Goal: Task Accomplishment & Management: Manage account settings

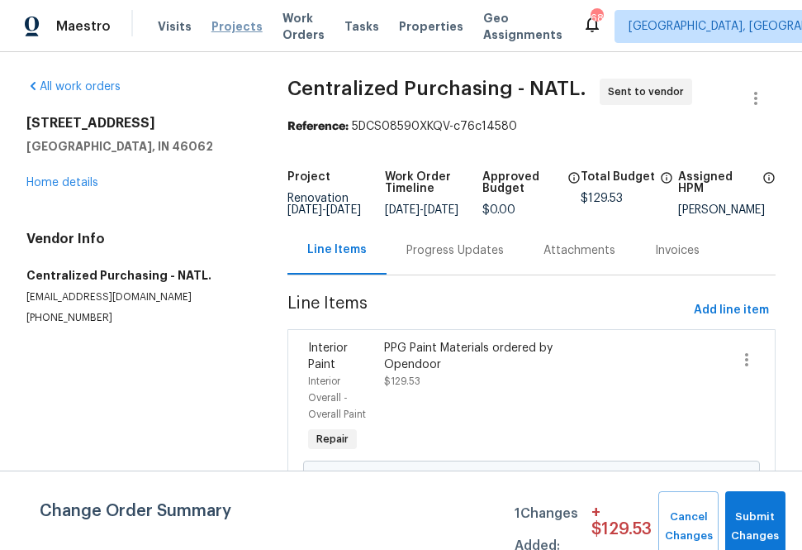
click at [234, 18] on span "Projects" at bounding box center [237, 26] width 51 height 17
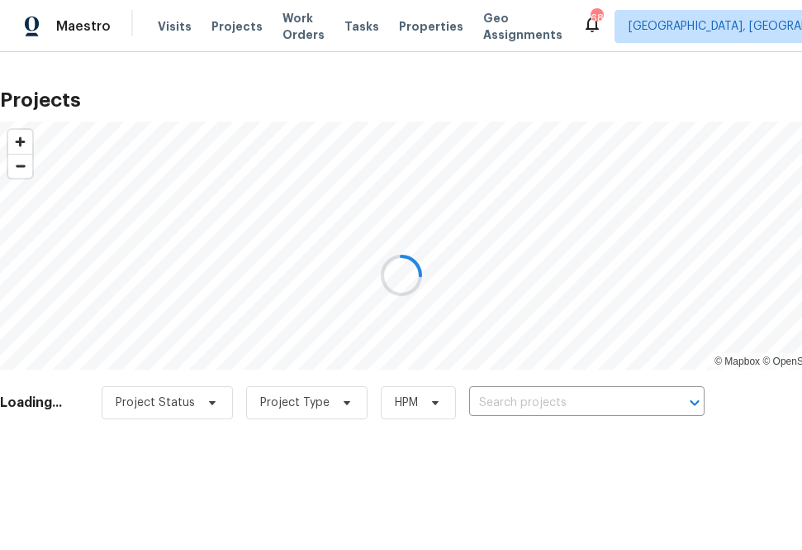
click at [557, 398] on div at bounding box center [401, 275] width 802 height 550
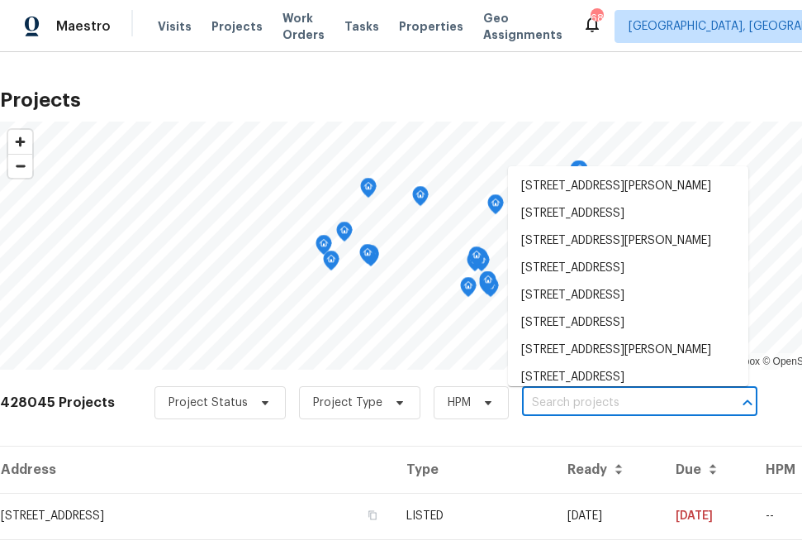
click at [617, 401] on input "text" at bounding box center [616, 403] width 189 height 26
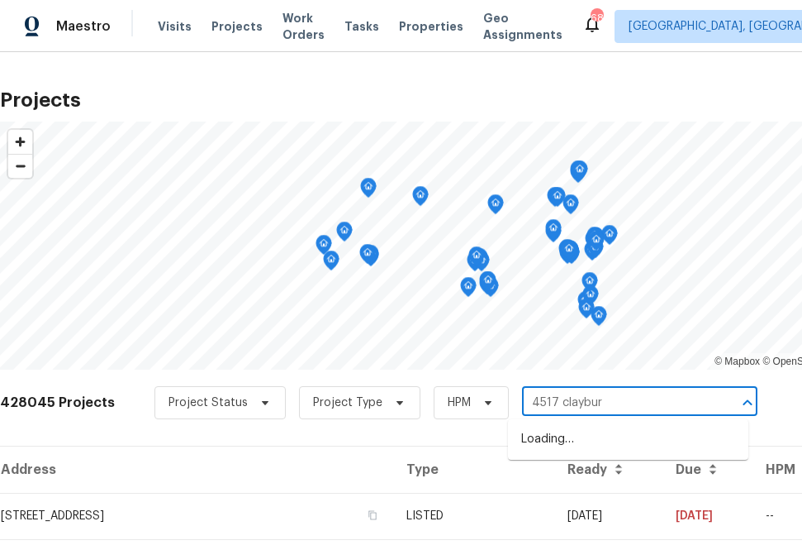
type input "4517 [PERSON_NAME]"
click at [554, 436] on li "[STREET_ADDRESS][PERSON_NAME]" at bounding box center [628, 439] width 240 height 27
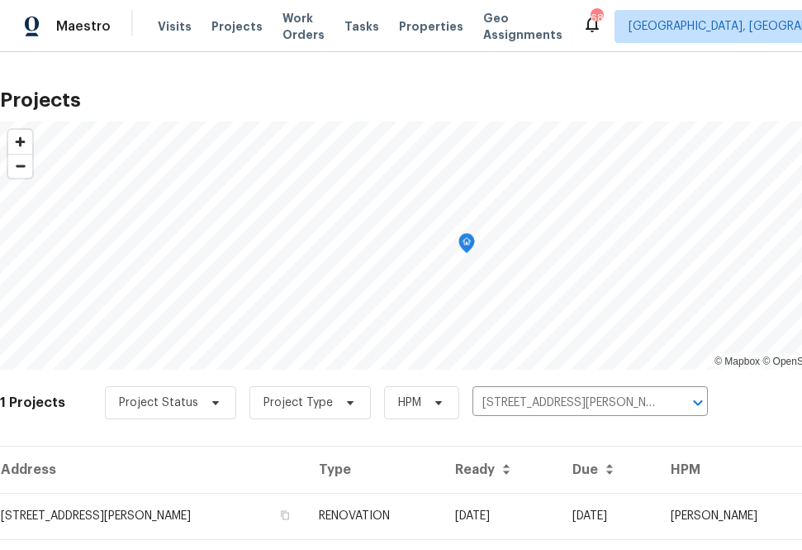
scroll to position [42, 0]
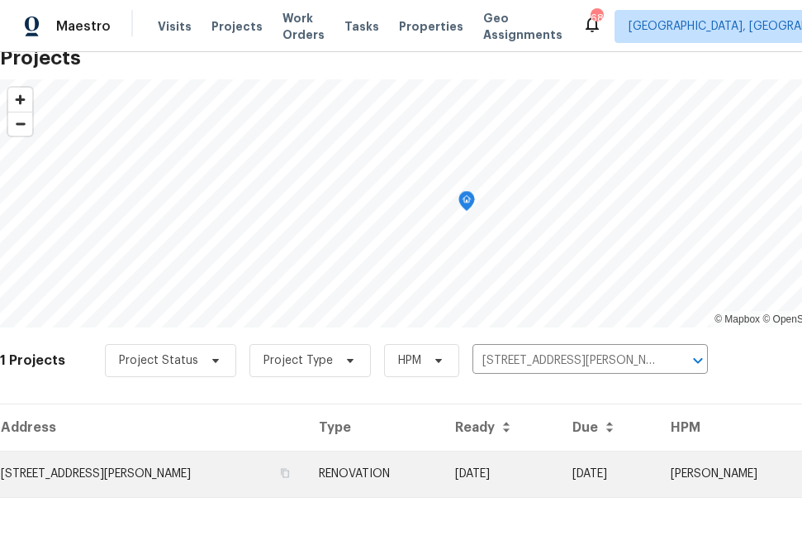
click at [148, 488] on td "[STREET_ADDRESS][PERSON_NAME]" at bounding box center [153, 473] width 306 height 46
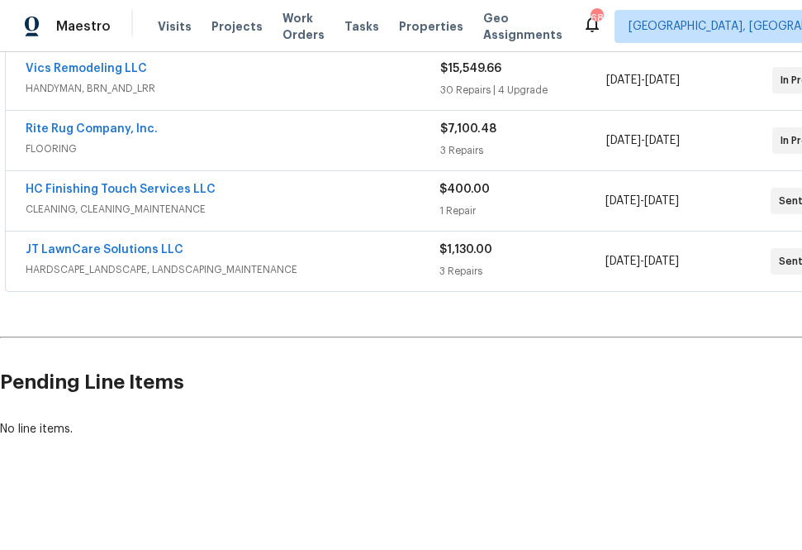
scroll to position [379, 131]
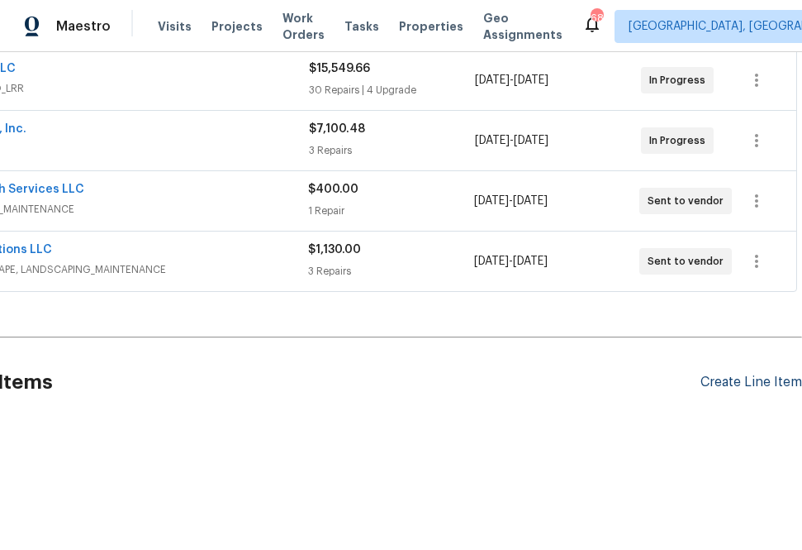
click at [741, 379] on div "Create Line Item" at bounding box center [752, 382] width 102 height 16
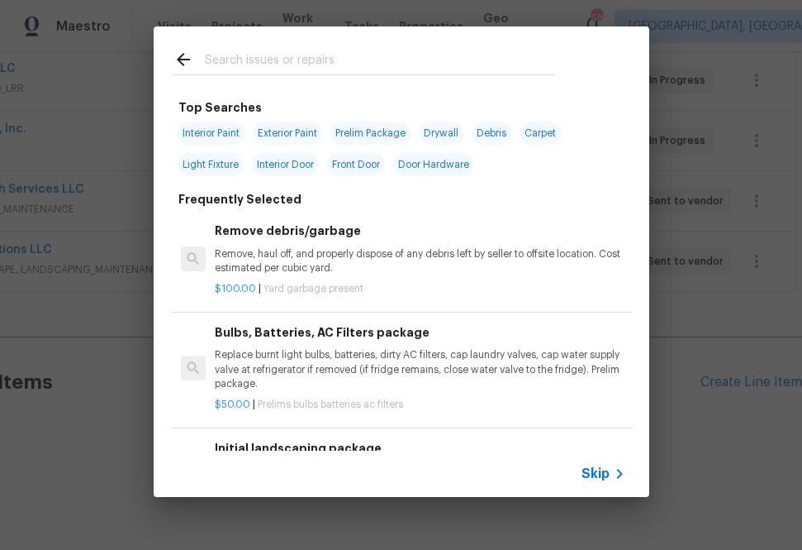
click at [439, 55] on input "text" at bounding box center [380, 62] width 350 height 25
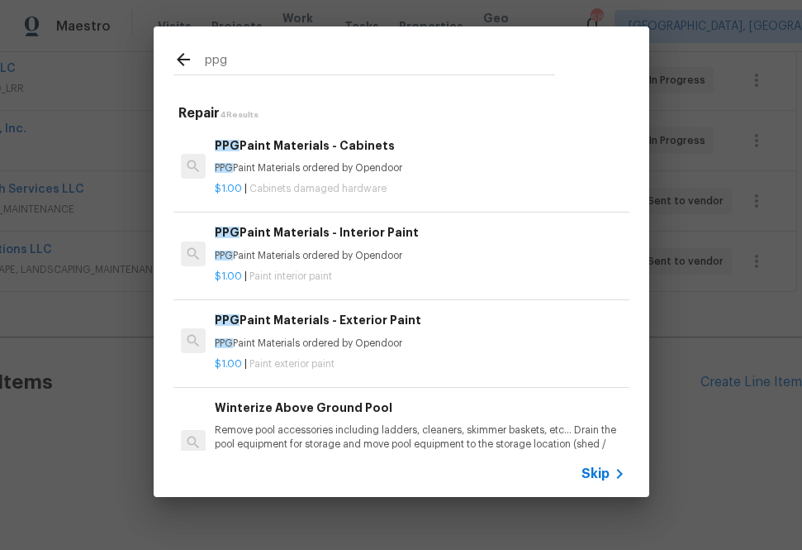
type input "ppg"
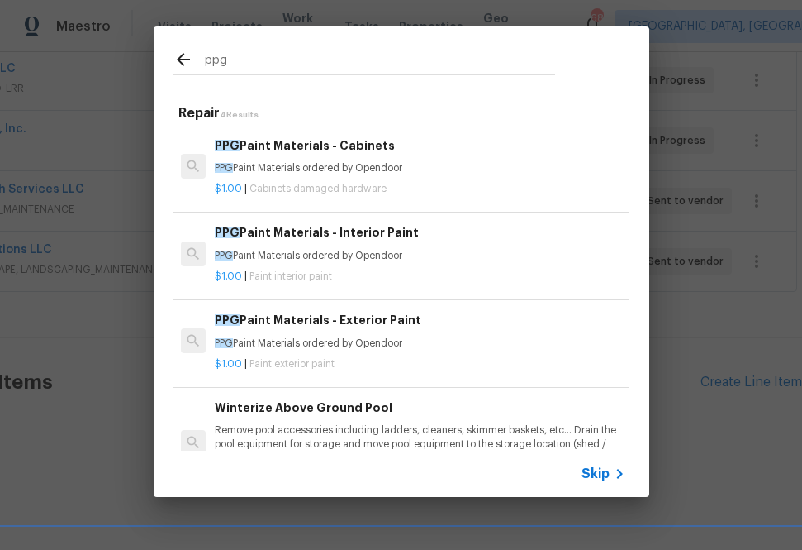
click at [275, 277] on span "Paint interior paint" at bounding box center [291, 276] width 83 height 10
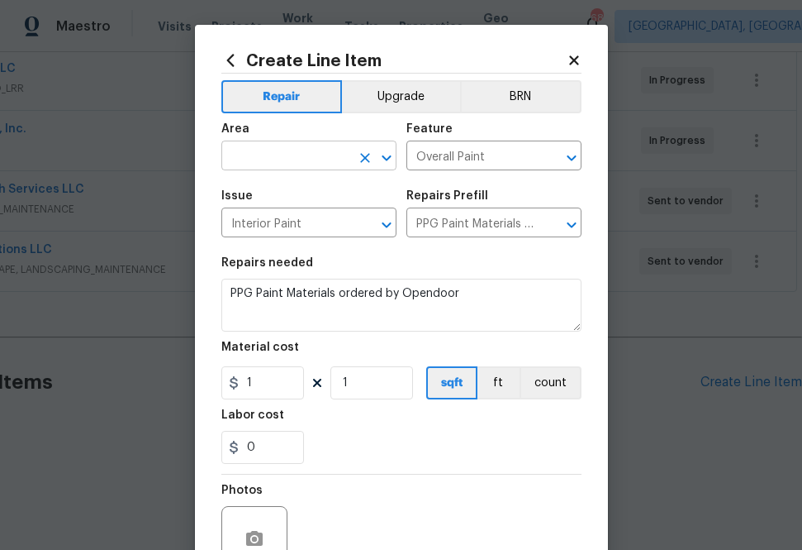
click at [325, 150] on input "text" at bounding box center [285, 158] width 129 height 26
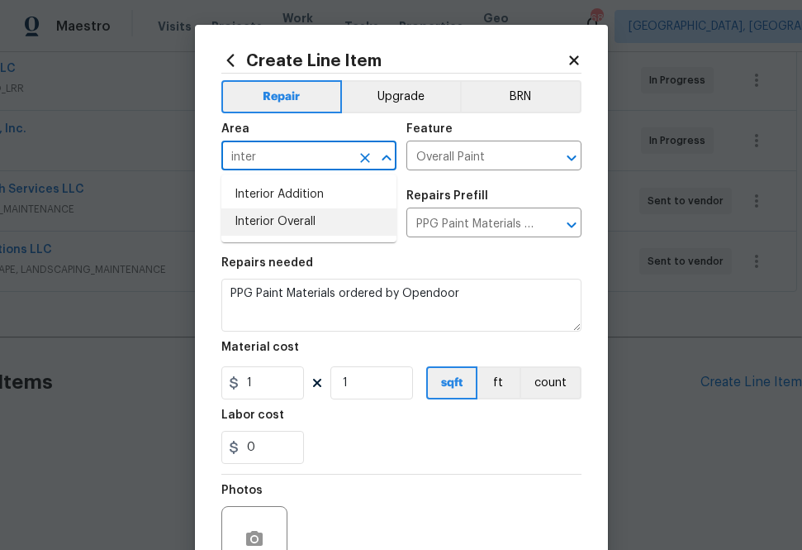
click at [313, 213] on li "Interior Overall" at bounding box center [308, 221] width 175 height 27
type input "Interior Overall"
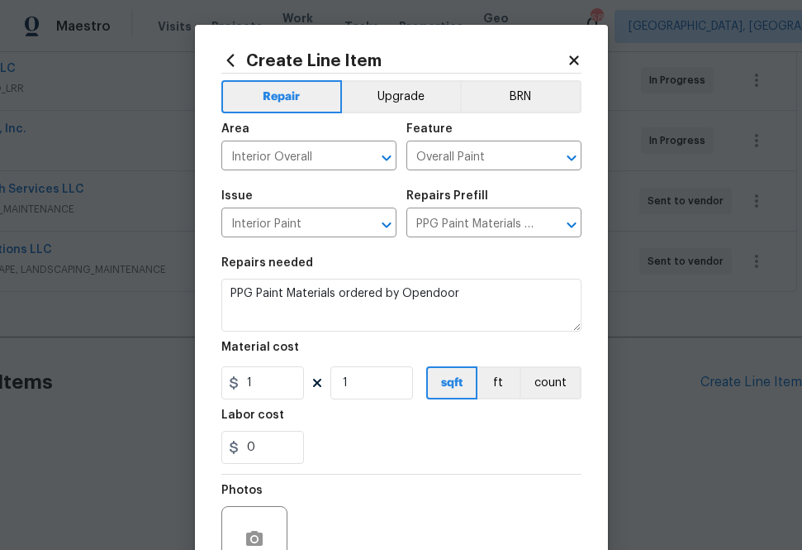
click at [440, 272] on div "Repairs needed" at bounding box center [401, 267] width 360 height 21
click at [275, 373] on input "1" at bounding box center [262, 382] width 83 height 33
click at [275, 379] on input "1" at bounding box center [262, 382] width 83 height 33
paste input "104.8076"
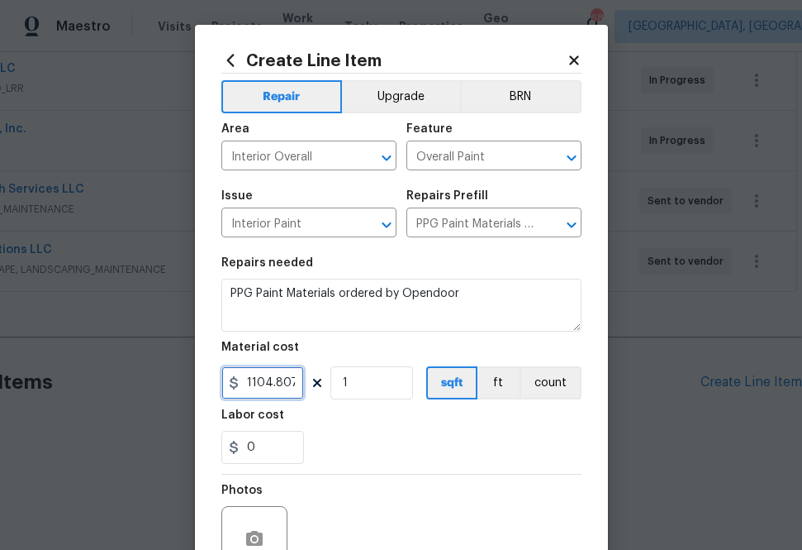
scroll to position [0, 6]
type input "1104.81"
click at [340, 432] on div "0" at bounding box center [401, 447] width 360 height 33
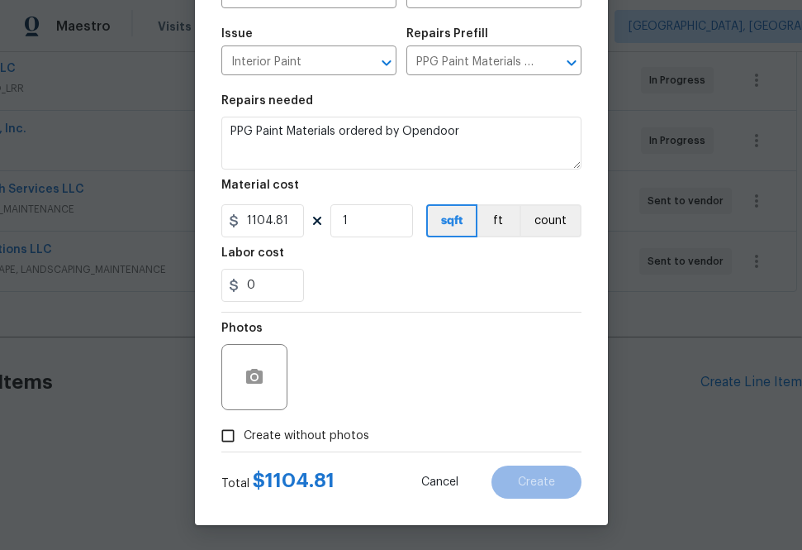
click at [302, 441] on span "Create without photos" at bounding box center [307, 435] width 126 height 17
click at [244, 441] on input "Create without photos" at bounding box center [227, 435] width 31 height 31
checkbox input "true"
click at [363, 383] on textarea "To enrich screen reader interactions, please activate Accessibility in Grammarl…" at bounding box center [441, 377] width 281 height 66
click at [388, 369] on textarea "na" at bounding box center [441, 377] width 281 height 66
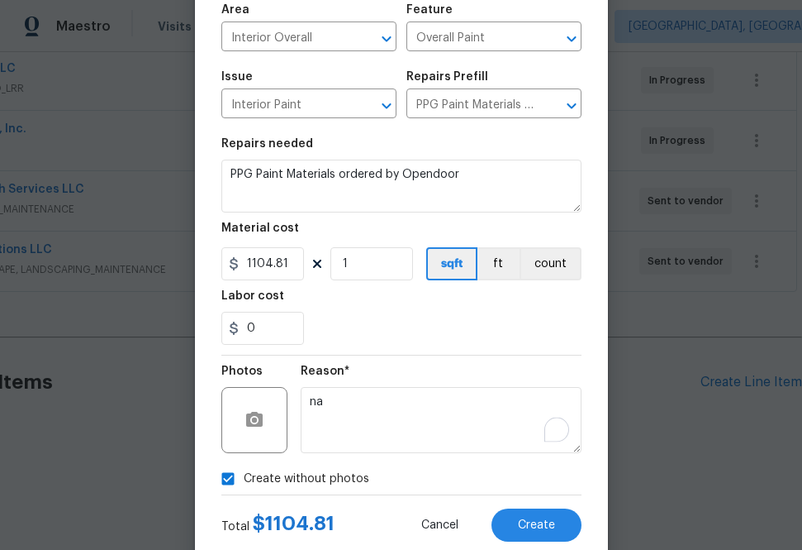
scroll to position [128, 0]
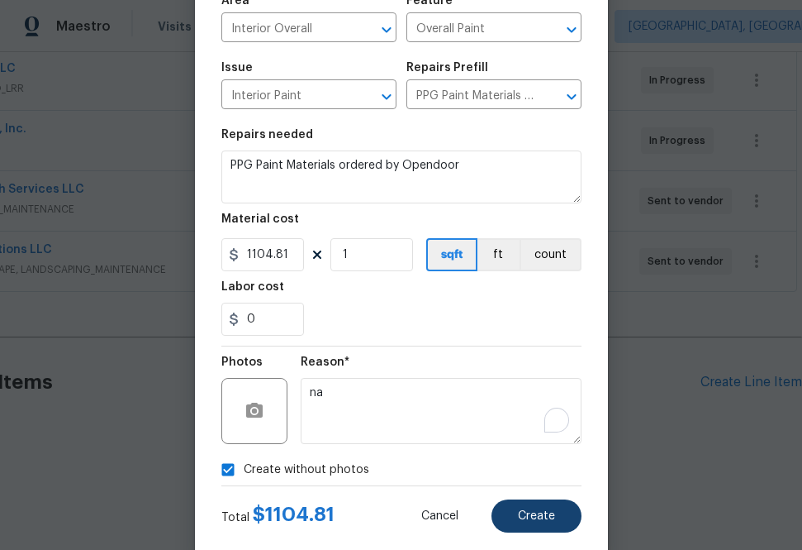
type textarea "na"
click at [521, 518] on span "Create" at bounding box center [536, 516] width 37 height 12
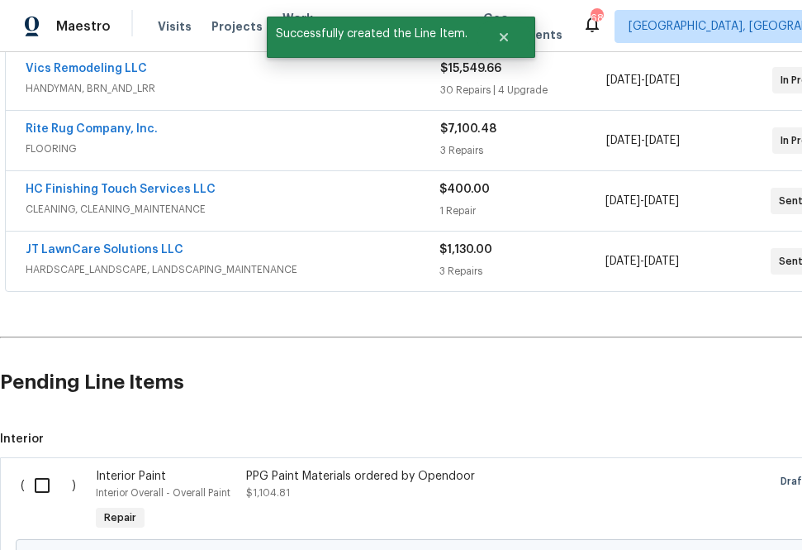
scroll to position [559, 0]
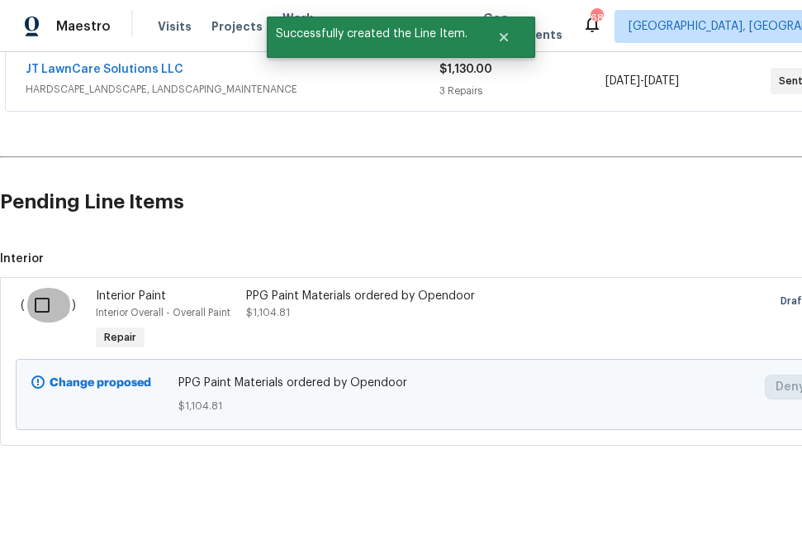
click at [44, 304] on input "checkbox" at bounding box center [48, 305] width 47 height 35
checkbox input "true"
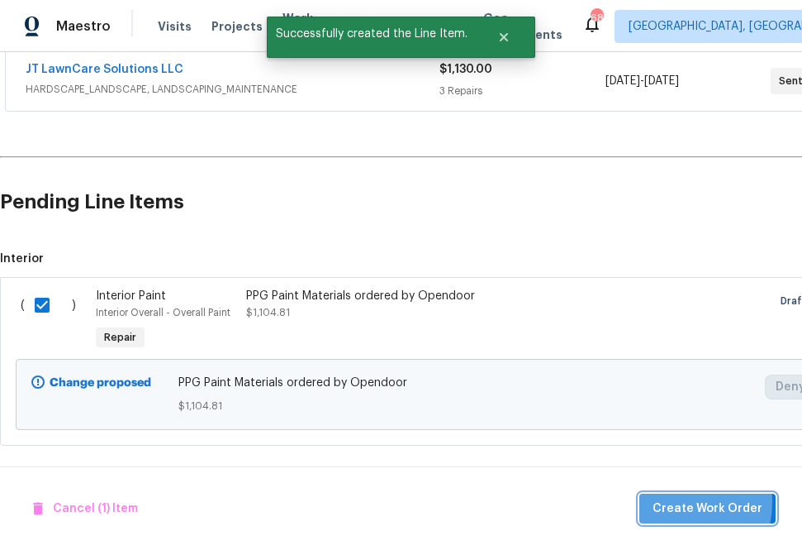
click at [676, 502] on span "Create Work Order" at bounding box center [708, 508] width 110 height 21
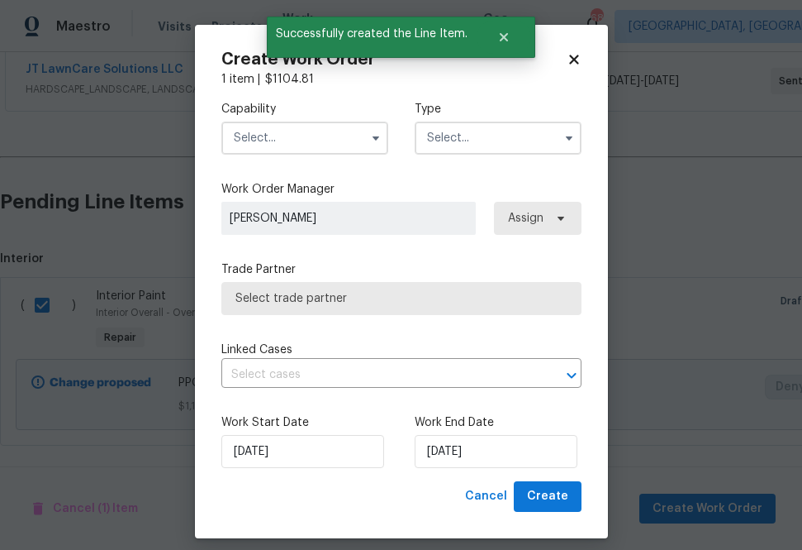
click at [310, 135] on input "text" at bounding box center [304, 137] width 167 height 33
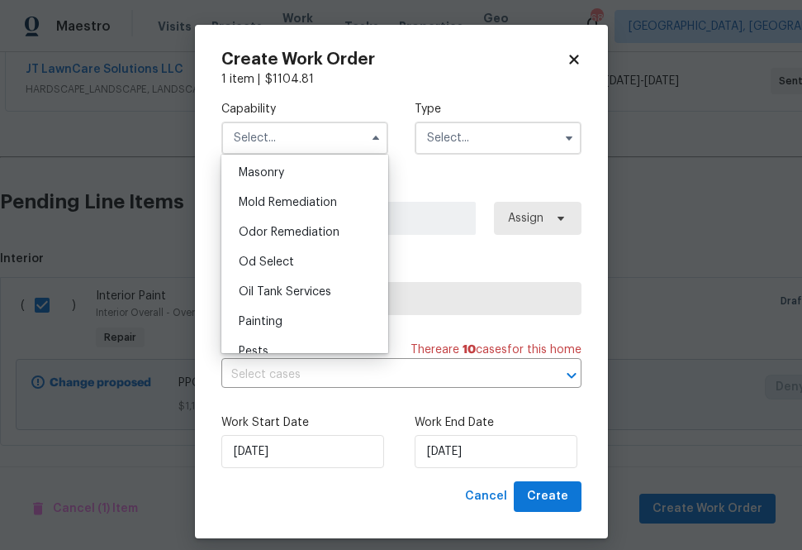
scroll to position [1244, 0]
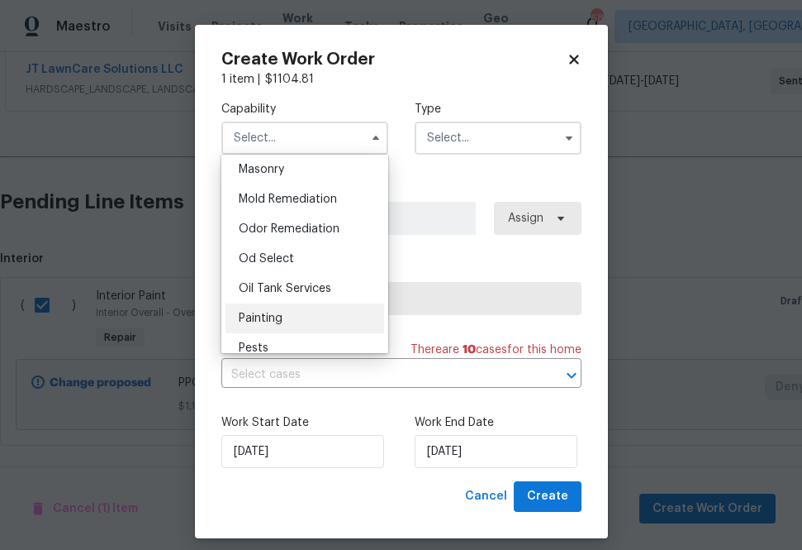
click at [305, 313] on div "Painting" at bounding box center [305, 318] width 159 height 30
type input "Painting"
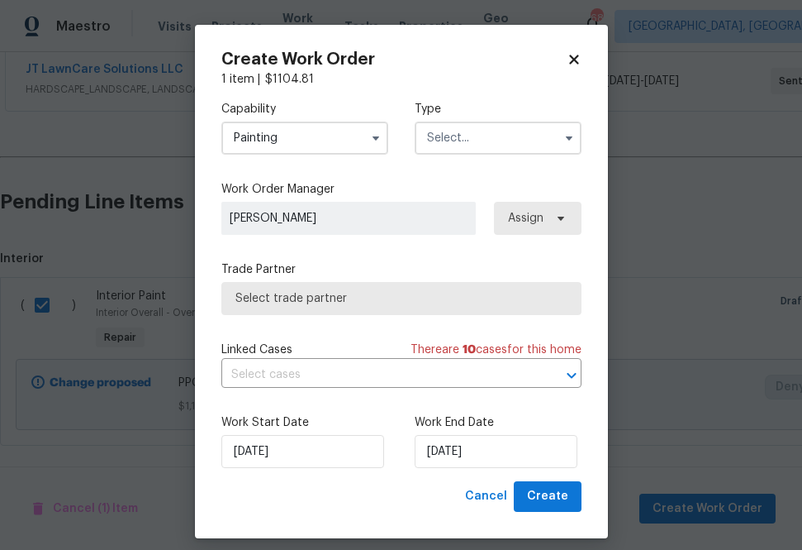
click at [474, 141] on input "text" at bounding box center [498, 137] width 167 height 33
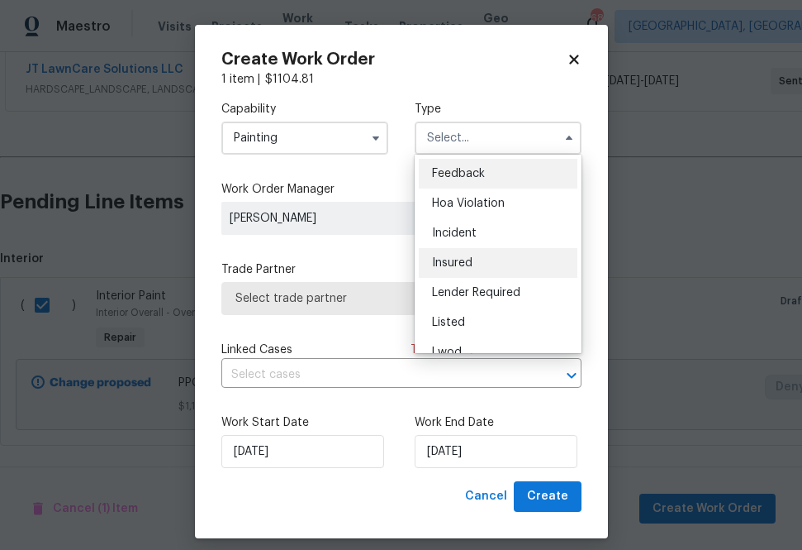
scroll to position [197, 0]
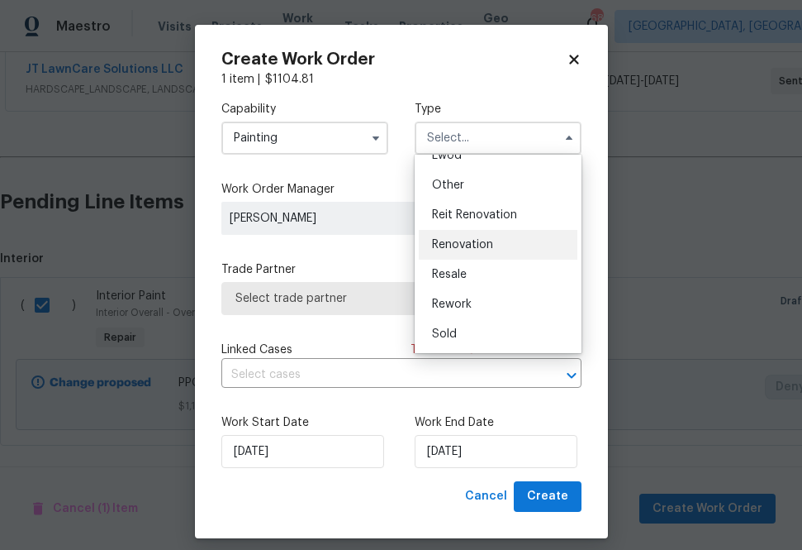
click at [458, 245] on span "Renovation" at bounding box center [462, 245] width 61 height 12
type input "Renovation"
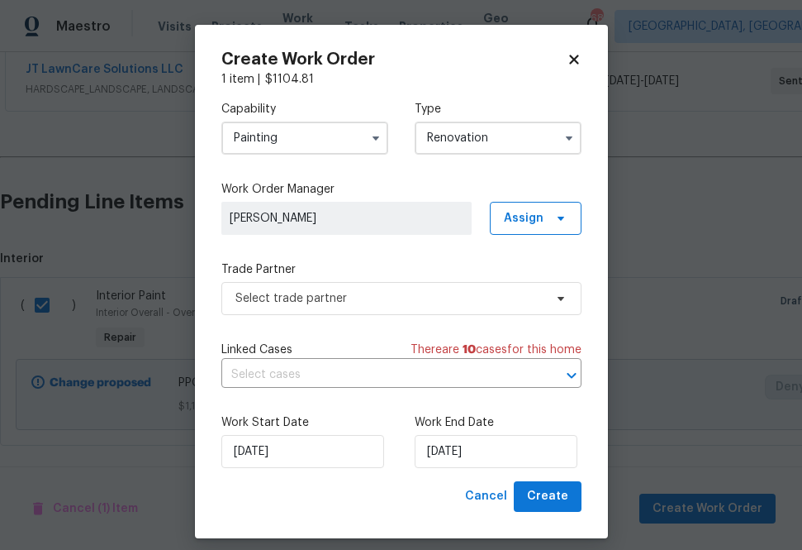
click at [520, 200] on div "Work Order Manager [PERSON_NAME] Assign" at bounding box center [401, 208] width 360 height 54
click at [520, 216] on span "Assign" at bounding box center [524, 218] width 40 height 17
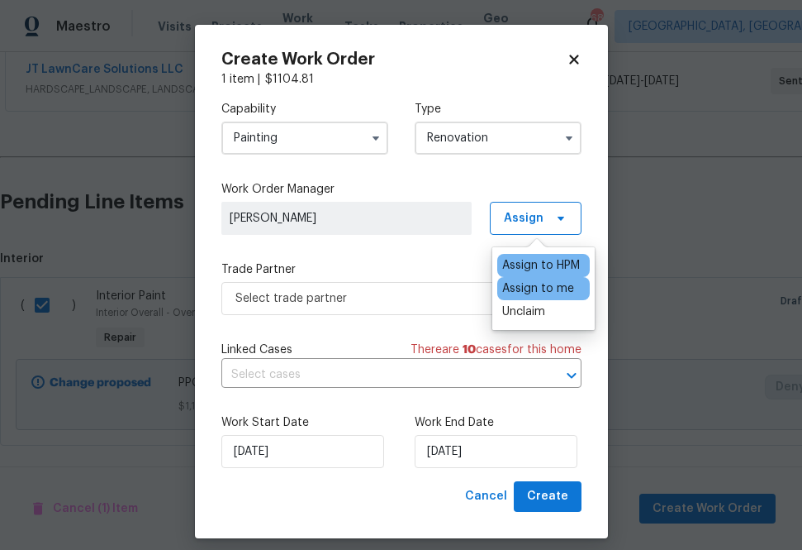
click at [516, 294] on div "Assign to me" at bounding box center [538, 288] width 72 height 17
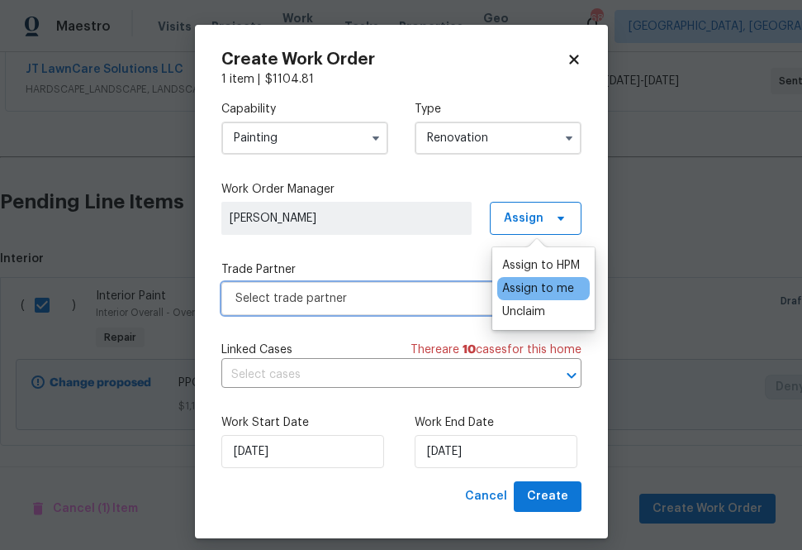
click at [410, 309] on span "Select trade partner" at bounding box center [401, 298] width 360 height 33
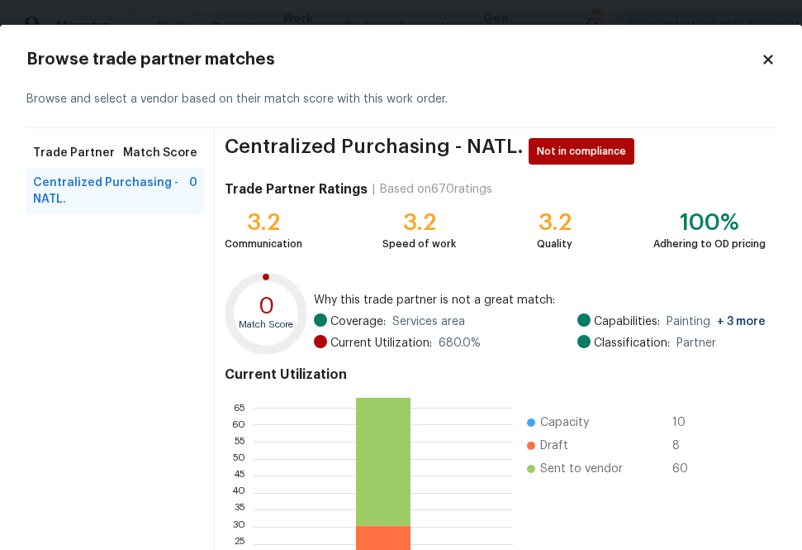
scroll to position [179, 0]
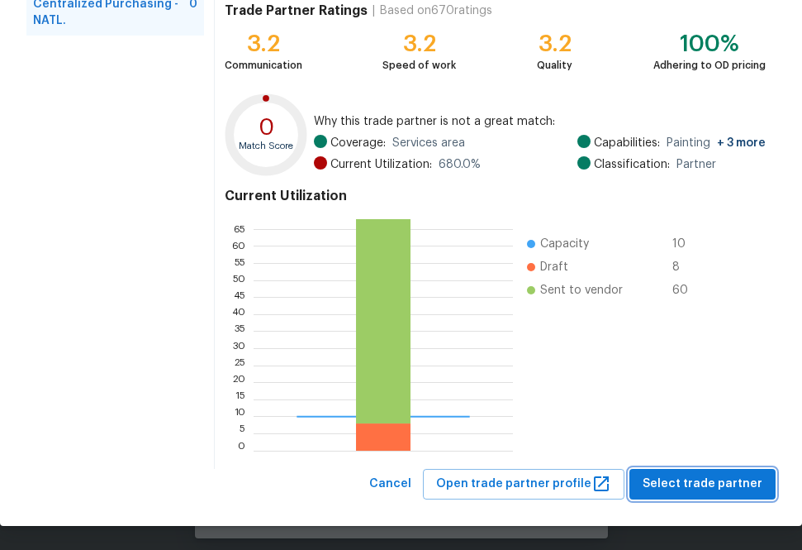
click at [663, 474] on span "Select trade partner" at bounding box center [703, 484] width 120 height 21
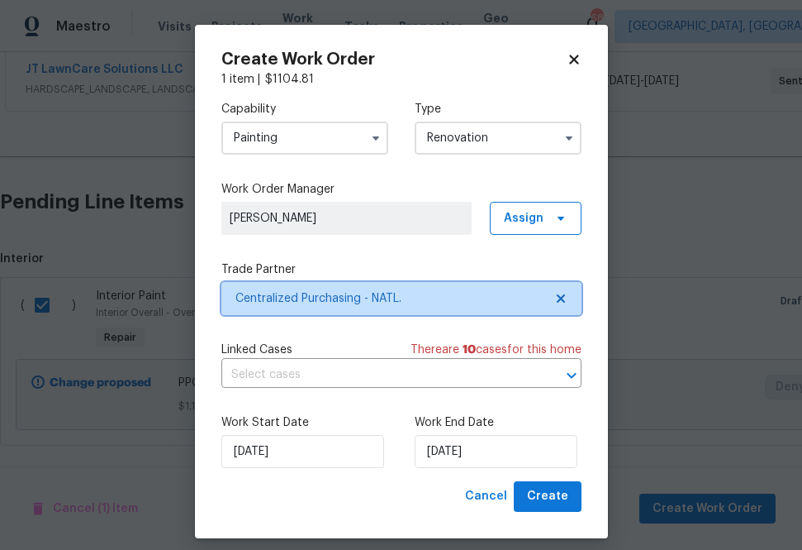
scroll to position [0, 0]
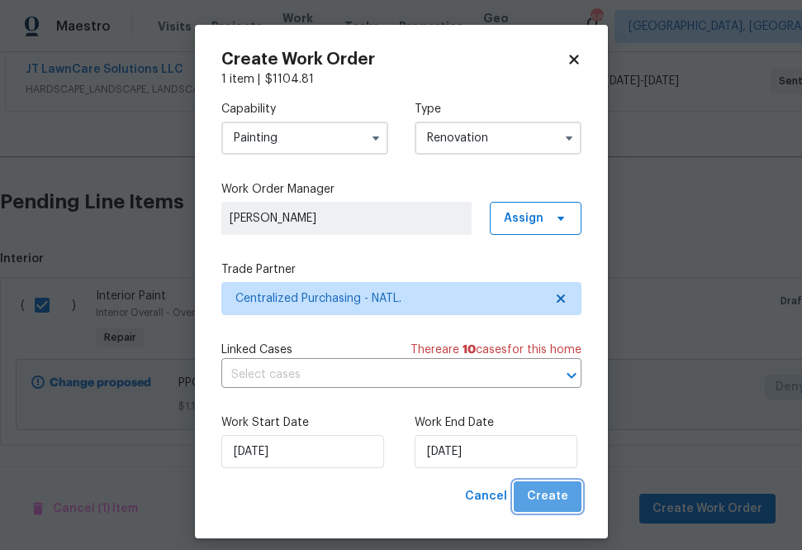
click at [556, 502] on span "Create" at bounding box center [547, 496] width 41 height 21
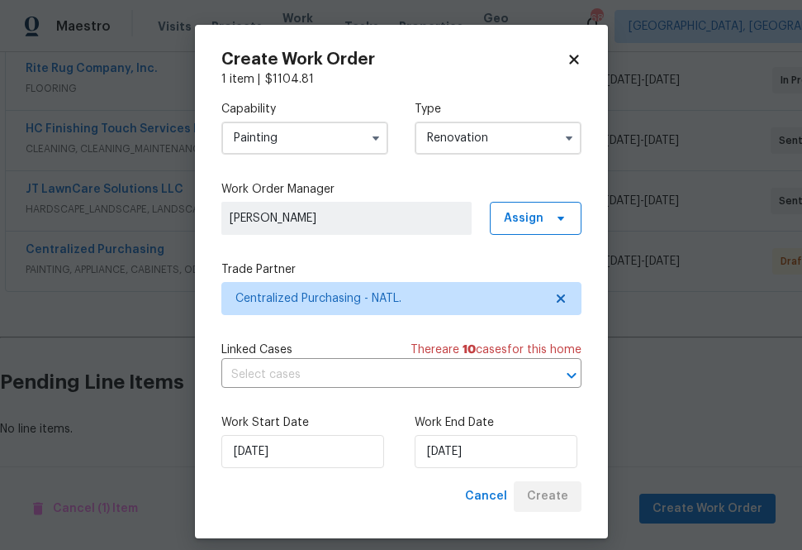
scroll to position [440, 0]
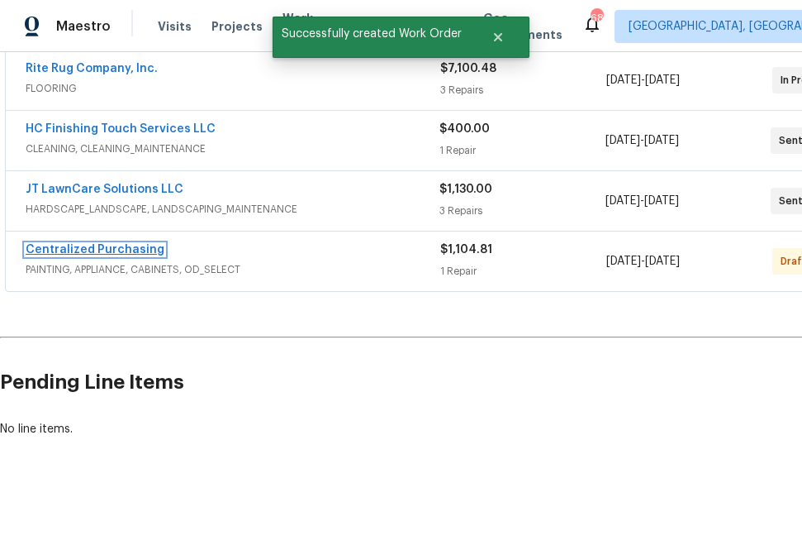
click at [130, 252] on link "Centralized Purchasing" at bounding box center [95, 250] width 139 height 12
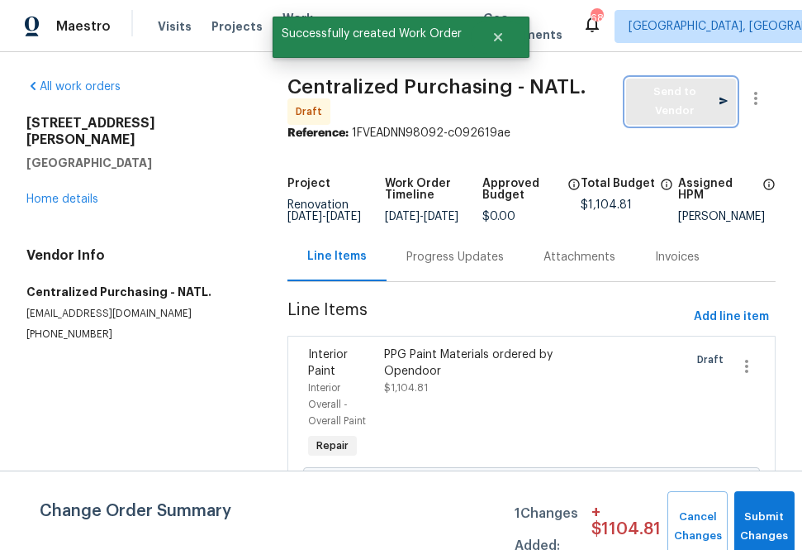
click at [669, 106] on span "Send to Vendor" at bounding box center [681, 102] width 93 height 38
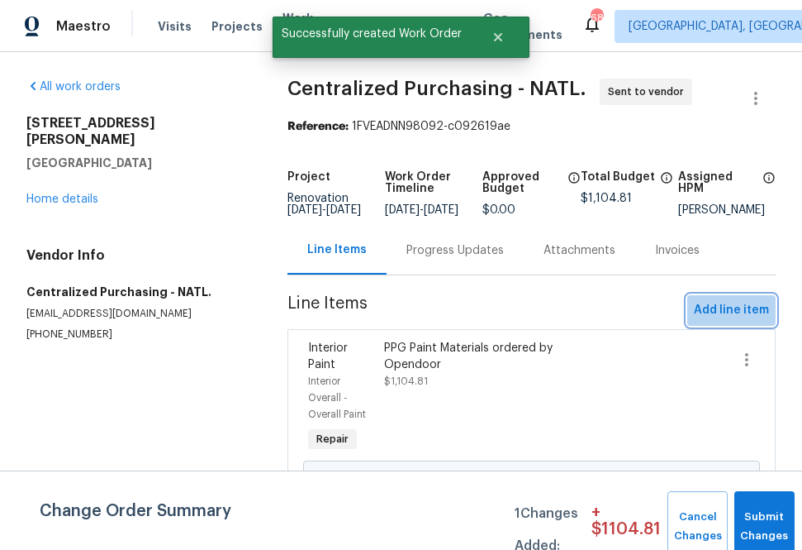
click at [721, 315] on span "Add line item" at bounding box center [731, 310] width 75 height 21
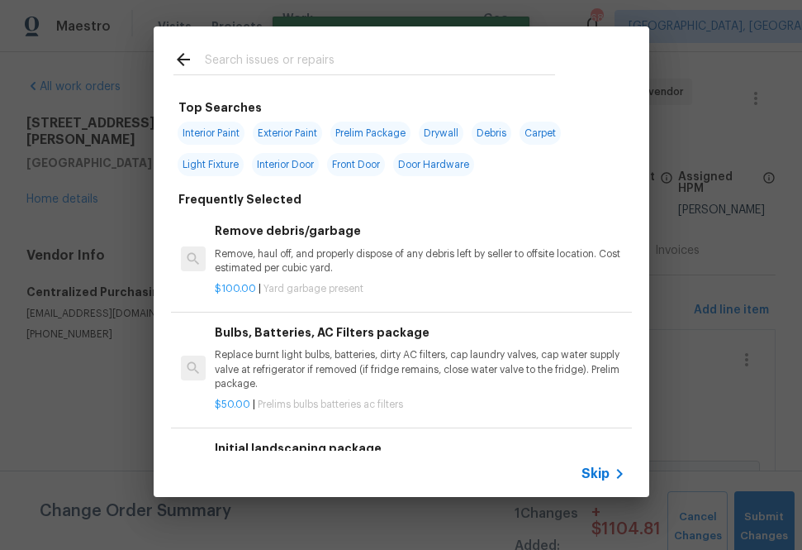
click at [380, 69] on input "text" at bounding box center [380, 62] width 350 height 25
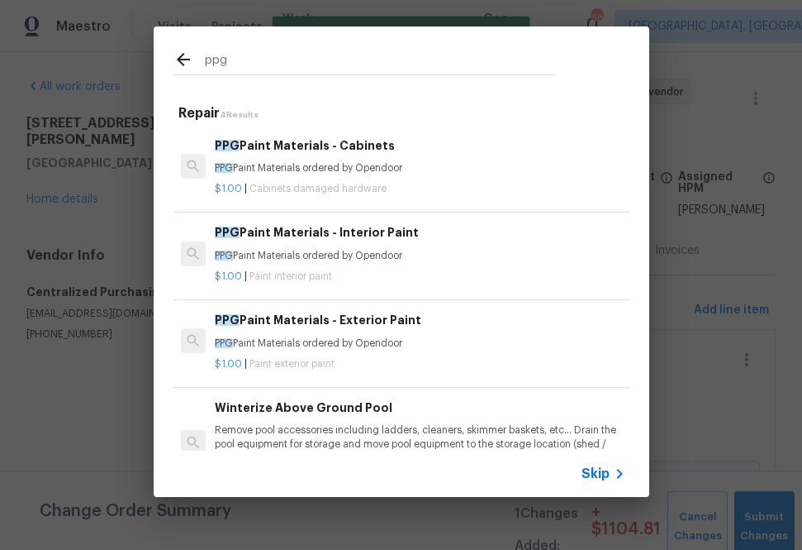
type input "ppg"
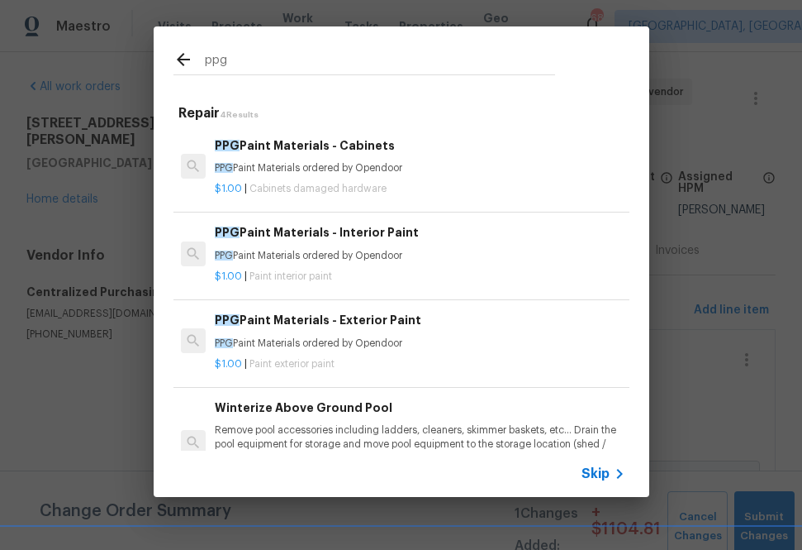
click at [328, 174] on p "PPG Paint Materials ordered by Opendoor" at bounding box center [420, 168] width 410 height 14
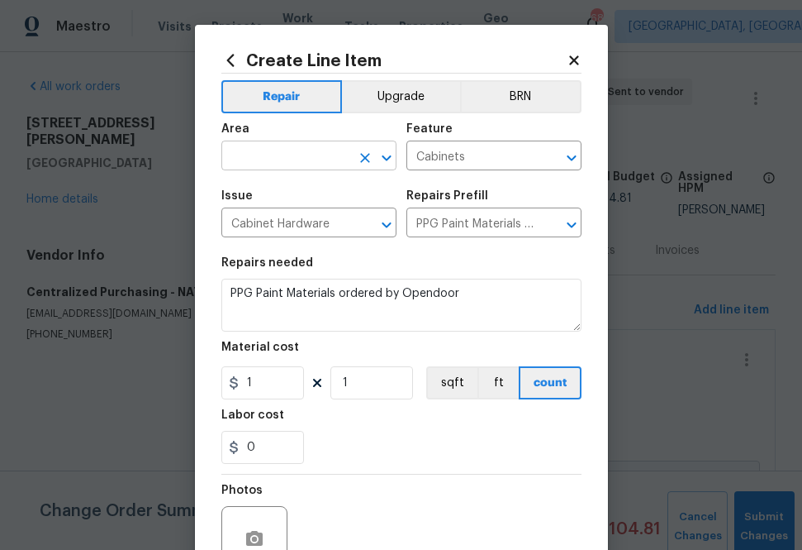
click at [320, 170] on span "Area ​" at bounding box center [308, 146] width 175 height 67
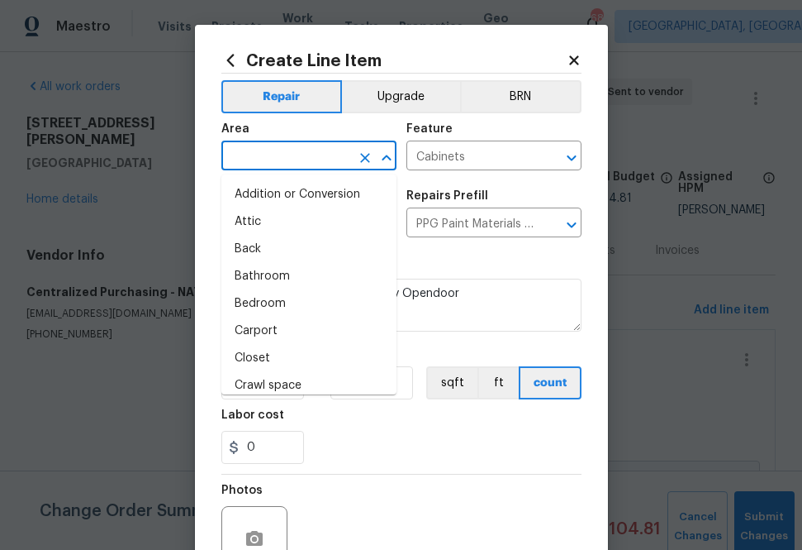
click at [320, 168] on input "text" at bounding box center [285, 158] width 129 height 26
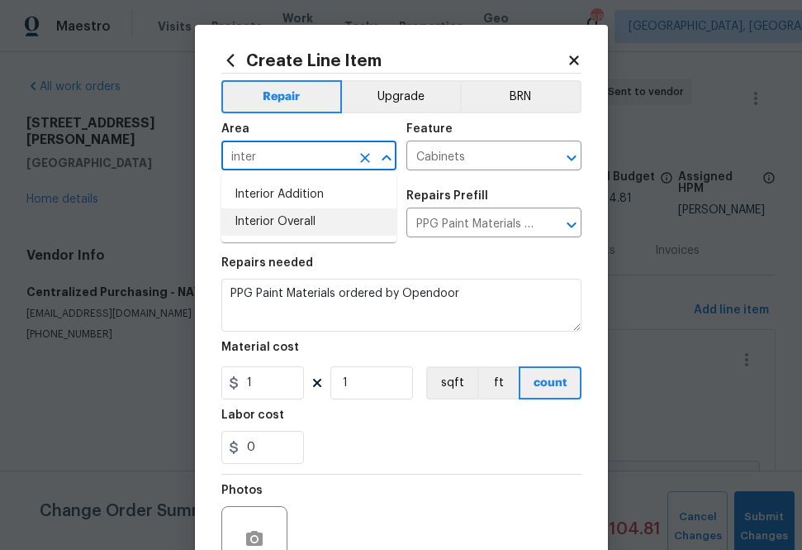
drag, startPoint x: 302, startPoint y: 219, endPoint x: 282, endPoint y: 266, distance: 51.4
click at [302, 219] on li "Interior Overall" at bounding box center [308, 221] width 175 height 27
type input "Interior Overall"
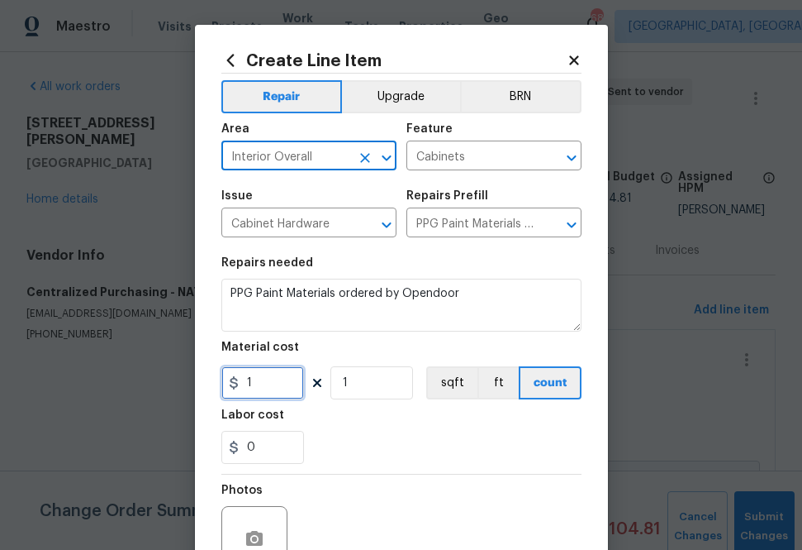
click at [257, 389] on input "1" at bounding box center [262, 382] width 83 height 33
paste input "53.9324"
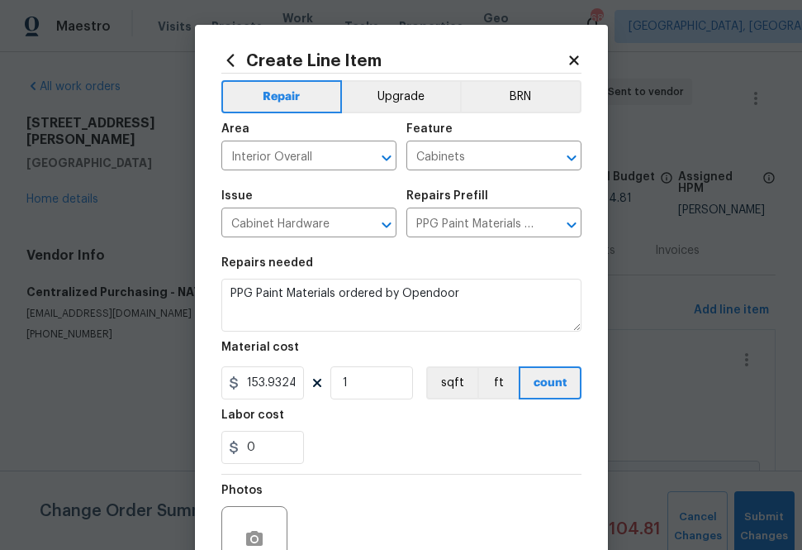
type input "153.93"
click at [350, 426] on div "Labor cost" at bounding box center [401, 419] width 360 height 21
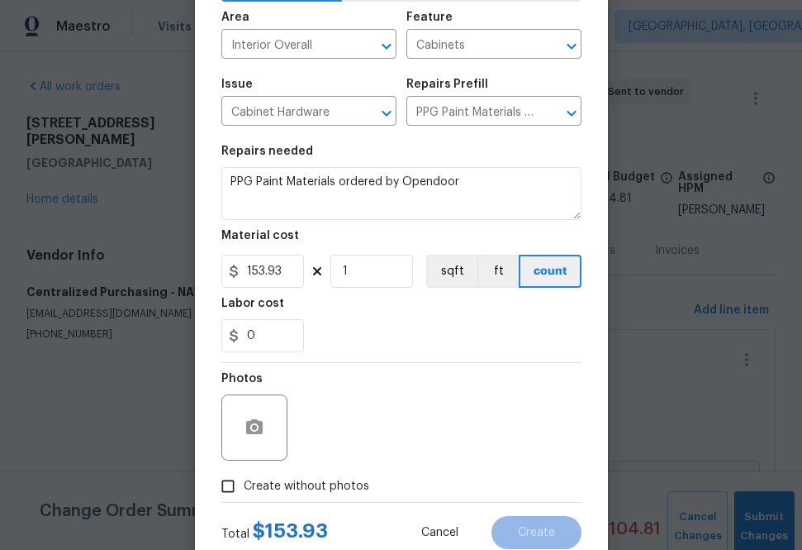
scroll to position [163, 0]
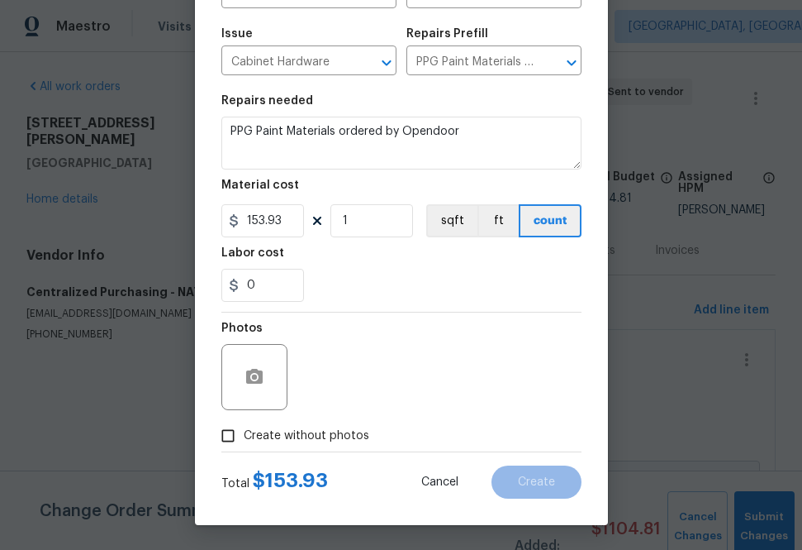
click at [341, 429] on span "Create without photos" at bounding box center [307, 435] width 126 height 17
click at [244, 429] on input "Create without photos" at bounding box center [227, 435] width 31 height 31
checkbox input "true"
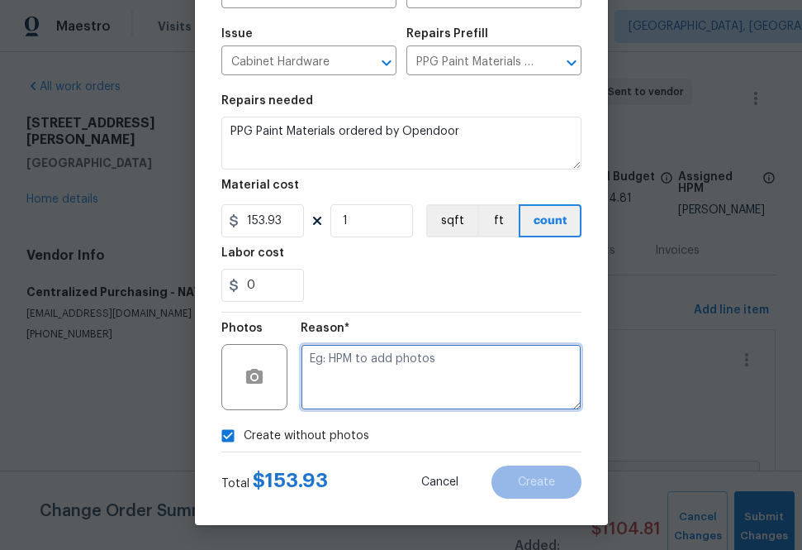
click at [369, 378] on textarea at bounding box center [441, 377] width 281 height 66
type textarea "na"
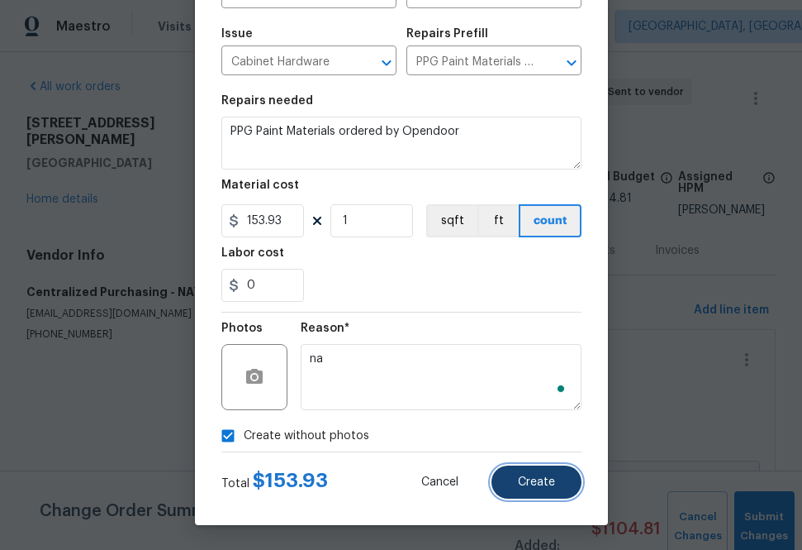
click at [540, 474] on button "Create" at bounding box center [537, 481] width 90 height 33
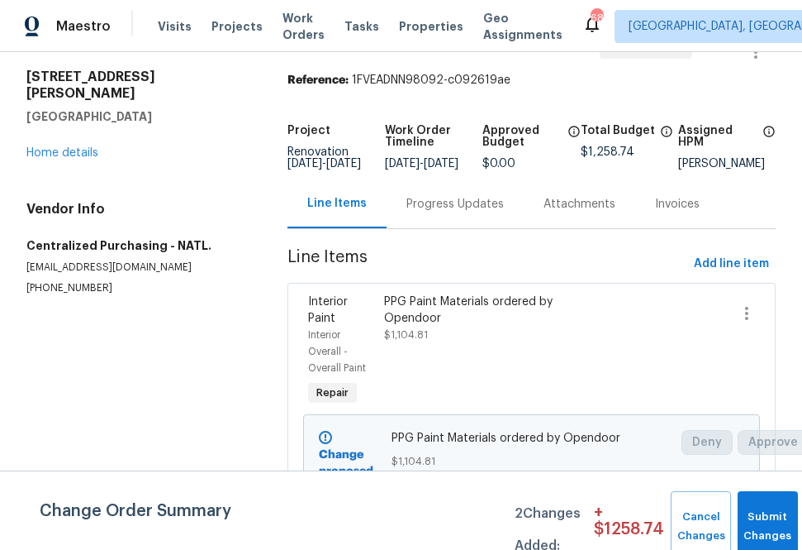
scroll to position [54, 0]
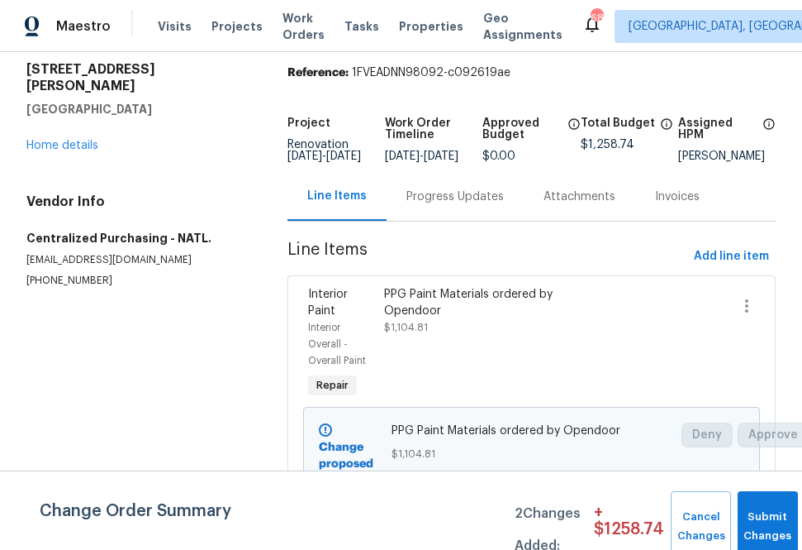
click at [455, 217] on div "Progress Updates" at bounding box center [455, 196] width 137 height 49
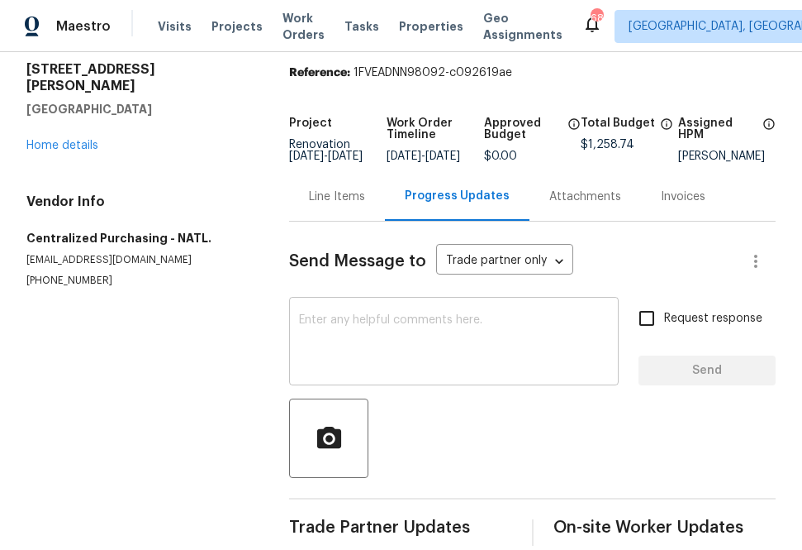
click at [436, 353] on textarea at bounding box center [454, 343] width 310 height 58
click at [410, 340] on textarea "To enrich screen reader interactions, please activate Accessibility in Grammarl…" at bounding box center [454, 343] width 310 height 58
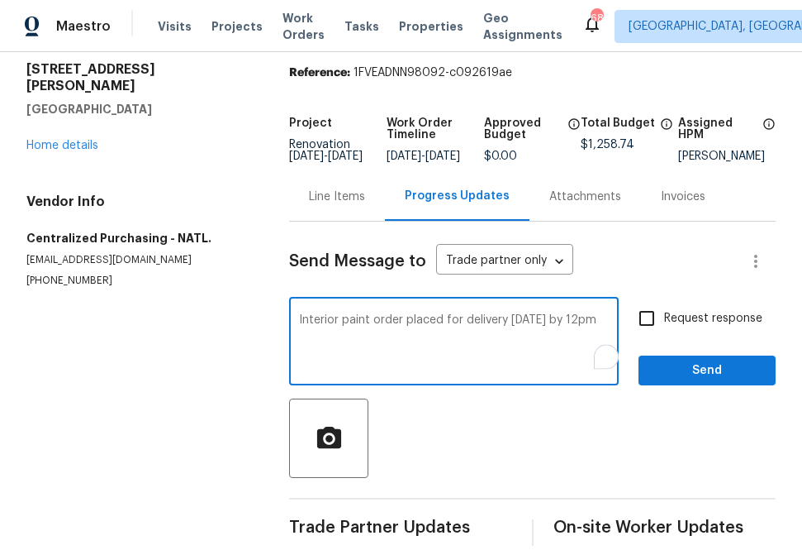
scroll to position [88, 0]
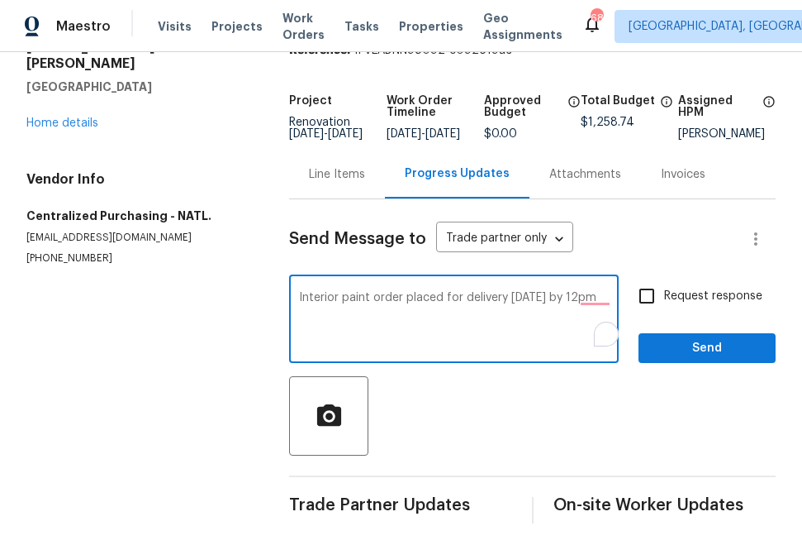
click at [604, 298] on textarea "Interior paint order placed for delivery [DATE] by 12pm" at bounding box center [454, 321] width 310 height 58
type textarea "Interior paint order placed for delivery [DATE] by 12pm"
click at [694, 354] on span "Send" at bounding box center [707, 348] width 111 height 21
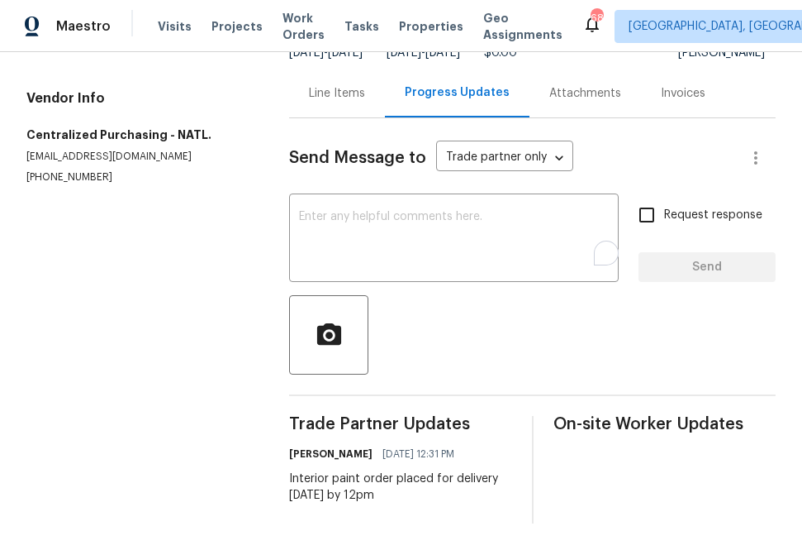
scroll to position [0, 0]
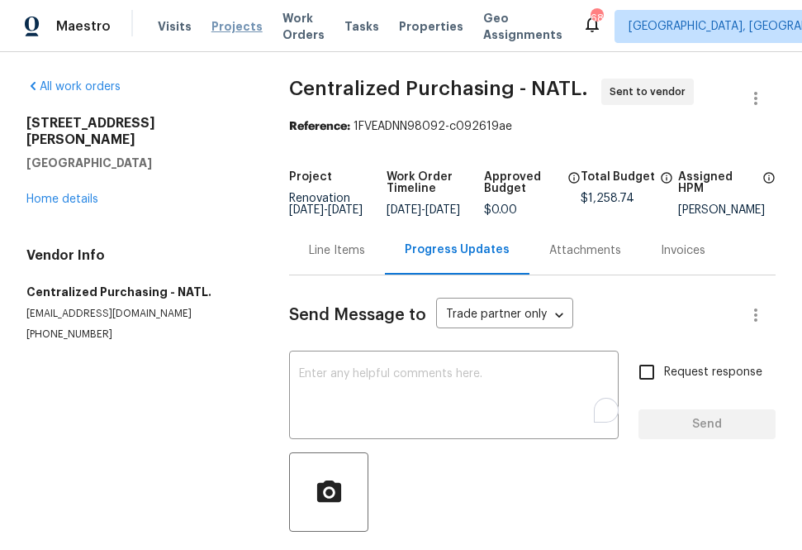
click at [229, 18] on span "Projects" at bounding box center [237, 26] width 51 height 17
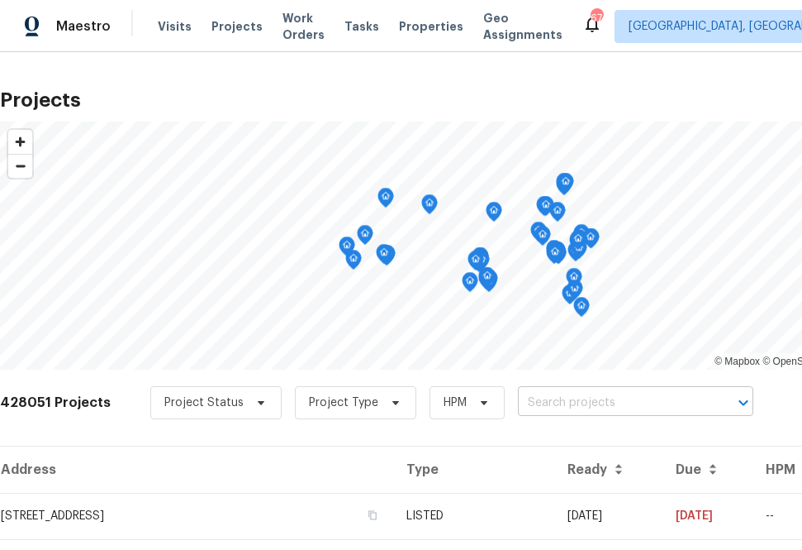
click at [595, 407] on input "text" at bounding box center [612, 403] width 189 height 26
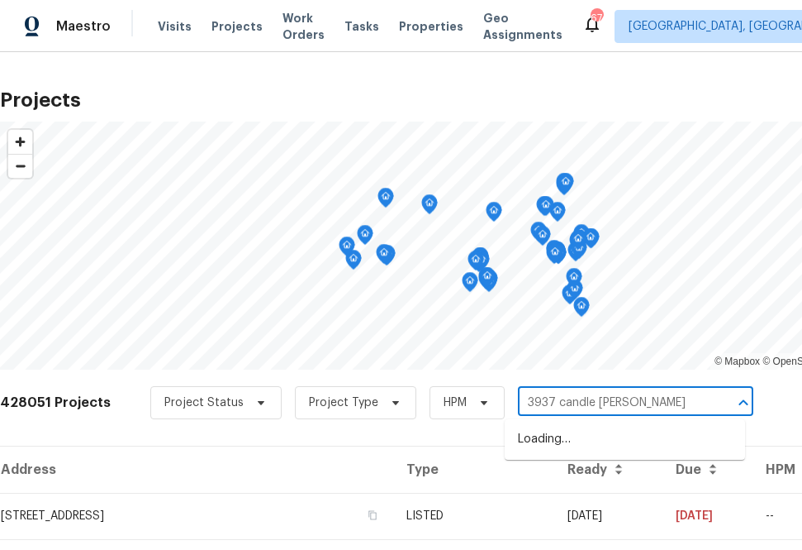
type input "3937 candle [PERSON_NAME]"
click at [586, 445] on li "[STREET_ADDRESS][PERSON_NAME]" at bounding box center [625, 439] width 240 height 27
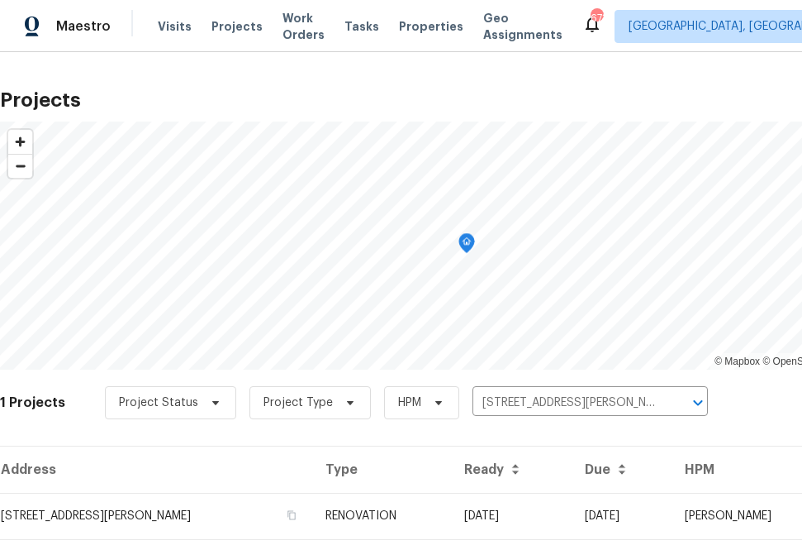
scroll to position [42, 0]
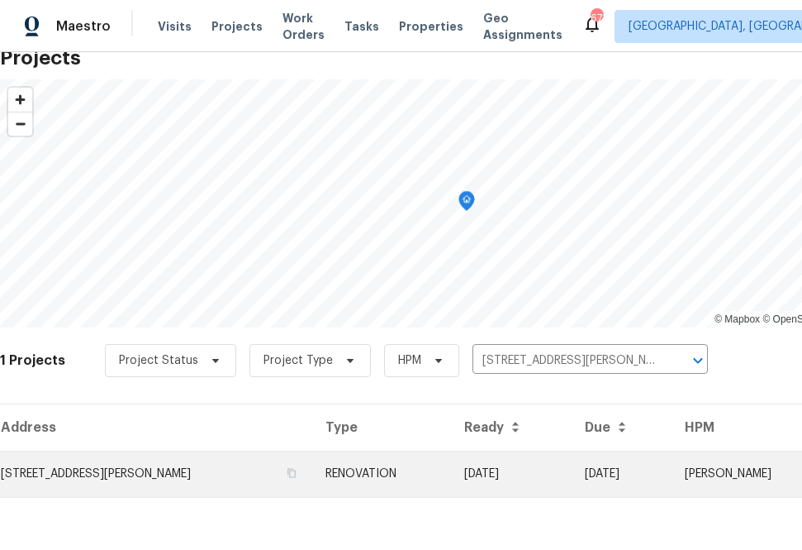
click at [186, 474] on td "[STREET_ADDRESS][PERSON_NAME]" at bounding box center [156, 473] width 312 height 46
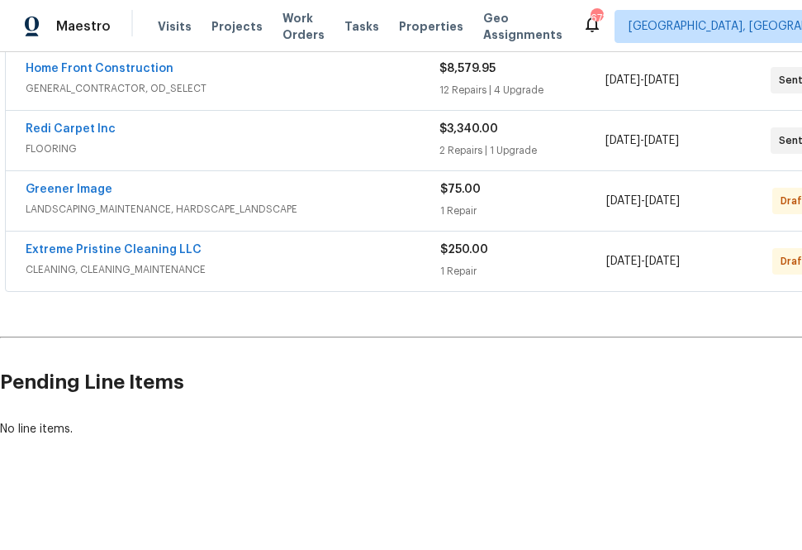
scroll to position [379, 131]
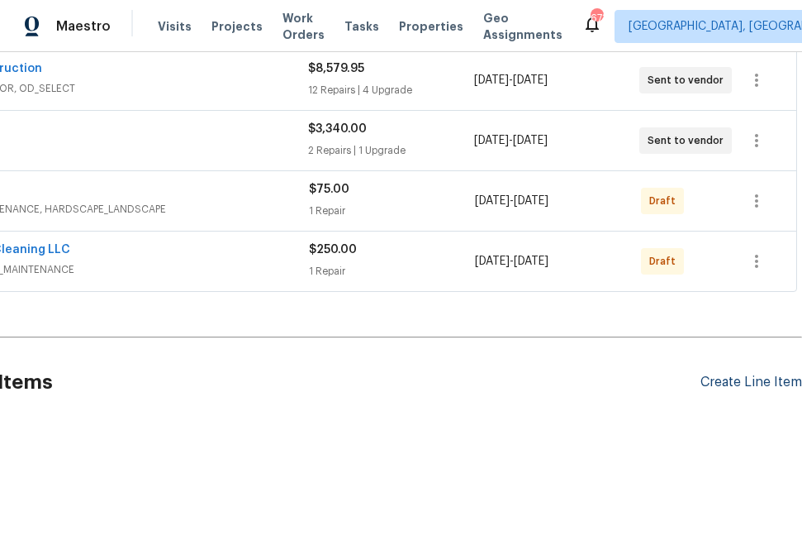
click at [736, 384] on div "Create Line Item" at bounding box center [752, 382] width 102 height 16
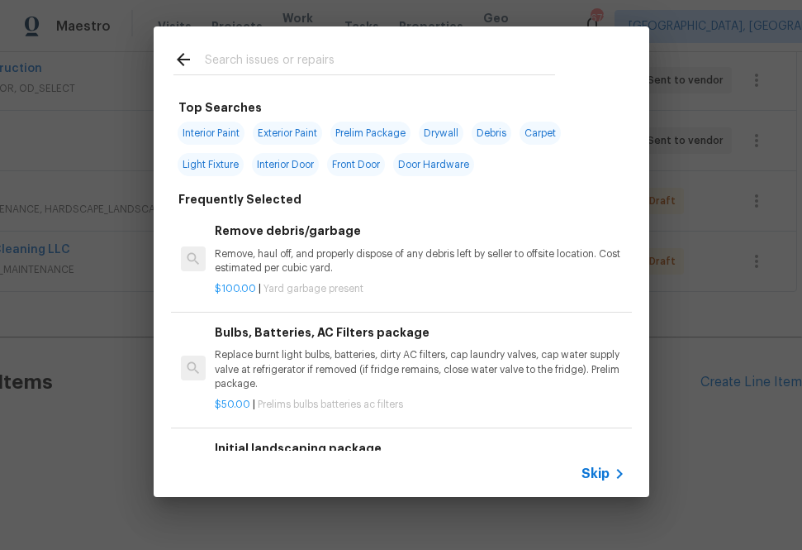
click at [330, 60] on input "text" at bounding box center [380, 62] width 350 height 25
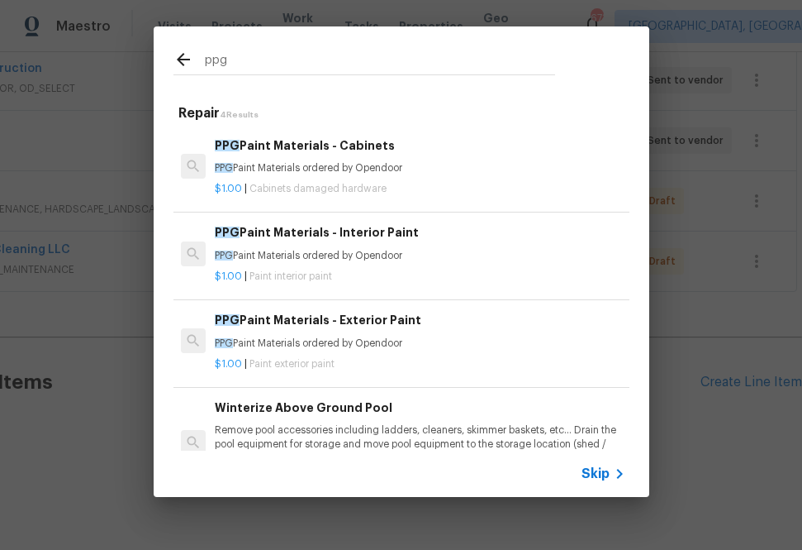
type input "ppg"
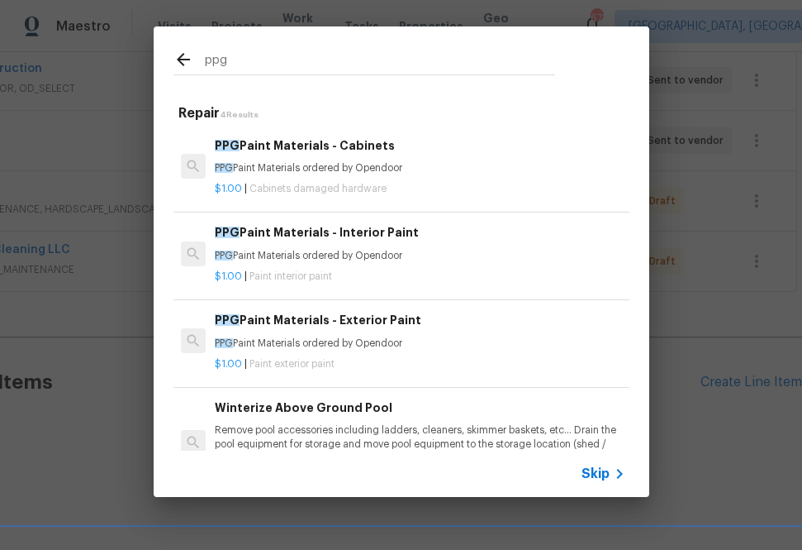
click at [287, 262] on p "PPG Paint Materials ordered by Opendoor" at bounding box center [420, 256] width 410 height 14
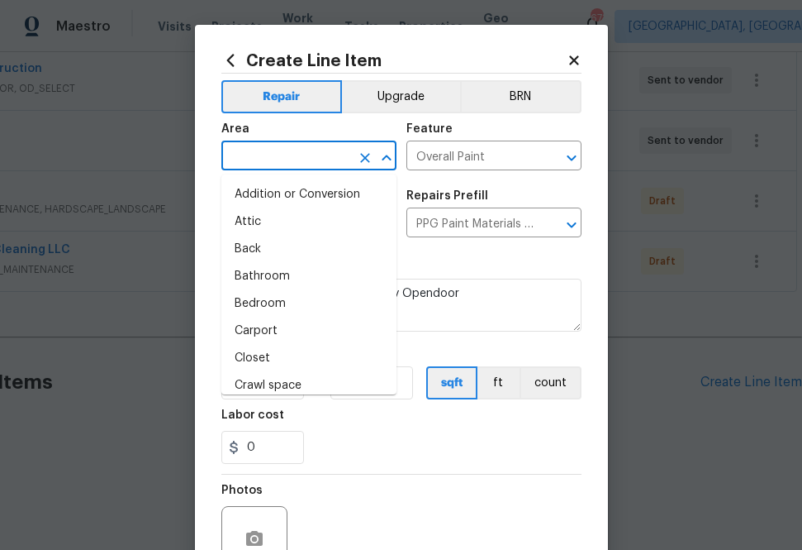
click at [304, 160] on input "text" at bounding box center [285, 158] width 129 height 26
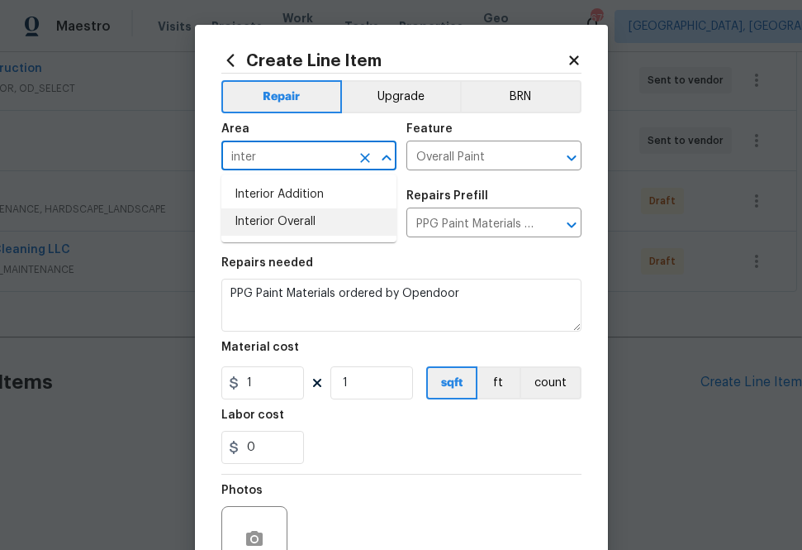
click at [313, 232] on li "Interior Overall" at bounding box center [308, 221] width 175 height 27
type input "Interior Overall"
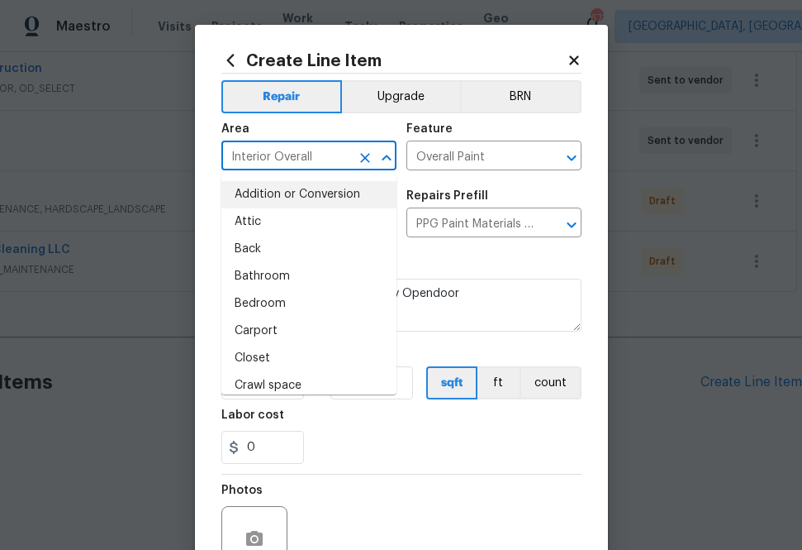
click at [450, 261] on div "Repairs needed" at bounding box center [401, 267] width 360 height 21
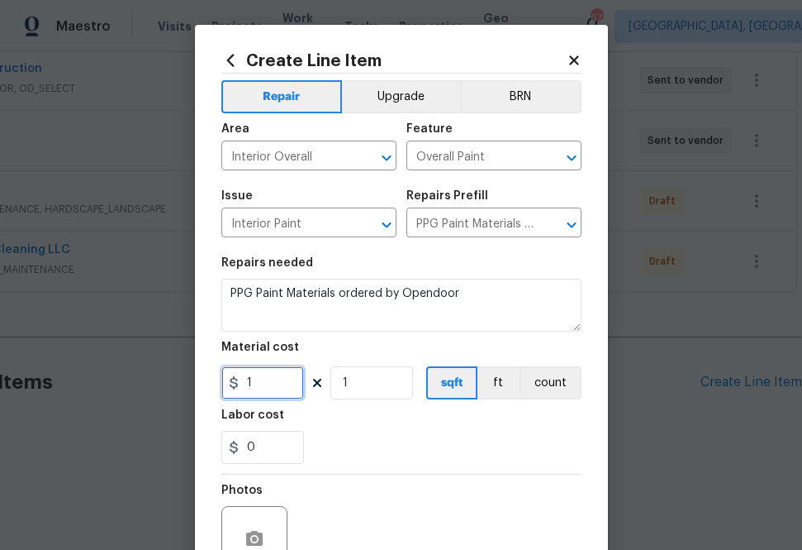
click at [264, 385] on input "1" at bounding box center [262, 382] width 83 height 33
paste input "501.217"
type input "501.22"
click at [380, 431] on div "Labor cost" at bounding box center [401, 419] width 360 height 21
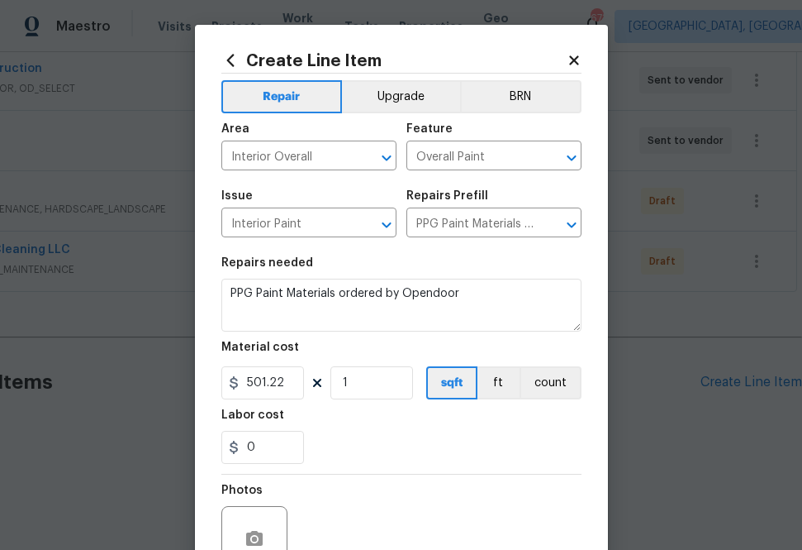
scroll to position [163, 0]
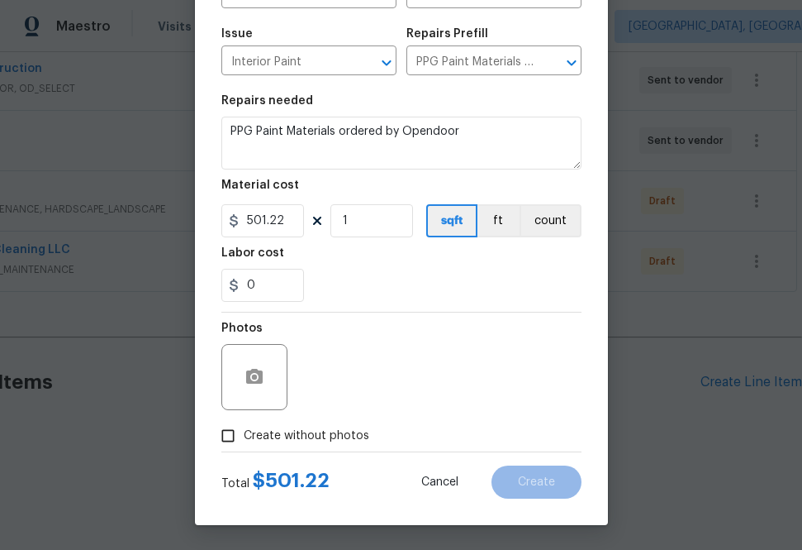
click at [334, 436] on span "Create without photos" at bounding box center [307, 435] width 126 height 17
click at [244, 436] on input "Create without photos" at bounding box center [227, 435] width 31 height 31
checkbox input "true"
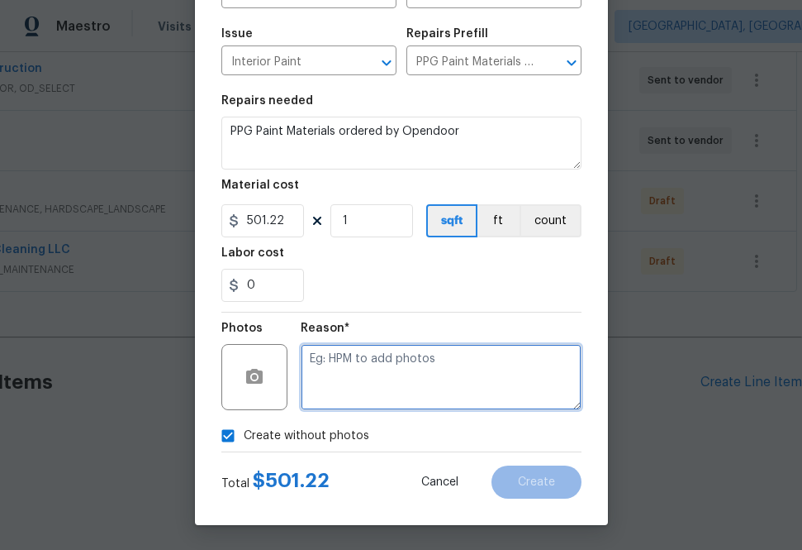
click at [412, 374] on textarea at bounding box center [441, 377] width 281 height 66
type textarea "na"
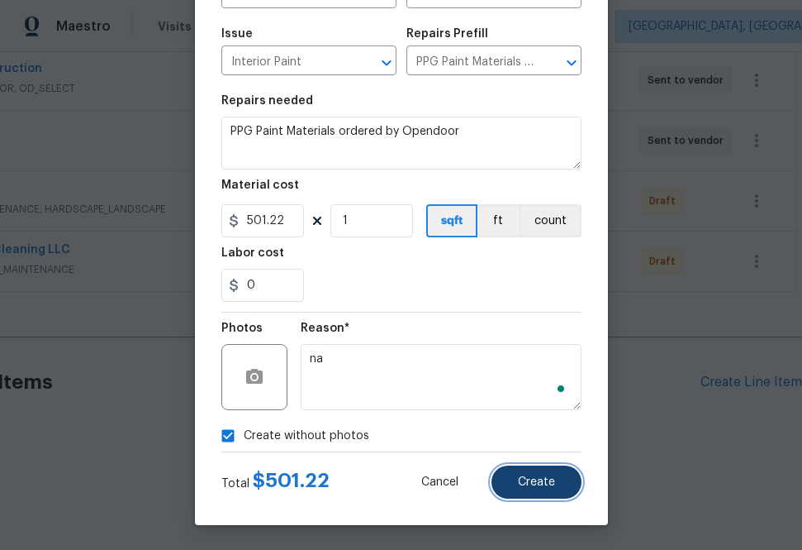
click at [519, 494] on button "Create" at bounding box center [537, 481] width 90 height 33
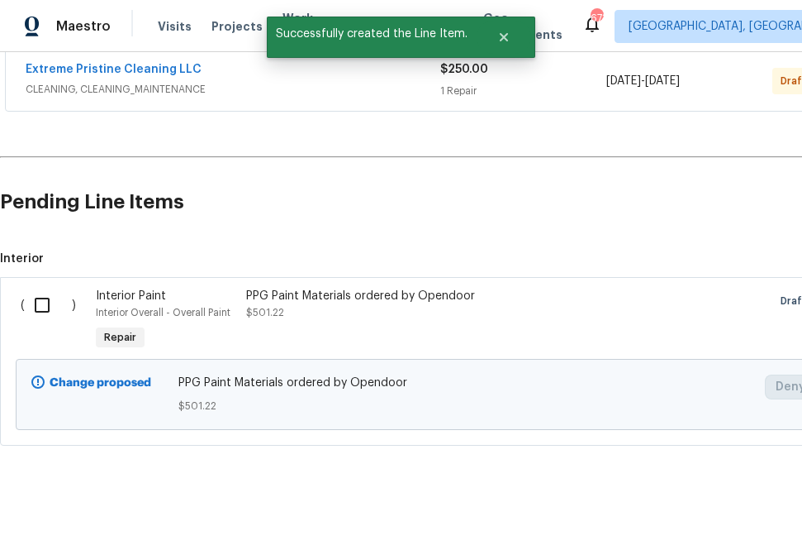
scroll to position [568, 0]
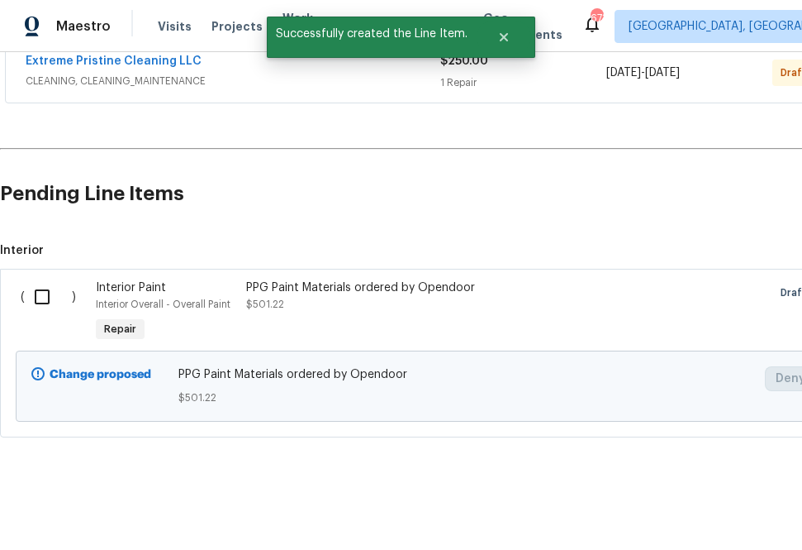
click at [46, 298] on input "checkbox" at bounding box center [48, 296] width 47 height 35
checkbox input "true"
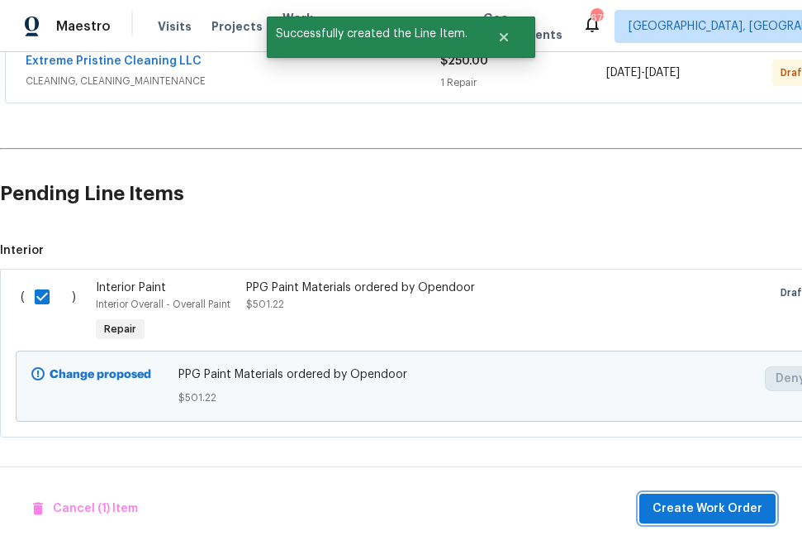
click at [706, 512] on span "Create Work Order" at bounding box center [708, 508] width 110 height 21
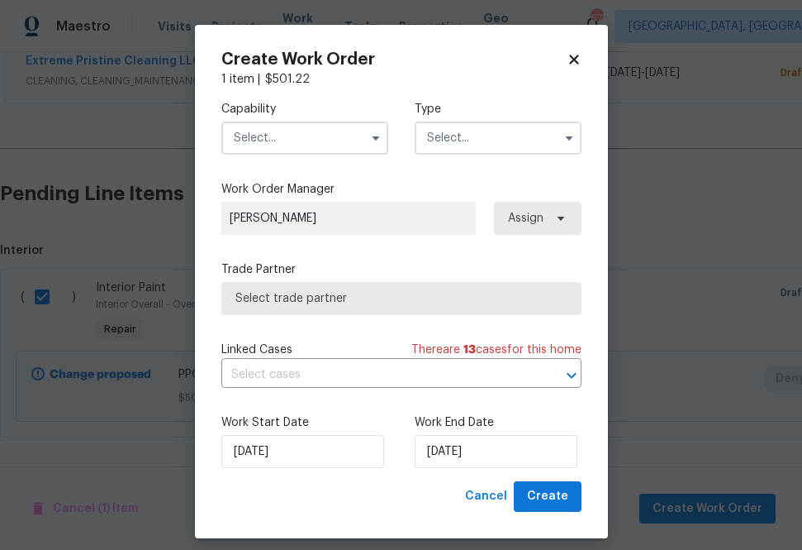
click at [318, 134] on input "text" at bounding box center [304, 137] width 167 height 33
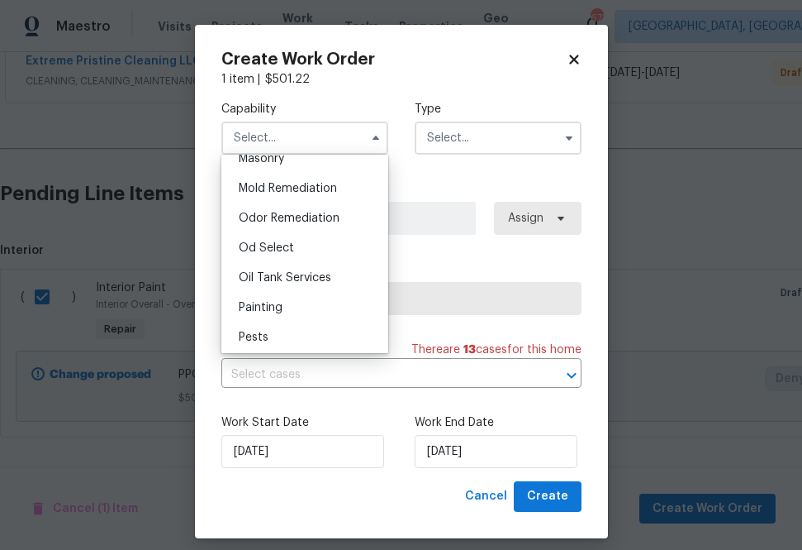
scroll to position [1264, 0]
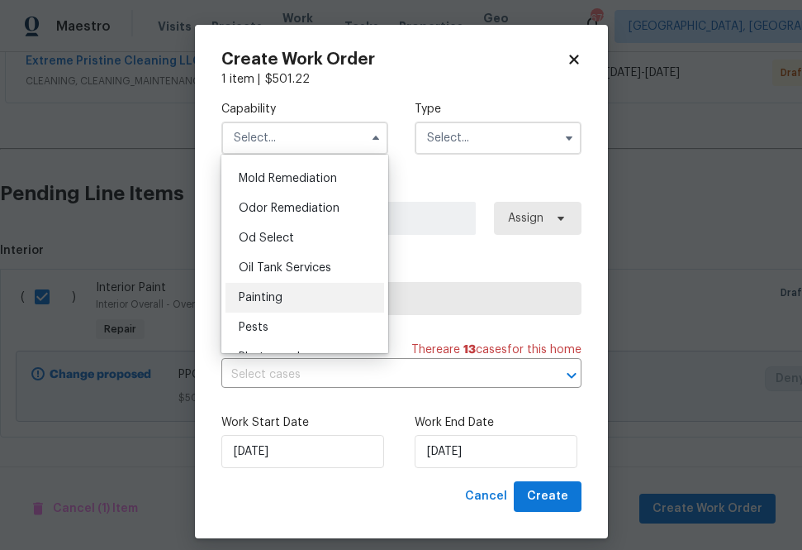
click at [300, 293] on div "Painting" at bounding box center [305, 298] width 159 height 30
type input "Painting"
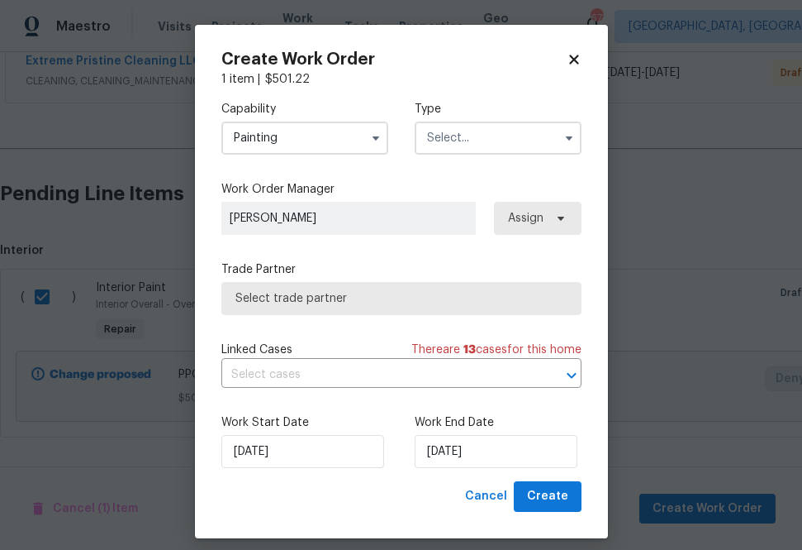
click at [494, 136] on input "text" at bounding box center [498, 137] width 167 height 33
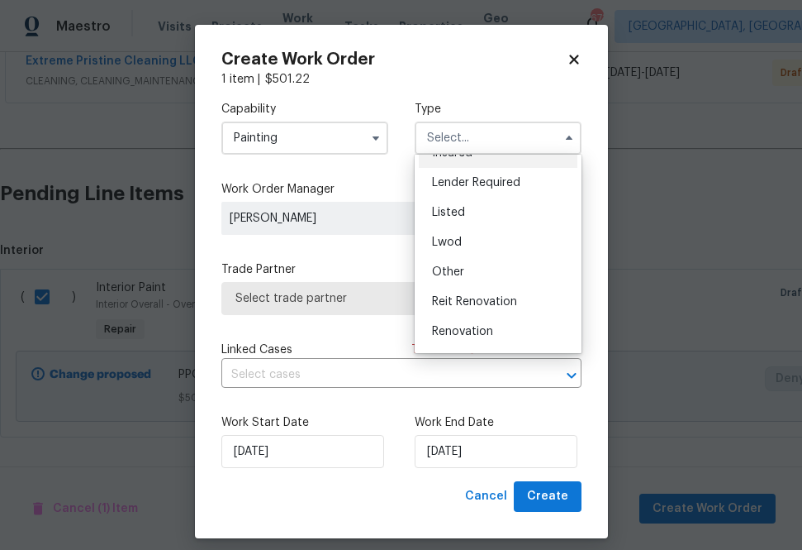
scroll to position [197, 0]
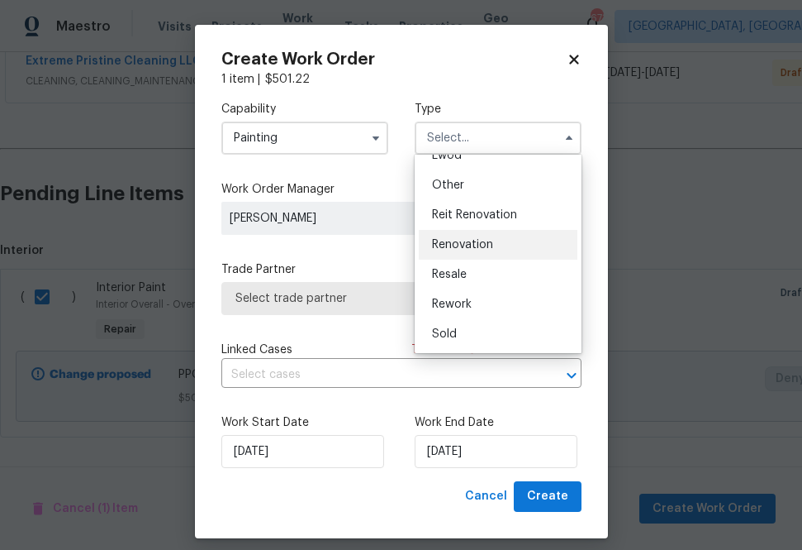
click at [479, 250] on span "Renovation" at bounding box center [462, 245] width 61 height 12
type input "Renovation"
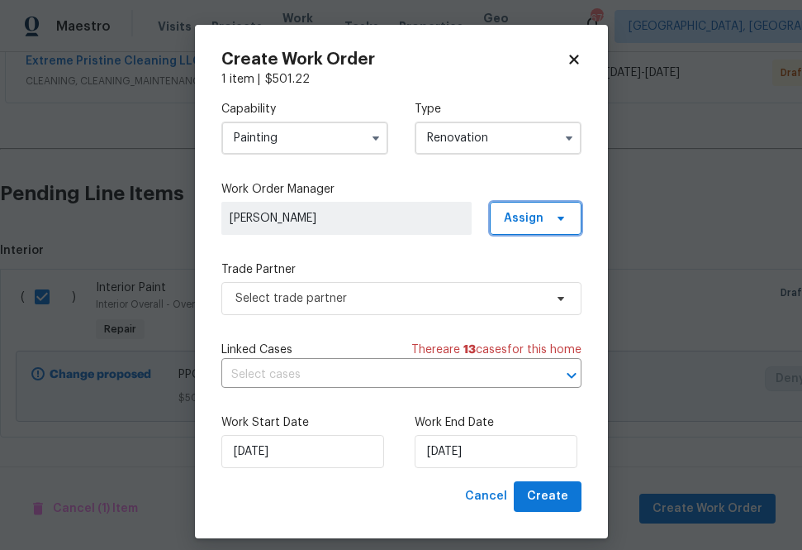
click at [561, 217] on icon at bounding box center [560, 219] width 7 height 4
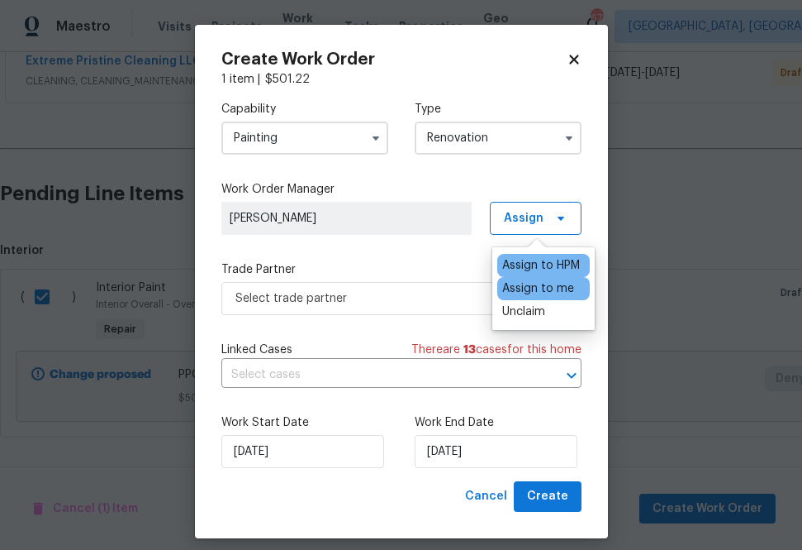
click at [527, 290] on div "Assign to me" at bounding box center [538, 288] width 72 height 17
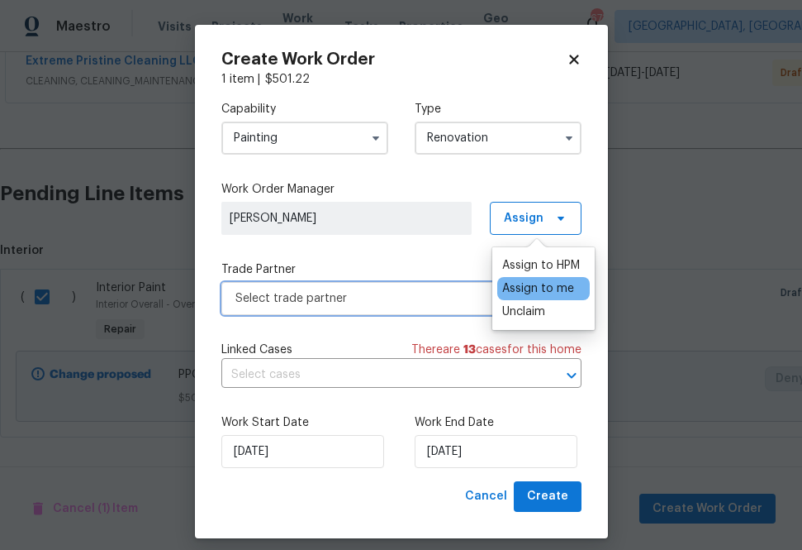
click at [439, 312] on span "Select trade partner" at bounding box center [401, 298] width 360 height 33
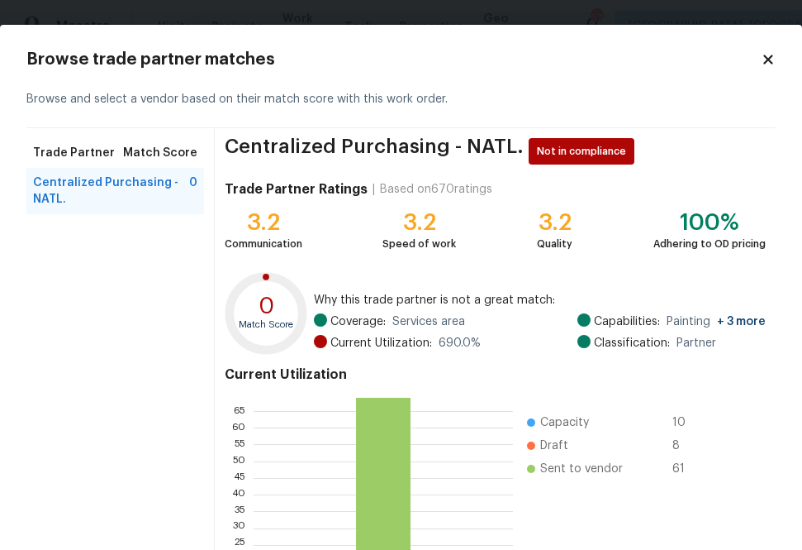
scroll to position [179, 0]
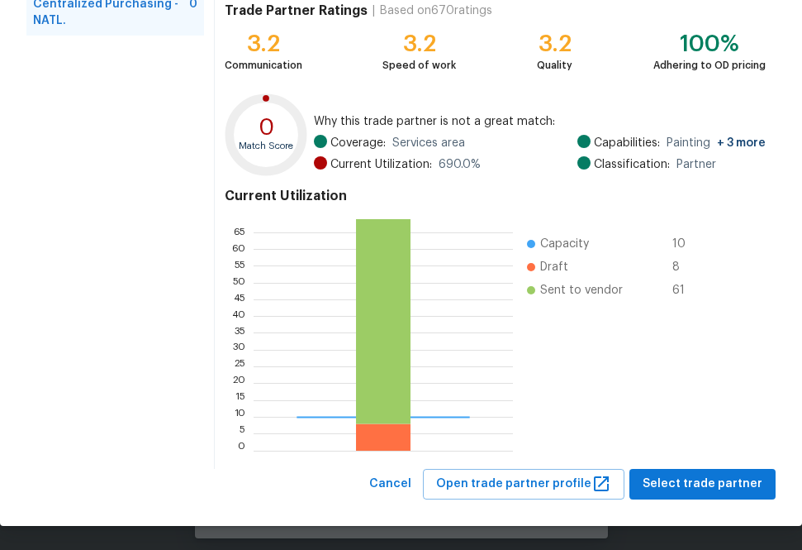
click at [666, 498] on div "Browse trade partner matches Browse and select a vendor based on their match sc…" at bounding box center [401, 185] width 802 height 679
click at [666, 487] on span "Select trade partner" at bounding box center [703, 484] width 120 height 21
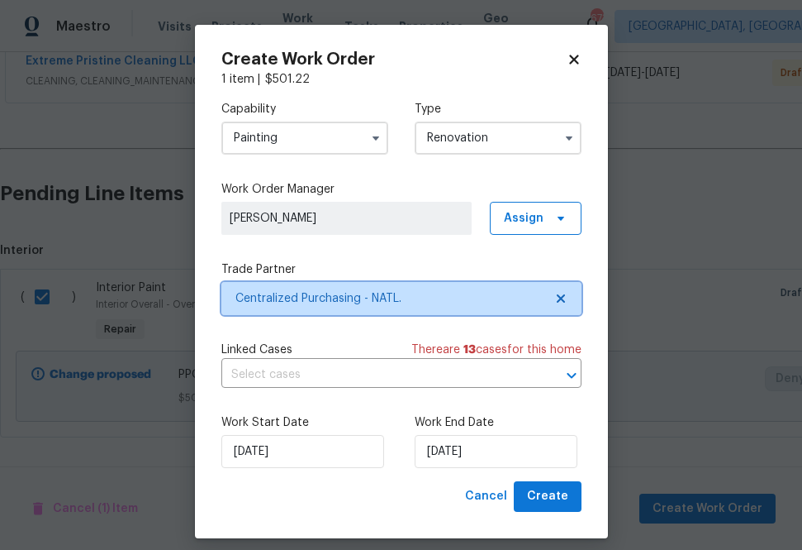
scroll to position [0, 0]
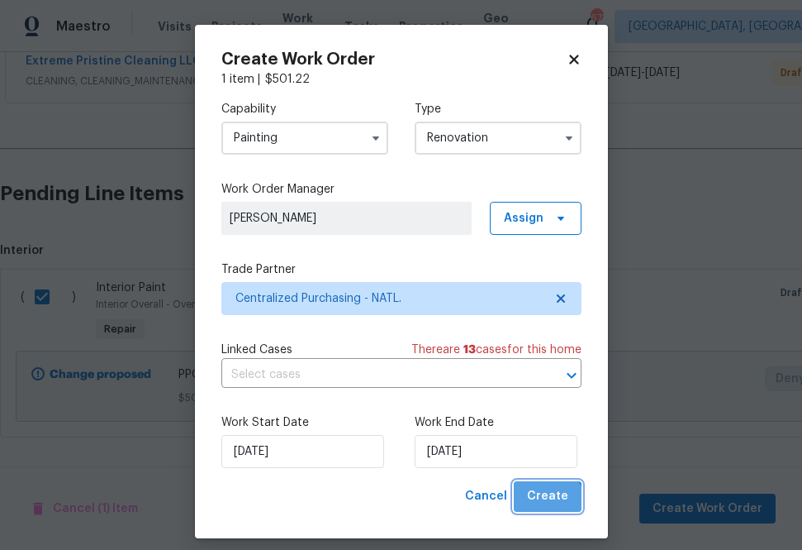
click at [549, 507] on button "Create" at bounding box center [548, 496] width 68 height 31
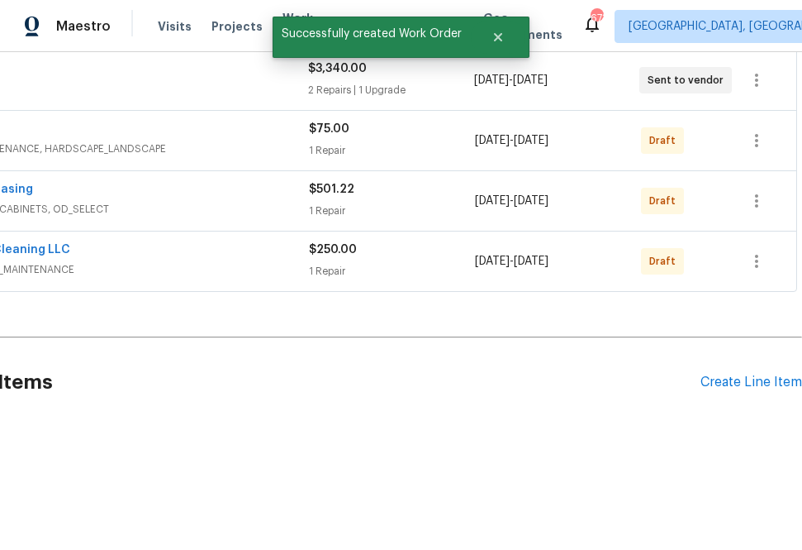
scroll to position [440, 0]
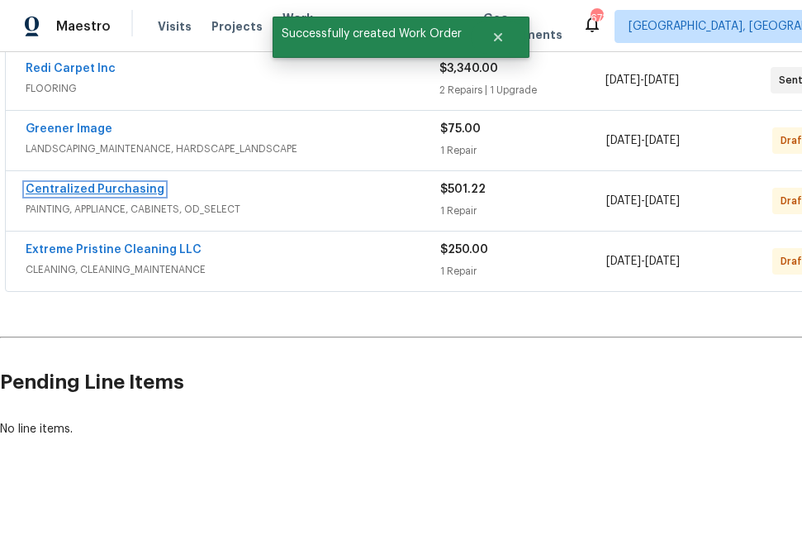
click at [40, 189] on link "Centralized Purchasing" at bounding box center [95, 189] width 139 height 12
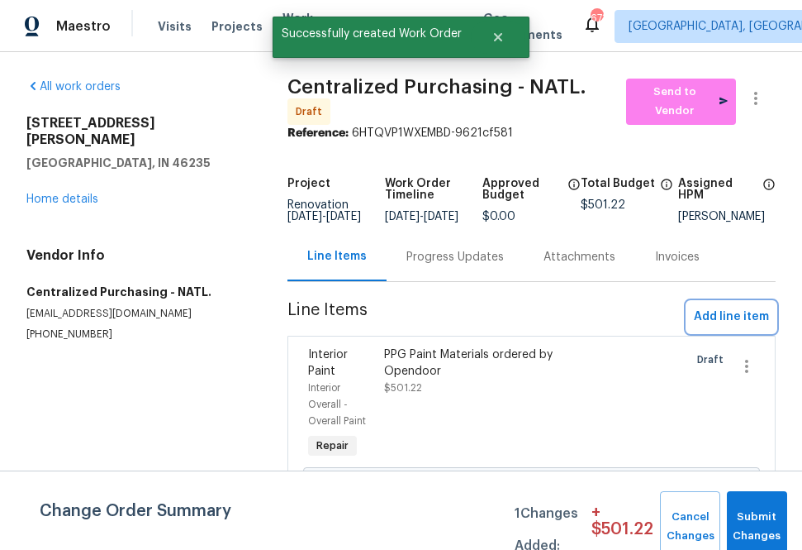
click at [735, 318] on span "Add line item" at bounding box center [731, 317] width 75 height 21
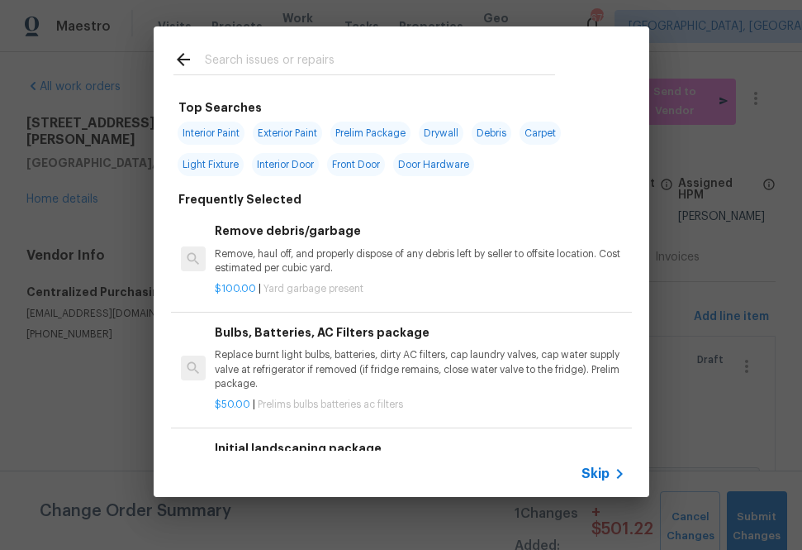
click at [315, 69] on input "text" at bounding box center [380, 62] width 350 height 25
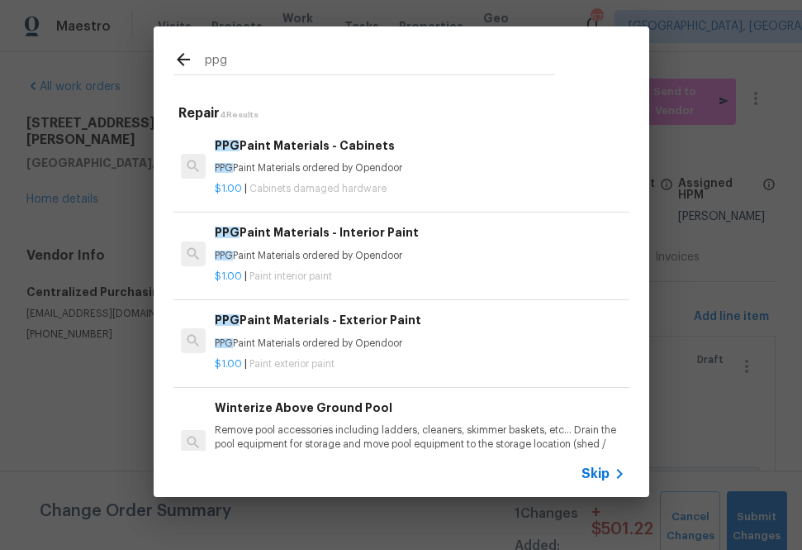
type input "ppg"
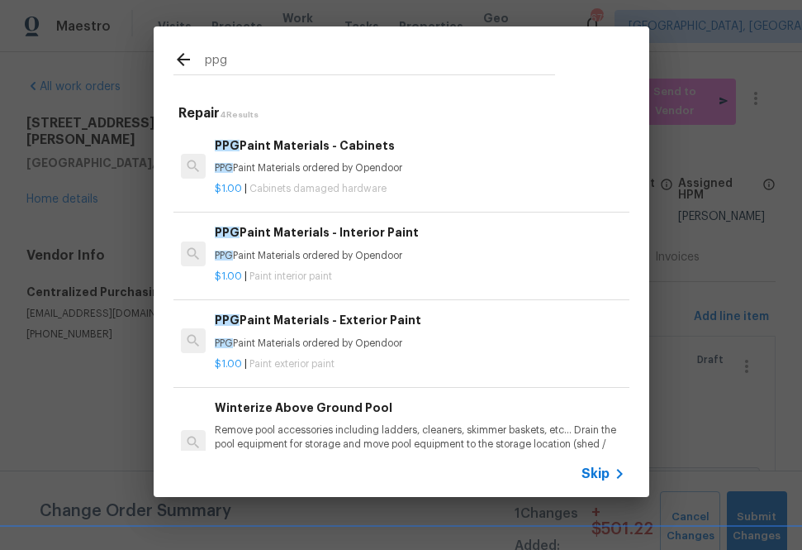
click at [336, 196] on p "$1.00 | Cabinets damaged hardware" at bounding box center [420, 189] width 410 height 14
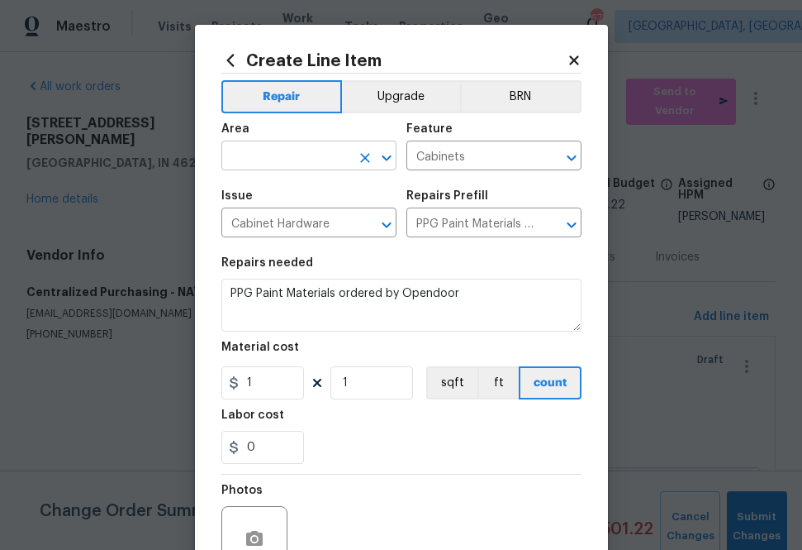
click at [317, 154] on input "text" at bounding box center [285, 158] width 129 height 26
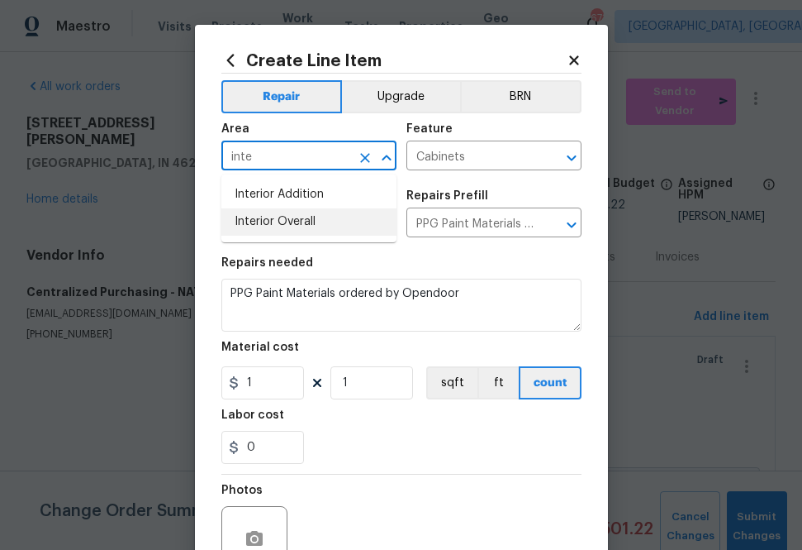
click at [321, 222] on li "Interior Overall" at bounding box center [308, 221] width 175 height 27
type input "Interior Overall"
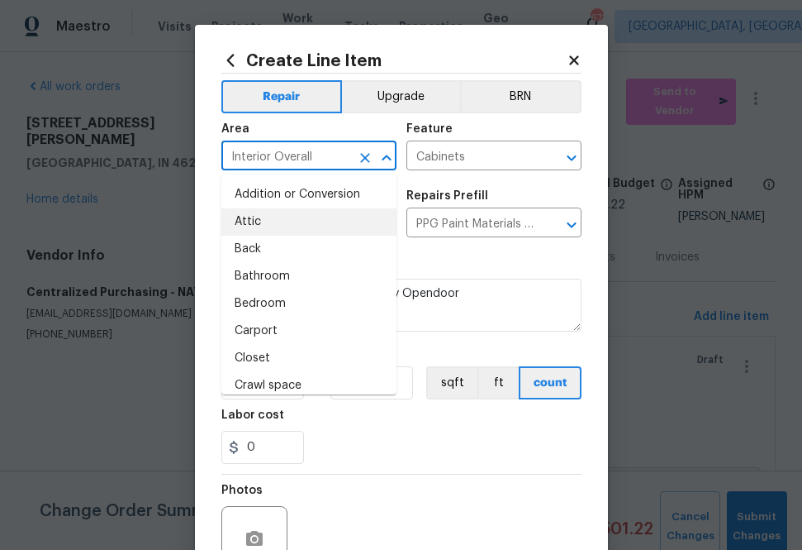
click at [445, 270] on div "Repairs needed" at bounding box center [401, 267] width 360 height 21
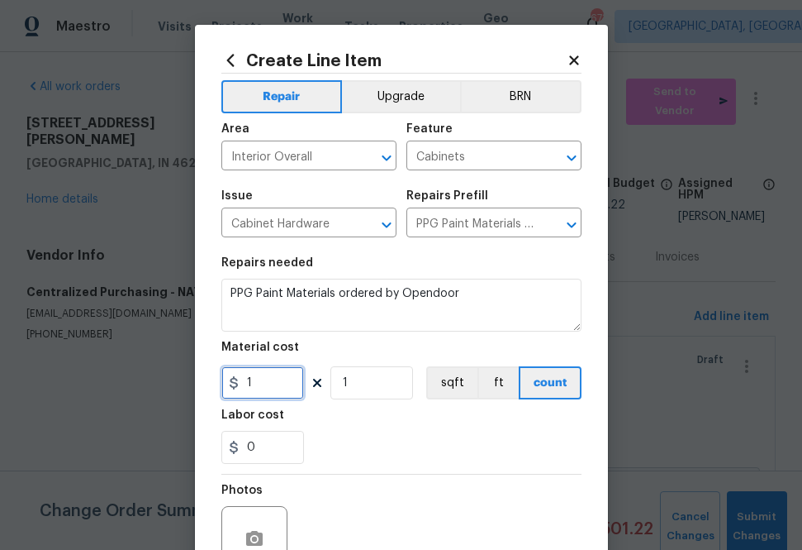
click at [269, 392] on input "1" at bounding box center [262, 382] width 83 height 33
paste input "501.2174505"
type input "501.22"
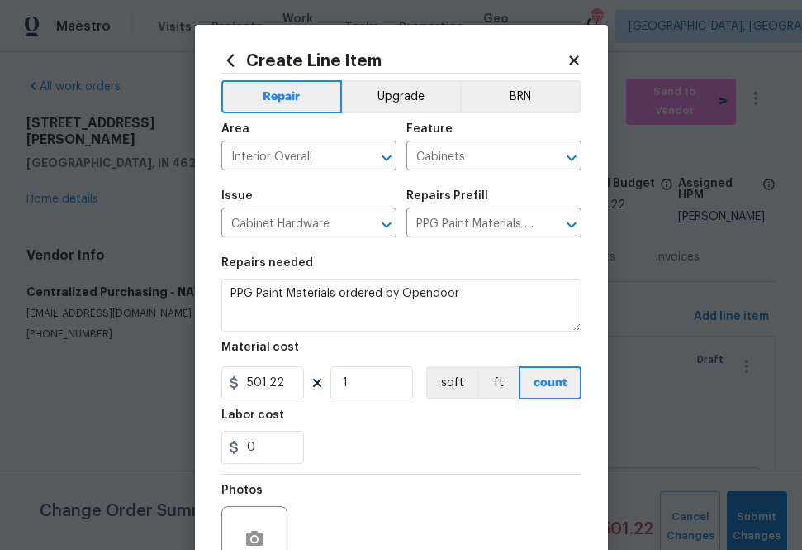
click at [369, 422] on div "Labor cost" at bounding box center [401, 419] width 360 height 21
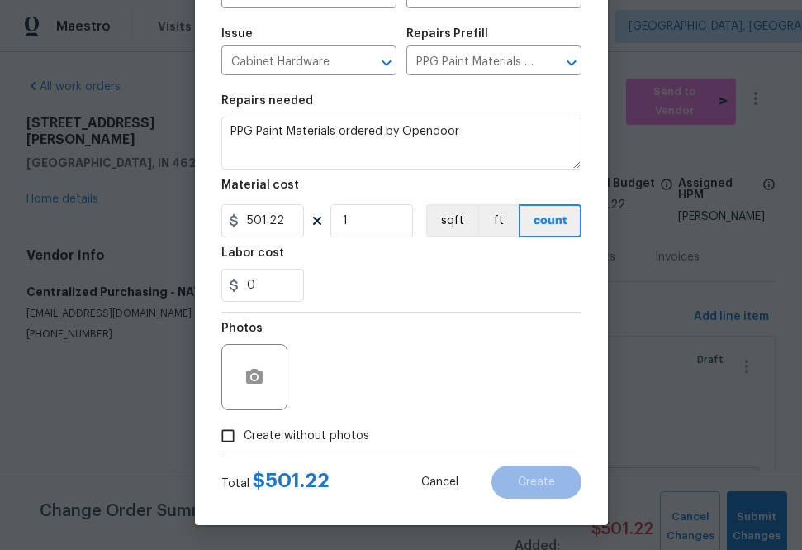
click at [329, 440] on span "Create without photos" at bounding box center [307, 435] width 126 height 17
click at [244, 440] on input "Create without photos" at bounding box center [227, 435] width 31 height 31
checkbox input "true"
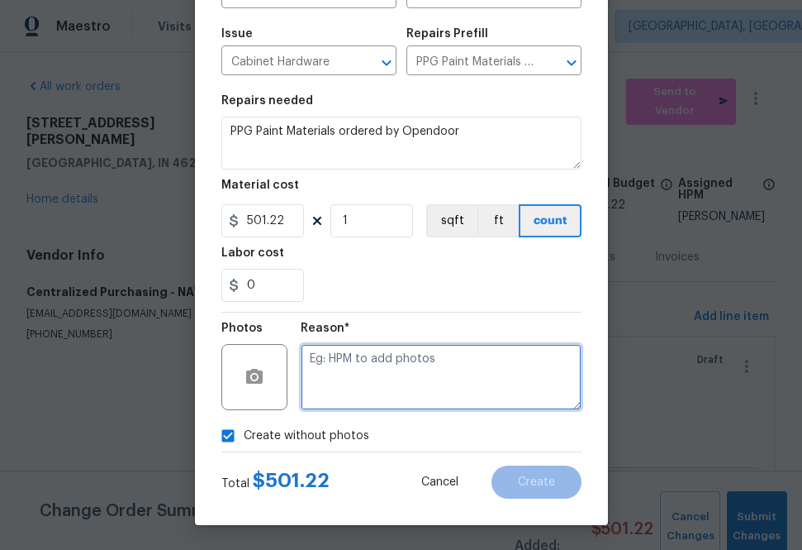
click at [367, 377] on textarea at bounding box center [441, 377] width 281 height 66
type textarea "na"
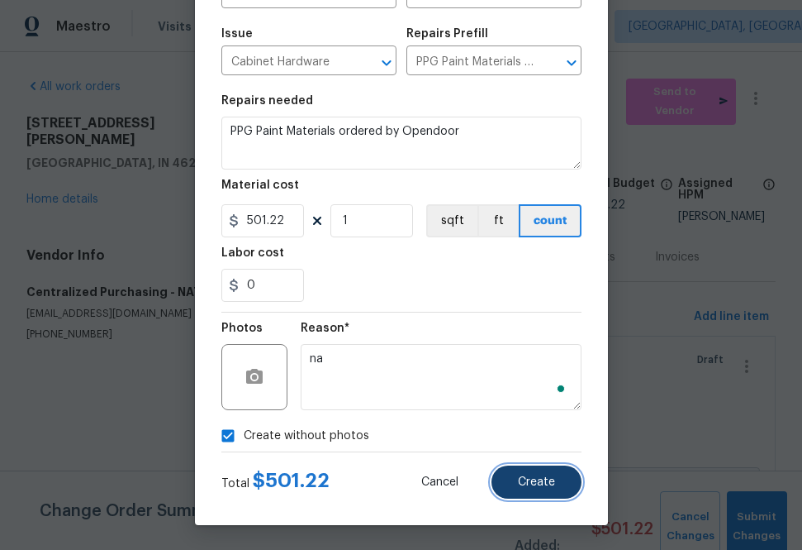
click at [536, 492] on button "Create" at bounding box center [537, 481] width 90 height 33
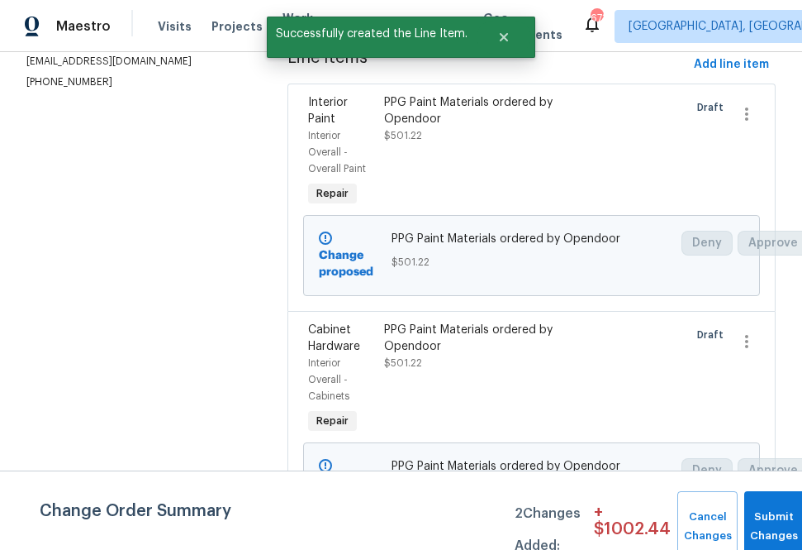
scroll to position [240, 0]
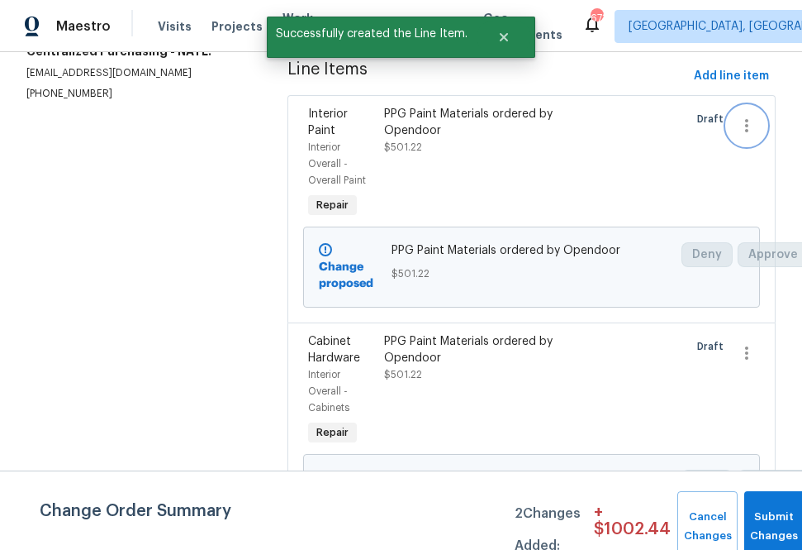
click at [750, 136] on icon "button" at bounding box center [747, 126] width 20 height 20
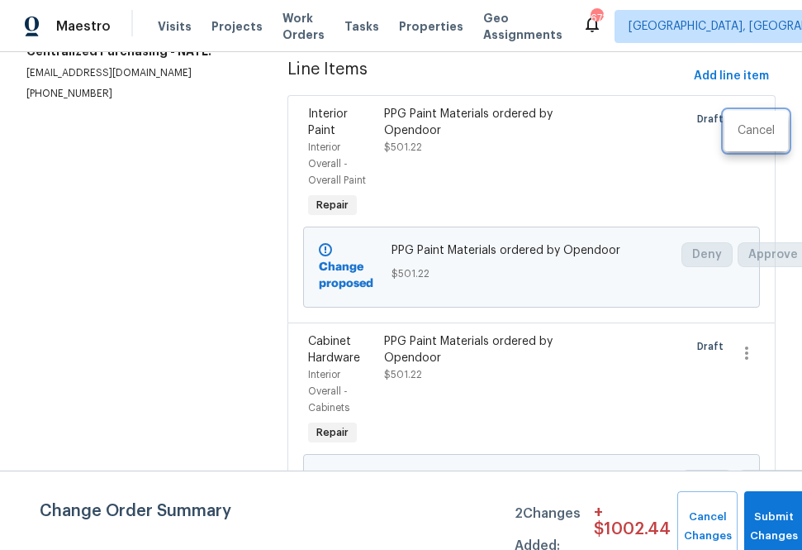
click at [625, 140] on div at bounding box center [401, 275] width 802 height 550
click at [478, 120] on div "PPG Paint Materials ordered by Opendoor" at bounding box center [474, 122] width 181 height 33
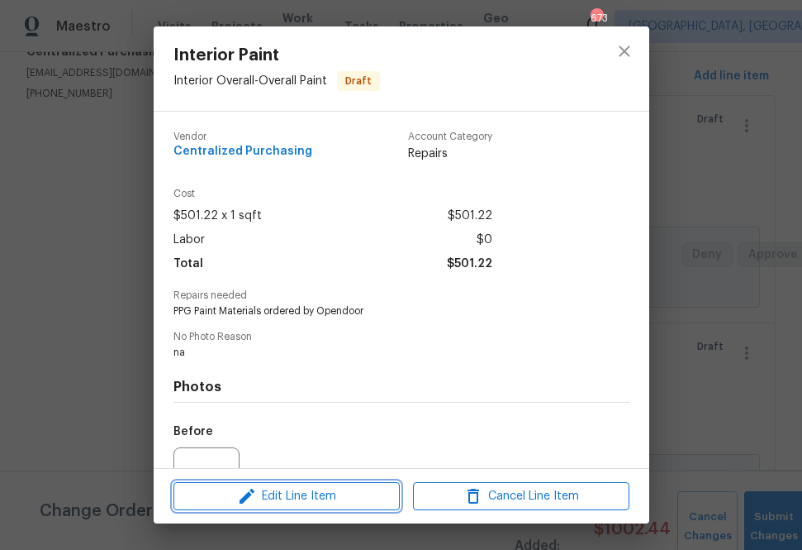
click at [343, 498] on span "Edit Line Item" at bounding box center [287, 496] width 217 height 21
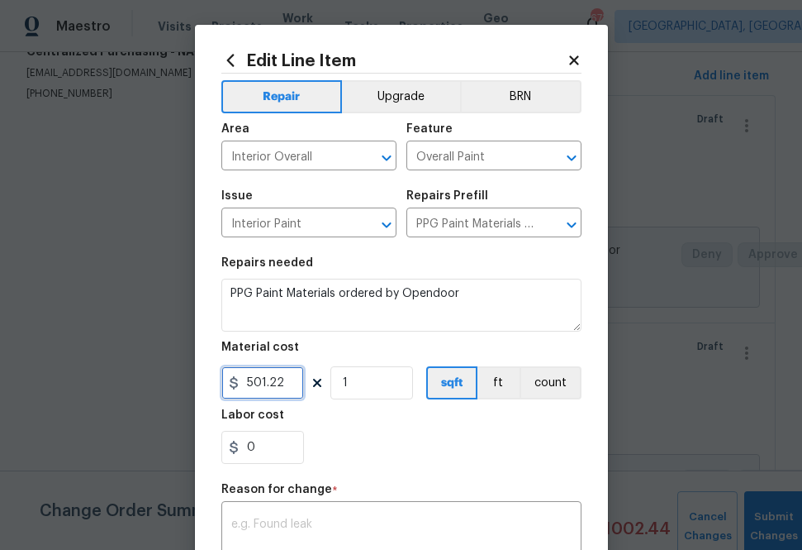
click at [260, 383] on input "501.22" at bounding box center [262, 382] width 83 height 33
paste input "331.1525495"
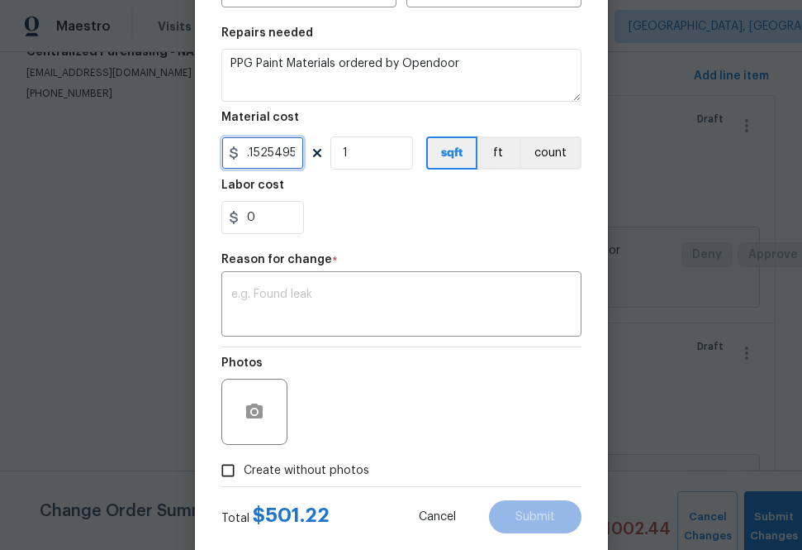
scroll to position [265, 0]
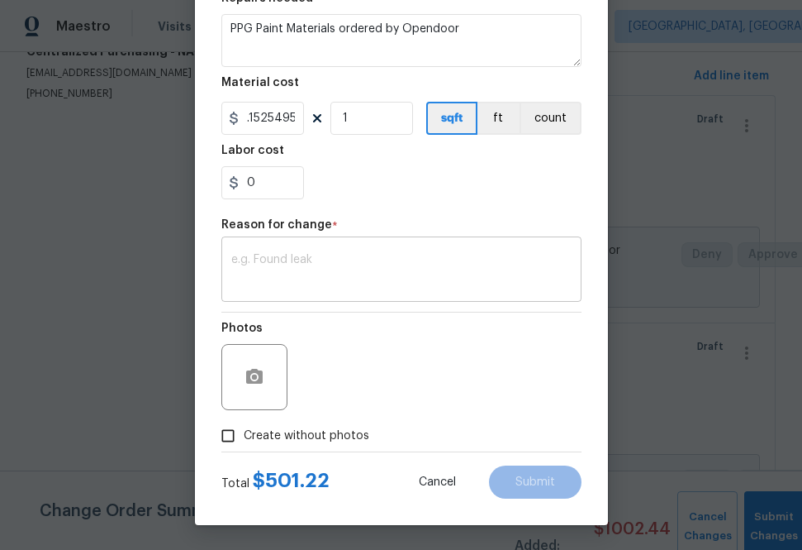
type input "331.15"
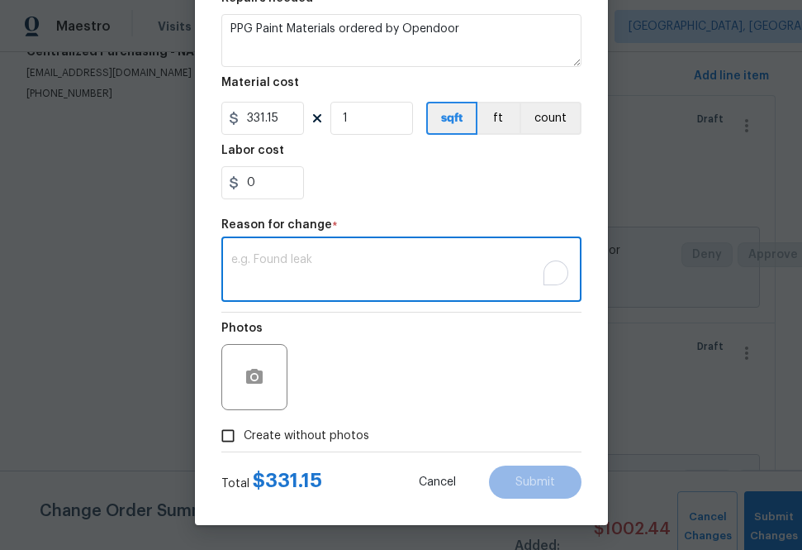
click at [323, 288] on textarea "To enrich screen reader interactions, please activate Accessibility in Grammarl…" at bounding box center [401, 271] width 340 height 35
type textarea "na"
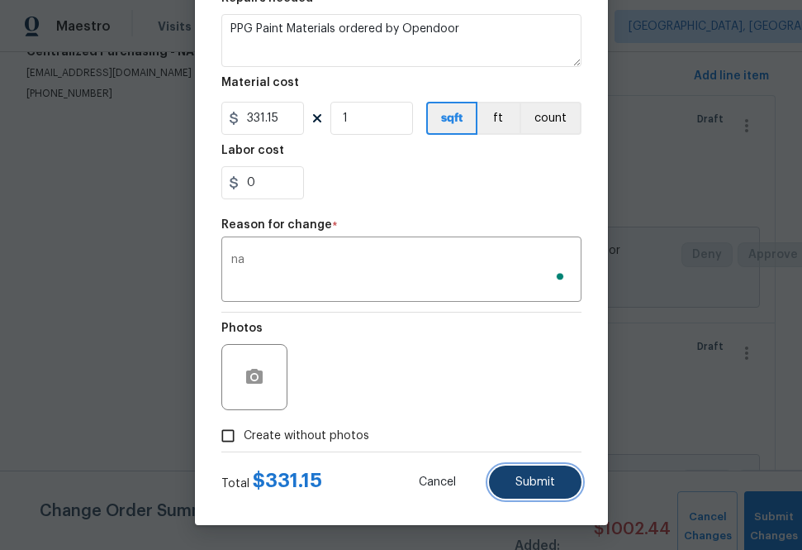
click at [511, 473] on button "Submit" at bounding box center [535, 481] width 93 height 33
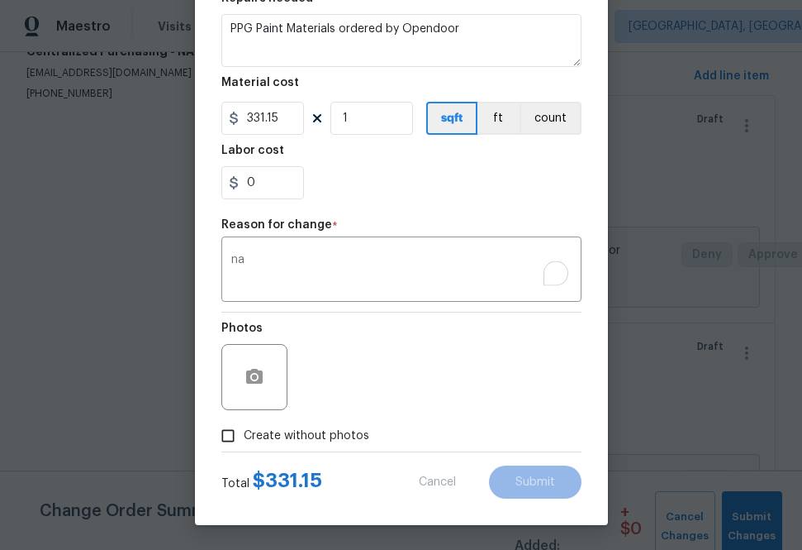
type input "501.22"
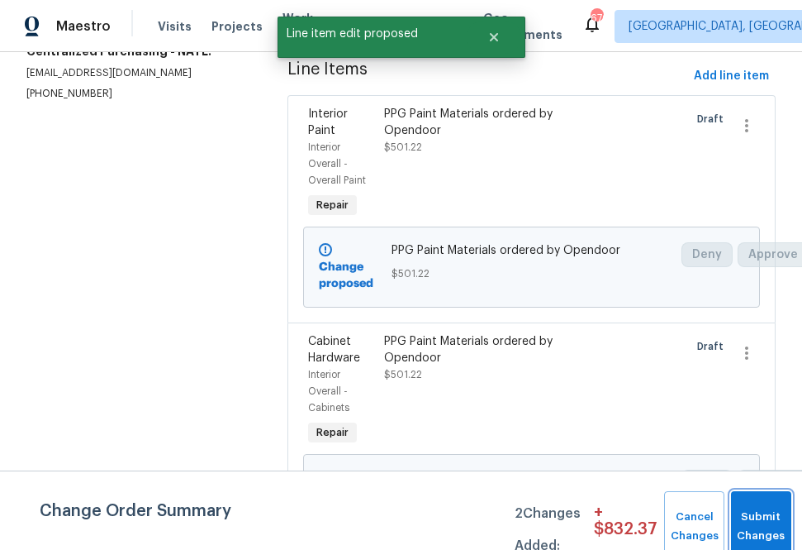
click at [749, 521] on button "Submit Changes" at bounding box center [761, 526] width 60 height 71
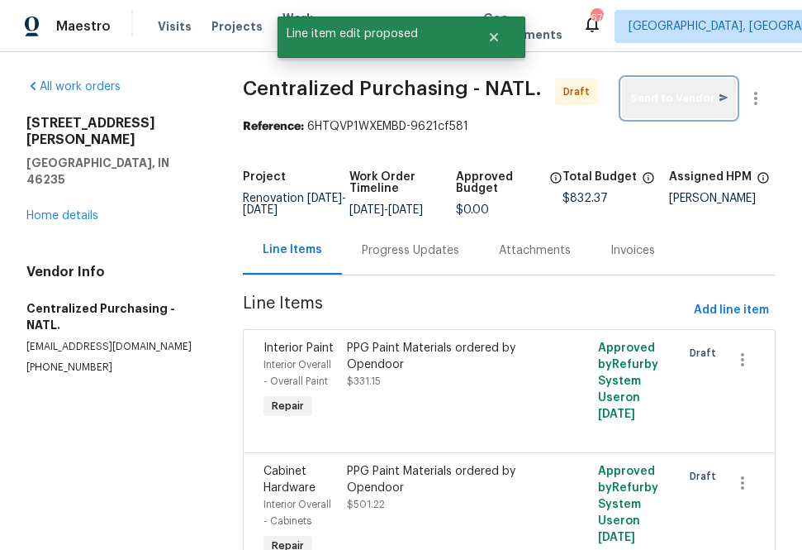
click at [660, 100] on span "Send to Vendor" at bounding box center [680, 98] width 98 height 19
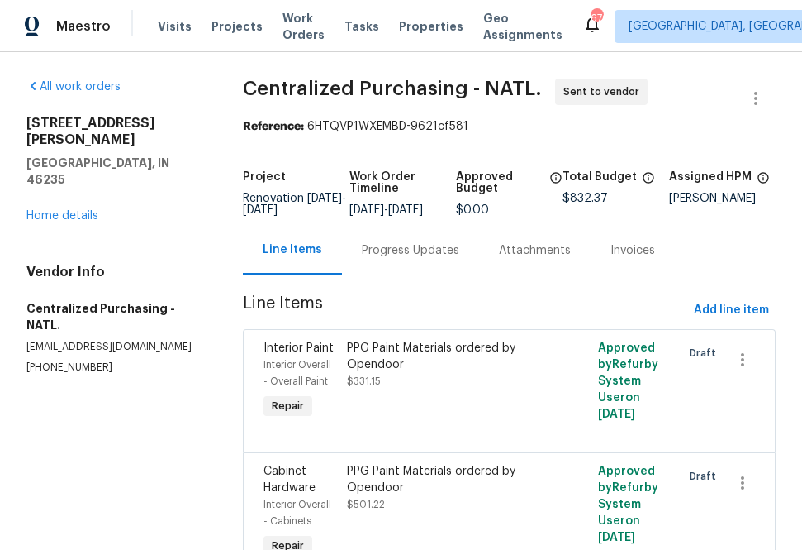
click at [216, 42] on div "Visits Projects Work Orders Tasks Properties Geo Assignments" at bounding box center [370, 26] width 425 height 33
click at [215, 36] on div "Visits Projects Work Orders Tasks Properties Geo Assignments" at bounding box center [370, 26] width 425 height 33
click at [216, 34] on span "Projects" at bounding box center [237, 26] width 51 height 17
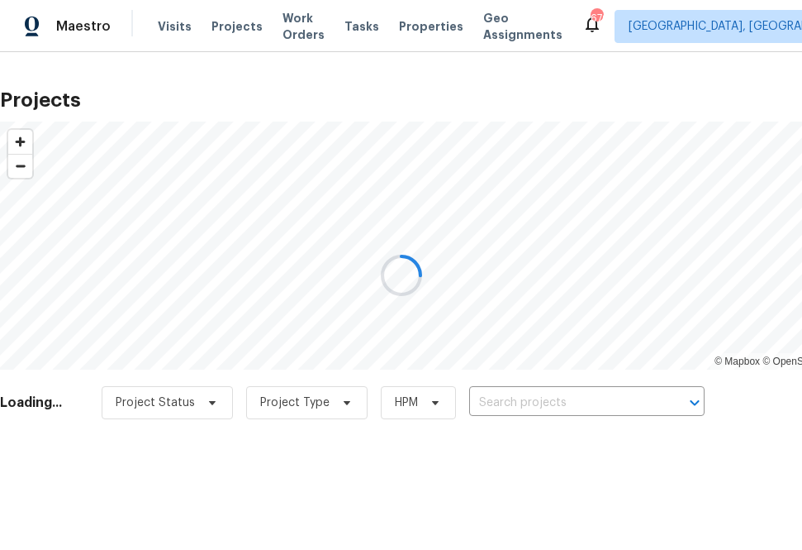
click at [505, 404] on div at bounding box center [401, 275] width 802 height 550
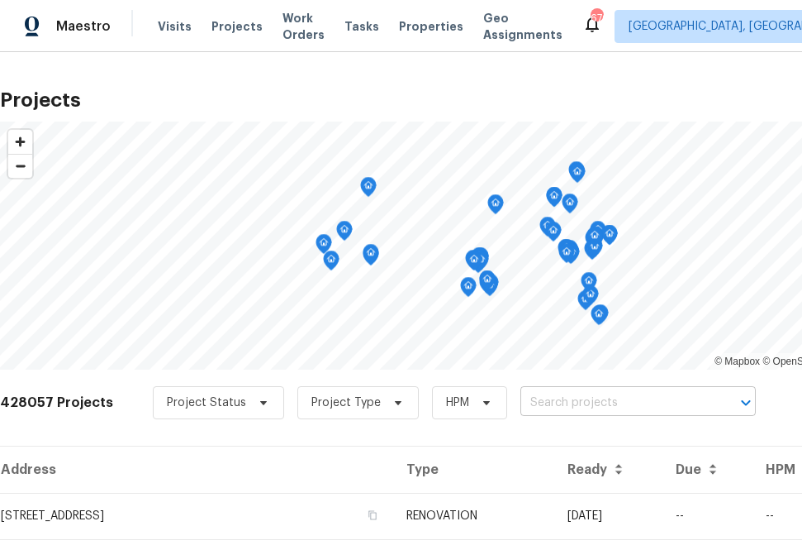
click at [526, 390] on input "text" at bounding box center [615, 403] width 189 height 26
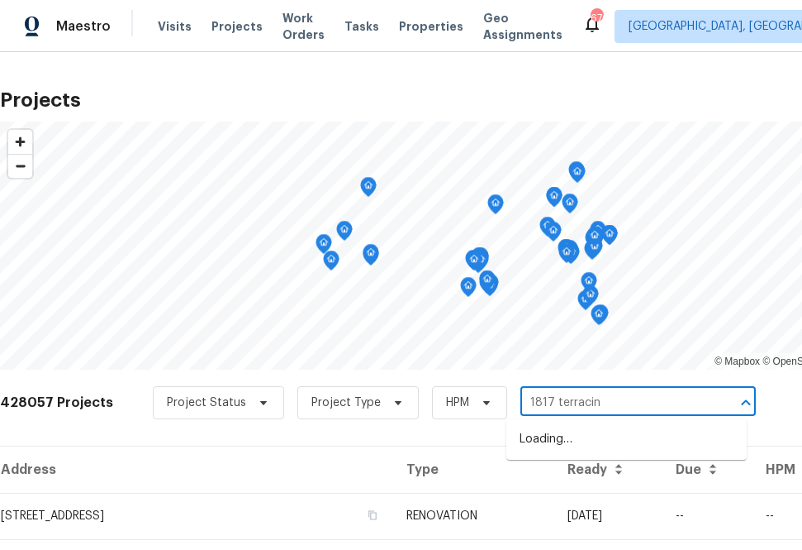
type input "1817 terracina"
click at [598, 444] on li "[STREET_ADDRESS]" at bounding box center [627, 439] width 240 height 27
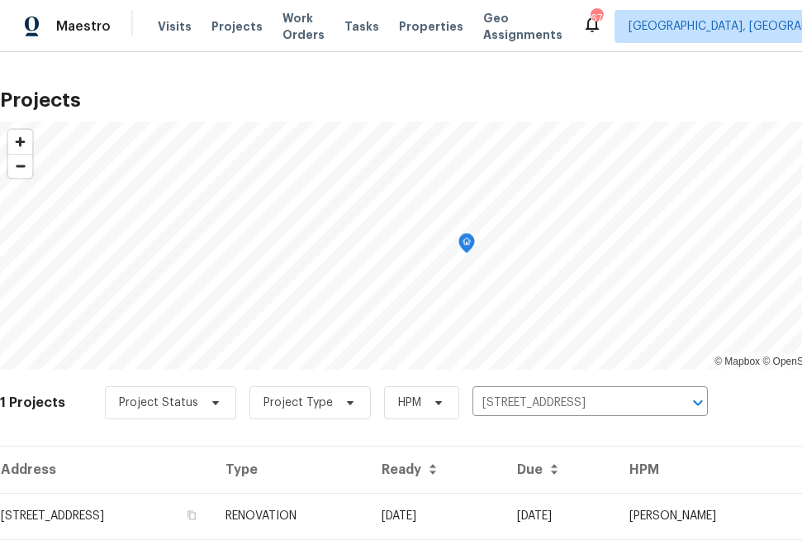
scroll to position [42, 0]
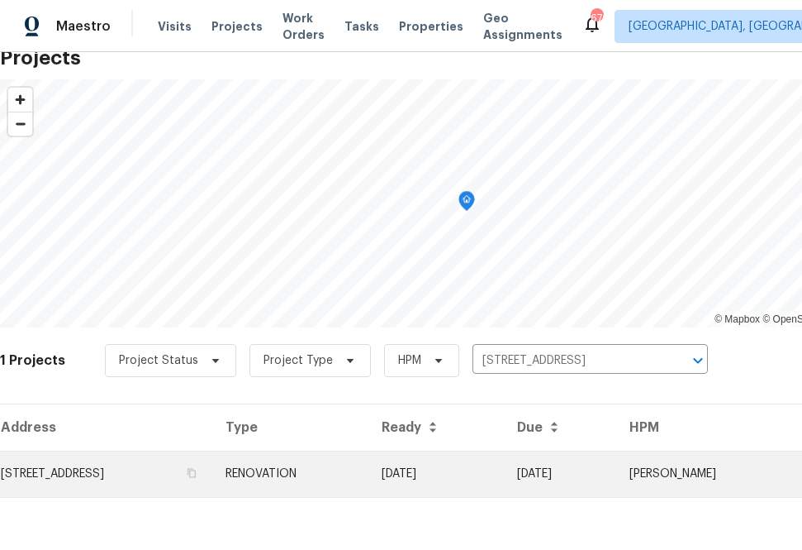
click at [212, 469] on td "[STREET_ADDRESS]" at bounding box center [106, 473] width 212 height 46
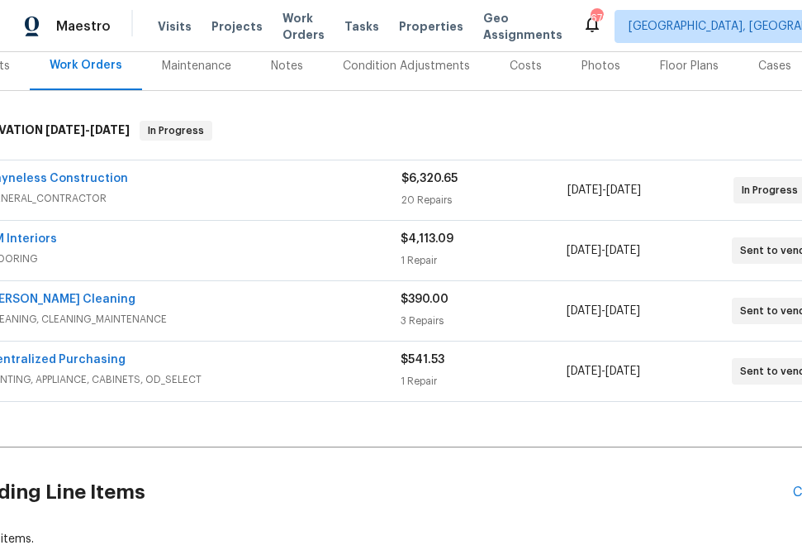
scroll to position [209, 0]
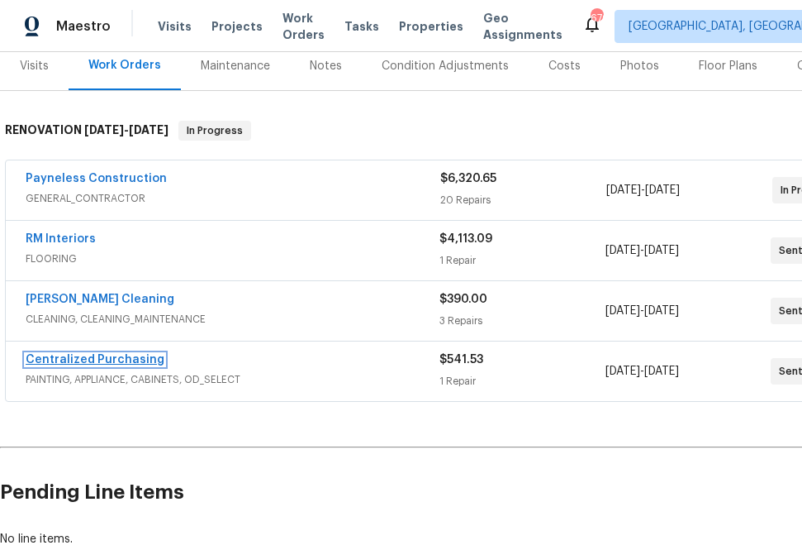
click at [123, 355] on link "Centralized Purchasing" at bounding box center [95, 360] width 139 height 12
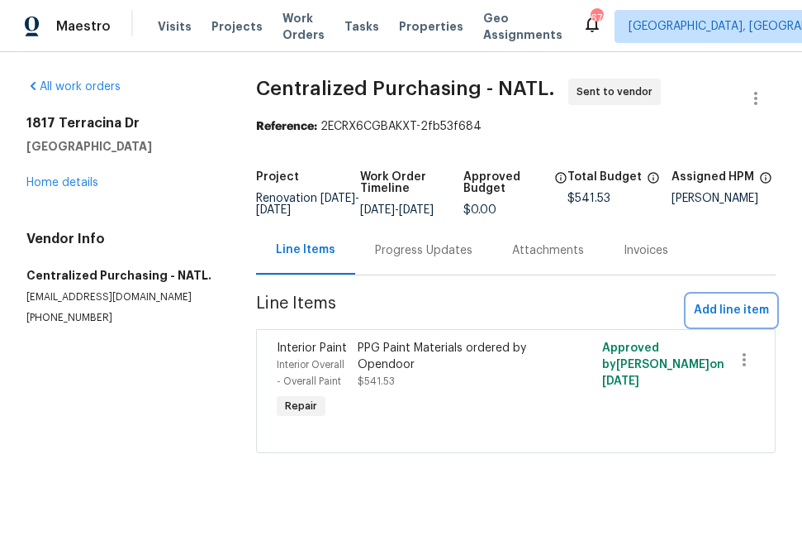
click at [734, 321] on span "Add line item" at bounding box center [731, 310] width 75 height 21
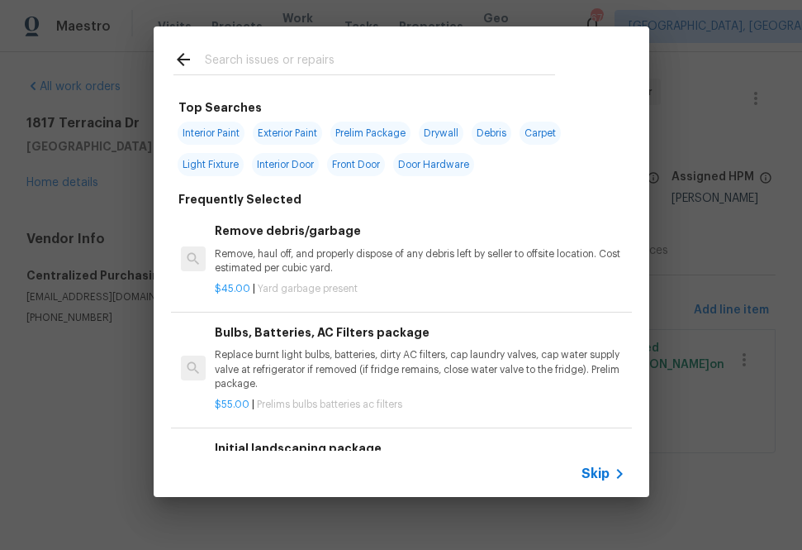
click at [383, 73] on input "text" at bounding box center [380, 62] width 350 height 25
type input "i"
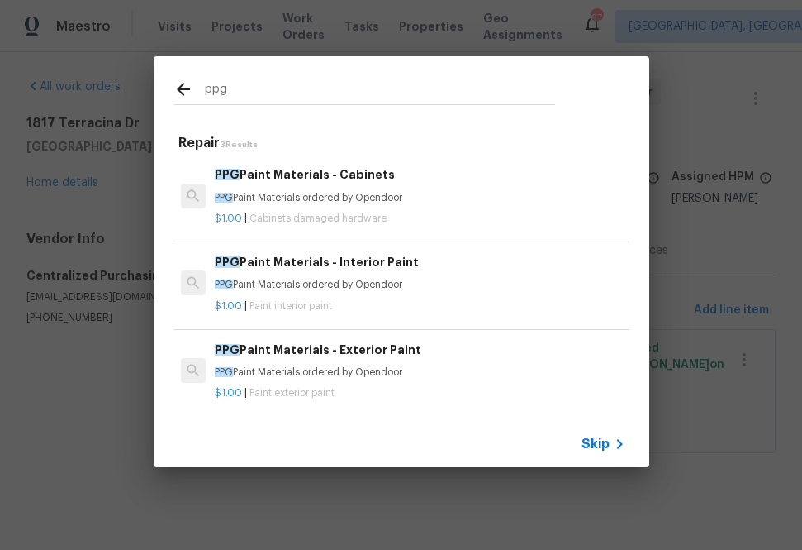
type input "ppg"
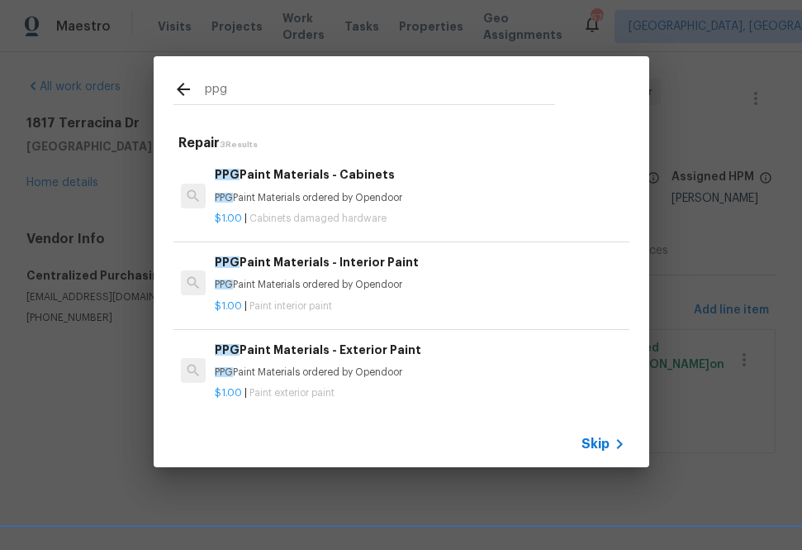
click at [309, 295] on div "$1.00 | Paint interior paint" at bounding box center [420, 303] width 410 height 21
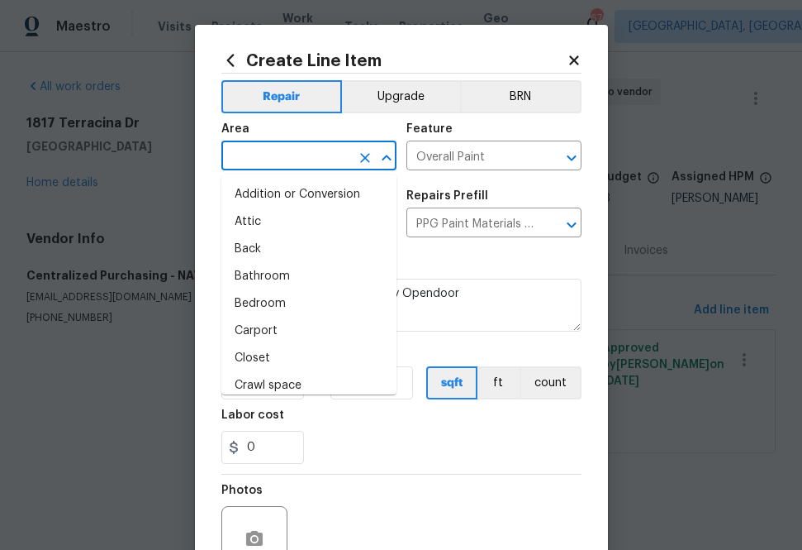
click at [296, 164] on input "text" at bounding box center [285, 158] width 129 height 26
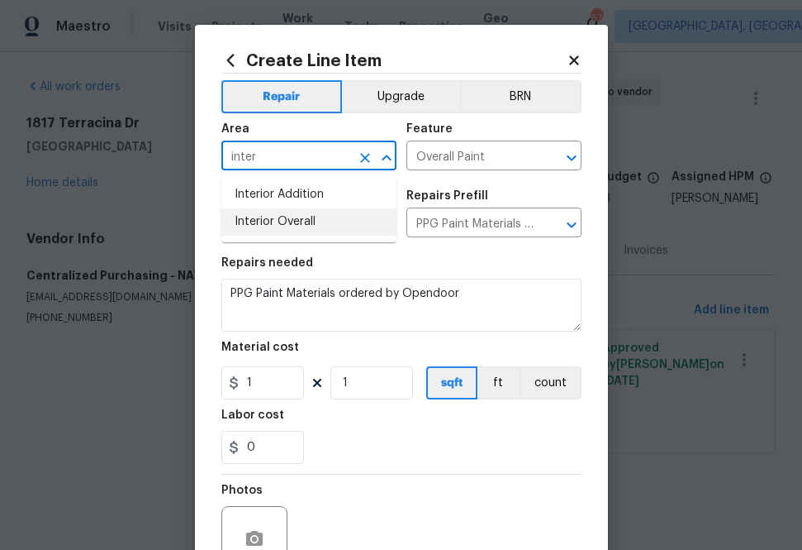
click at [305, 221] on li "Interior Overall" at bounding box center [308, 221] width 175 height 27
type input "Interior Overall"
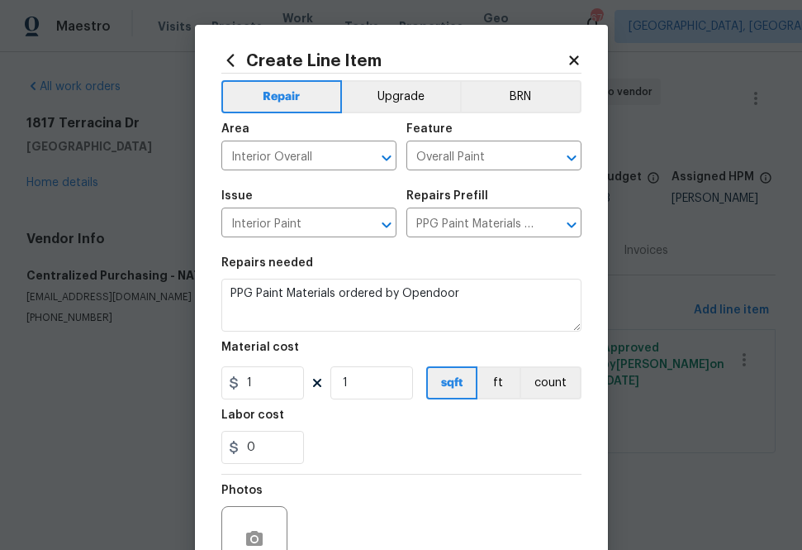
click at [372, 421] on div "Labor cost" at bounding box center [401, 419] width 360 height 21
click at [276, 386] on input "1" at bounding box center [262, 382] width 83 height 33
paste input "43.22"
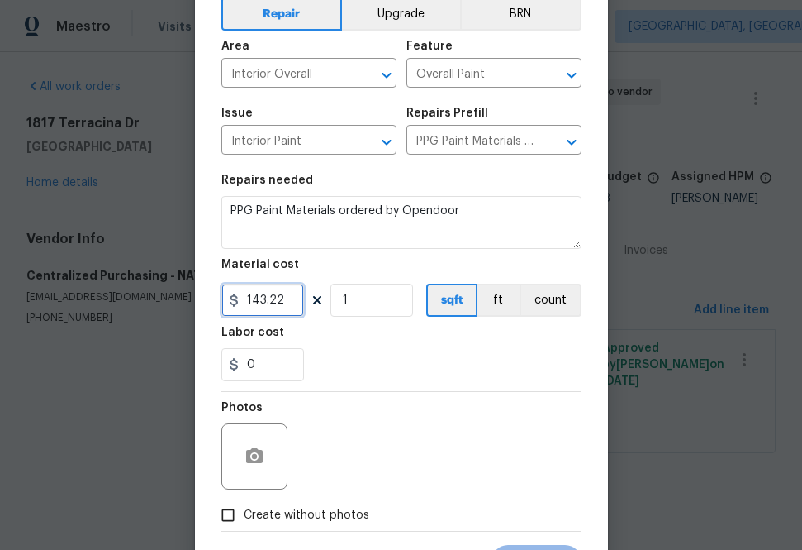
scroll to position [163, 0]
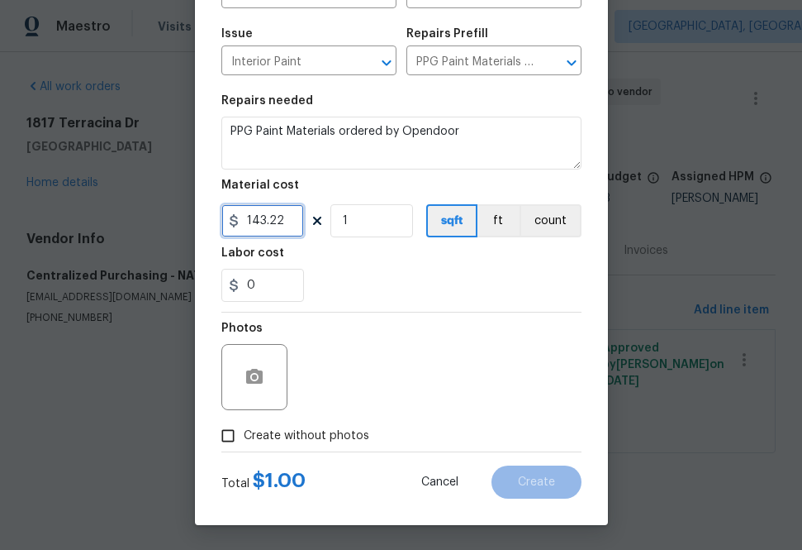
type input "143.22"
click at [340, 443] on span "Create without photos" at bounding box center [307, 435] width 126 height 17
click at [244, 443] on input "Create without photos" at bounding box center [227, 435] width 31 height 31
checkbox input "true"
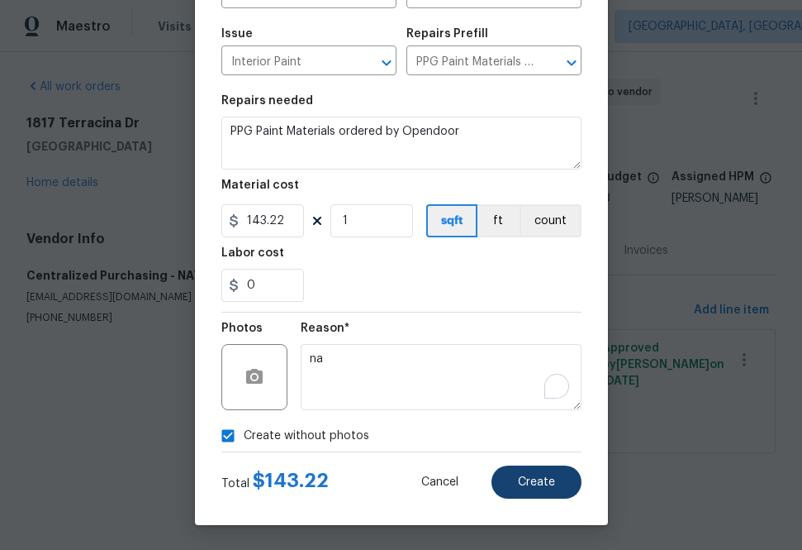
type textarea "na"
click at [547, 485] on span "Create" at bounding box center [536, 482] width 37 height 12
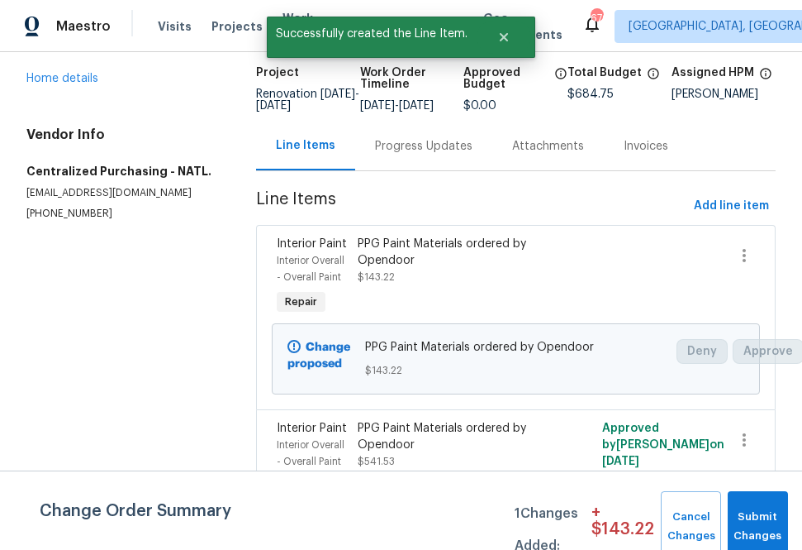
scroll to position [107, 0]
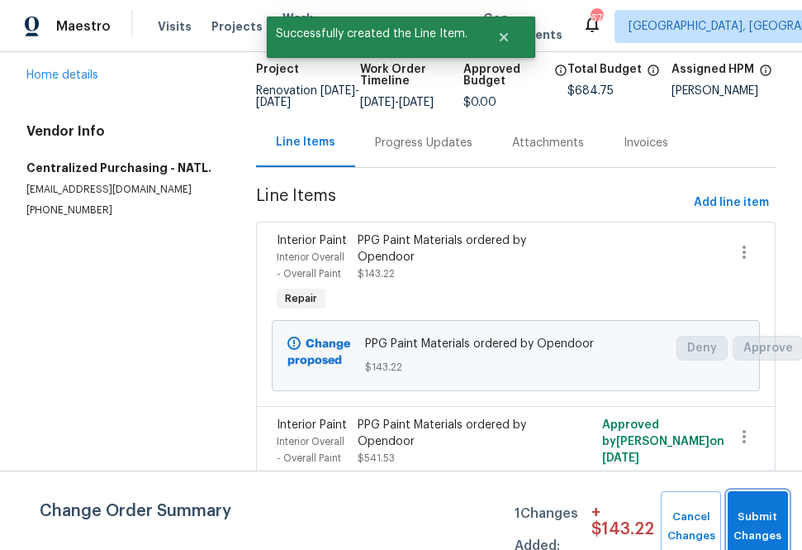
click at [760, 502] on button "Submit Changes" at bounding box center [758, 526] width 60 height 71
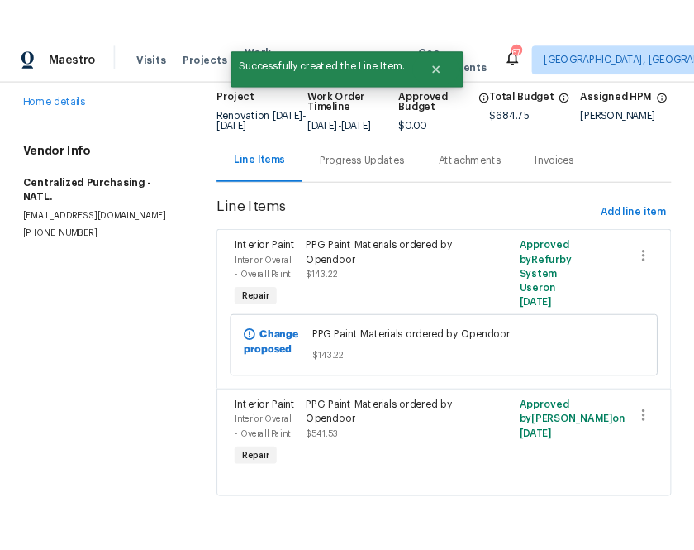
scroll to position [86, 0]
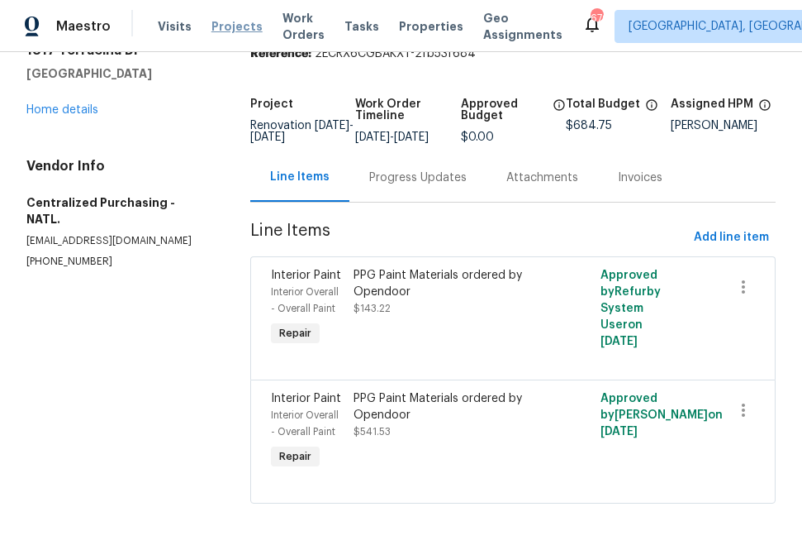
click at [235, 31] on span "Projects" at bounding box center [237, 26] width 51 height 17
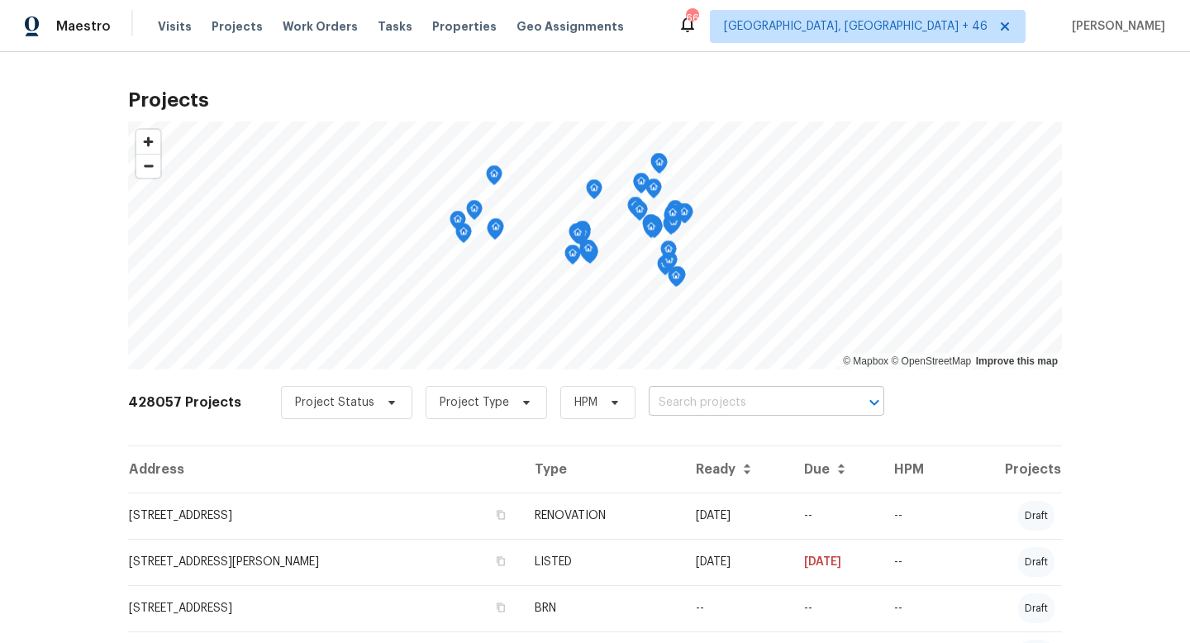
click at [733, 412] on input "text" at bounding box center [743, 403] width 189 height 26
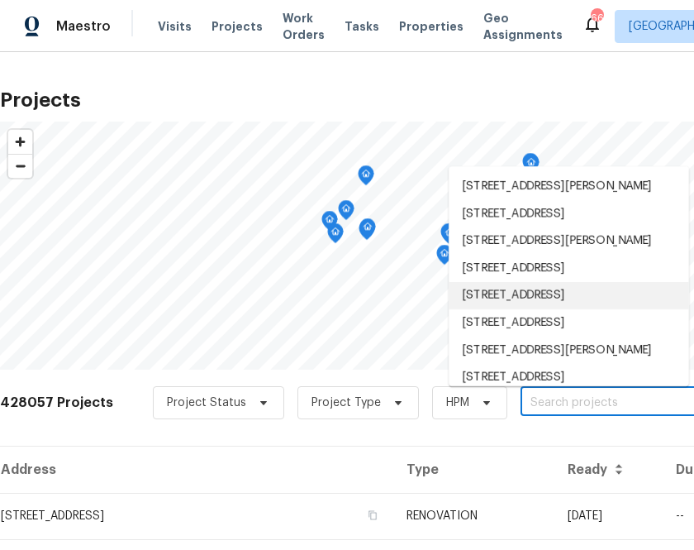
click at [591, 407] on input "text" at bounding box center [615, 403] width 189 height 26
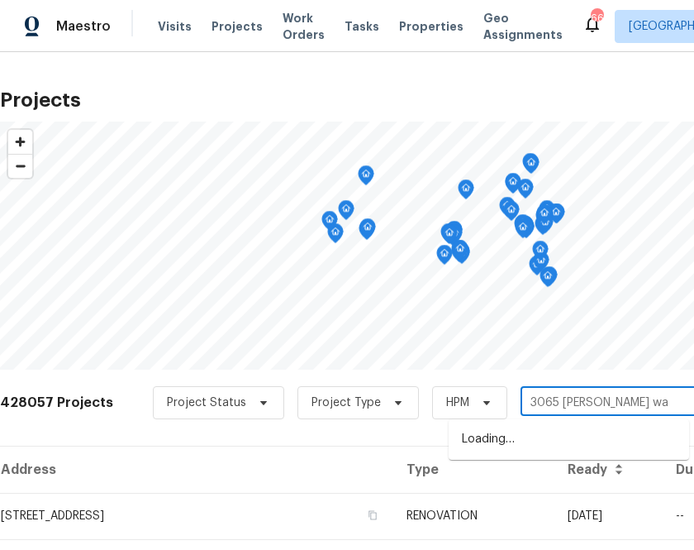
type input "[STREET_ADDRESS][PERSON_NAME]"
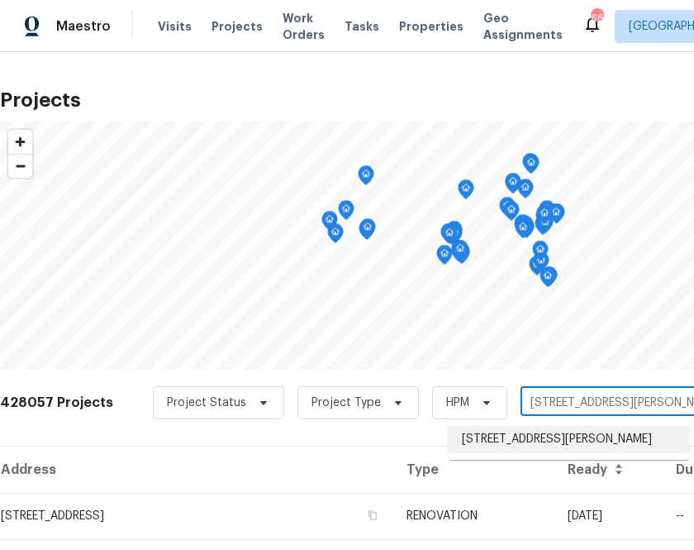
click at [517, 440] on li "[STREET_ADDRESS][PERSON_NAME]" at bounding box center [569, 439] width 240 height 27
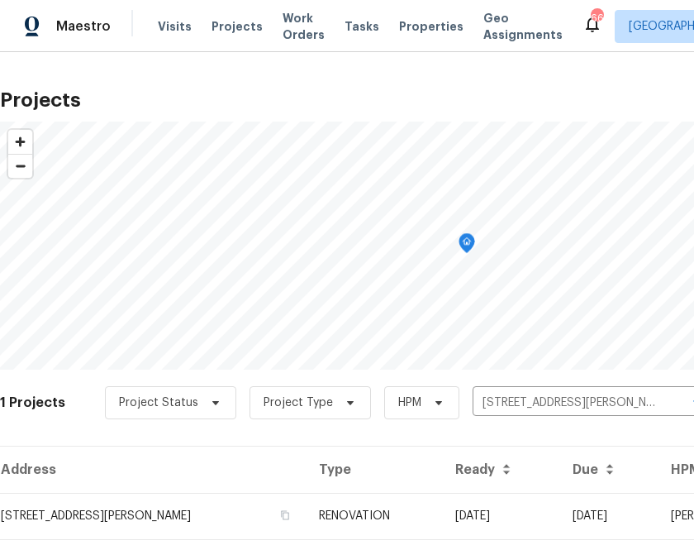
scroll to position [42, 0]
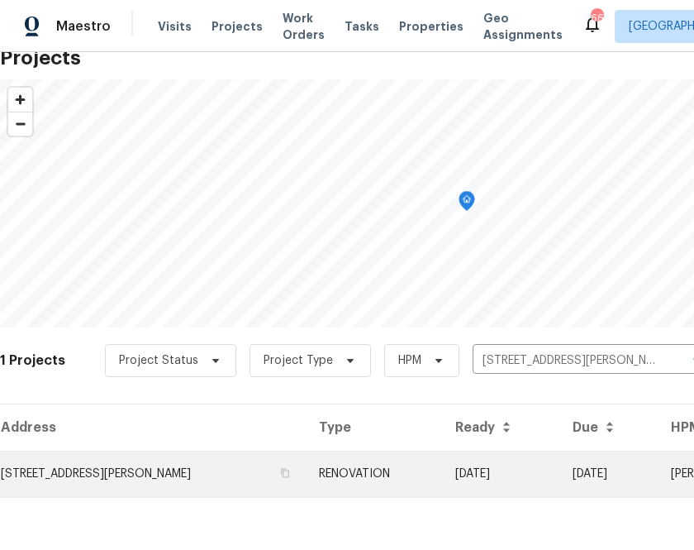
click at [105, 483] on td "[STREET_ADDRESS][PERSON_NAME]" at bounding box center [153, 473] width 306 height 46
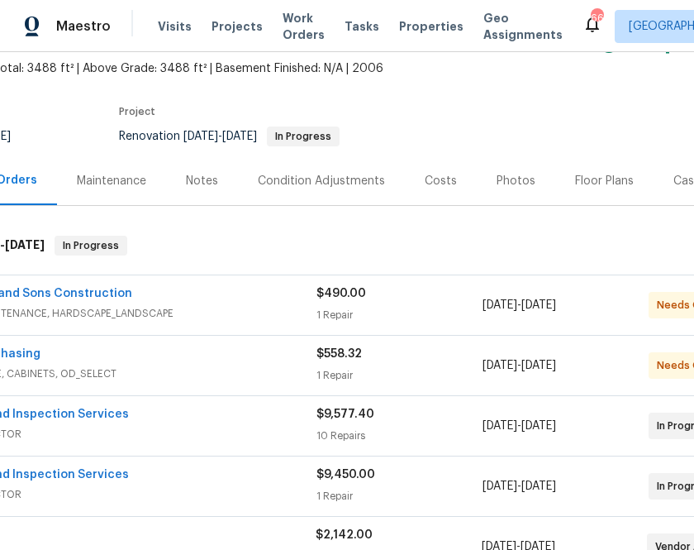
scroll to position [94, 0]
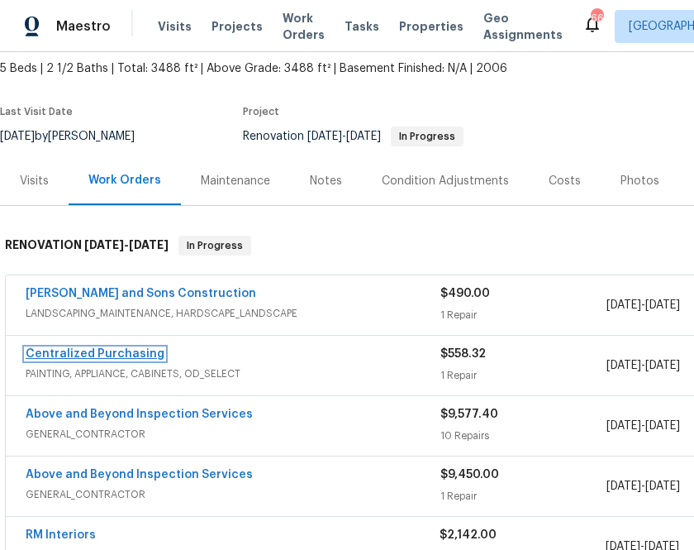
click at [102, 354] on link "Centralized Purchasing" at bounding box center [95, 354] width 139 height 12
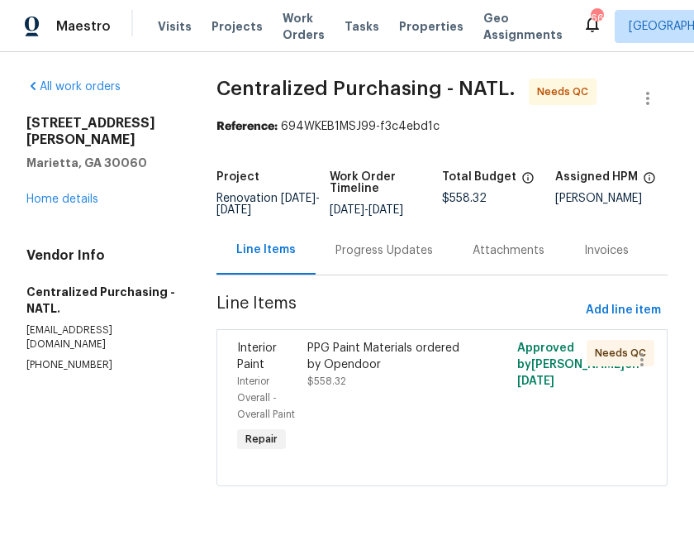
scroll to position [12, 0]
click at [600, 316] on span "Add line item" at bounding box center [623, 310] width 75 height 21
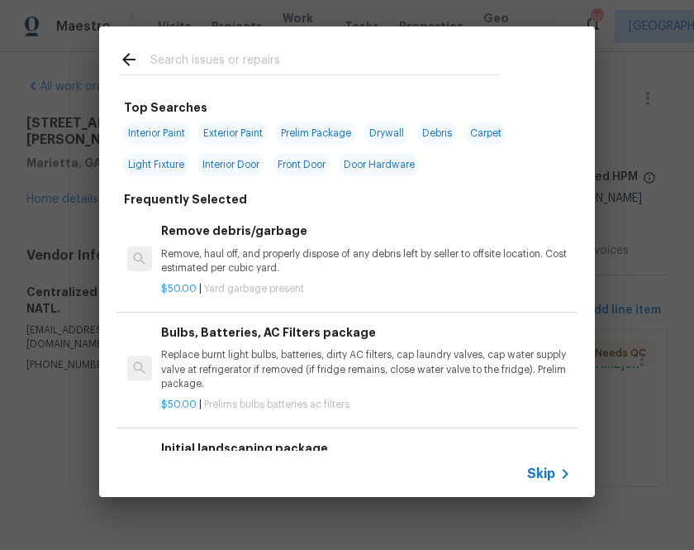
click at [411, 55] on input "text" at bounding box center [325, 62] width 350 height 25
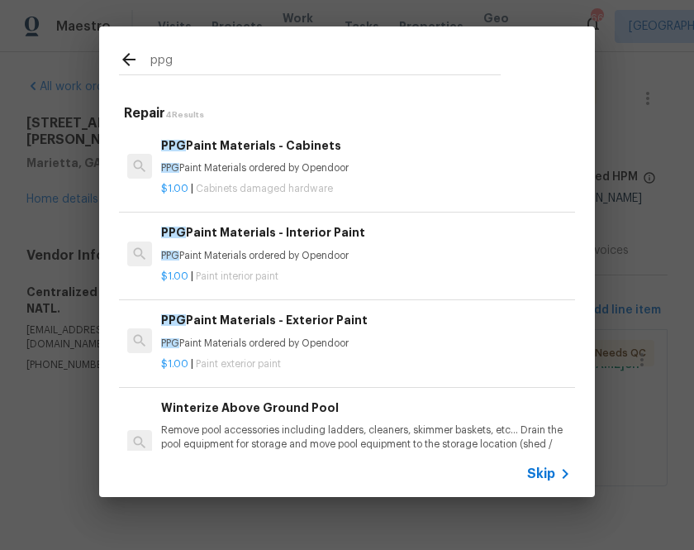
type input "ppg"
click at [255, 332] on div "PPG Paint Materials - Exterior Paint PPG Paint Materials ordered by Opendoor" at bounding box center [366, 331] width 410 height 40
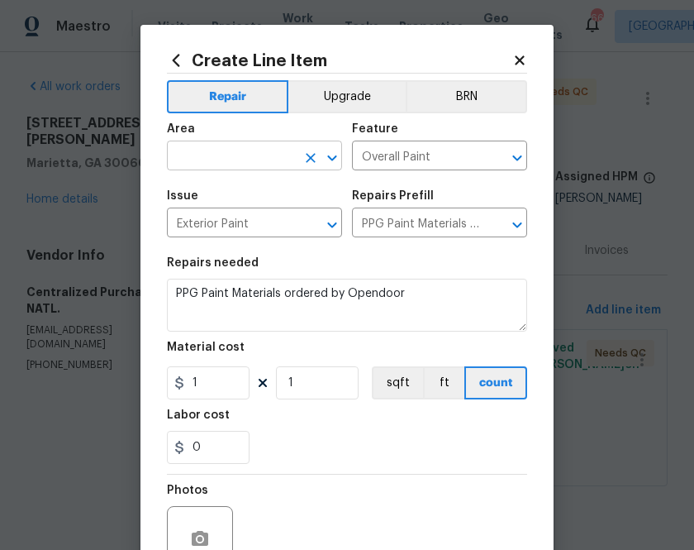
click at [266, 156] on input "text" at bounding box center [231, 158] width 129 height 26
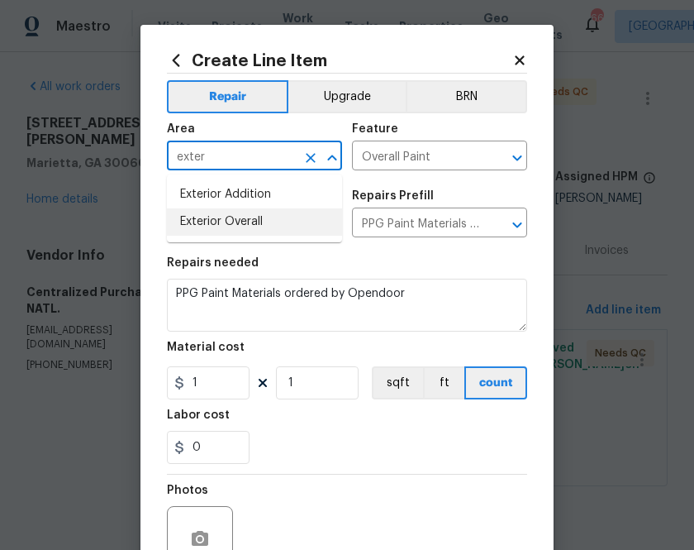
click at [232, 223] on li "Exterior Overall" at bounding box center [254, 221] width 175 height 27
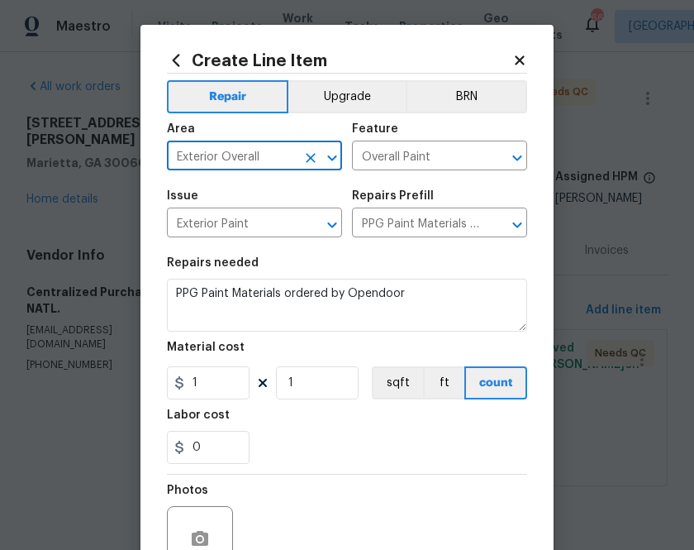
type input "Exterior Overall"
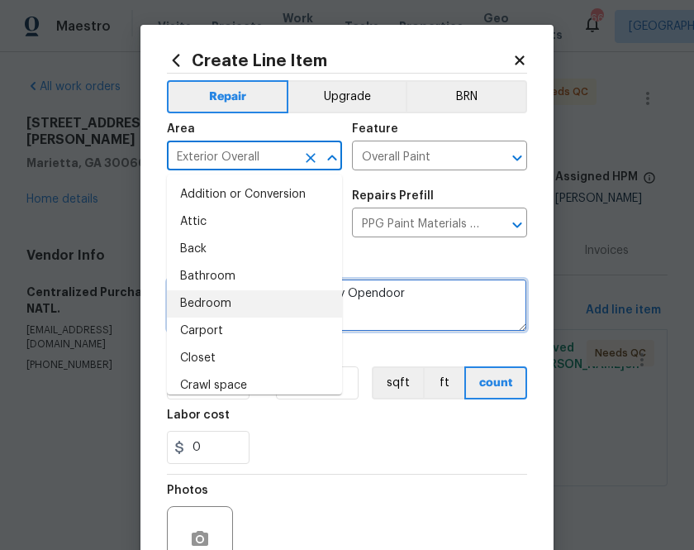
click at [416, 300] on textarea "PPG Paint Materials ordered by Opendoor" at bounding box center [347, 305] width 360 height 53
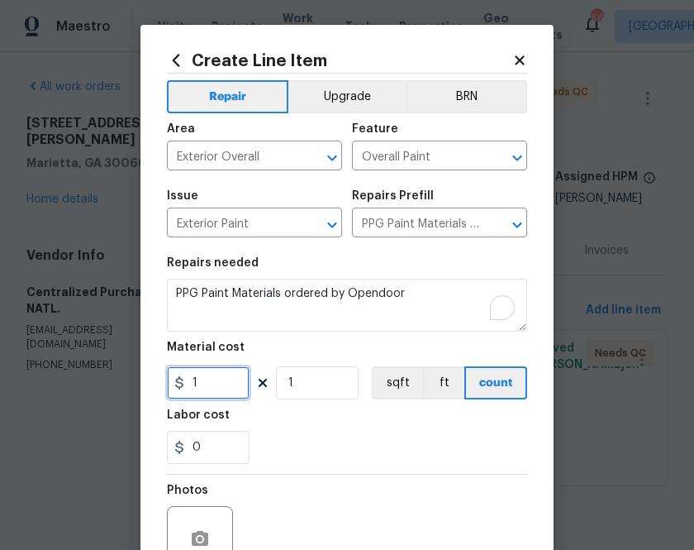
click at [201, 371] on input "1" at bounding box center [208, 382] width 83 height 33
paste input "418.7"
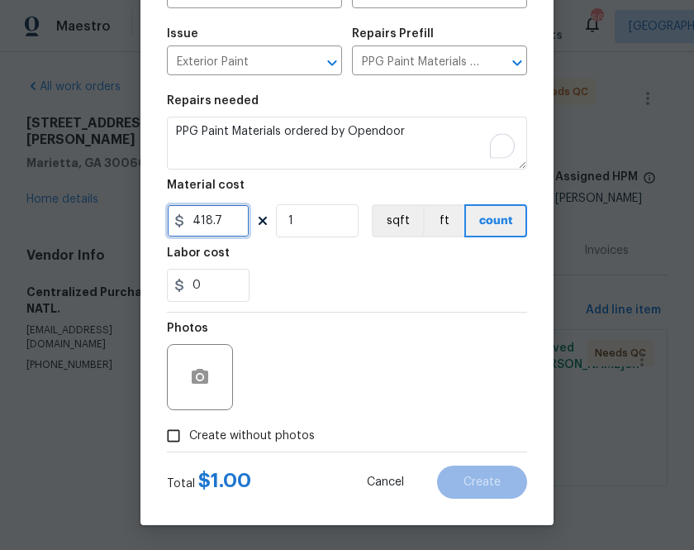
type input "418.7"
click at [283, 416] on div "Photos" at bounding box center [347, 365] width 360 height 107
click at [295, 409] on div "Photos" at bounding box center [347, 365] width 360 height 107
click at [293, 435] on span "Create without photos" at bounding box center [252, 435] width 126 height 17
click at [189, 435] on input "Create without photos" at bounding box center [173, 435] width 31 height 31
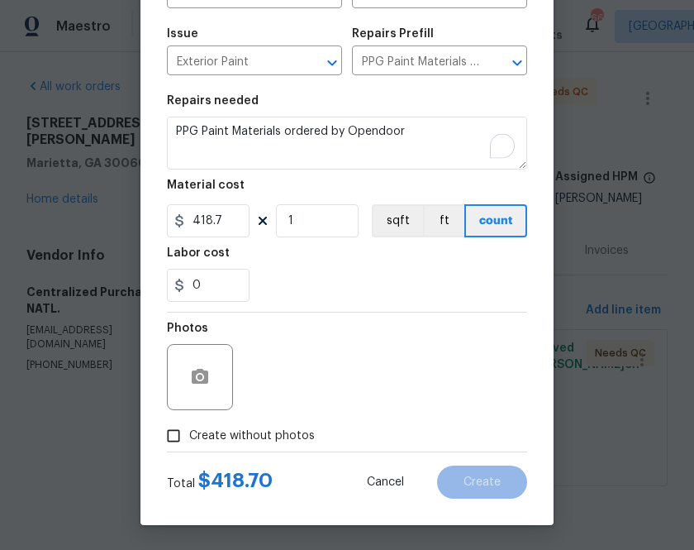
checkbox input "true"
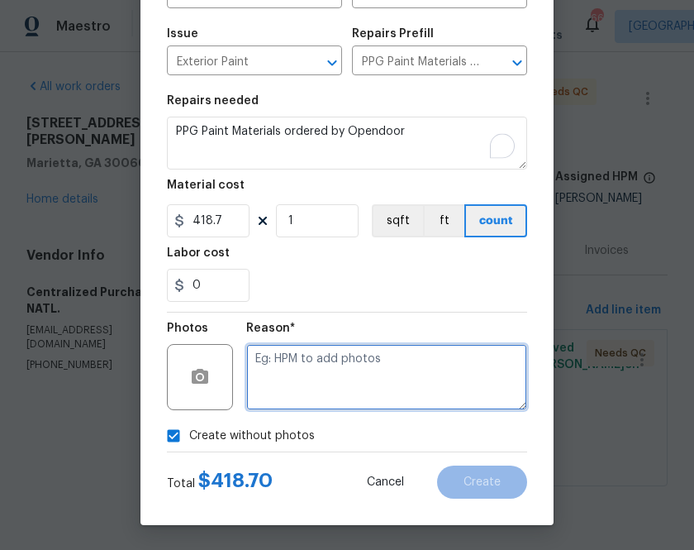
click at [301, 373] on textarea at bounding box center [386, 377] width 281 height 66
type textarea "na"
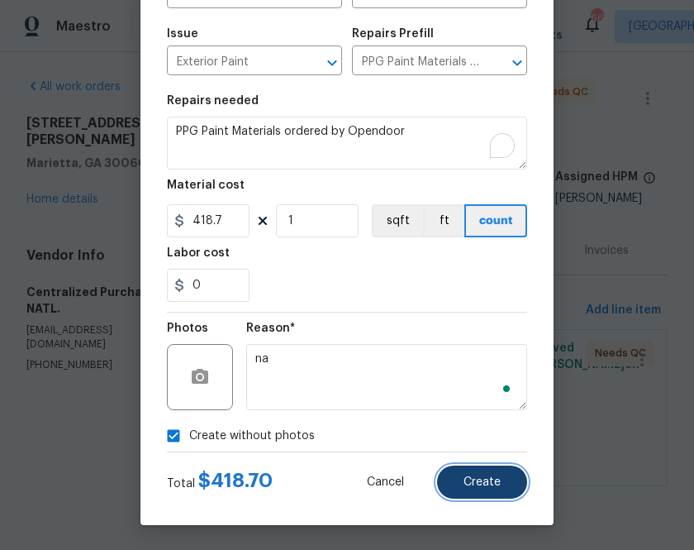
click at [482, 487] on span "Create" at bounding box center [482, 482] width 37 height 12
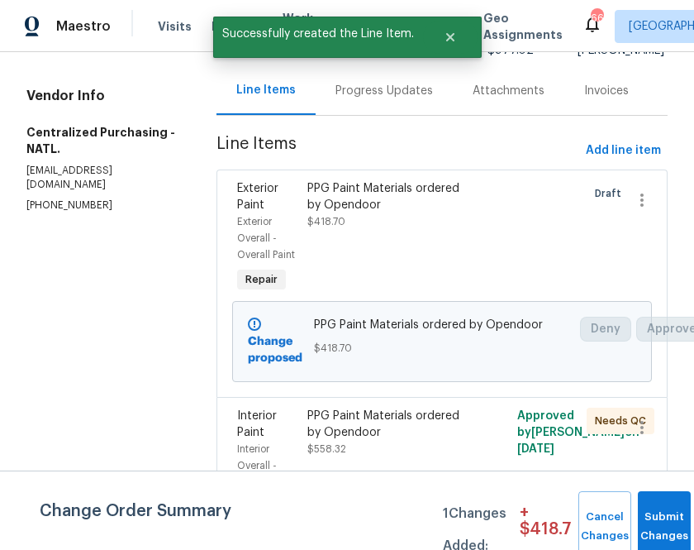
scroll to position [259, 0]
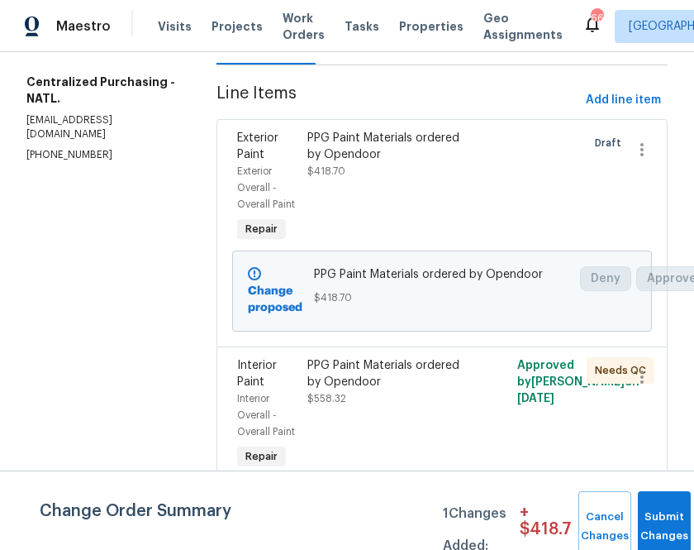
click at [91, 427] on section "All work orders [STREET_ADDRESS][PERSON_NAME] Home details Vendor Info Centrali…" at bounding box center [101, 196] width 150 height 655
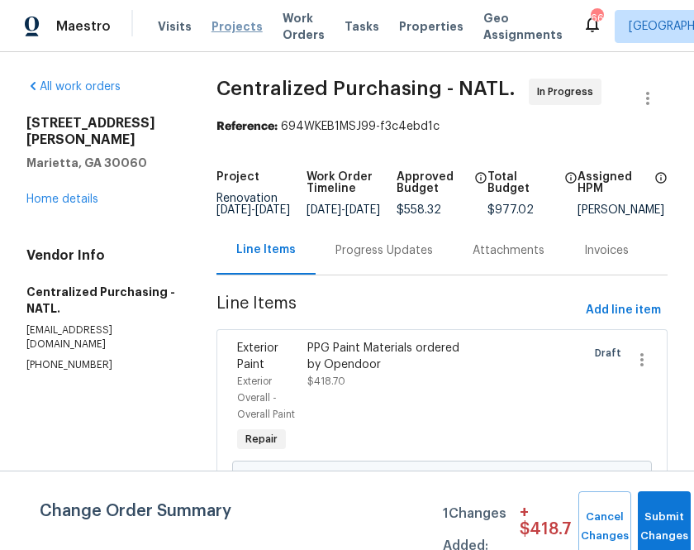
click at [226, 30] on span "Projects" at bounding box center [237, 26] width 51 height 17
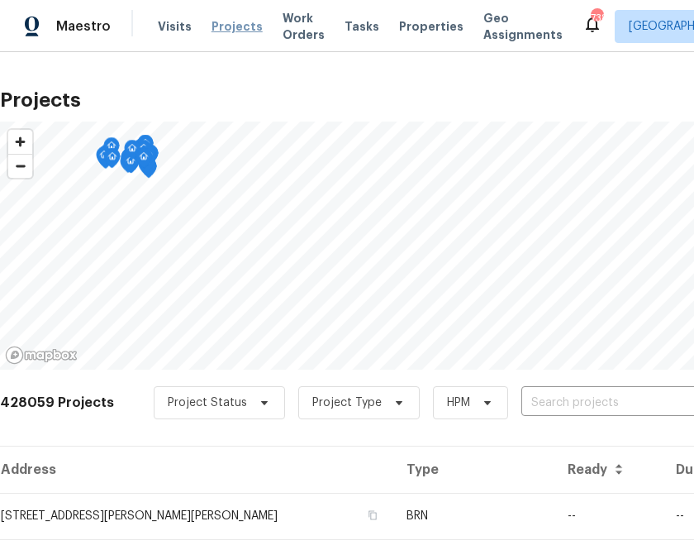
click at [232, 33] on span "Projects" at bounding box center [237, 26] width 51 height 17
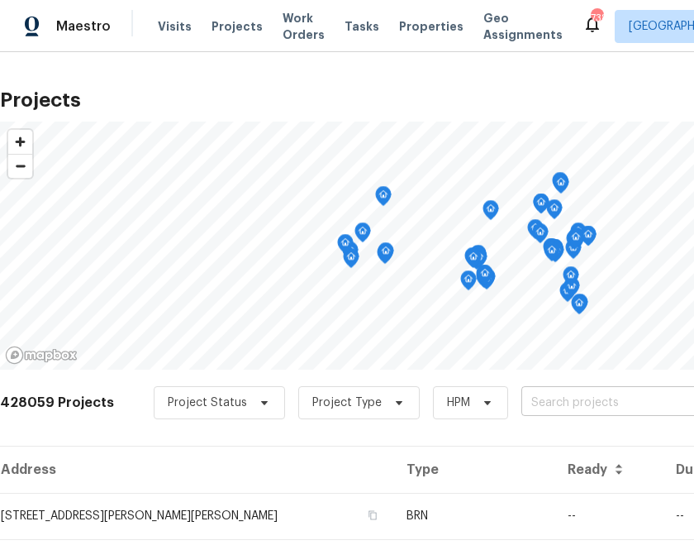
click at [585, 398] on input "text" at bounding box center [615, 403] width 189 height 26
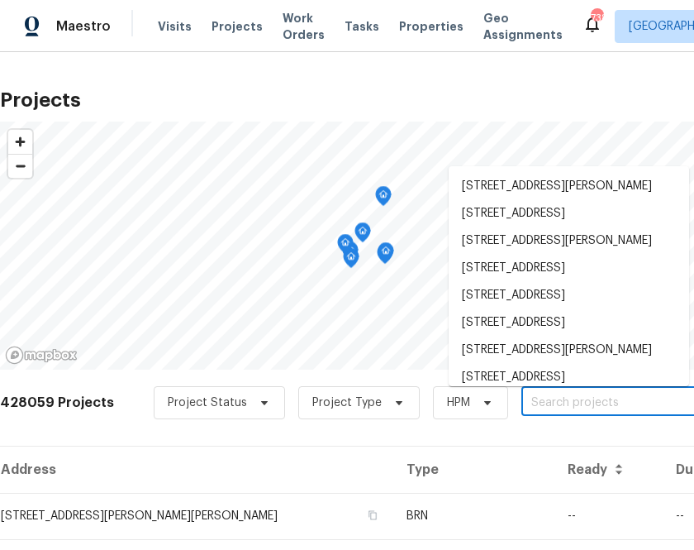
paste input "1817 Terracina Dr"
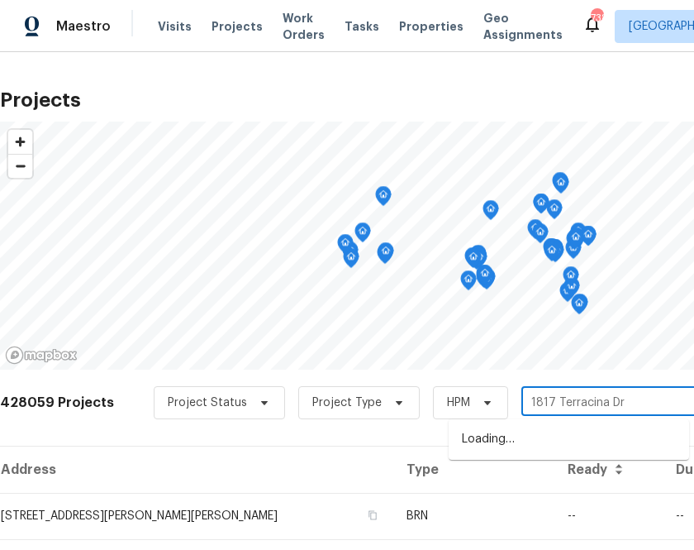
type input "1817 Terracina Dr"
click at [514, 453] on li "[STREET_ADDRESS]" at bounding box center [569, 439] width 240 height 27
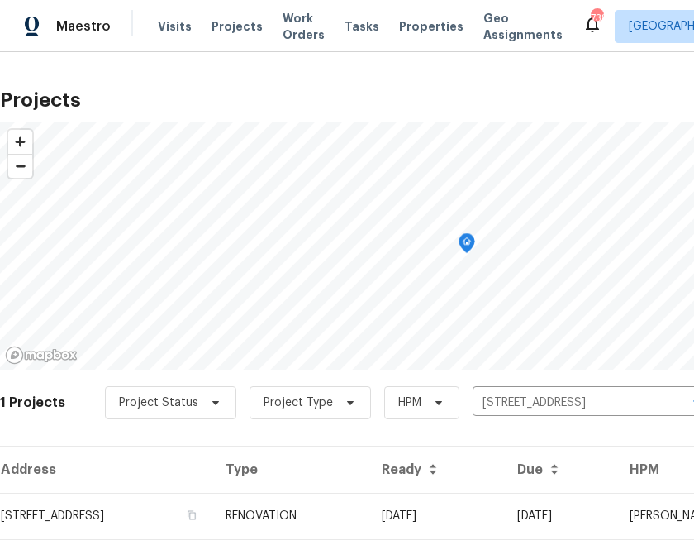
scroll to position [42, 0]
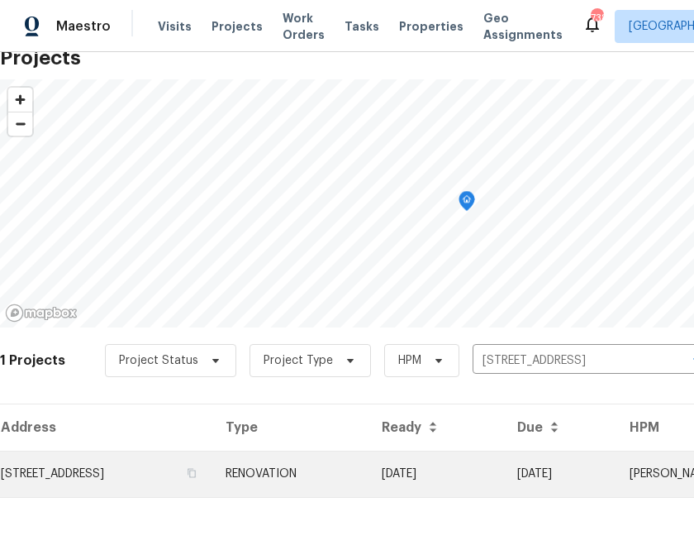
click at [166, 481] on td "[STREET_ADDRESS]" at bounding box center [106, 473] width 212 height 46
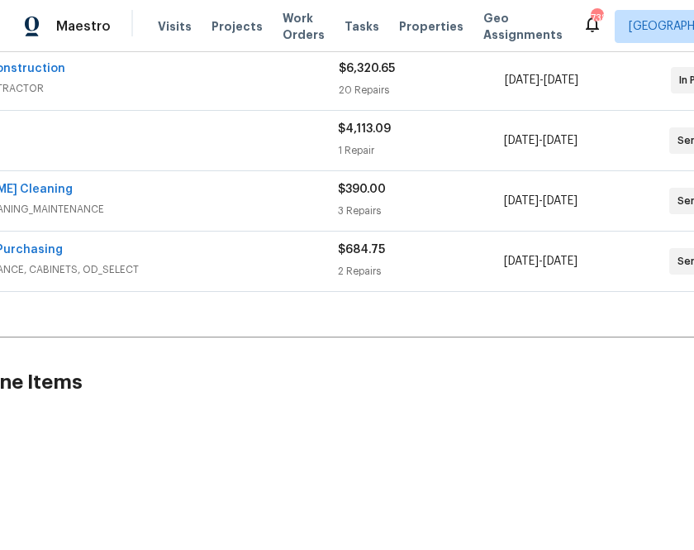
scroll to position [319, 0]
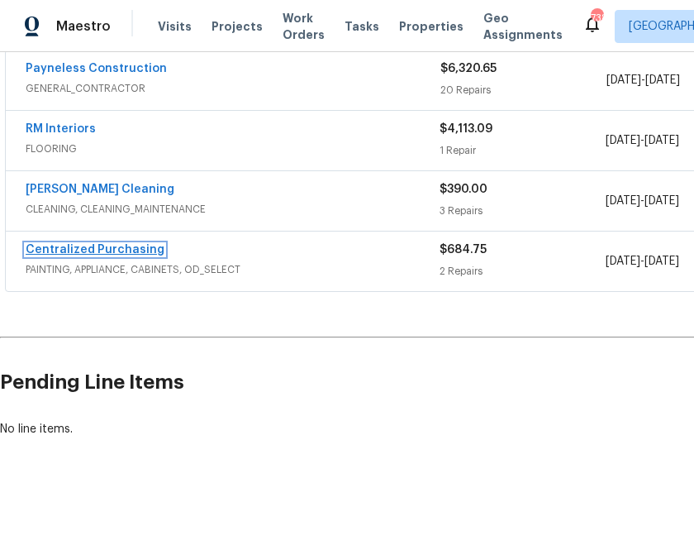
click at [134, 250] on link "Centralized Purchasing" at bounding box center [95, 250] width 139 height 12
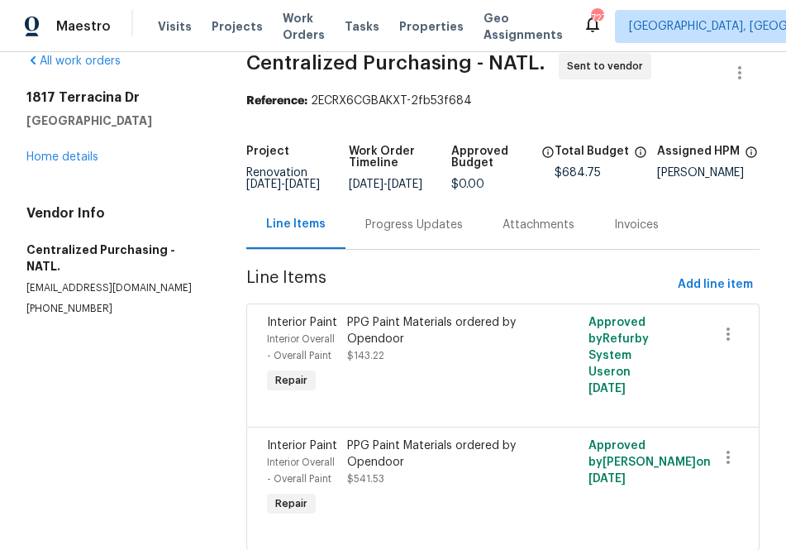
scroll to position [86, 0]
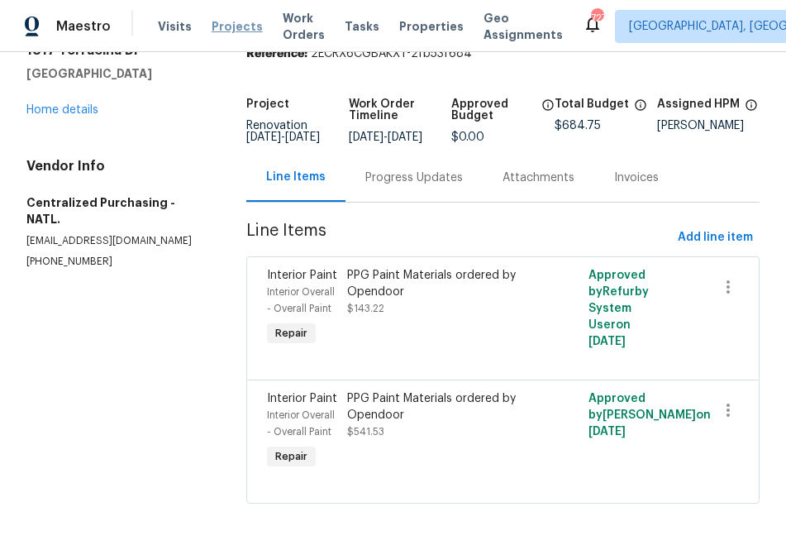
click at [217, 30] on span "Projects" at bounding box center [237, 26] width 51 height 17
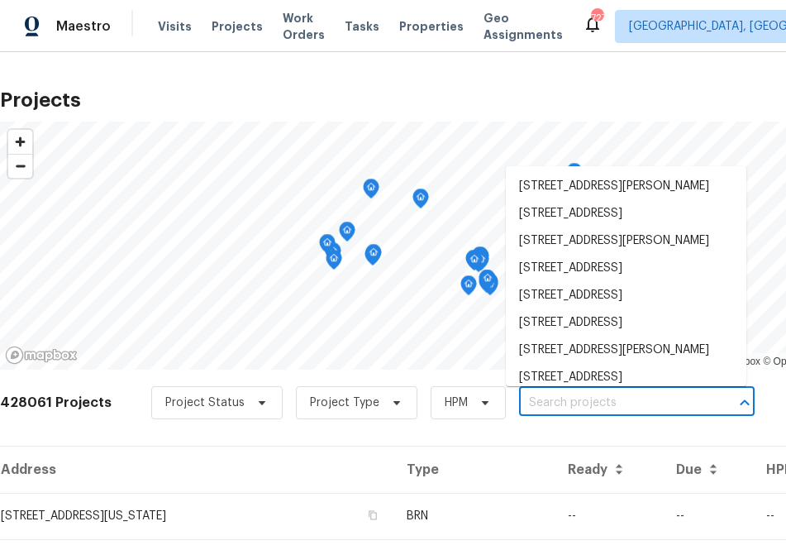
click at [564, 402] on input "text" at bounding box center [613, 403] width 189 height 26
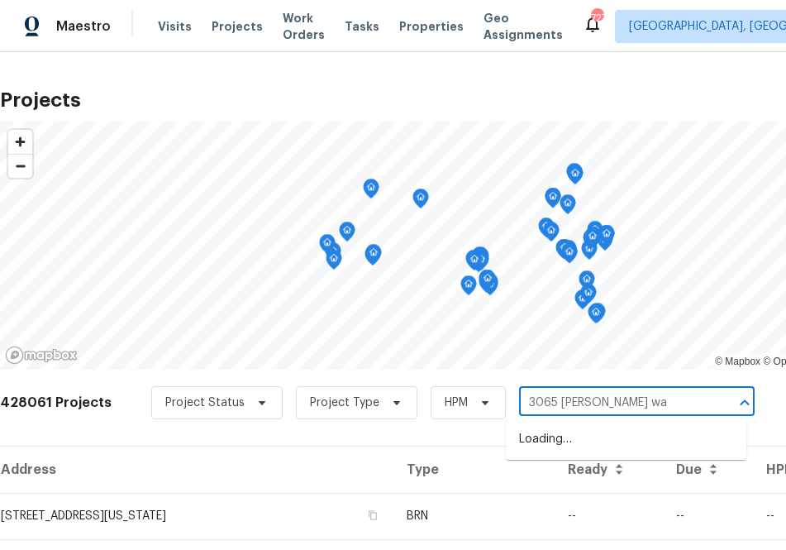
type input "3065 moser way"
click at [569, 439] on li "3065 Moser Way, Marietta, GA 30060" at bounding box center [626, 439] width 240 height 27
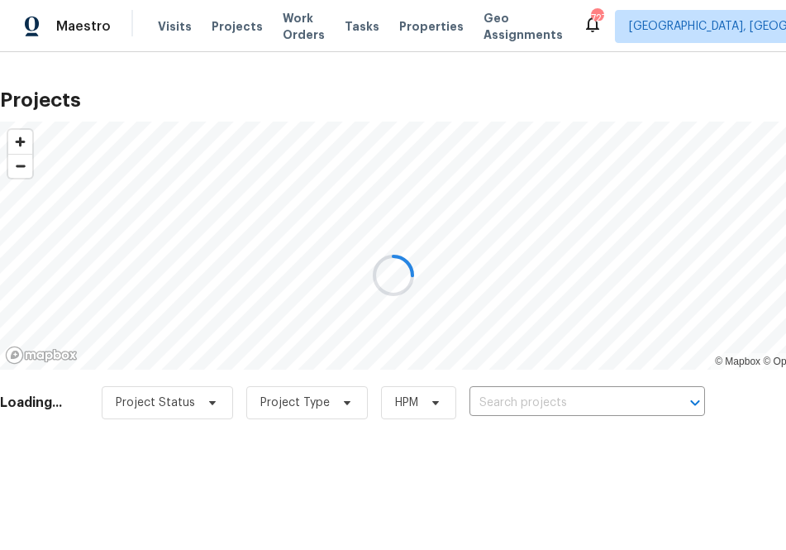
type input "3065 Moser Way, Marietta, GA 30060"
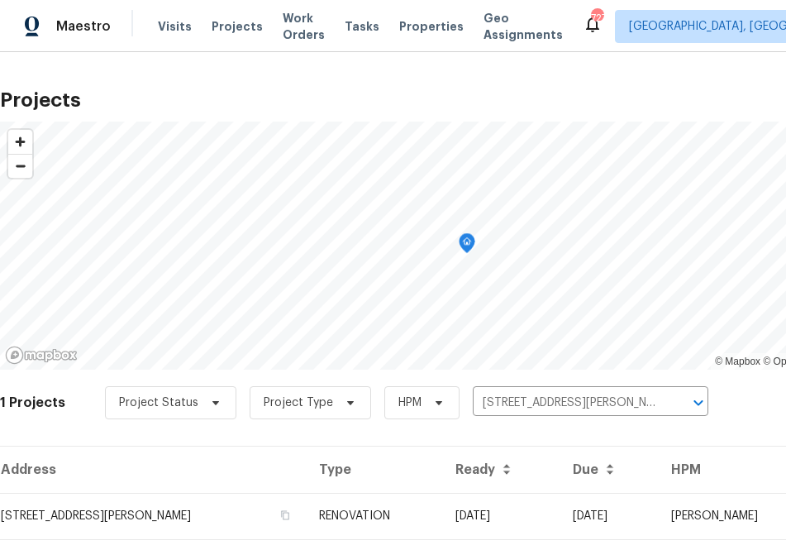
scroll to position [42, 0]
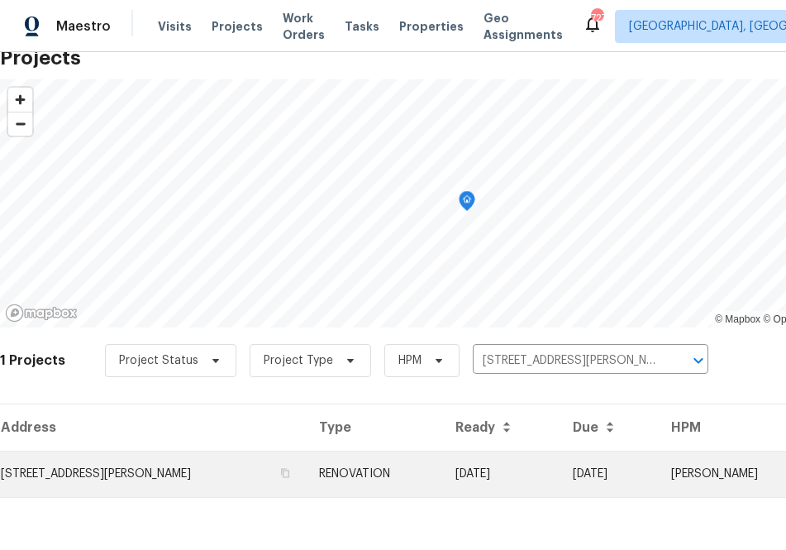
click at [160, 450] on td "3065 Moser Way, Marietta, GA 30060" at bounding box center [153, 473] width 306 height 46
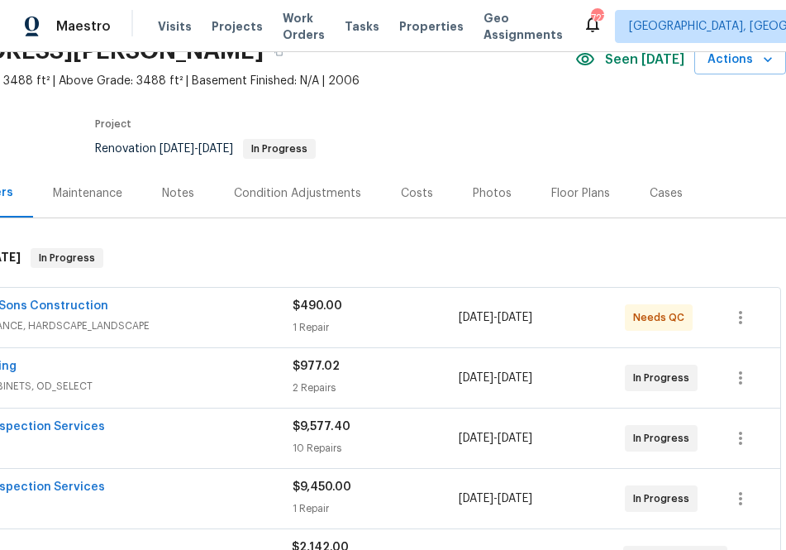
scroll to position [82, 0]
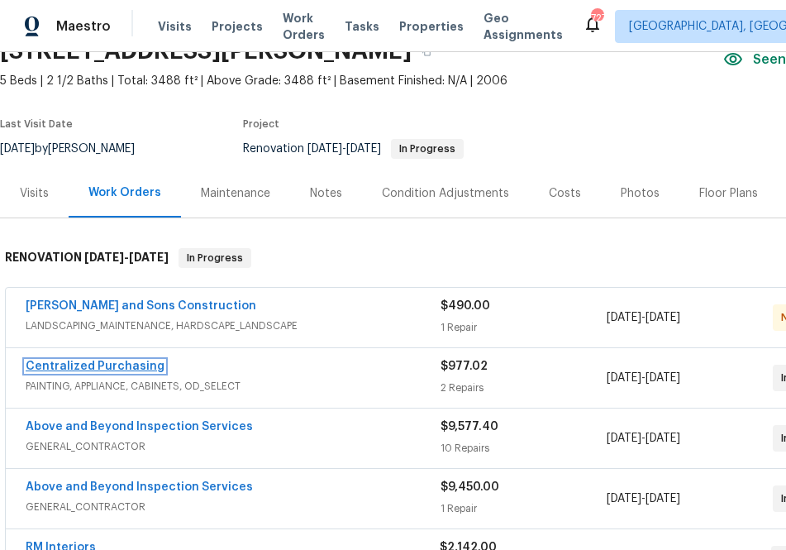
click at [125, 368] on link "Centralized Purchasing" at bounding box center [95, 366] width 139 height 12
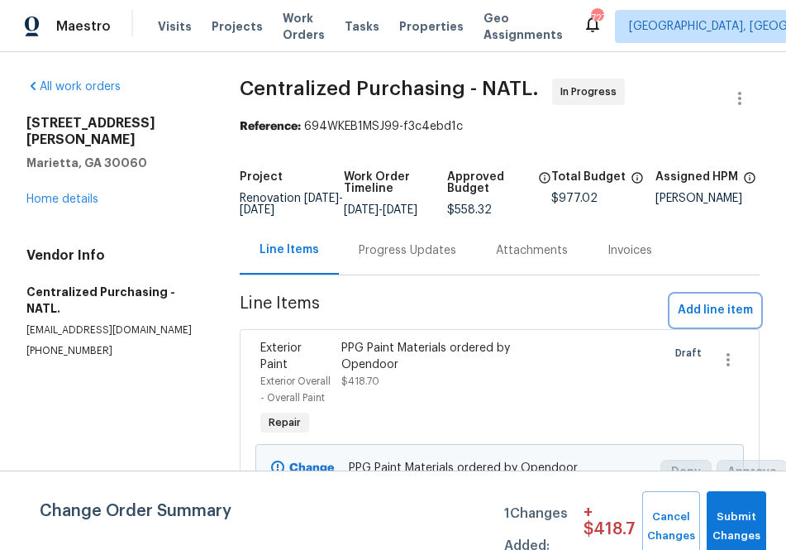
click at [693, 326] on button "Add line item" at bounding box center [715, 310] width 88 height 31
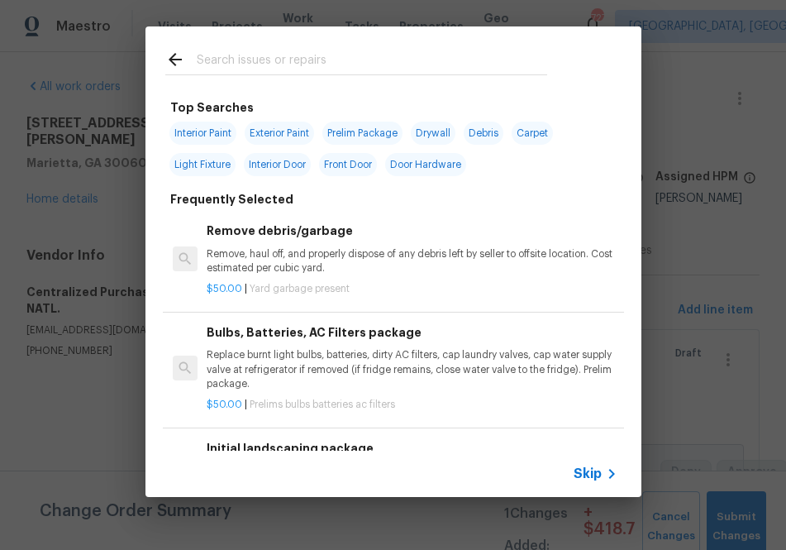
click at [384, 64] on input "text" at bounding box center [372, 62] width 350 height 25
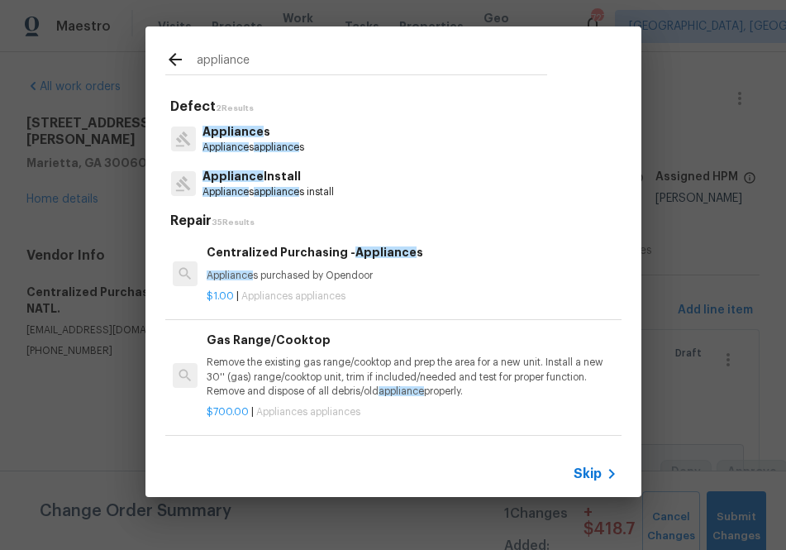
type input "appliance"
click at [274, 258] on h6 "Centralized Purchasing - Appliance s" at bounding box center [412, 252] width 410 height 18
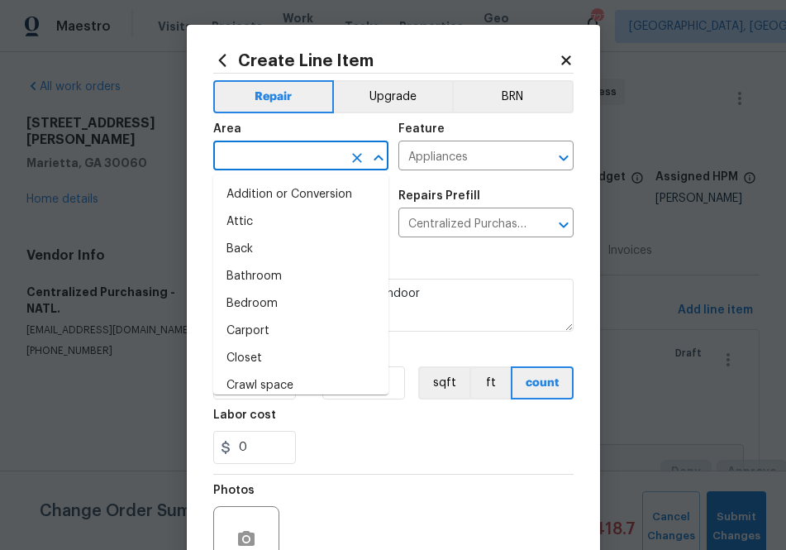
click at [305, 151] on input "text" at bounding box center [277, 158] width 129 height 26
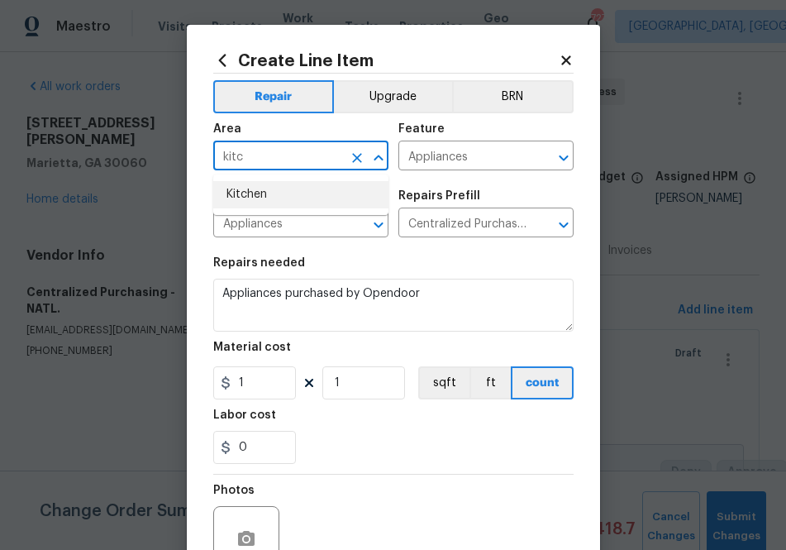
click at [261, 190] on li "Kitchen" at bounding box center [300, 194] width 175 height 27
type input "Kitchen"
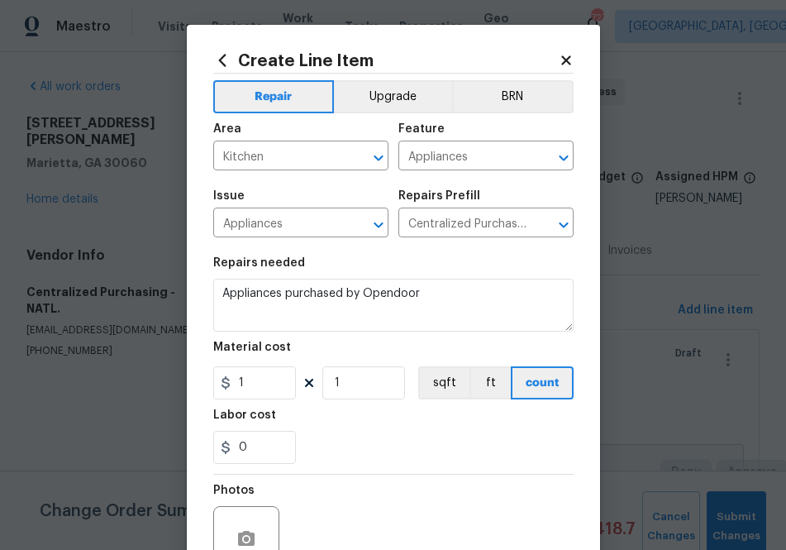
click at [479, 263] on div "Repairs needed" at bounding box center [393, 267] width 360 height 21
click at [257, 389] on input "1" at bounding box center [254, 382] width 83 height 33
paste input "232.14"
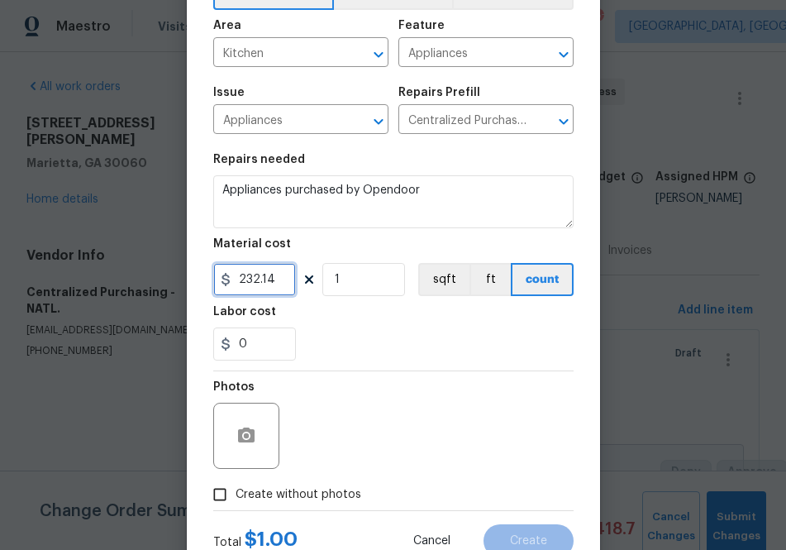
scroll to position [163, 0]
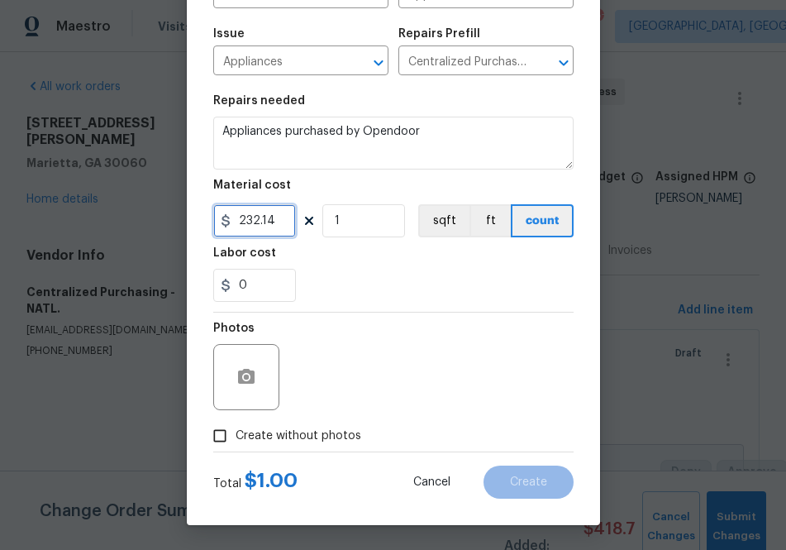
type input "232.14"
click at [331, 438] on span "Create without photos" at bounding box center [299, 435] width 126 height 17
click at [236, 438] on input "Create without photos" at bounding box center [219, 435] width 31 height 31
checkbox input "true"
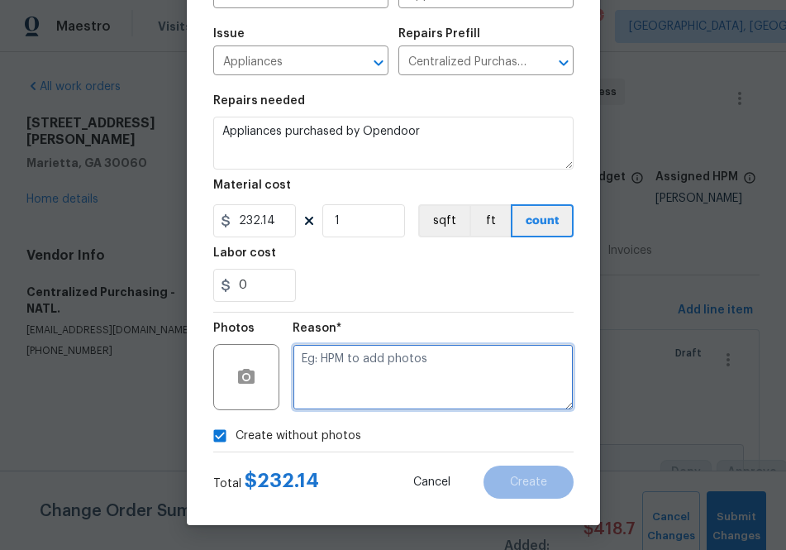
click at [342, 373] on textarea at bounding box center [433, 377] width 281 height 66
type textarea "a"
type textarea "na"
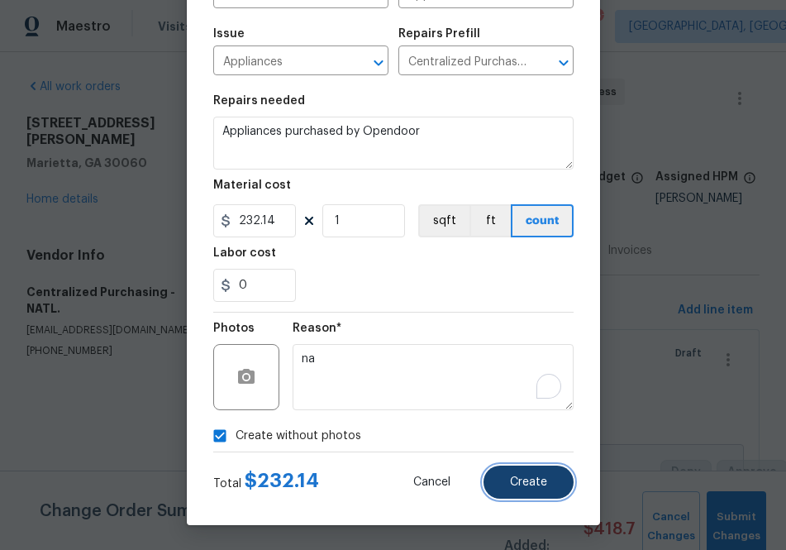
click at [502, 470] on button "Create" at bounding box center [528, 481] width 90 height 33
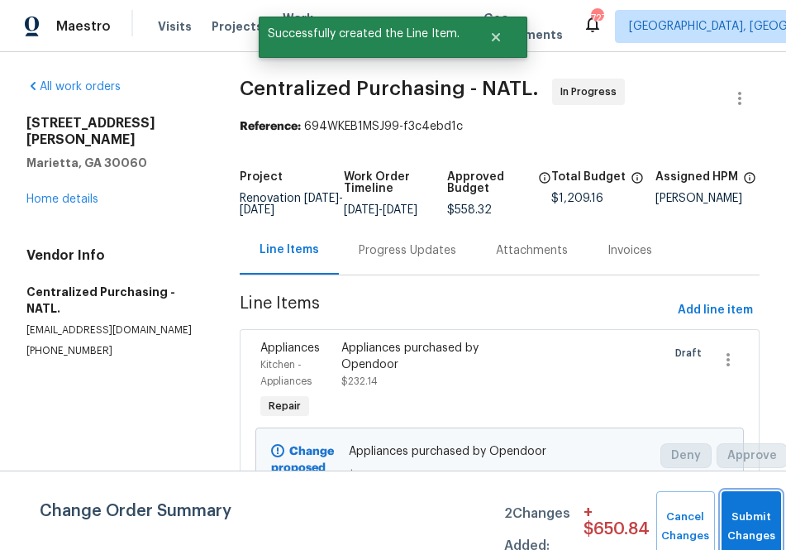
click at [693, 508] on button "Submit Changes" at bounding box center [751, 526] width 60 height 71
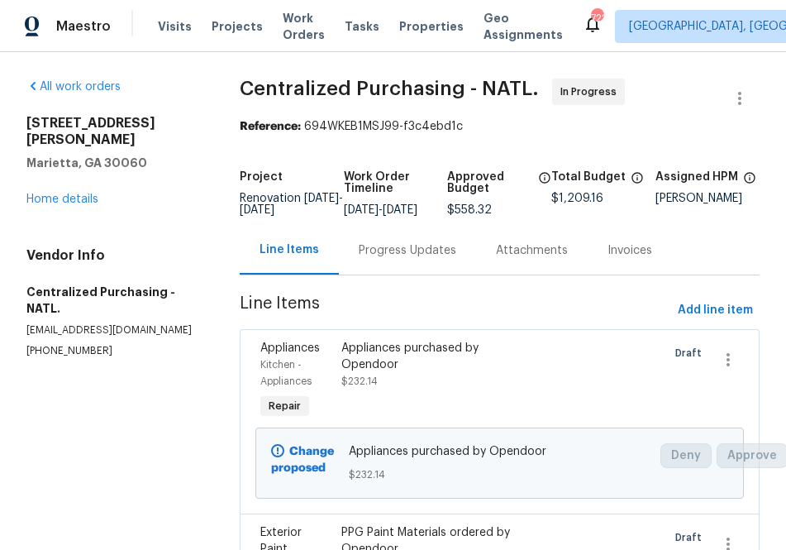
click at [653, 128] on div "Reference: 694WKEB1MSJ99-f3c4ebd1c" at bounding box center [500, 126] width 520 height 17
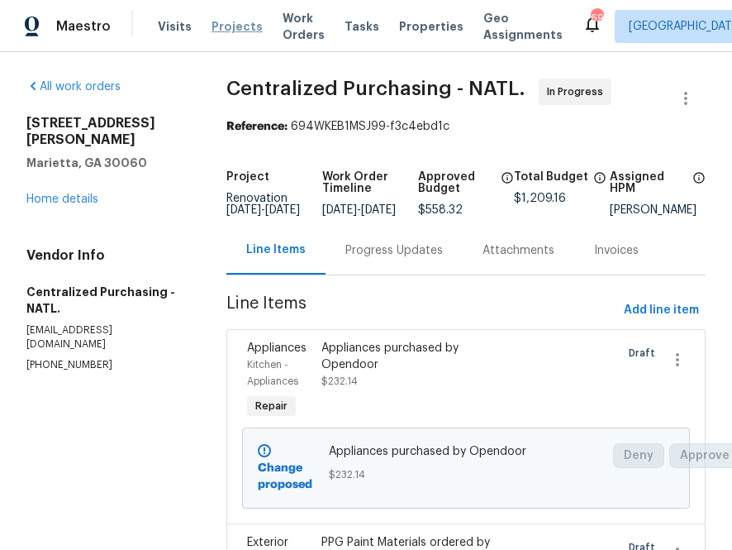
click at [236, 26] on span "Projects" at bounding box center [237, 26] width 51 height 17
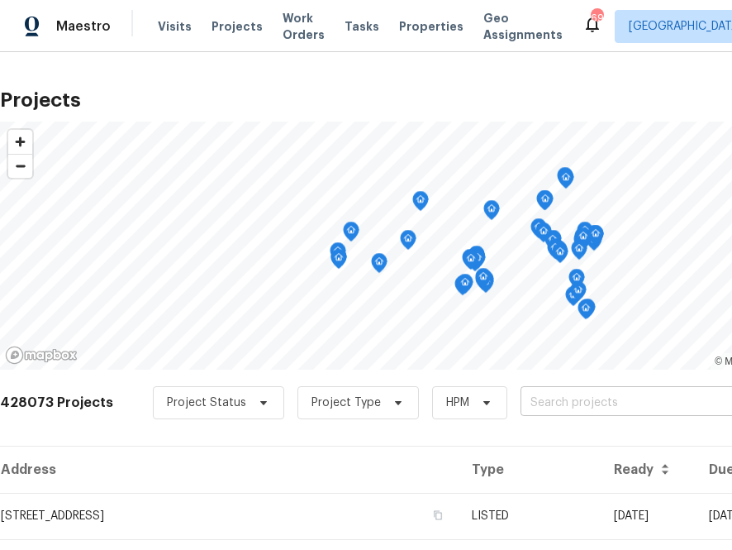
click at [541, 404] on input "text" at bounding box center [615, 403] width 189 height 26
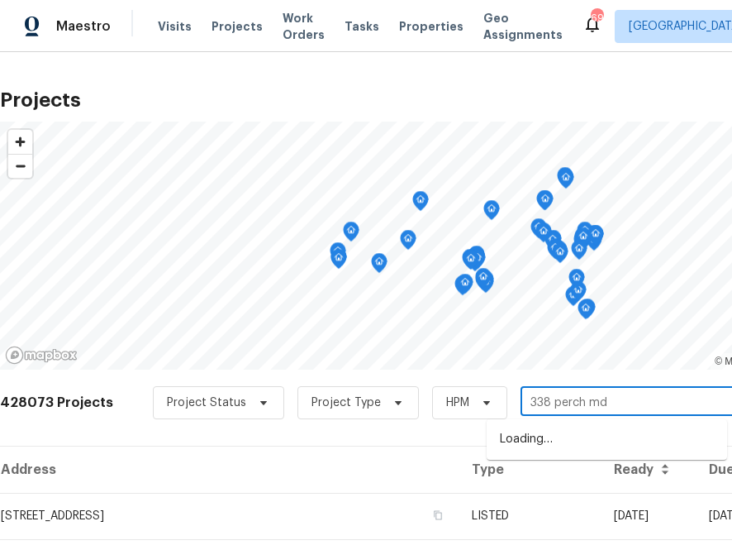
type input "338 perch mdw"
click at [530, 445] on li "338 Perch Mdw, San Antonio, TX 78253" at bounding box center [607, 439] width 240 height 27
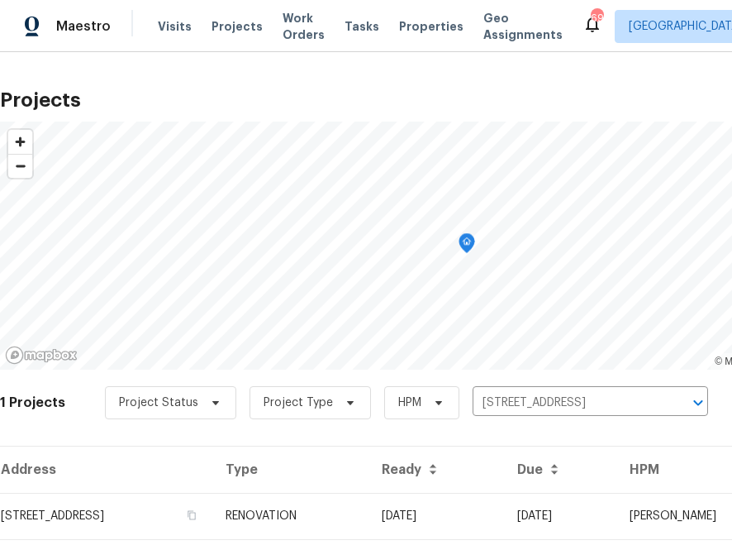
scroll to position [42, 0]
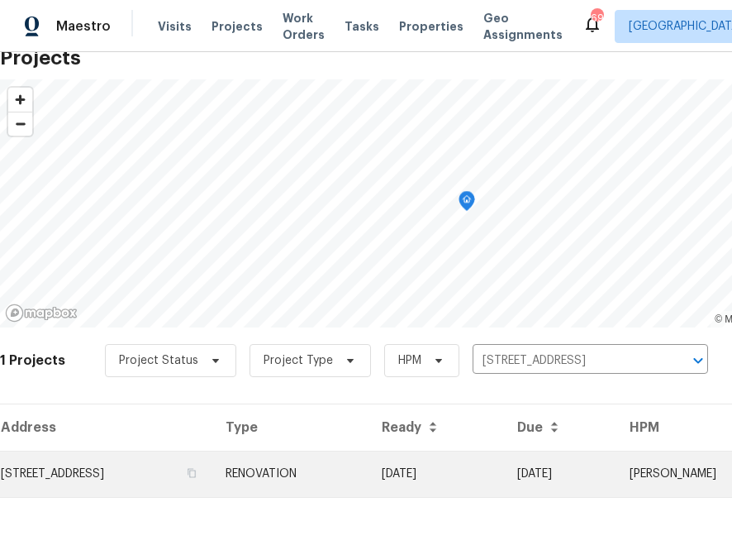
click at [179, 462] on td "338 Perch Mdw, San Antonio, TX 78253" at bounding box center [106, 473] width 212 height 46
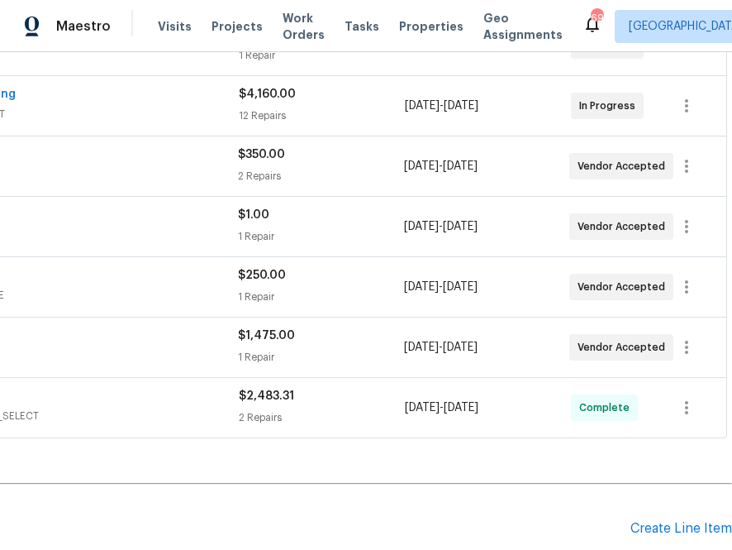
scroll to position [598, 193]
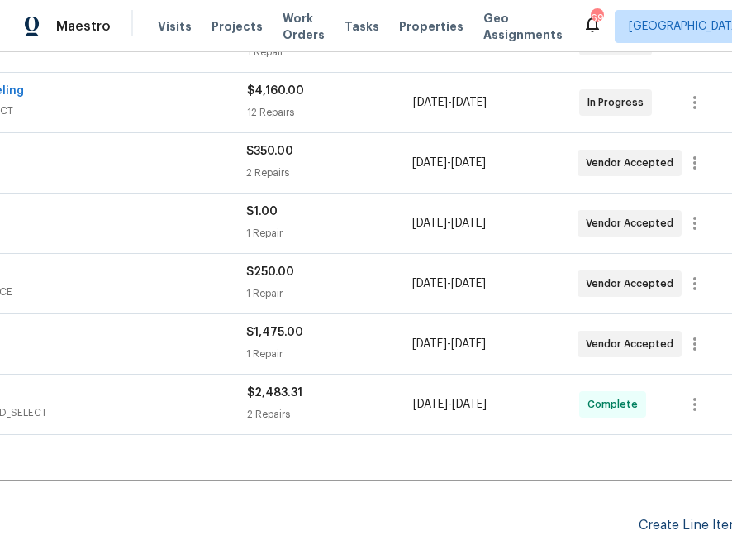
click at [666, 517] on div "Create Line Item" at bounding box center [690, 525] width 102 height 16
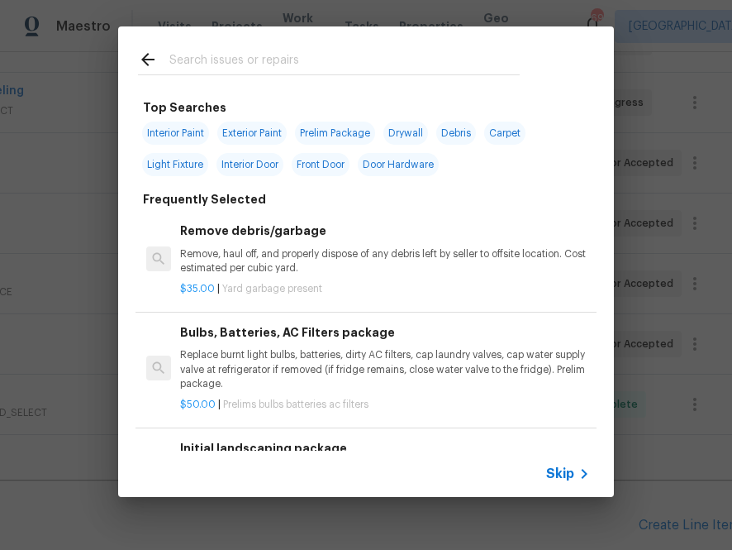
click at [442, 60] on input "text" at bounding box center [344, 62] width 350 height 25
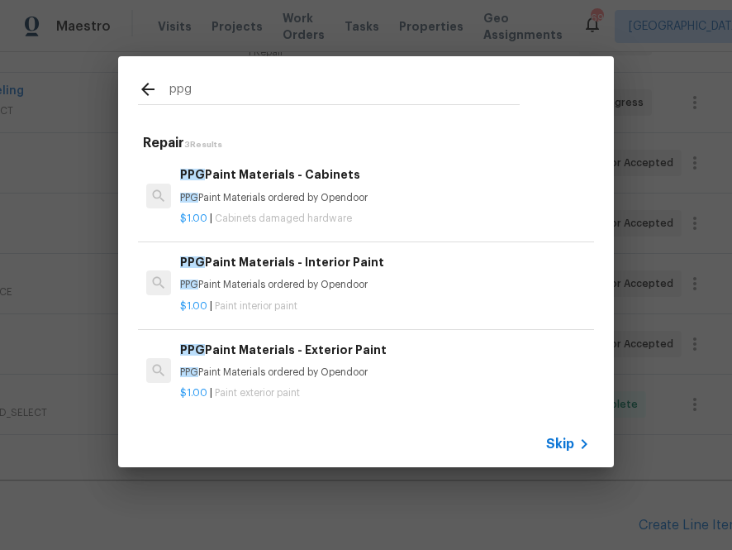
type input "ppg"
click at [257, 284] on p "PPG Paint Materials ordered by Opendoor" at bounding box center [385, 285] width 410 height 14
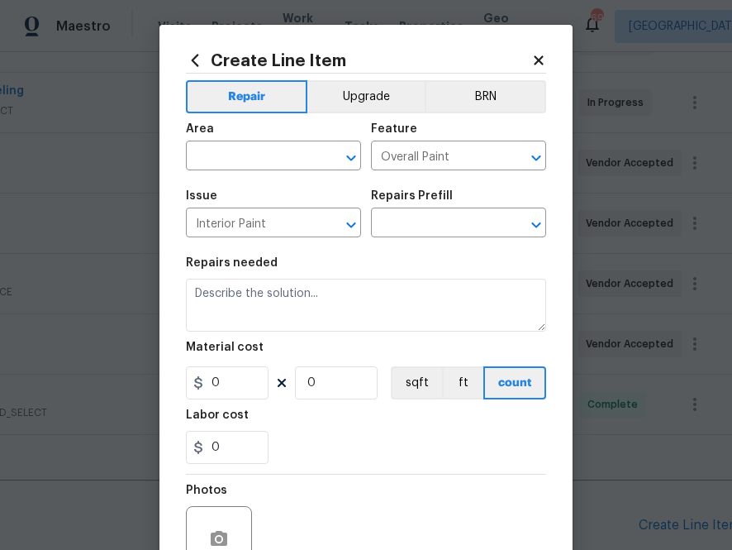
type input "PPG Paint Materials - Interior Paint $1.00"
type textarea "PPG Paint Materials ordered by Opendoor"
type input "1"
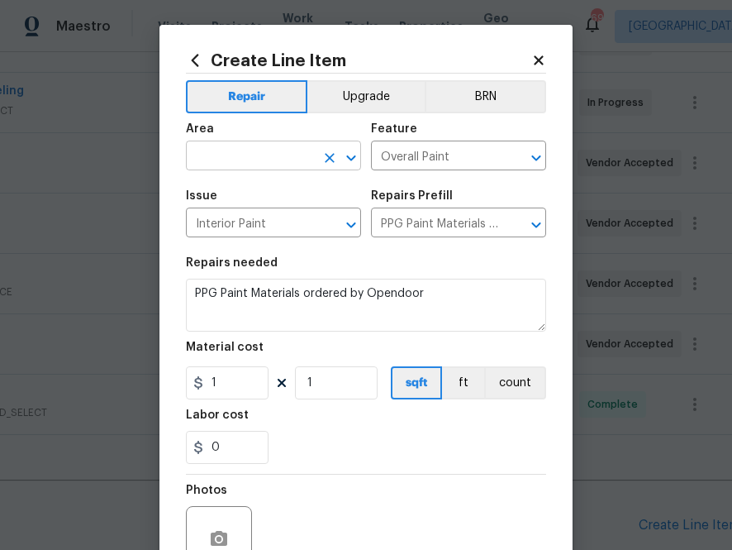
click at [267, 155] on input "text" at bounding box center [250, 158] width 129 height 26
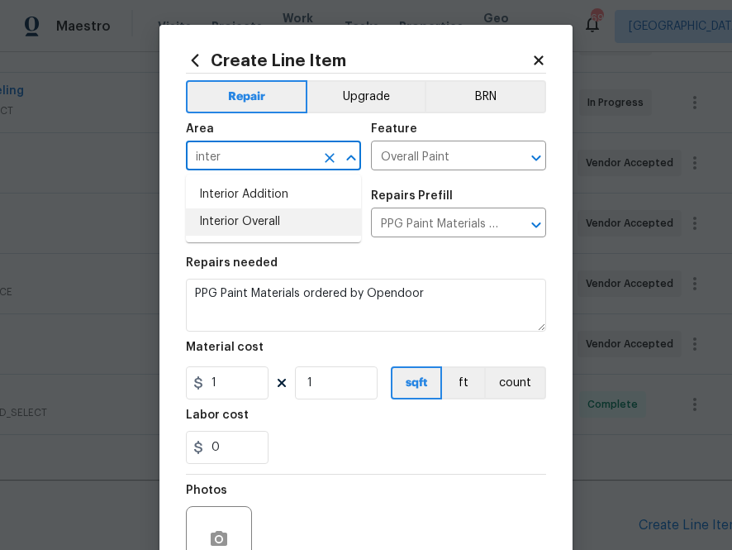
click at [269, 221] on li "Interior Overall" at bounding box center [273, 221] width 175 height 27
type input "Interior Overall"
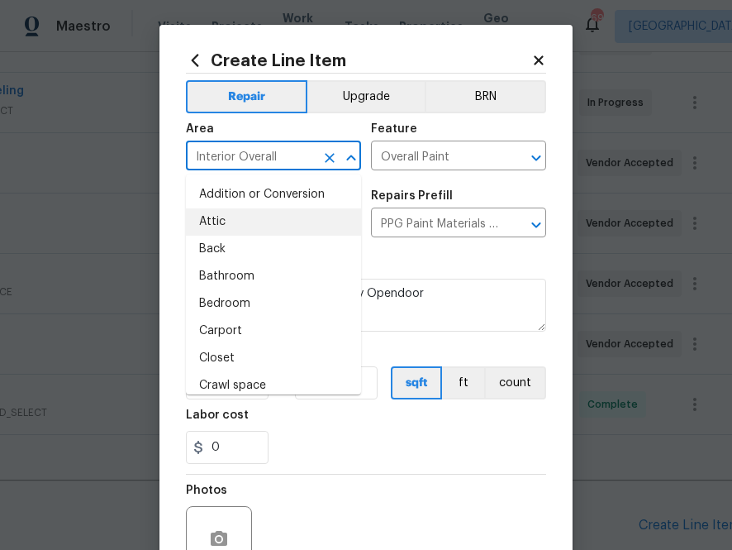
click at [384, 264] on div "Repairs needed" at bounding box center [366, 267] width 360 height 21
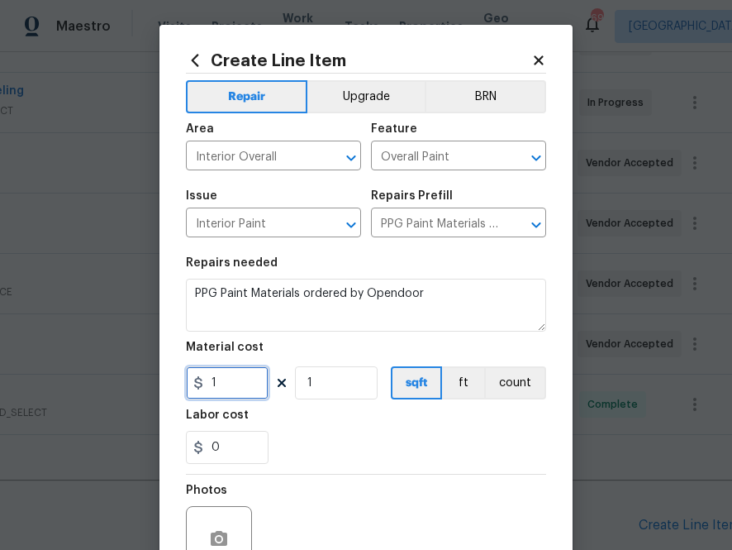
click at [226, 376] on input "1" at bounding box center [227, 382] width 83 height 33
paste input "69.99378047"
type input "69.99"
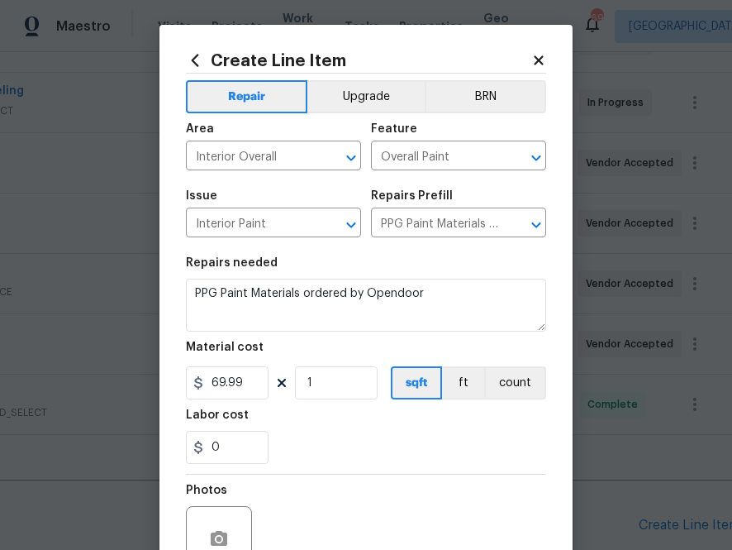
click at [307, 424] on div "Labor cost" at bounding box center [366, 419] width 360 height 21
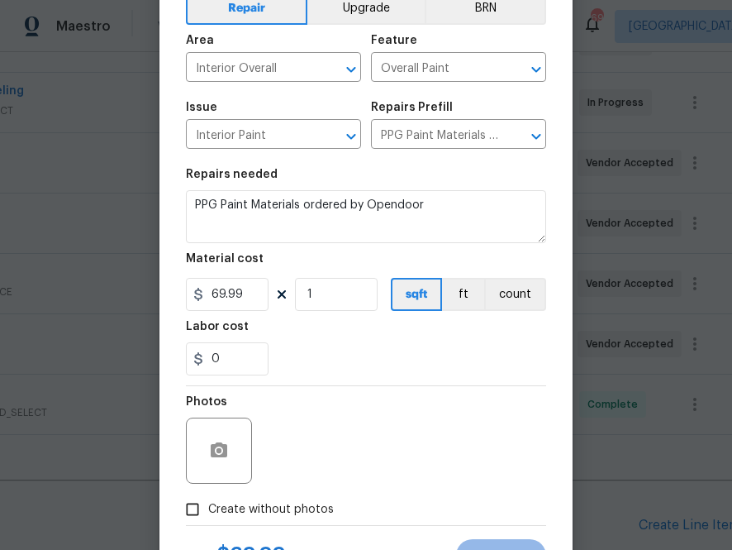
scroll to position [163, 0]
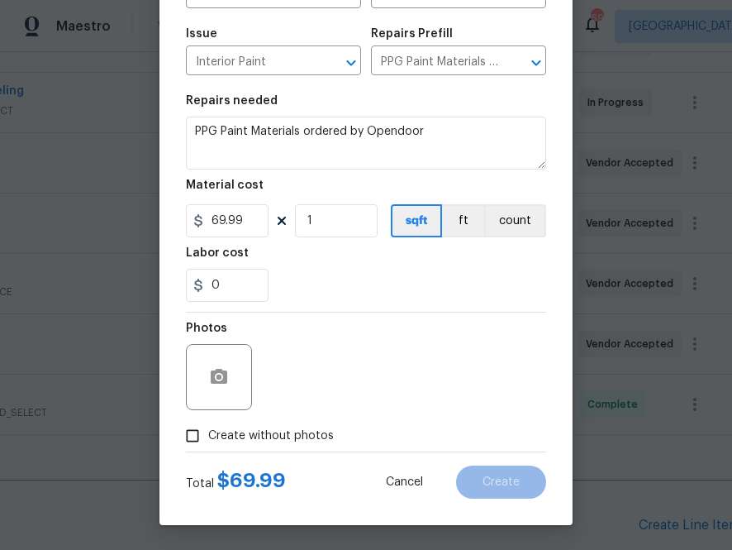
click at [302, 427] on span "Create without photos" at bounding box center [271, 435] width 126 height 17
click at [208, 426] on input "Create without photos" at bounding box center [192, 435] width 31 height 31
checkbox input "true"
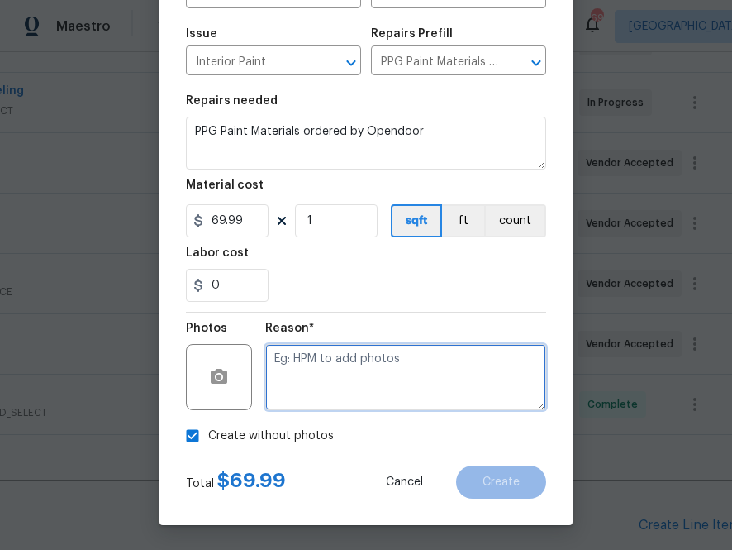
click at [332, 381] on textarea at bounding box center [405, 377] width 281 height 66
type textarea "na"
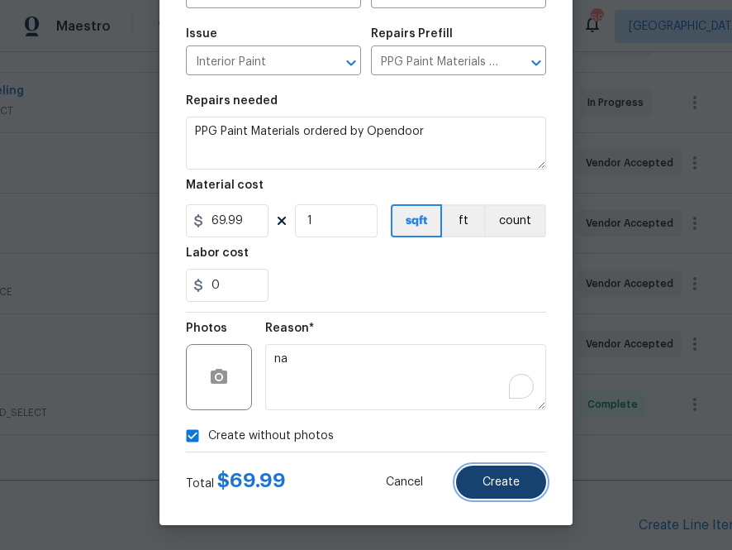
click at [491, 476] on span "Create" at bounding box center [501, 482] width 37 height 12
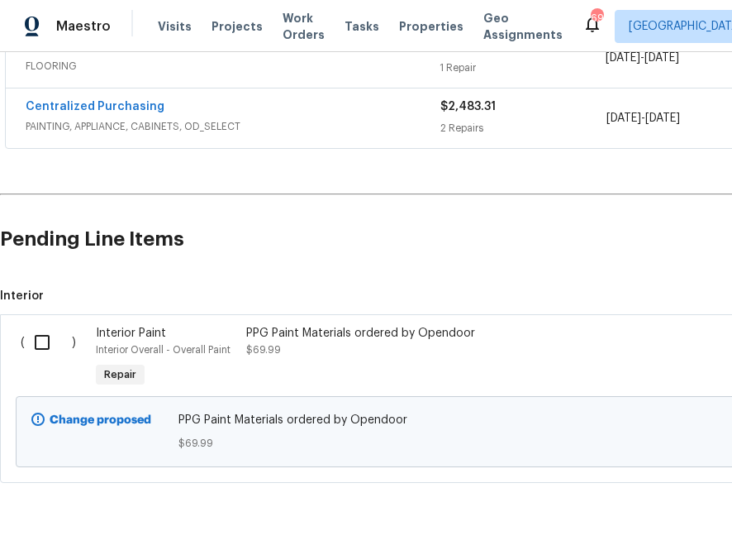
scroll to position [930, 0]
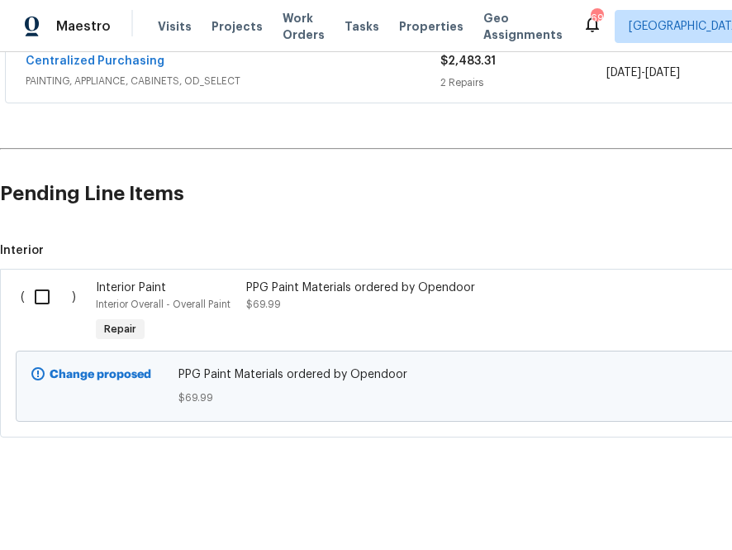
click at [37, 294] on input "checkbox" at bounding box center [48, 296] width 47 height 35
checkbox input "true"
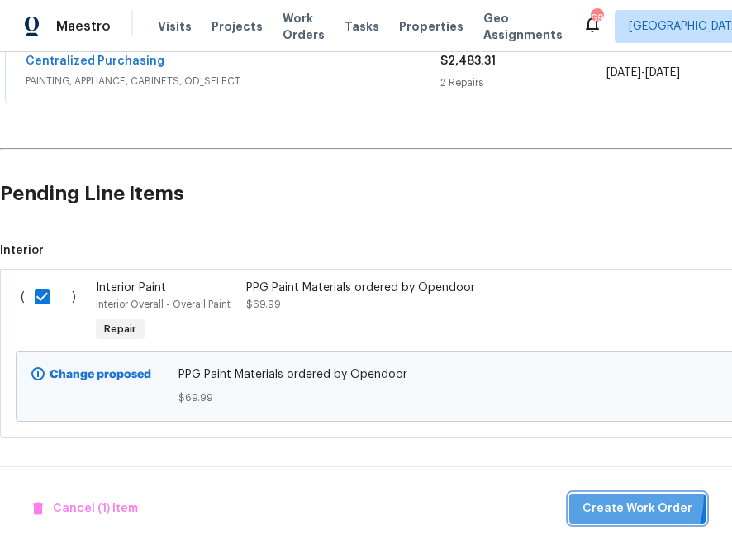
click at [605, 493] on button "Create Work Order" at bounding box center [637, 508] width 136 height 31
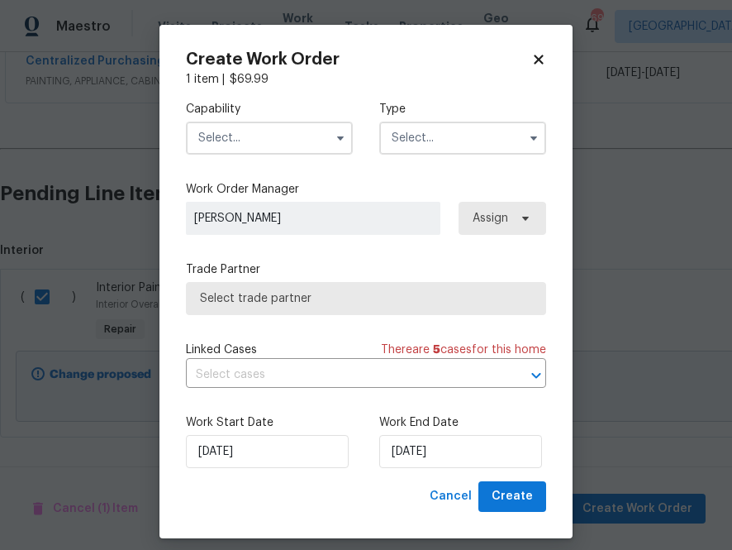
click at [291, 146] on input "text" at bounding box center [269, 137] width 167 height 33
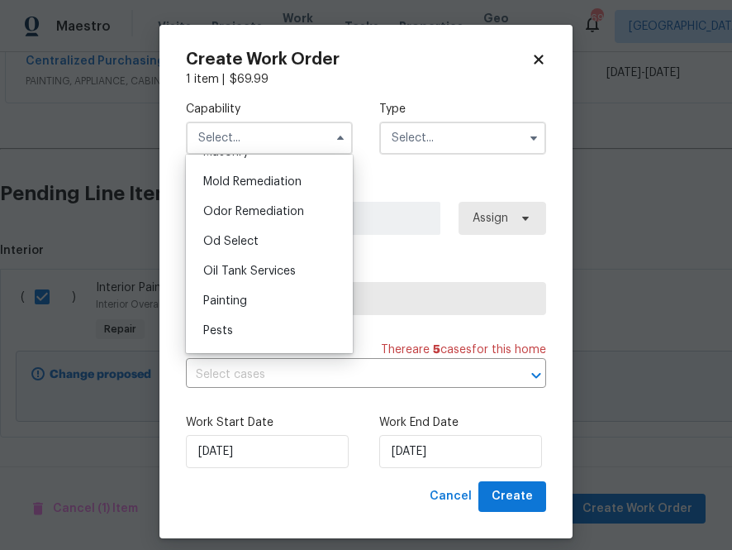
scroll to position [1279, 0]
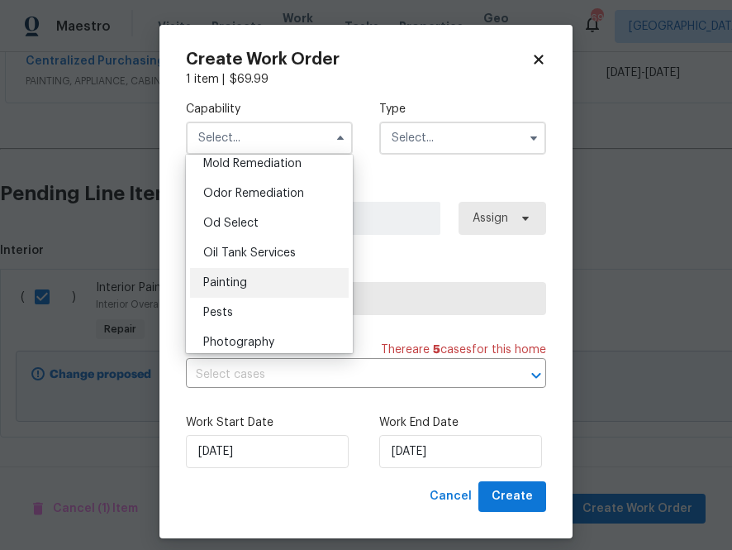
click at [293, 283] on div "Painting" at bounding box center [269, 283] width 159 height 30
type input "Painting"
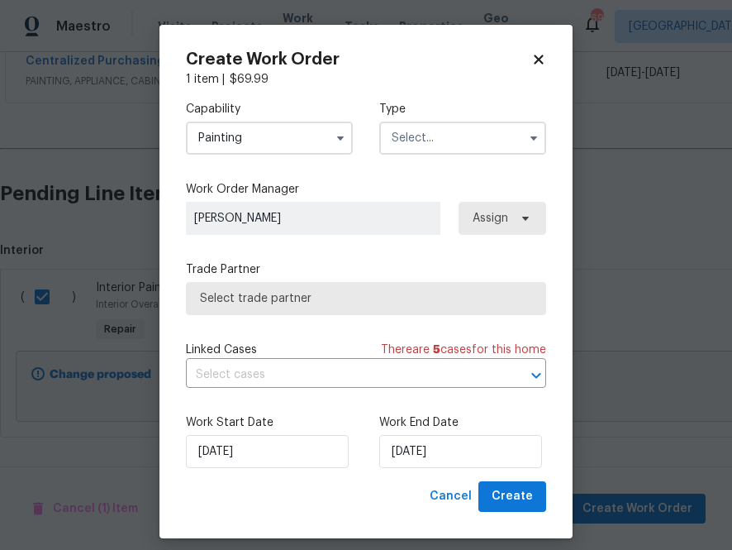
click at [406, 136] on input "text" at bounding box center [462, 137] width 167 height 33
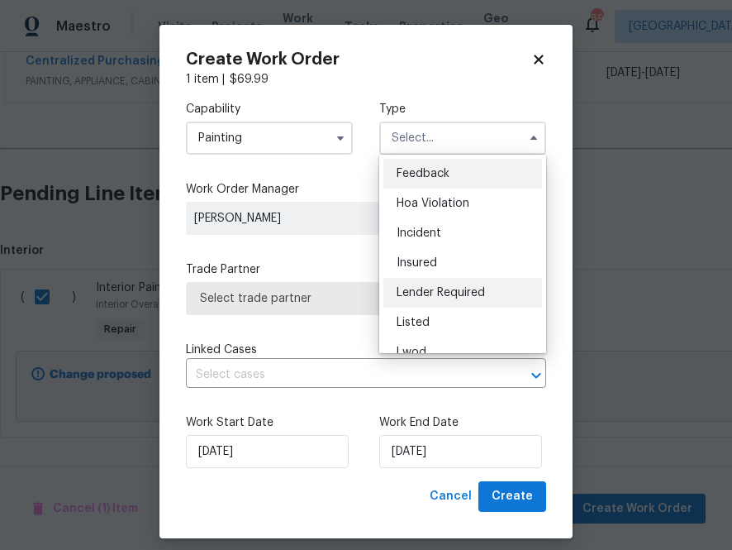
scroll to position [155, 0]
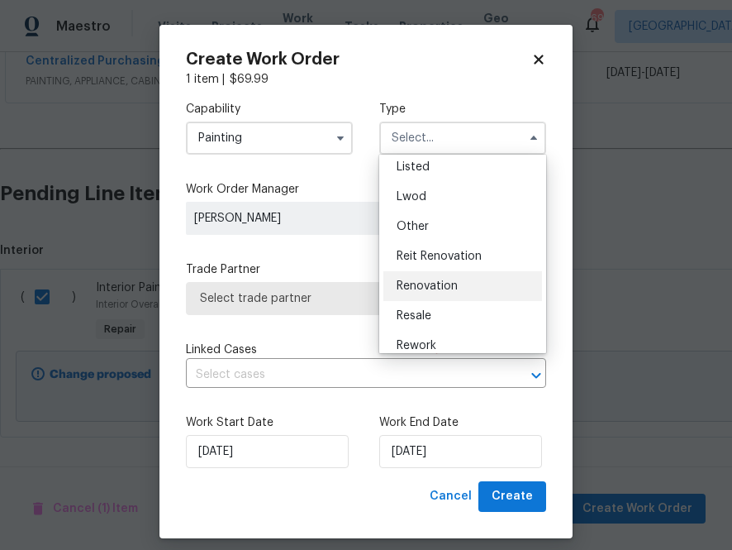
click at [426, 276] on div "Renovation" at bounding box center [462, 286] width 159 height 30
type input "Renovation"
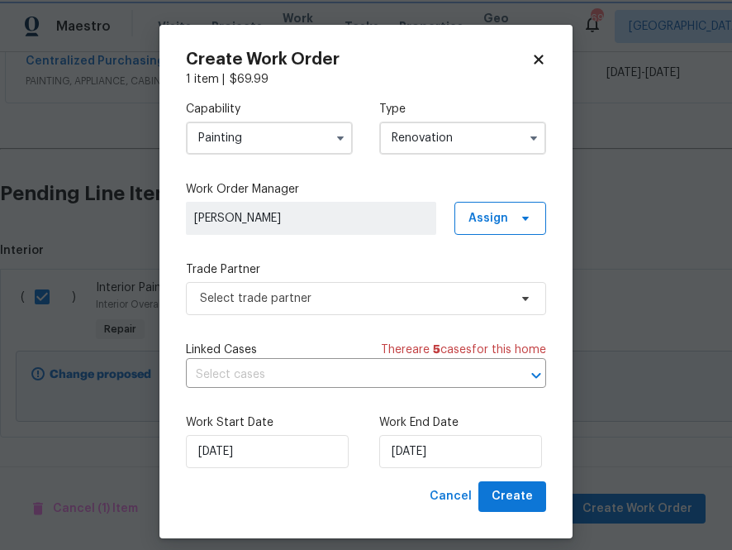
scroll to position [0, 0]
click at [474, 224] on span "Assign" at bounding box center [489, 218] width 40 height 17
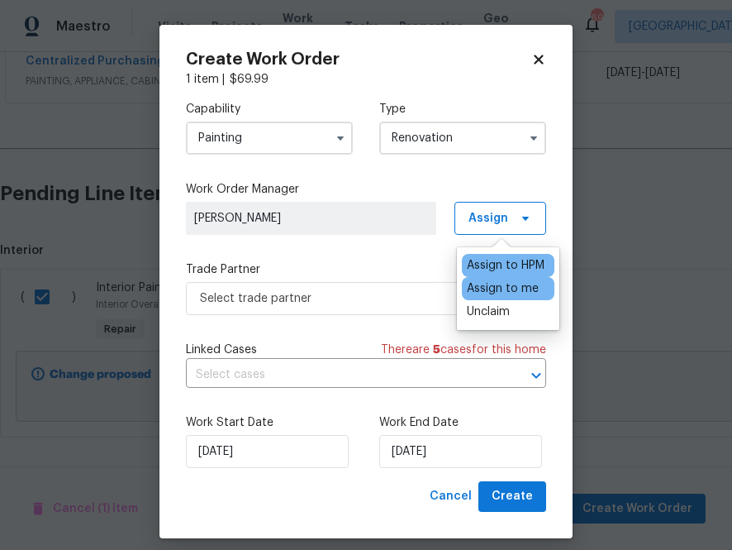
click at [474, 293] on div "Assign to me" at bounding box center [503, 288] width 72 height 17
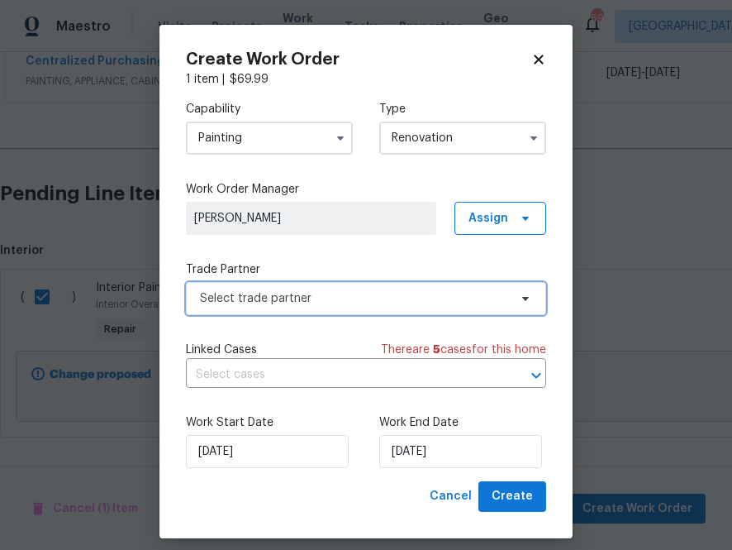
click at [357, 293] on span "Select trade partner" at bounding box center [354, 298] width 308 height 17
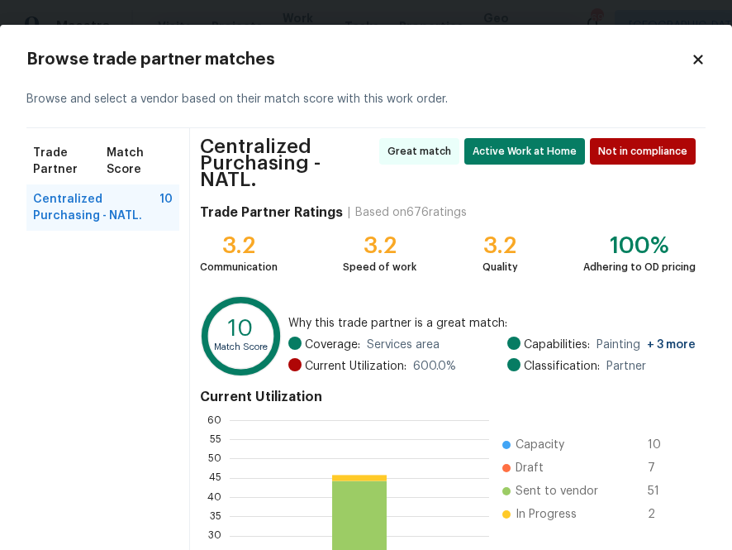
scroll to position [183, 0]
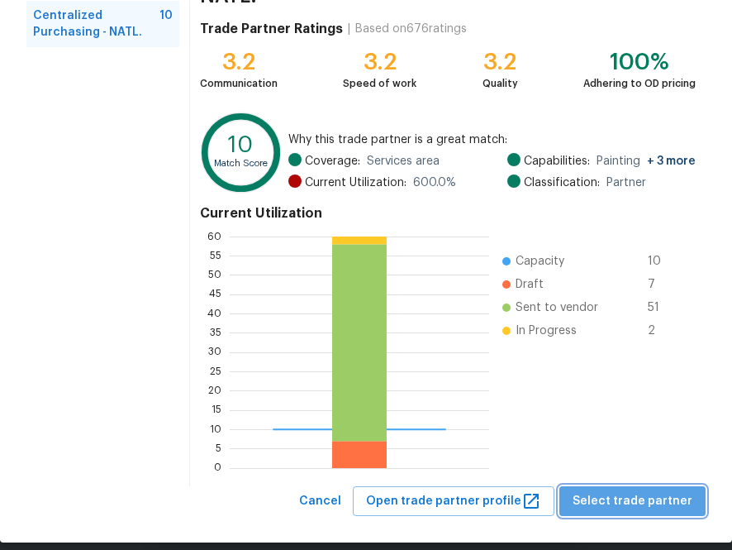
click at [664, 491] on span "Select trade partner" at bounding box center [633, 501] width 120 height 21
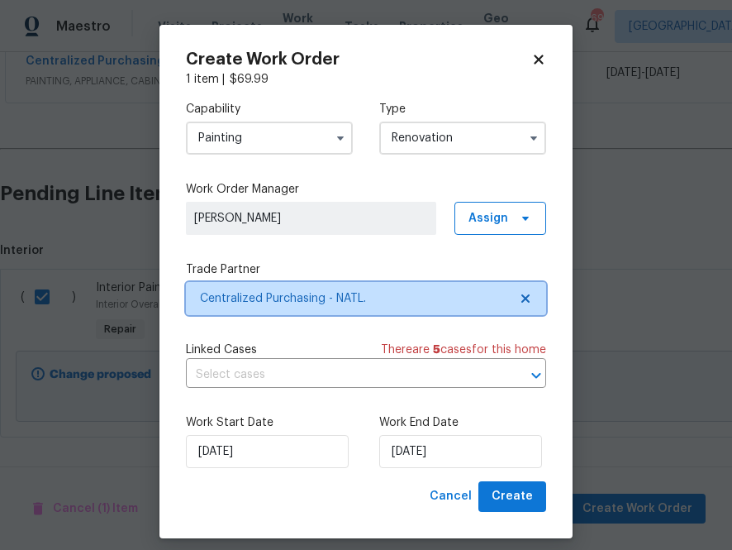
scroll to position [0, 0]
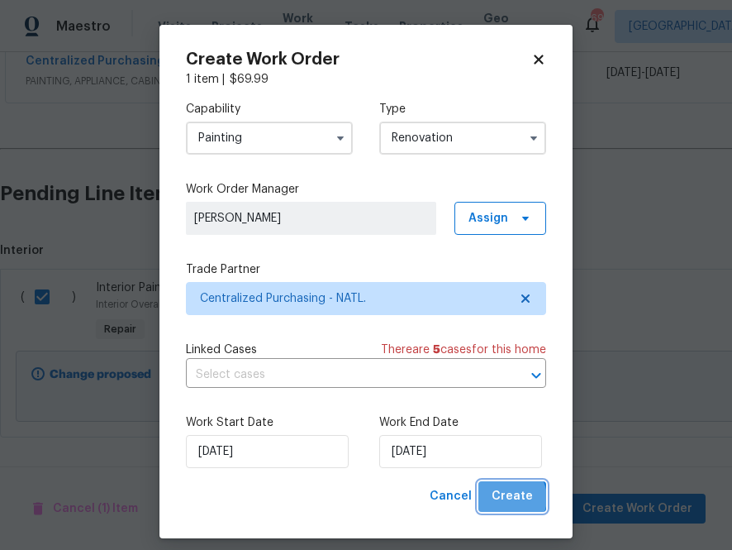
click at [512, 498] on span "Create" at bounding box center [512, 496] width 41 height 21
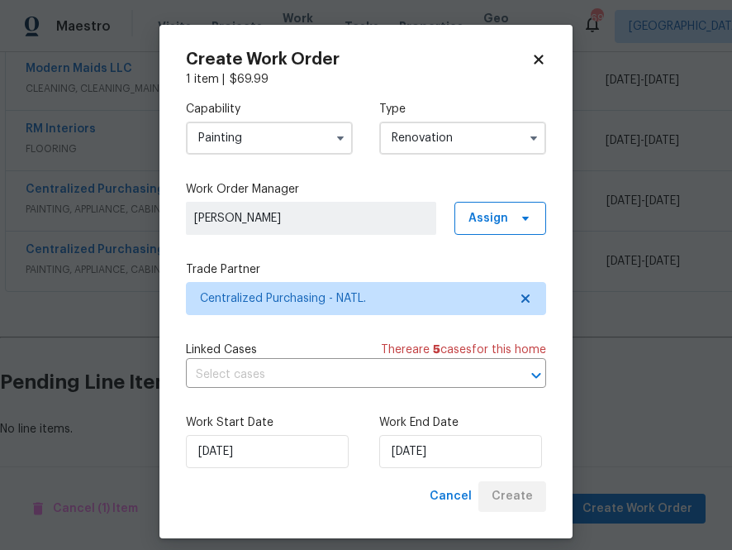
scroll to position [802, 0]
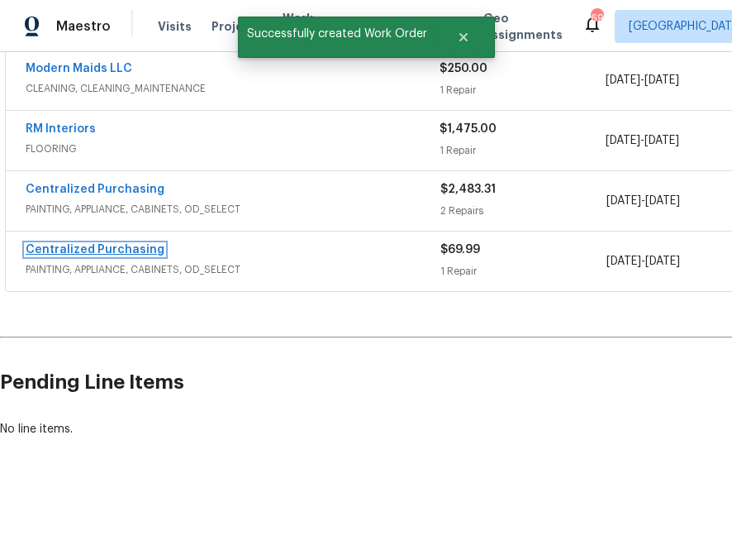
click at [127, 248] on link "Centralized Purchasing" at bounding box center [95, 250] width 139 height 12
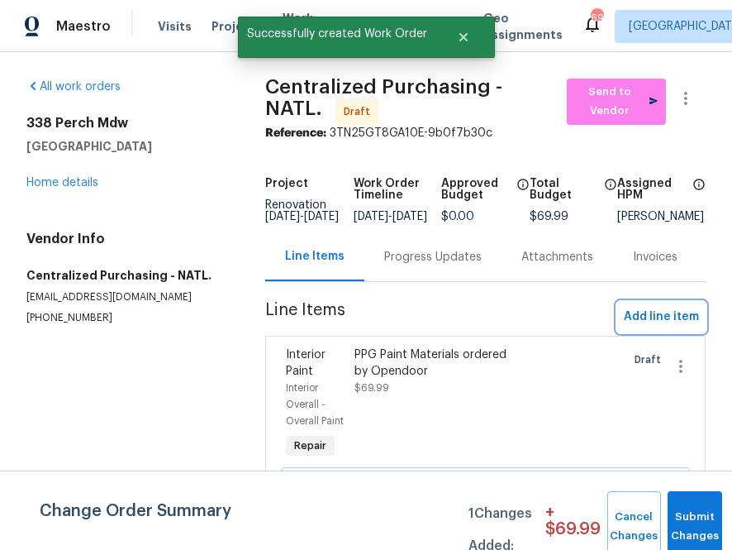
click at [638, 321] on span "Add line item" at bounding box center [661, 317] width 75 height 21
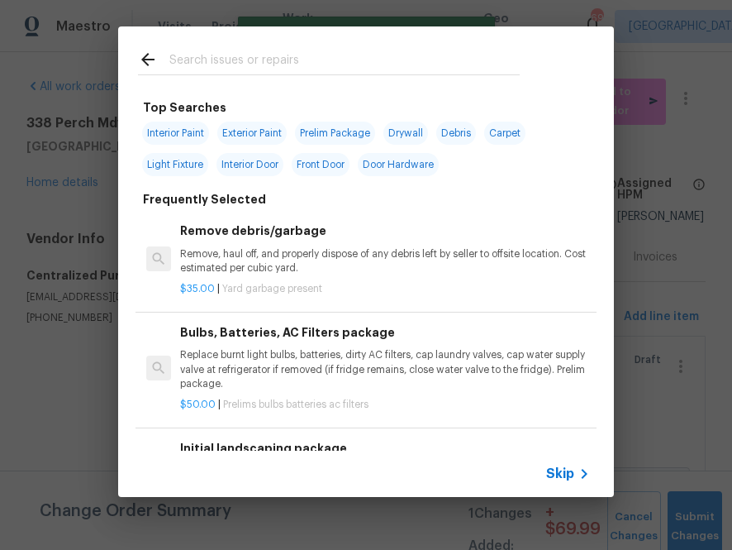
click at [363, 59] on input "text" at bounding box center [344, 62] width 350 height 25
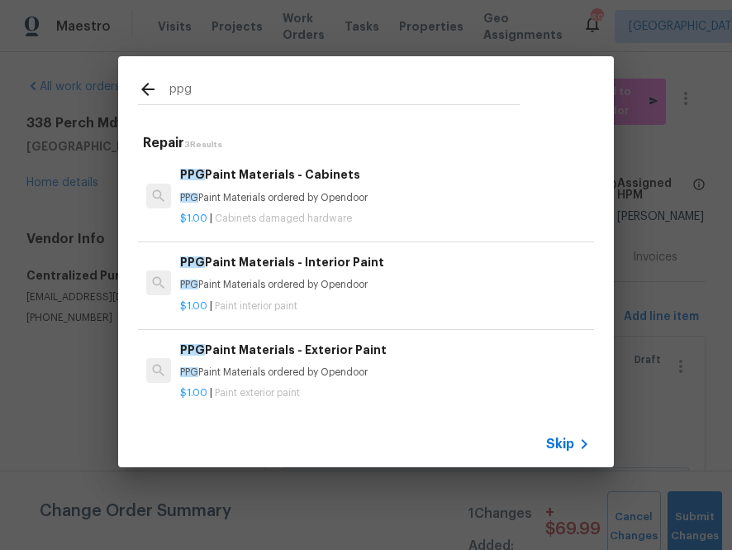
type input "ppg"
click at [231, 360] on div "PPG Paint Materials - Exterior Paint PPG Paint Materials ordered by Opendoor" at bounding box center [385, 360] width 410 height 40
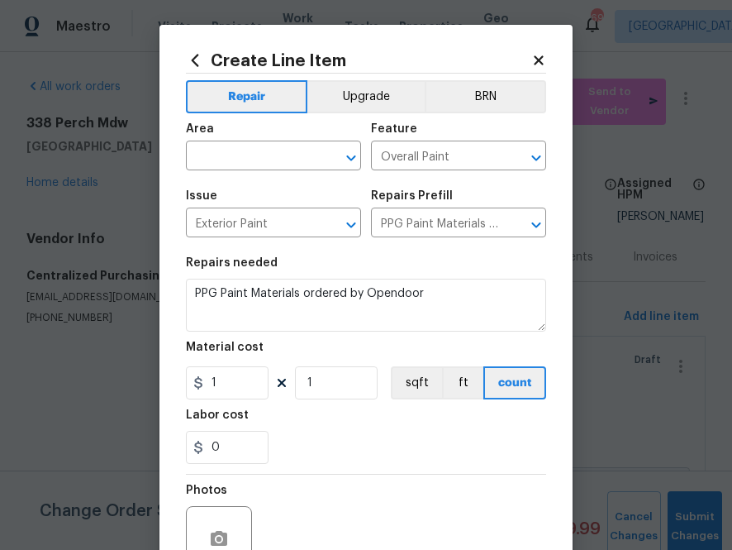
click at [240, 401] on section "Repairs needed PPG Paint Materials ordered by Opendoor Material cost 1 1 sqft f…" at bounding box center [366, 360] width 360 height 226
click at [240, 397] on input "1" at bounding box center [227, 382] width 83 height 33
paste input "25.45621953"
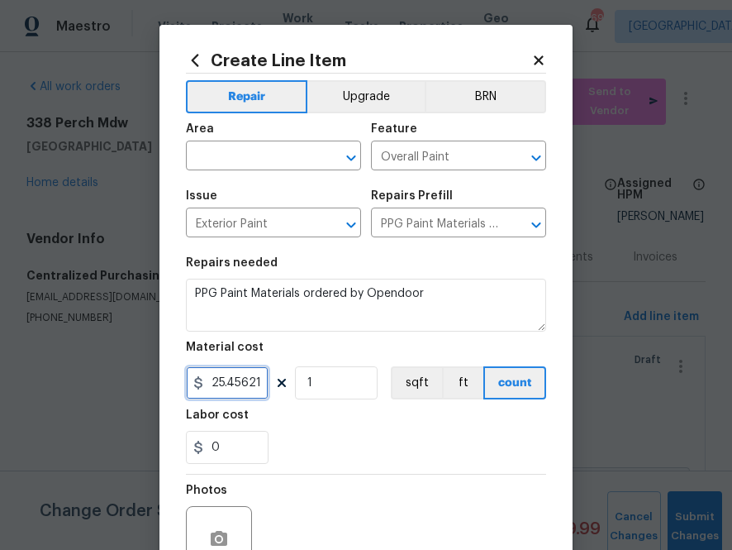
scroll to position [0, 20]
type input "25.46"
click at [298, 167] on input "text" at bounding box center [250, 158] width 129 height 26
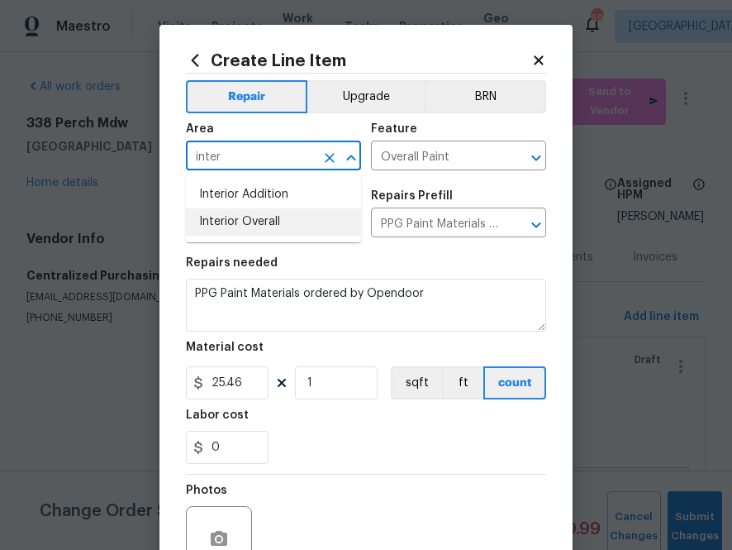
click at [258, 229] on li "Interior Overall" at bounding box center [273, 221] width 175 height 27
type input "Interior e"
click at [326, 159] on icon "Clear" at bounding box center [329, 158] width 17 height 17
click at [232, 221] on li "Exterior Overall" at bounding box center [273, 221] width 175 height 27
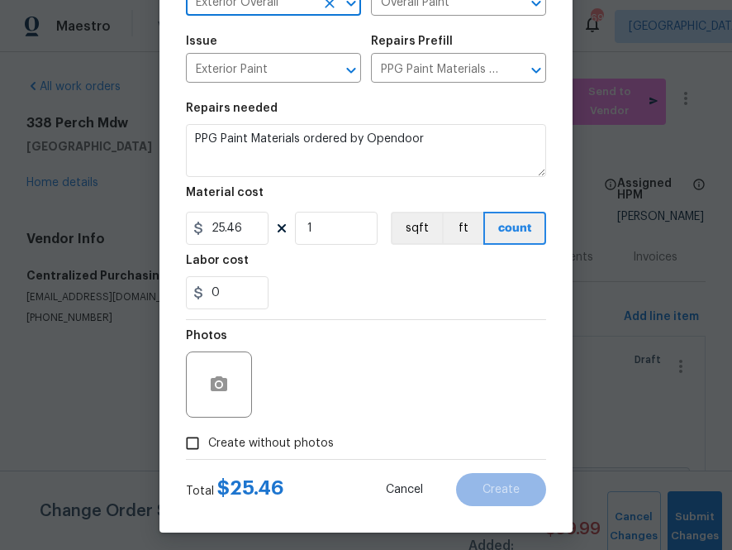
scroll to position [156, 0]
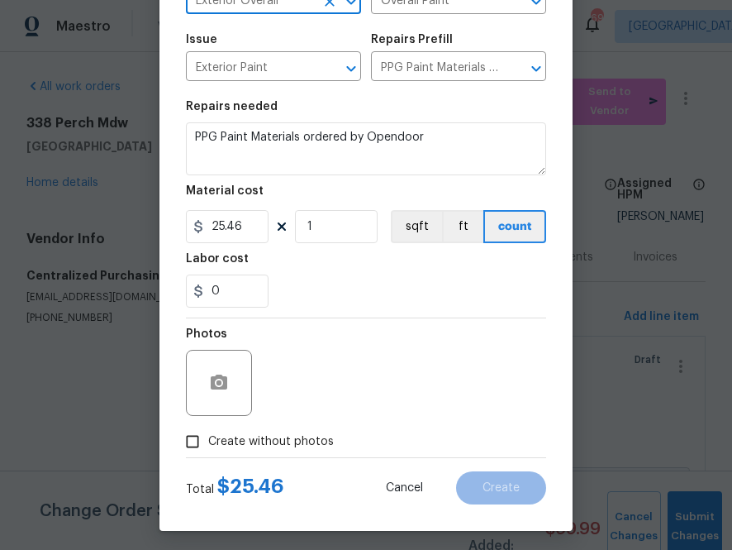
type input "Exterior Overall"
click at [294, 431] on label "Create without photos" at bounding box center [255, 441] width 157 height 31
click at [208, 431] on input "Create without photos" at bounding box center [192, 441] width 31 height 31
checkbox input "true"
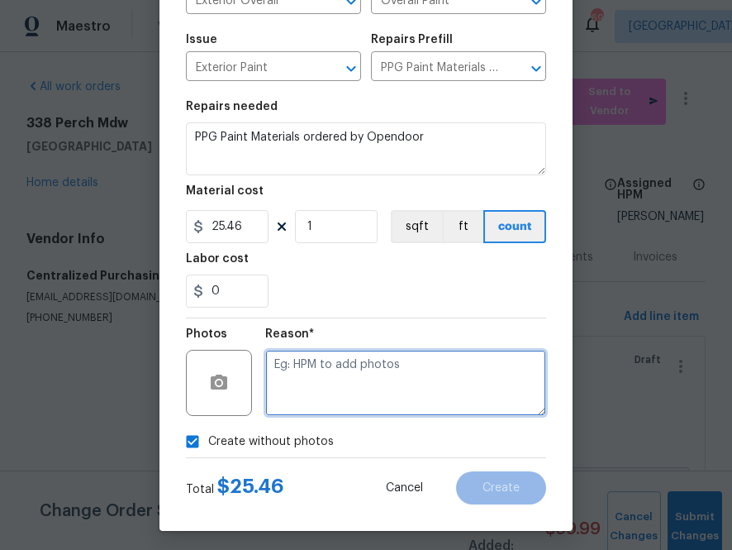
click at [322, 398] on textarea at bounding box center [405, 383] width 281 height 66
type textarea "na"
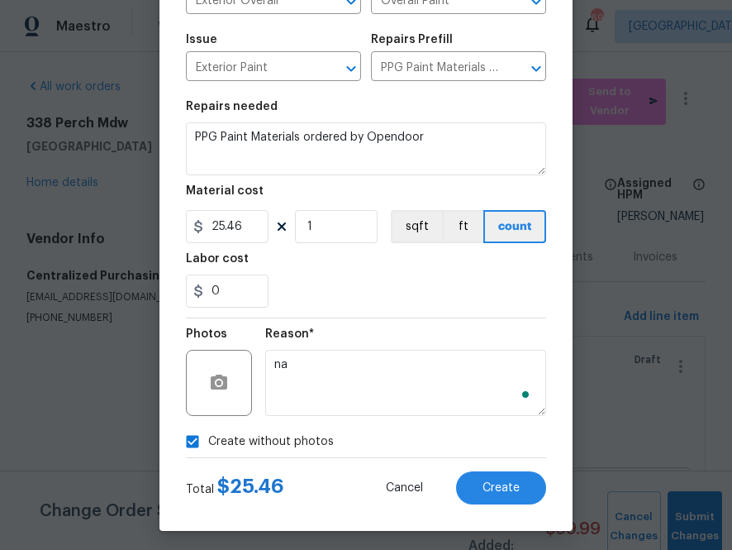
click at [381, 309] on section "Repairs needed PPG Paint Materials ordered by Opendoor Material cost 25.46 1 sq…" at bounding box center [366, 204] width 360 height 226
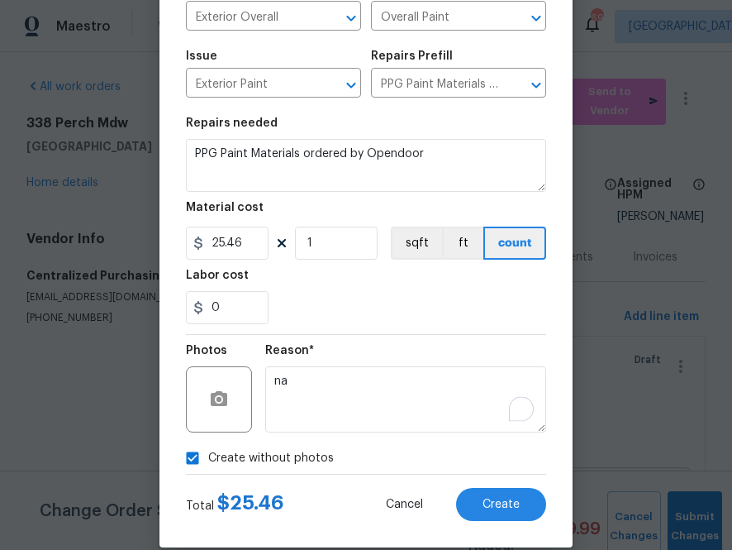
scroll to position [163, 0]
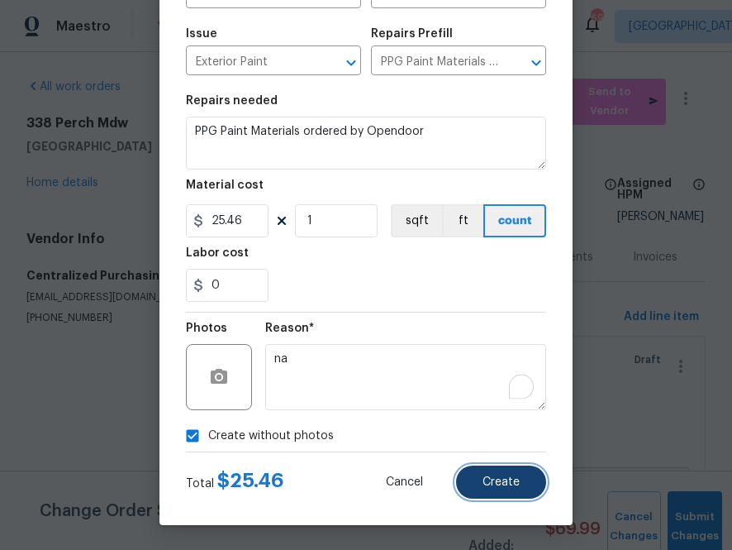
click at [493, 483] on span "Create" at bounding box center [501, 482] width 37 height 12
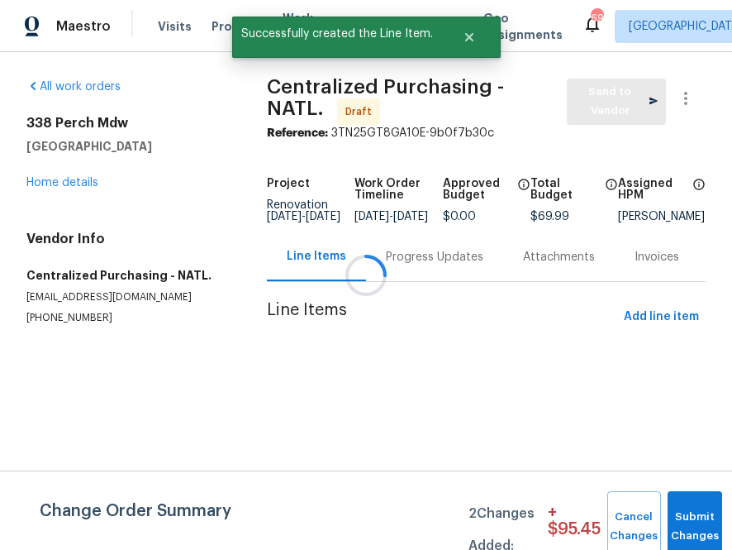
click at [588, 105] on div at bounding box center [366, 275] width 732 height 550
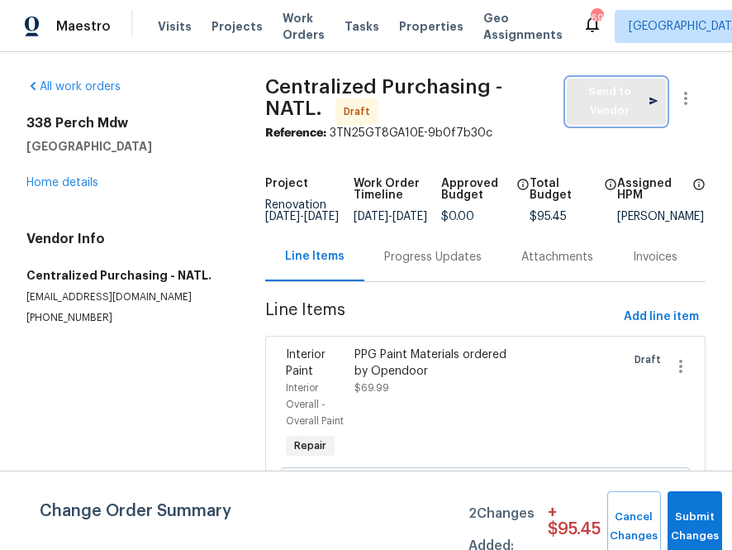
click at [571, 93] on button "Send to Vendor" at bounding box center [616, 102] width 99 height 46
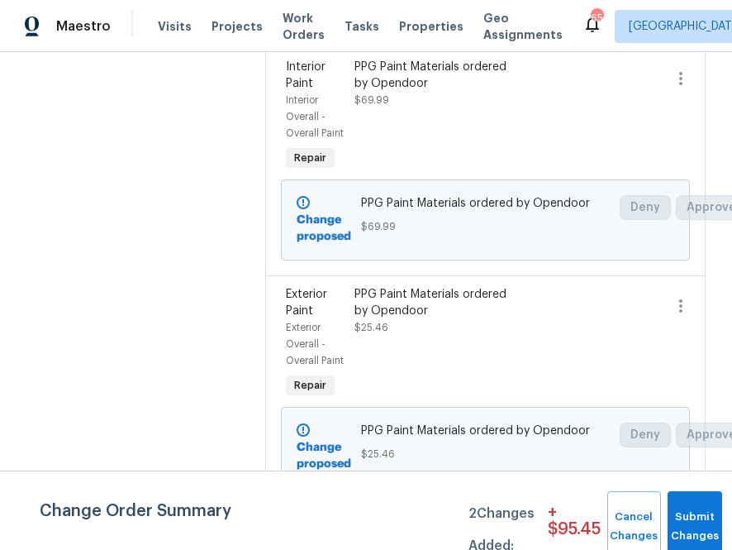
scroll to position [0, 0]
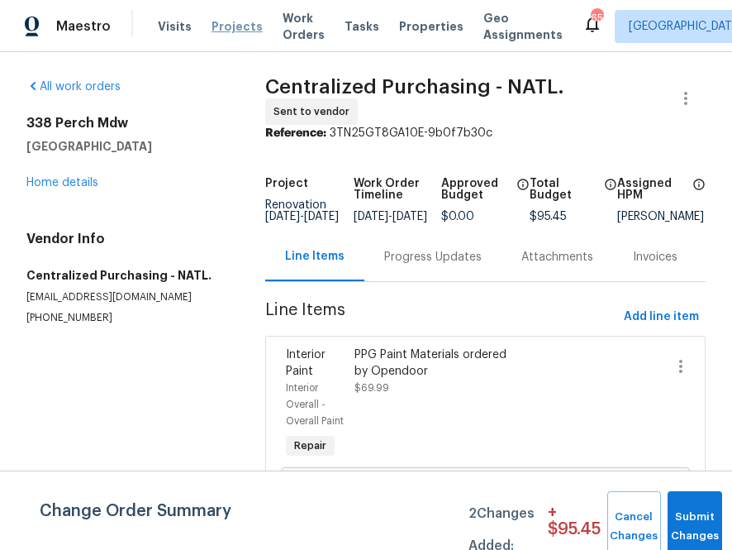
click at [223, 24] on span "Projects" at bounding box center [237, 26] width 51 height 17
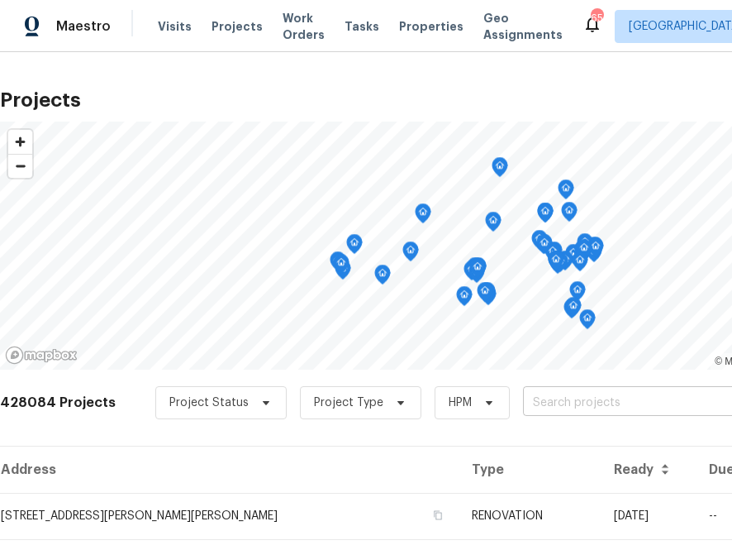
click at [545, 406] on input "text" at bounding box center [617, 403] width 189 height 26
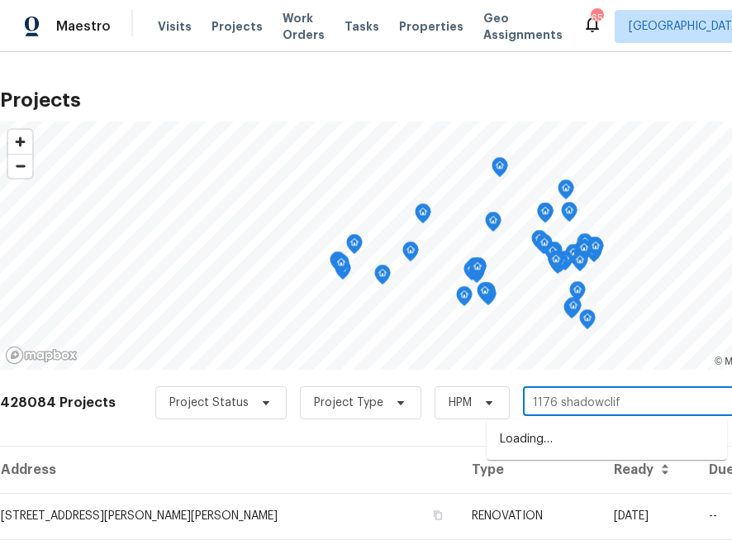
type input "1176 shadowcliff"
click at [577, 447] on li "1176 Shadowcliff Ct, Brentwood, CA 94513" at bounding box center [607, 439] width 240 height 27
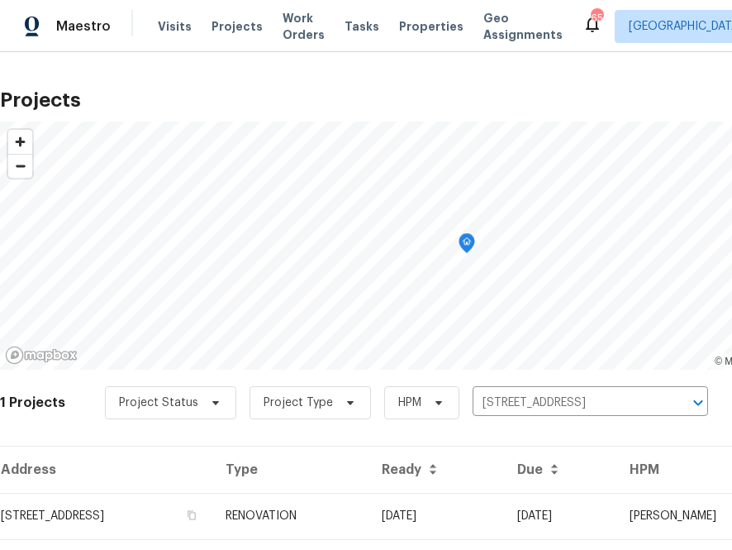
scroll to position [42, 0]
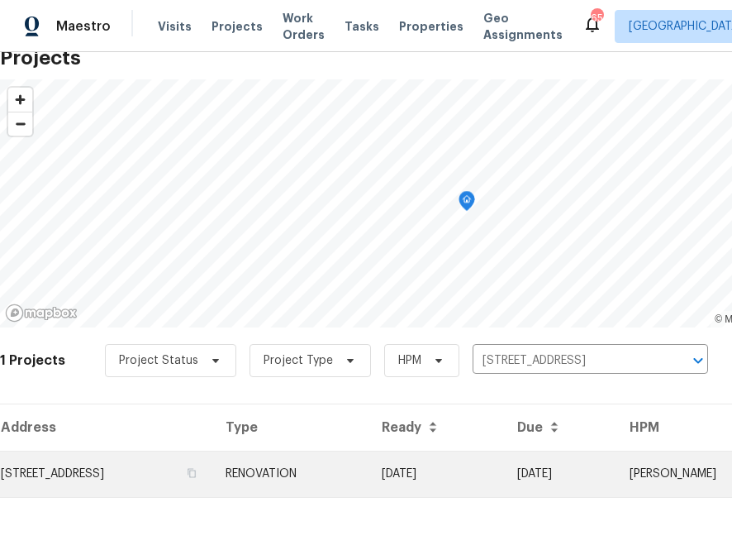
click at [164, 493] on td "1176 Shadowcliff Ct, Brentwood, CA 94513" at bounding box center [106, 473] width 212 height 46
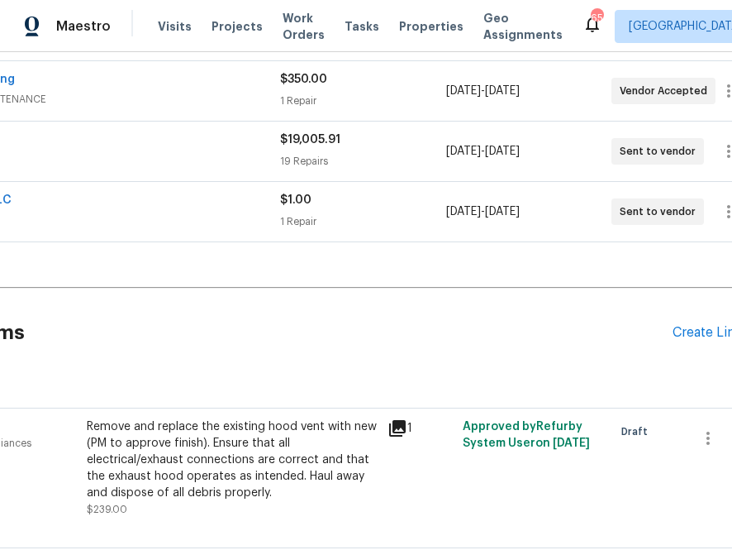
scroll to position [369, 202]
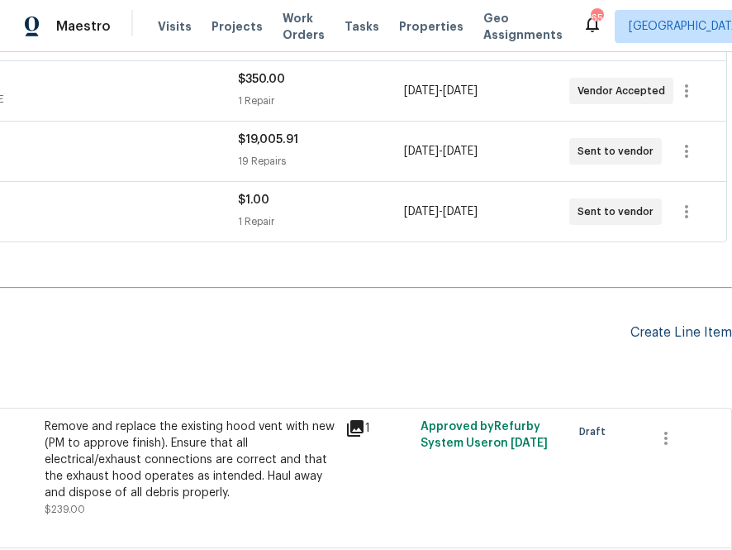
click at [665, 336] on div "Create Line Item" at bounding box center [682, 333] width 102 height 16
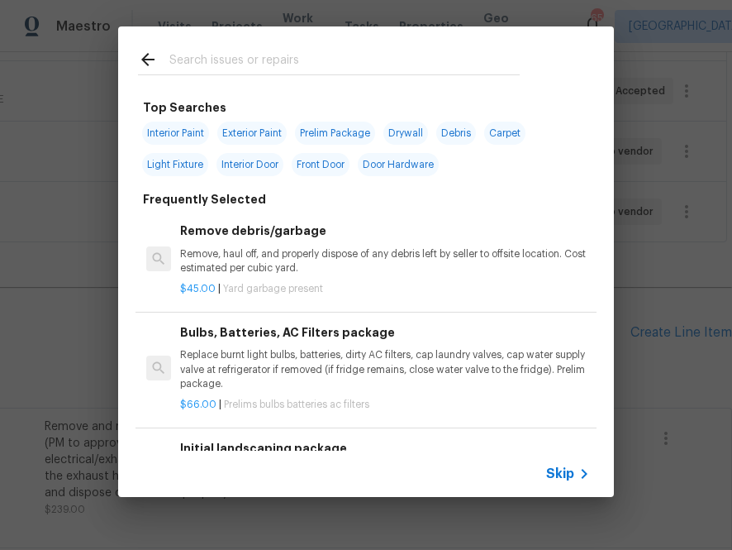
click at [402, 74] on input "text" at bounding box center [344, 62] width 350 height 25
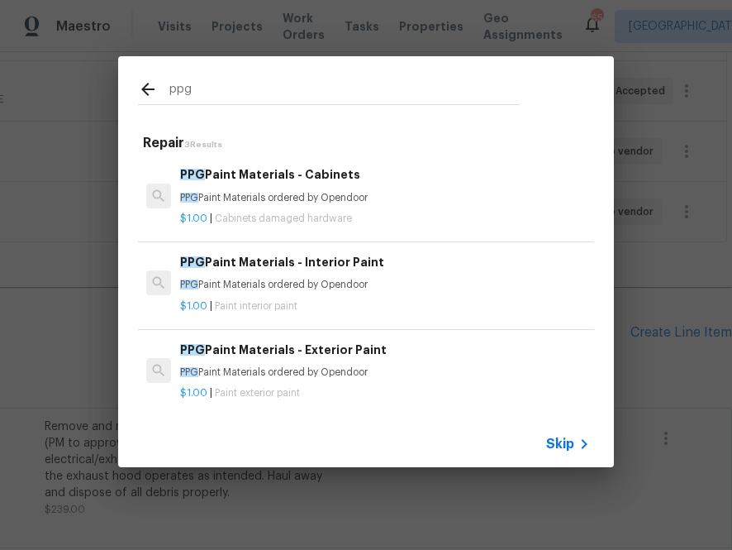
type input "ppg"
click at [354, 301] on p "$1.00 | Paint interior paint" at bounding box center [385, 306] width 410 height 14
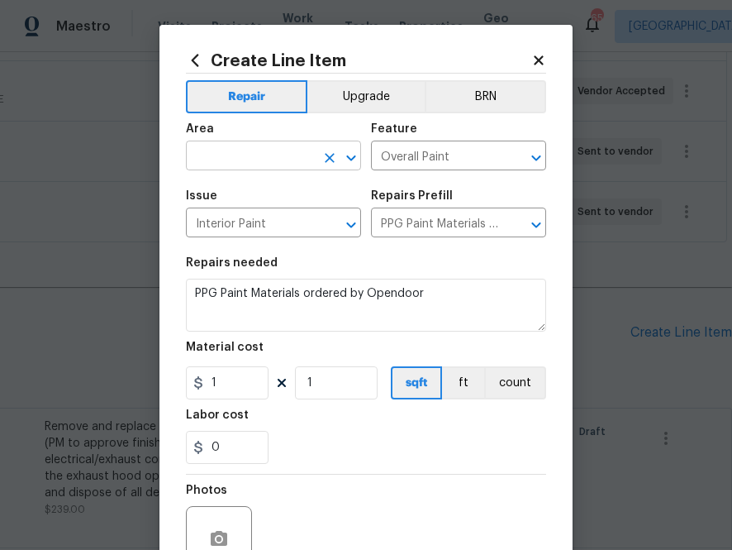
click at [290, 156] on input "text" at bounding box center [250, 158] width 129 height 26
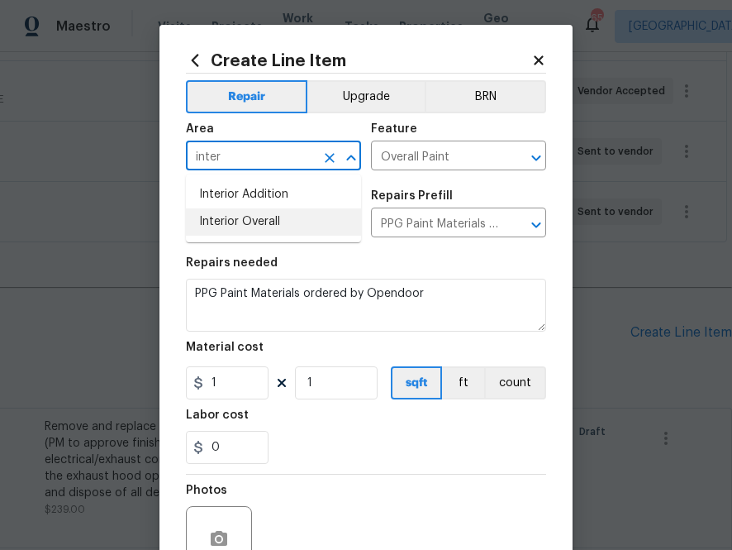
click at [260, 235] on li "Interior Overall" at bounding box center [273, 221] width 175 height 27
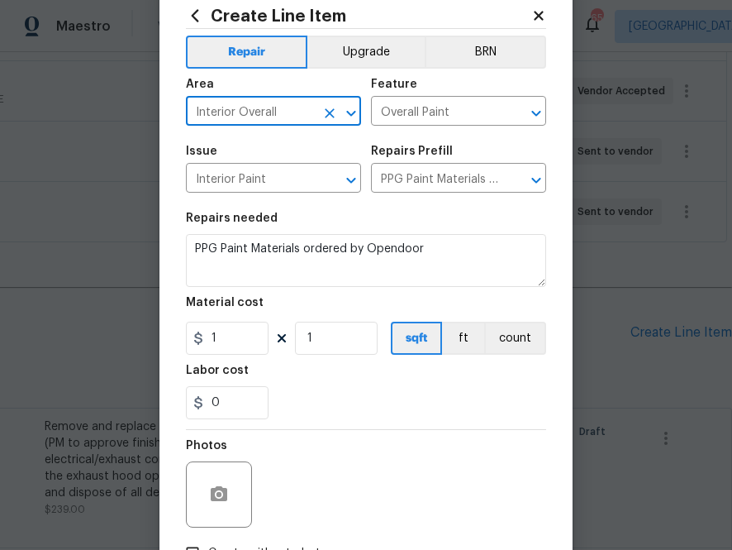
scroll to position [99, 0]
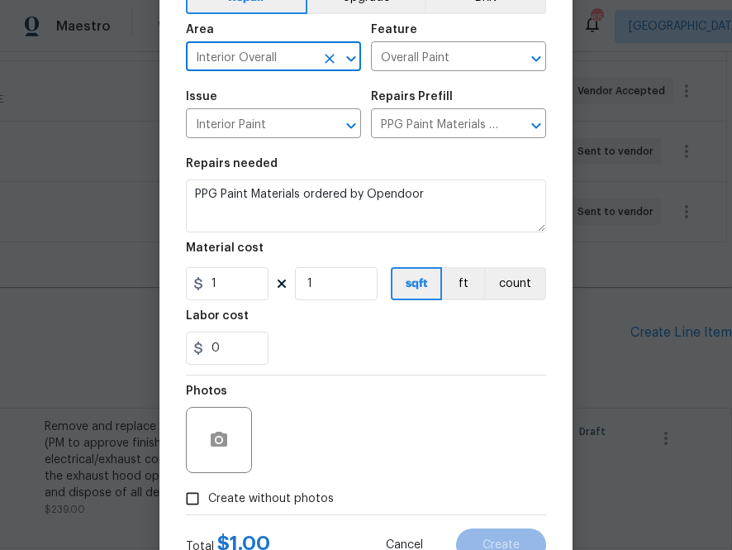
type input "Interior Overall"
click at [338, 357] on div "0" at bounding box center [366, 347] width 360 height 33
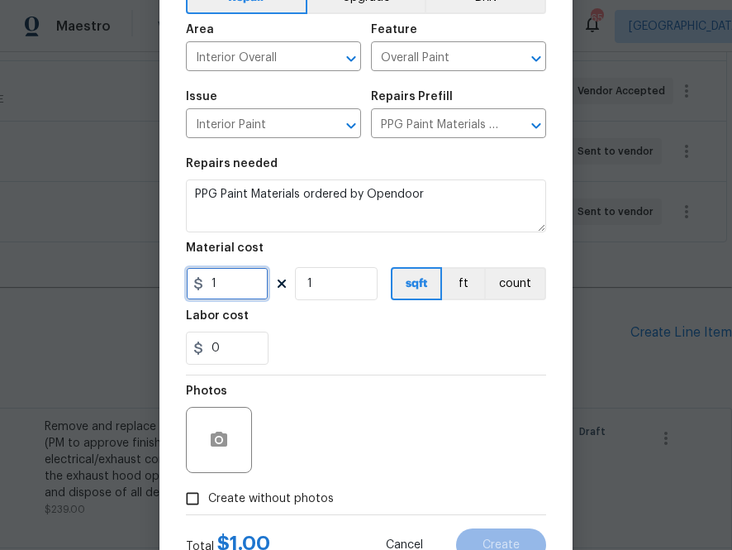
click at [237, 274] on input "1" at bounding box center [227, 283] width 83 height 33
paste input "250.46"
type input "1250.46"
click at [319, 326] on div "Labor cost" at bounding box center [366, 320] width 360 height 21
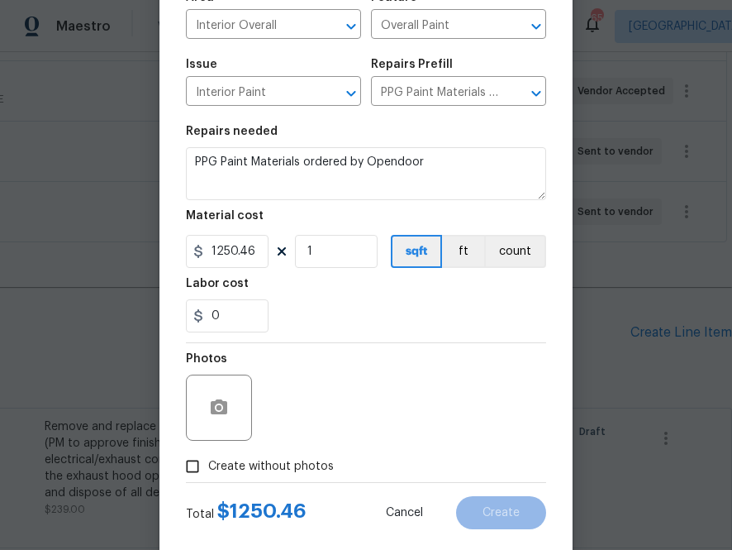
scroll to position [163, 0]
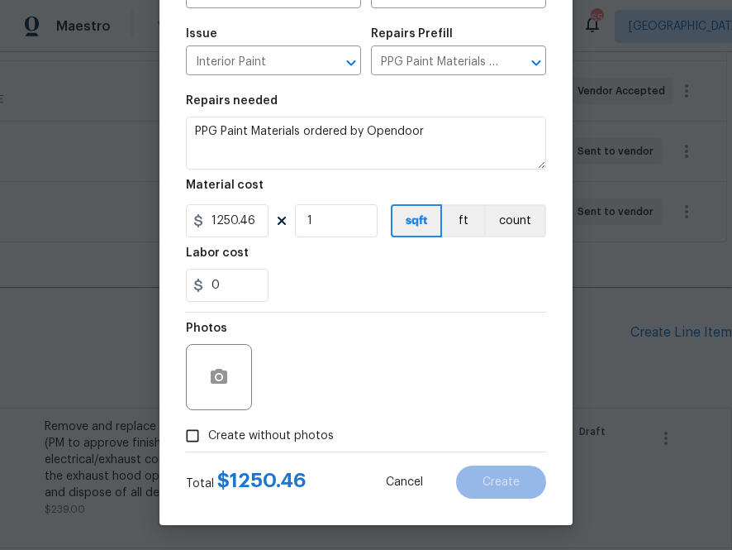
click at [285, 431] on span "Create without photos" at bounding box center [271, 435] width 126 height 17
click at [208, 431] on input "Create without photos" at bounding box center [192, 435] width 31 height 31
checkbox input "true"
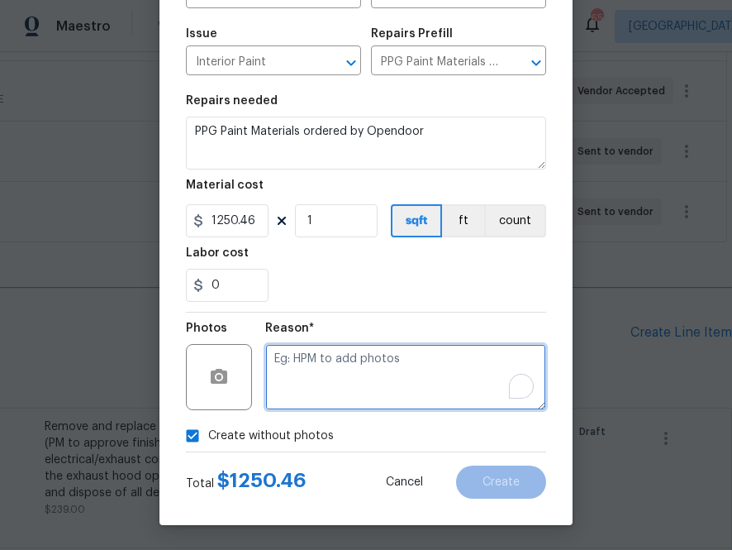
click at [324, 389] on textarea "To enrich screen reader interactions, please activate Accessibility in Grammarl…" at bounding box center [405, 377] width 281 height 66
type textarea "na"
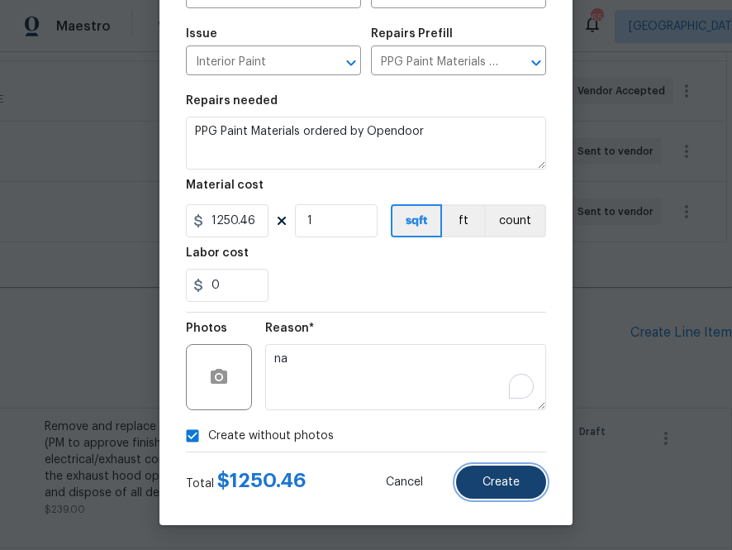
click at [498, 492] on button "Create" at bounding box center [501, 481] width 90 height 33
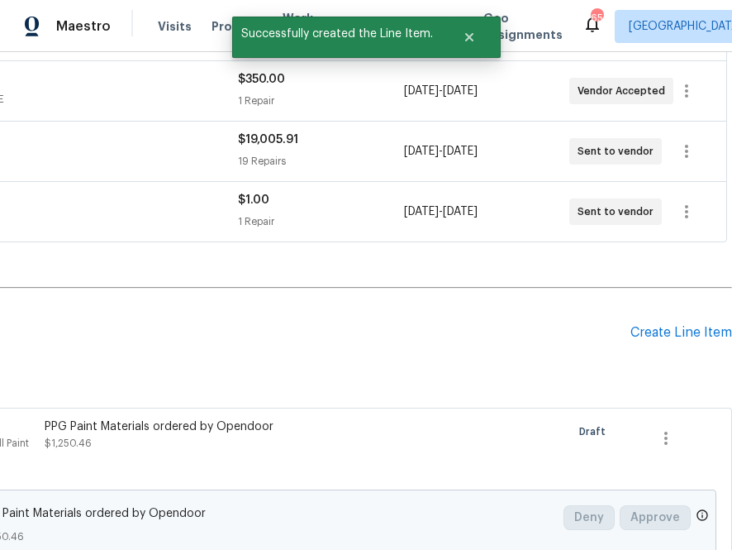
scroll to position [369, 0]
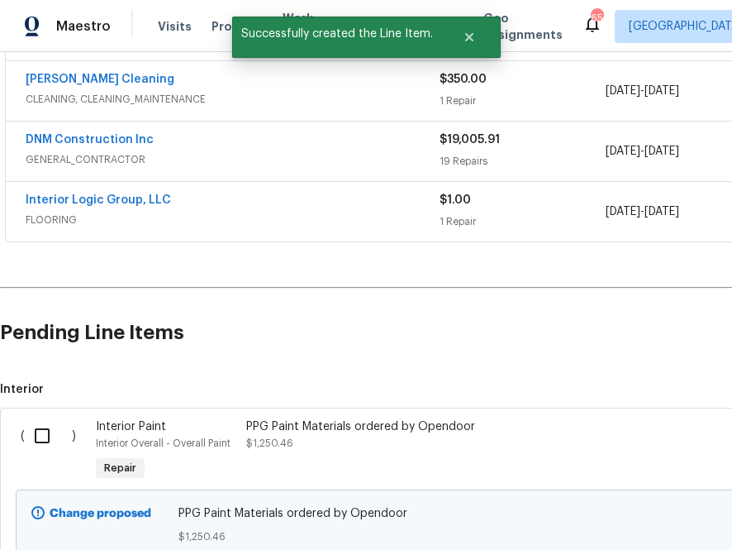
click at [38, 435] on input "checkbox" at bounding box center [48, 435] width 47 height 35
checkbox input "true"
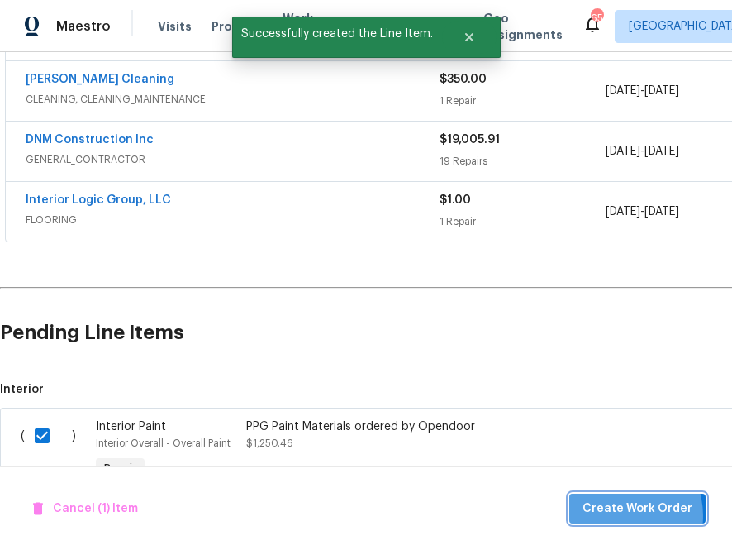
click at [622, 515] on span "Create Work Order" at bounding box center [638, 508] width 110 height 21
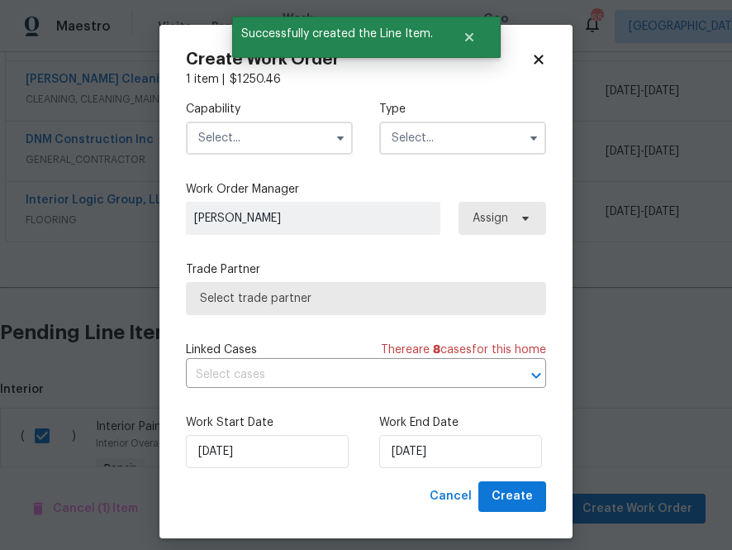
click at [203, 153] on input "text" at bounding box center [269, 137] width 167 height 33
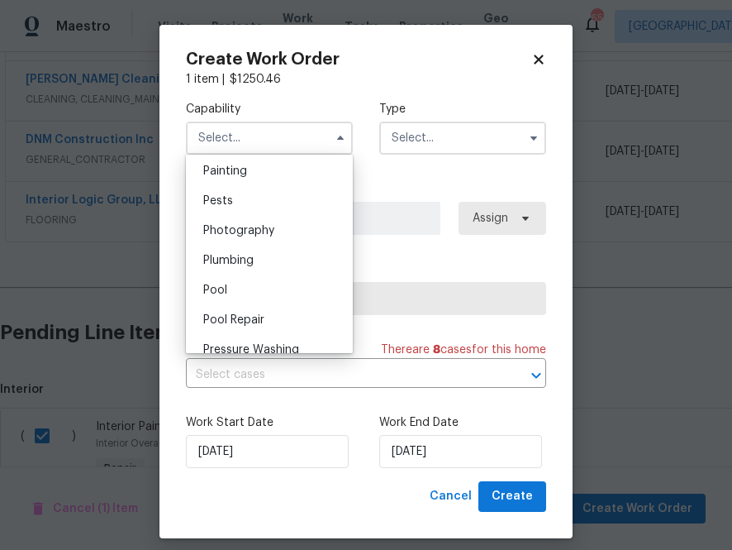
scroll to position [1385, 0]
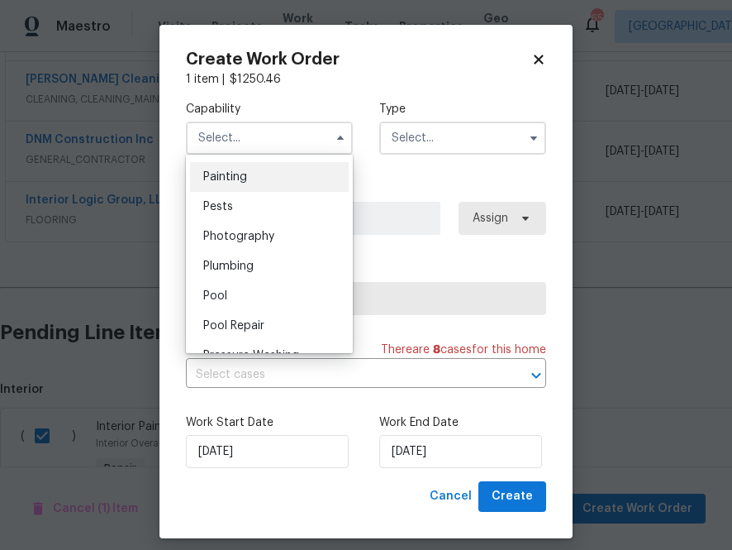
click at [240, 175] on span "Painting" at bounding box center [225, 177] width 44 height 12
type input "Painting"
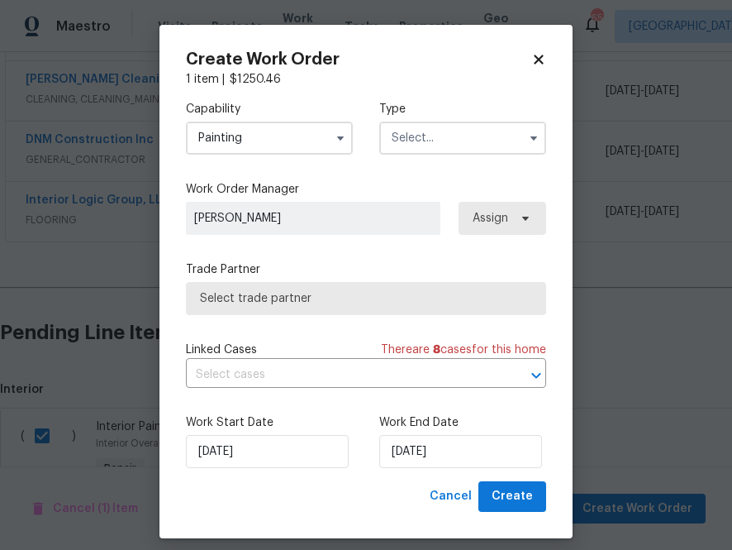
click at [448, 128] on input "text" at bounding box center [462, 137] width 167 height 33
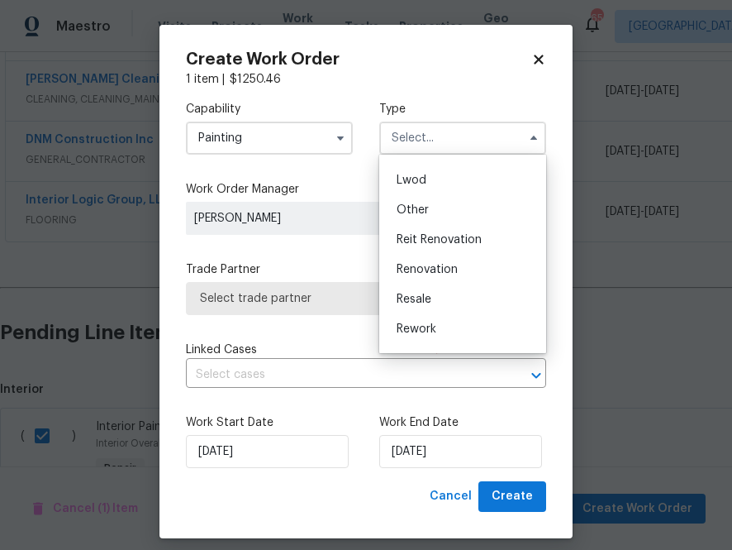
scroll to position [197, 0]
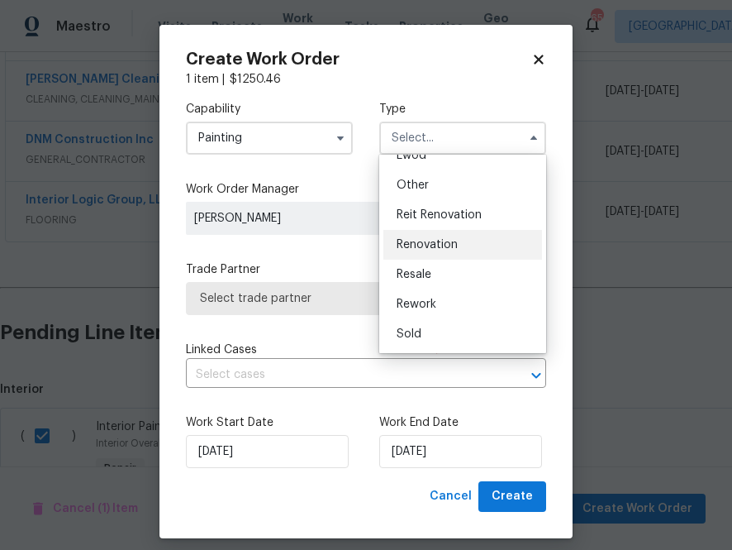
click at [443, 241] on span "Renovation" at bounding box center [427, 245] width 61 height 12
type input "Renovation"
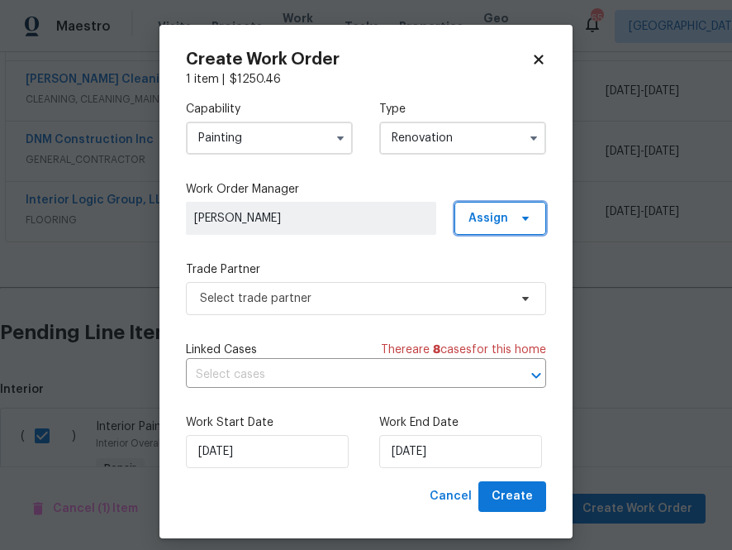
click at [478, 225] on span "Assign" at bounding box center [489, 218] width 40 height 17
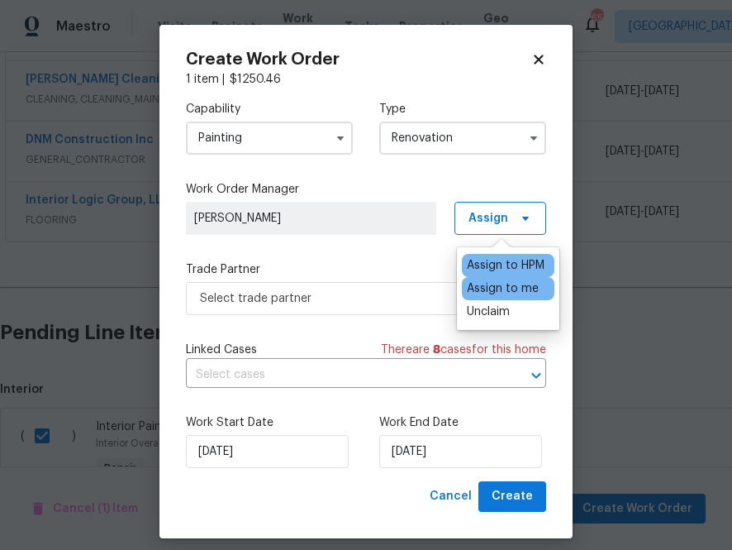
click at [473, 282] on div "Assign to me" at bounding box center [503, 288] width 72 height 17
click at [283, 317] on div "Capability Painting Type Renovation Work Order Manager Zenah Haddad Assign Trad…" at bounding box center [366, 284] width 360 height 393
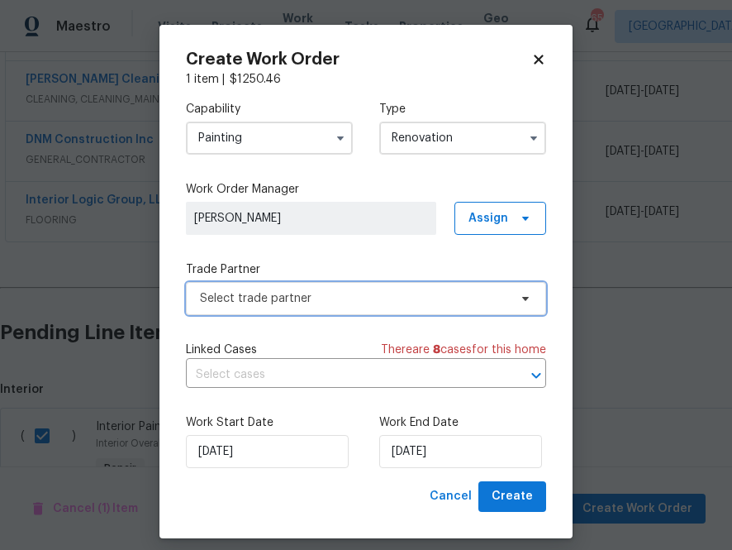
click at [283, 300] on span "Select trade partner" at bounding box center [354, 298] width 308 height 17
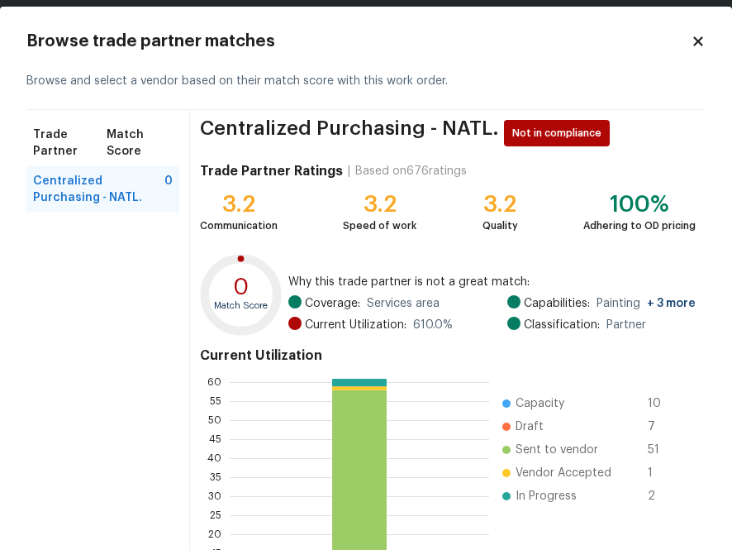
scroll to position [177, 0]
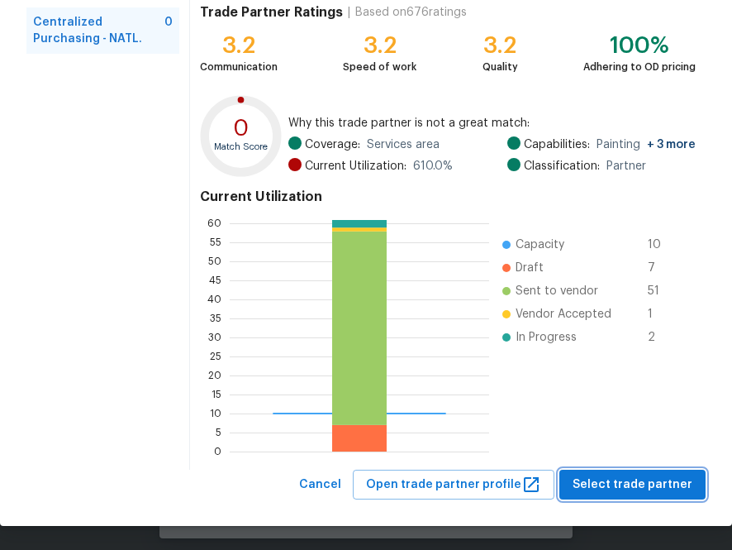
click at [594, 484] on span "Select trade partner" at bounding box center [633, 484] width 120 height 21
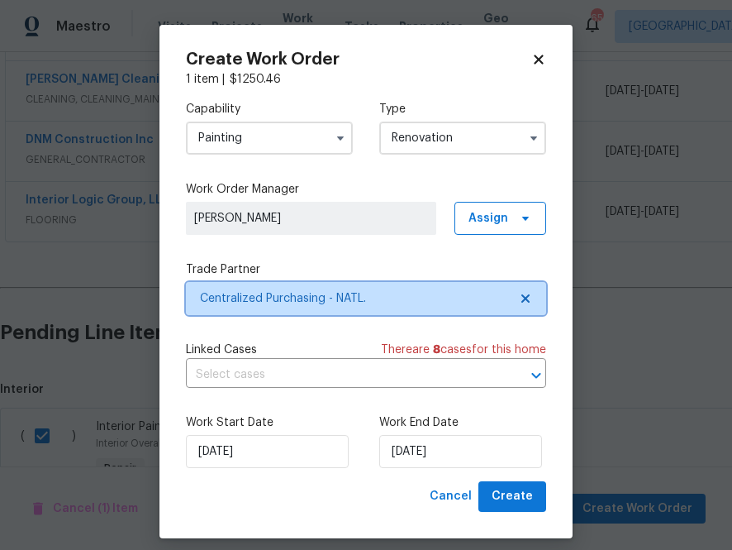
scroll to position [0, 0]
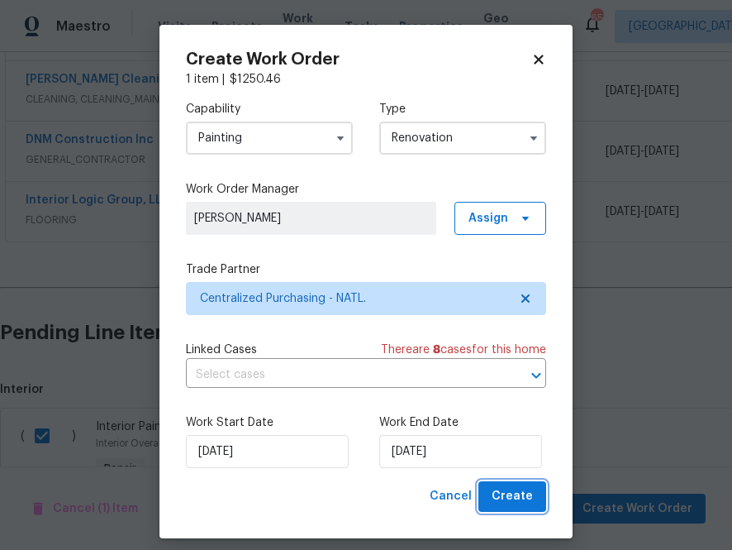
click at [526, 502] on span "Create" at bounding box center [512, 496] width 41 height 21
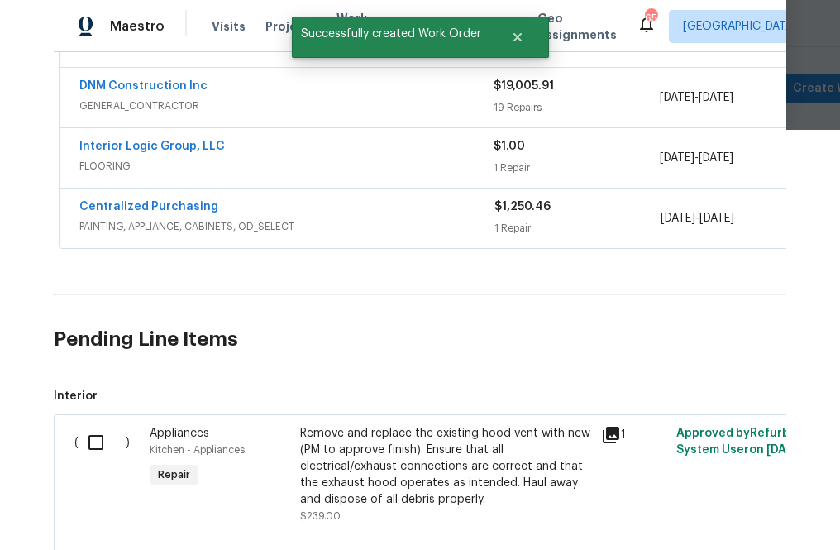
scroll to position [345, 0]
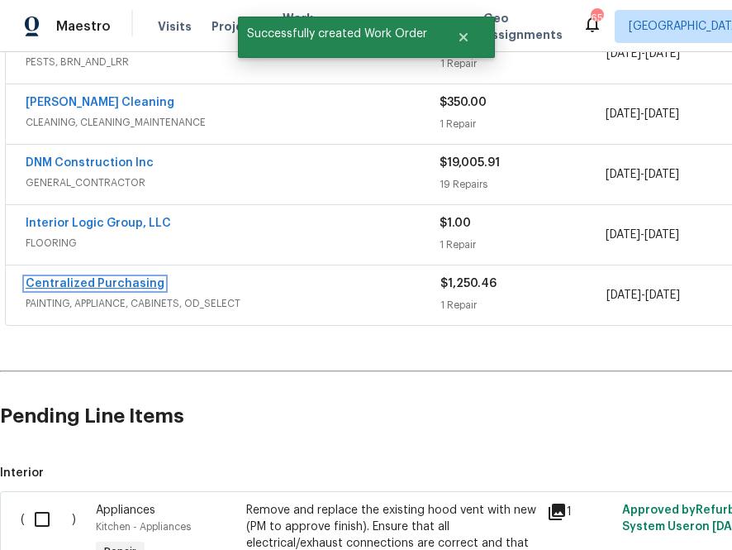
click at [122, 280] on link "Centralized Purchasing" at bounding box center [95, 284] width 139 height 12
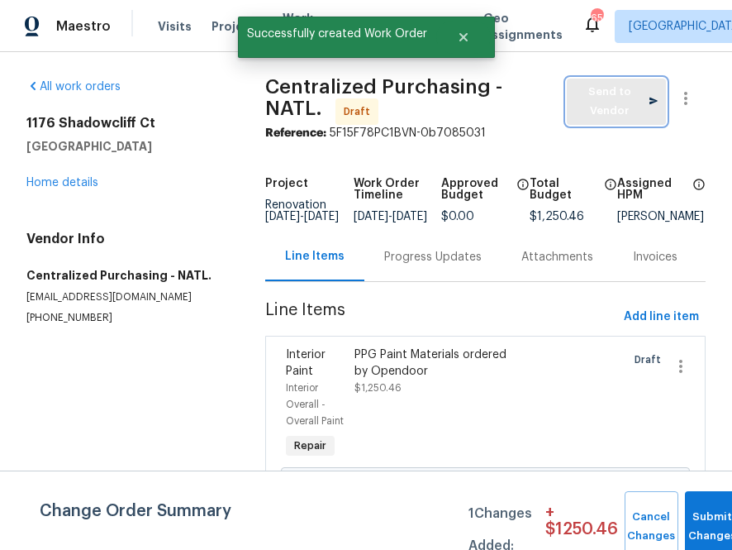
click at [596, 95] on span "Send to Vendor" at bounding box center [616, 102] width 83 height 38
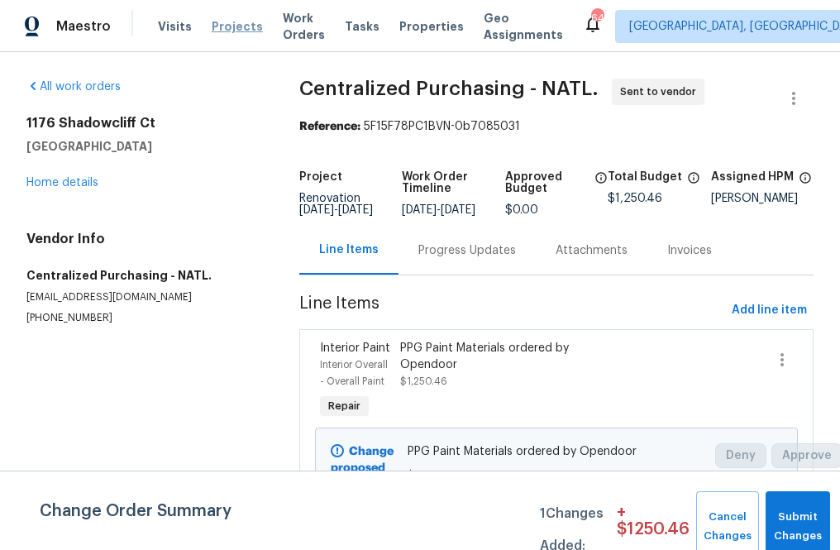
click at [242, 24] on span "Projects" at bounding box center [237, 26] width 51 height 17
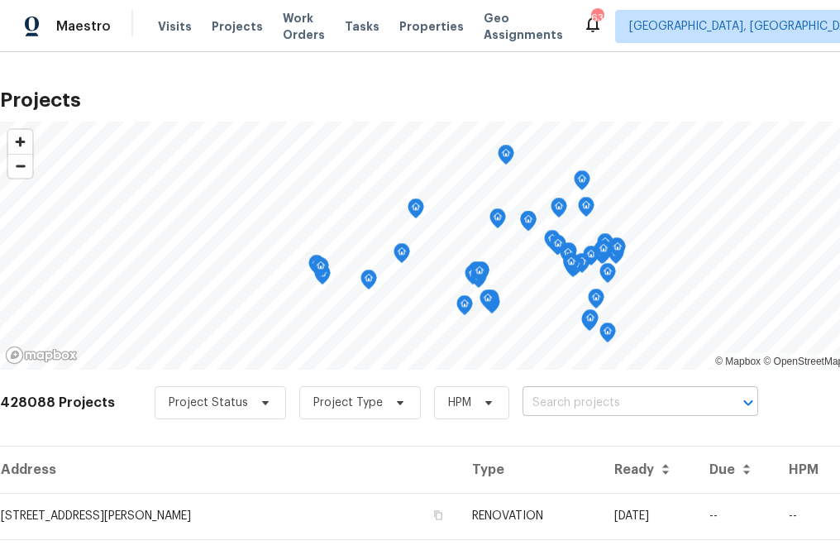
click at [595, 407] on input "text" at bounding box center [616, 403] width 189 height 26
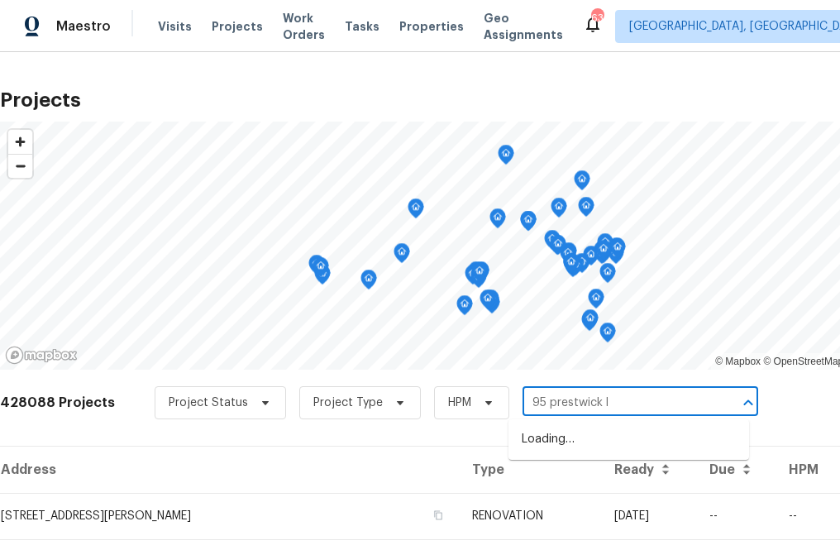
type input "95 prestwick ln"
click at [576, 435] on li "95 Prestwick Ln, Peachtree City, GA 30269" at bounding box center [628, 439] width 240 height 27
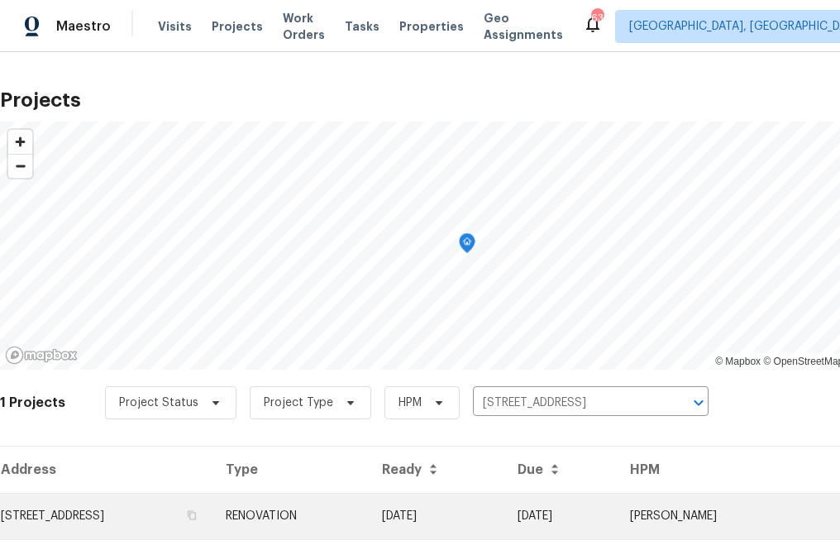
click at [183, 508] on td "95 Prestwick Ln, Peachtree City, GA 30269" at bounding box center [106, 516] width 212 height 46
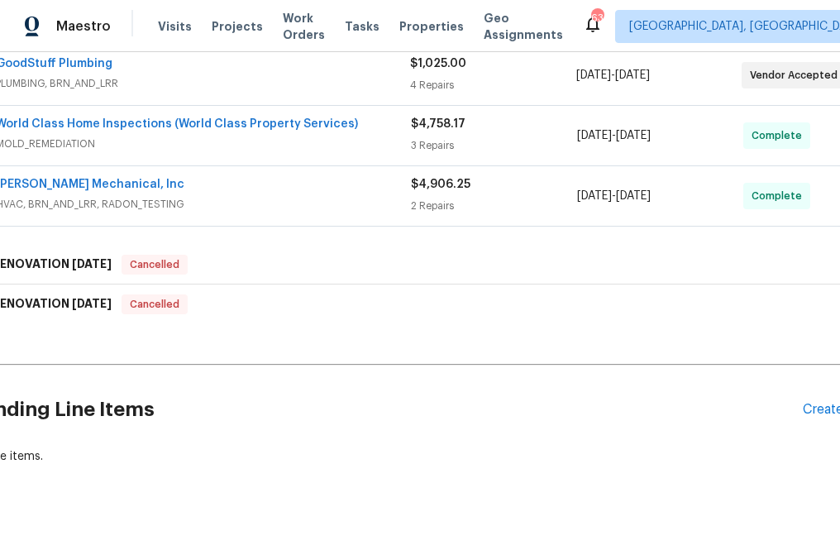
scroll to position [570, 30]
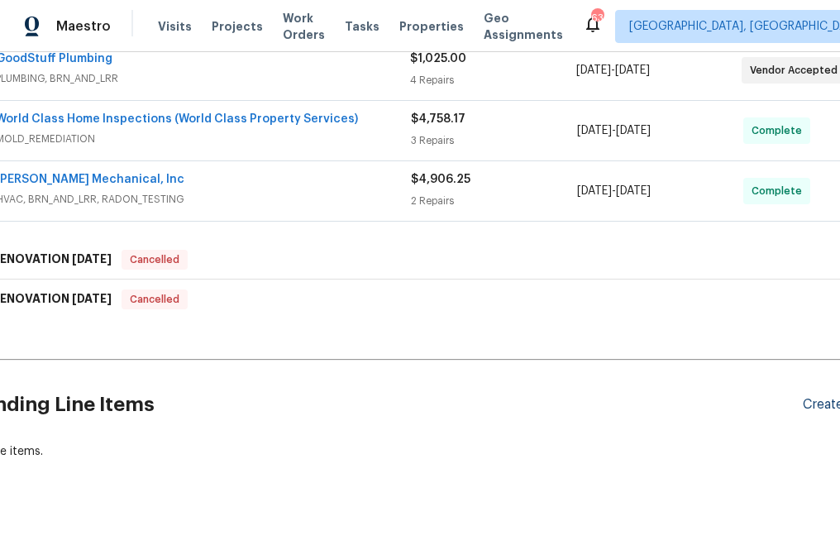
click at [693, 403] on div "Create Line Item" at bounding box center [853, 405] width 102 height 16
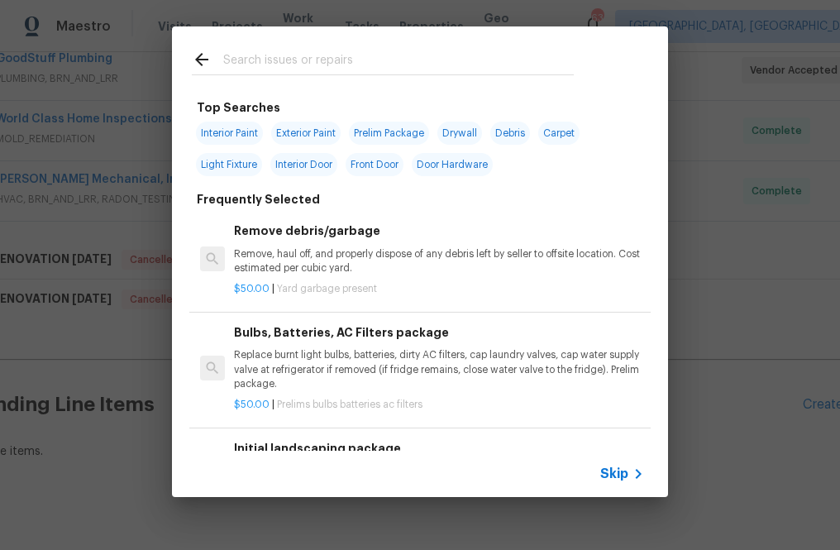
click at [388, 64] on input "text" at bounding box center [398, 62] width 350 height 25
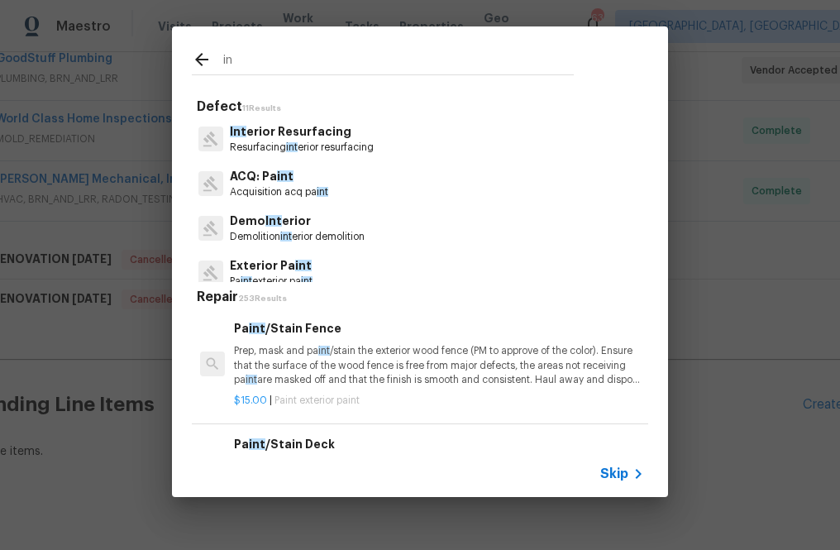
type input "i"
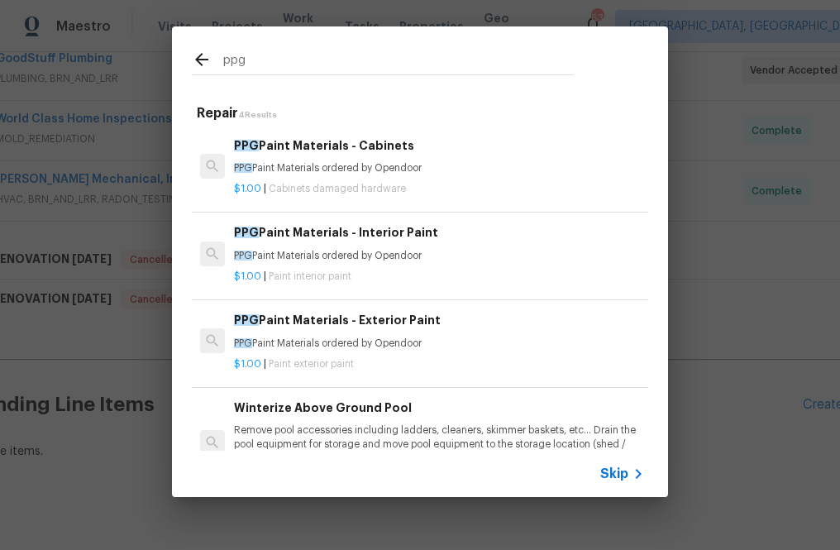
type input "ppg"
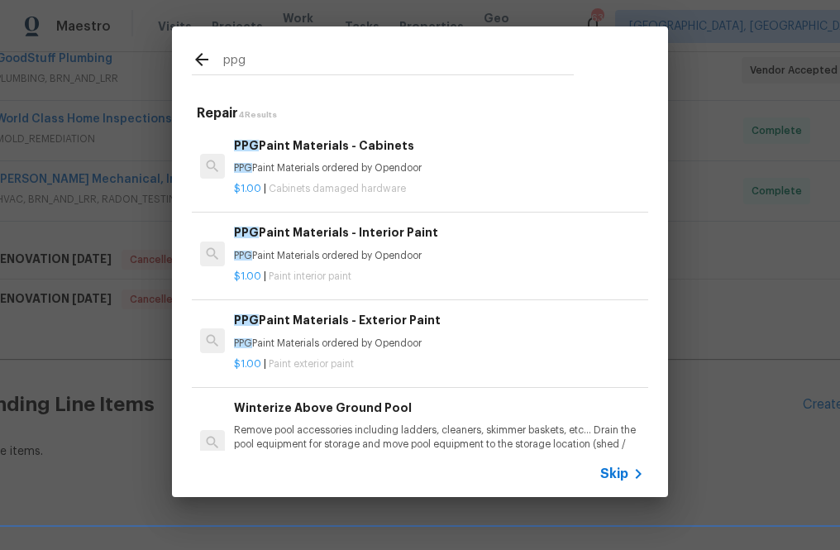
click at [329, 236] on h6 "PPG Paint Materials - Interior Paint" at bounding box center [439, 232] width 410 height 18
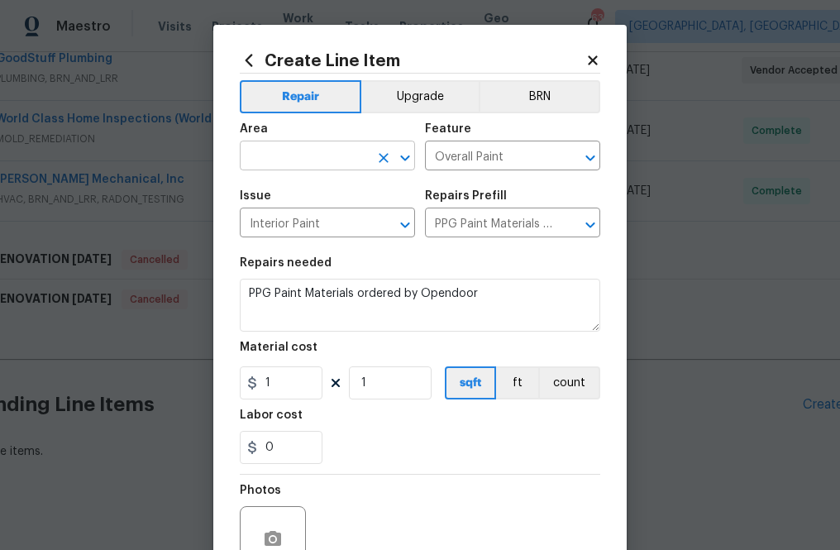
click at [312, 159] on input "text" at bounding box center [304, 158] width 129 height 26
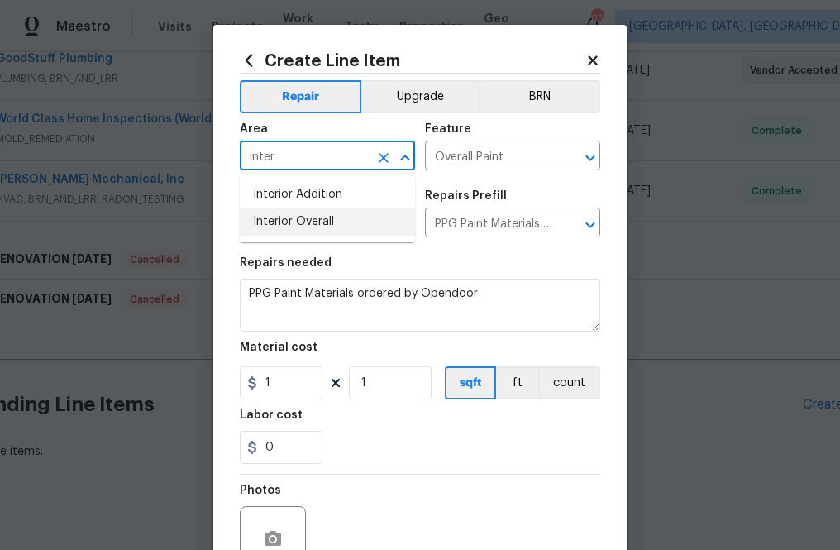
click at [321, 219] on li "Interior Overall" at bounding box center [327, 221] width 175 height 27
type input "Interior Overall"
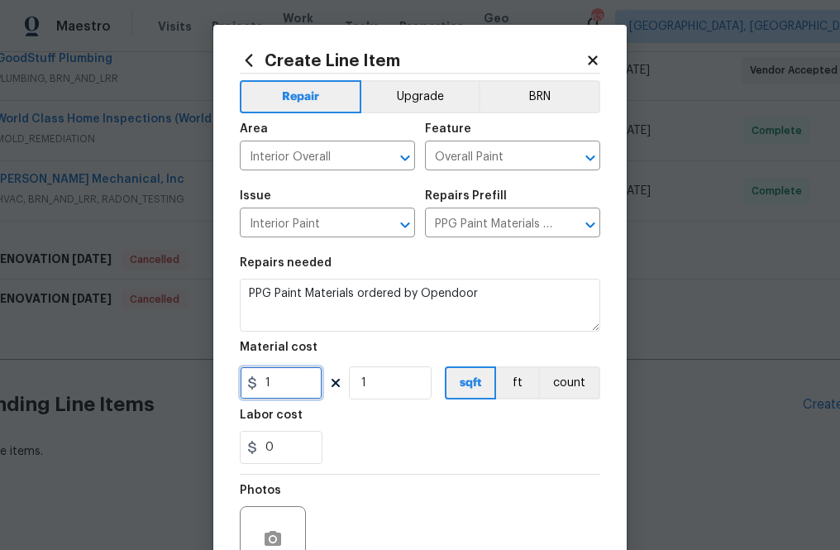
click at [284, 387] on input "1" at bounding box center [281, 382] width 83 height 33
paste input "1"
type input "1"
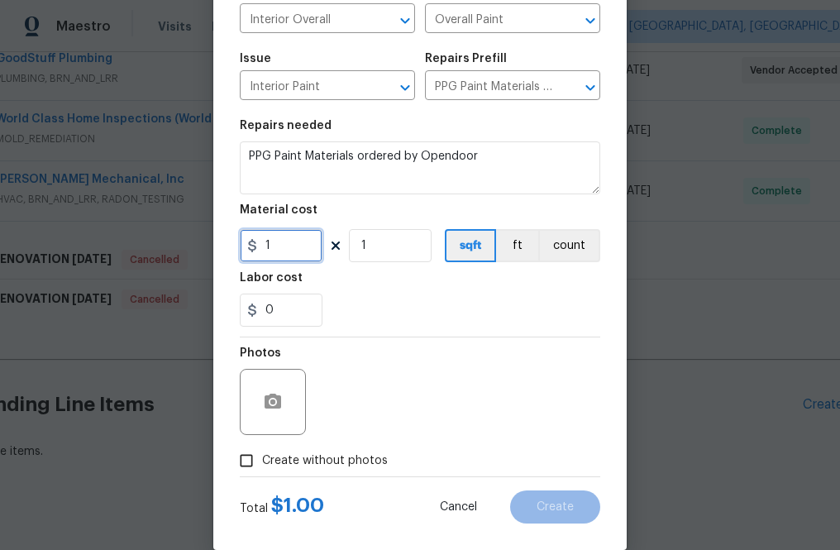
scroll to position [163, 0]
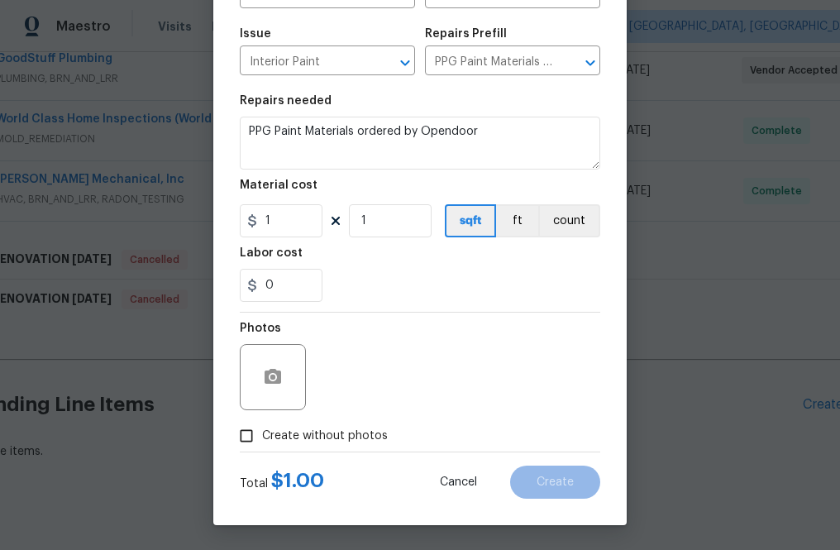
click at [329, 433] on span "Create without photos" at bounding box center [325, 435] width 126 height 17
click at [262, 433] on input "Create without photos" at bounding box center [246, 435] width 31 height 31
checkbox input "true"
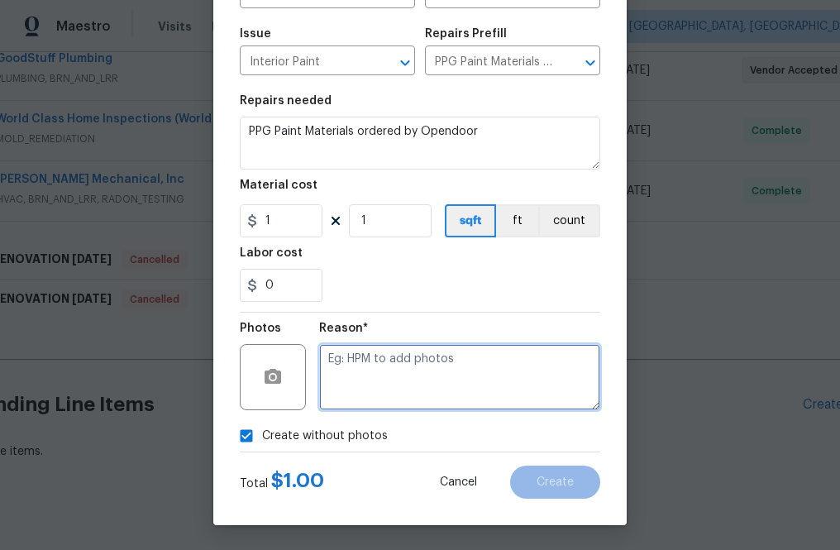
click at [385, 372] on textarea at bounding box center [459, 377] width 281 height 66
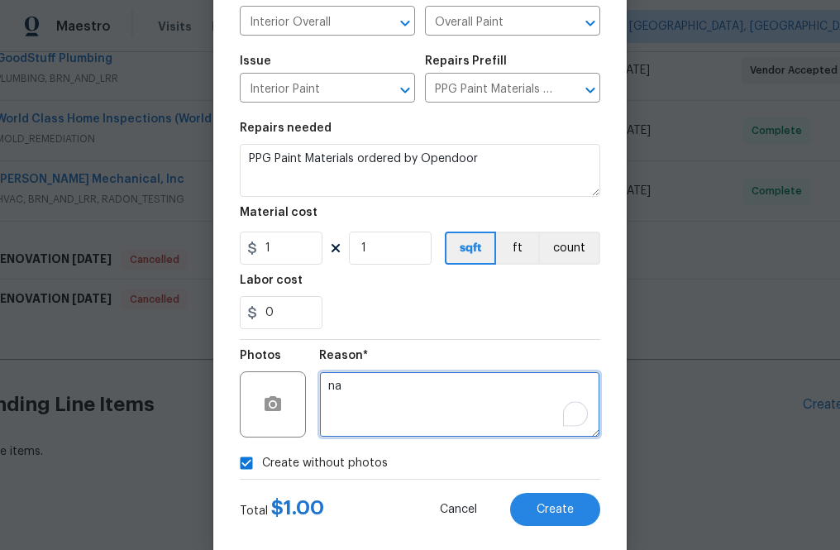
scroll to position [136, 0]
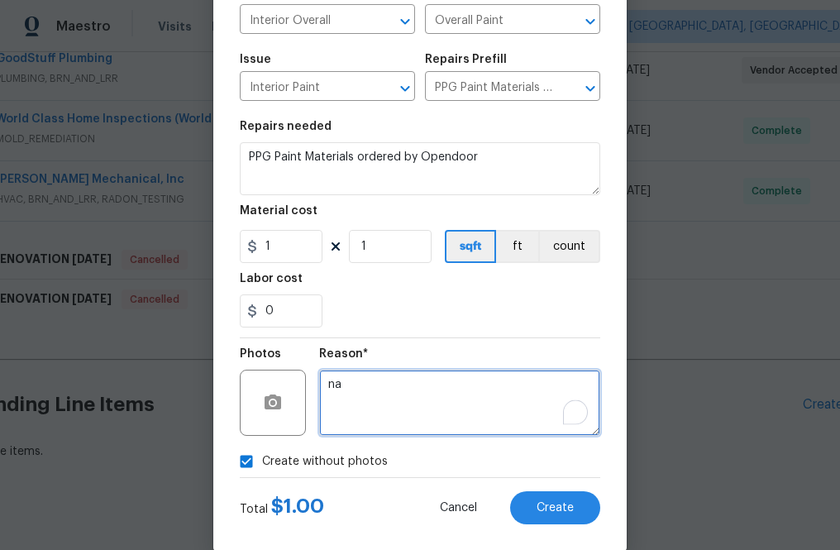
type textarea "na"
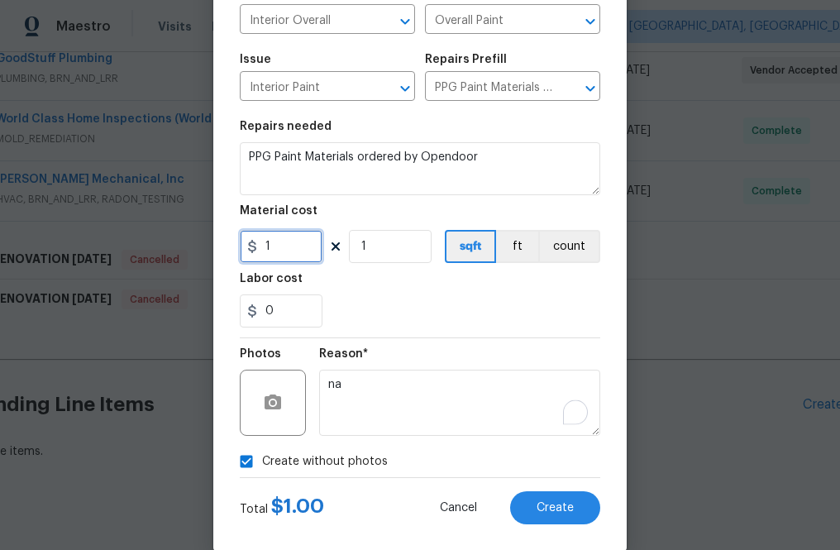
click at [289, 243] on input "1" at bounding box center [281, 246] width 83 height 33
click at [288, 250] on input "1" at bounding box center [281, 246] width 83 height 33
paste input "797.428"
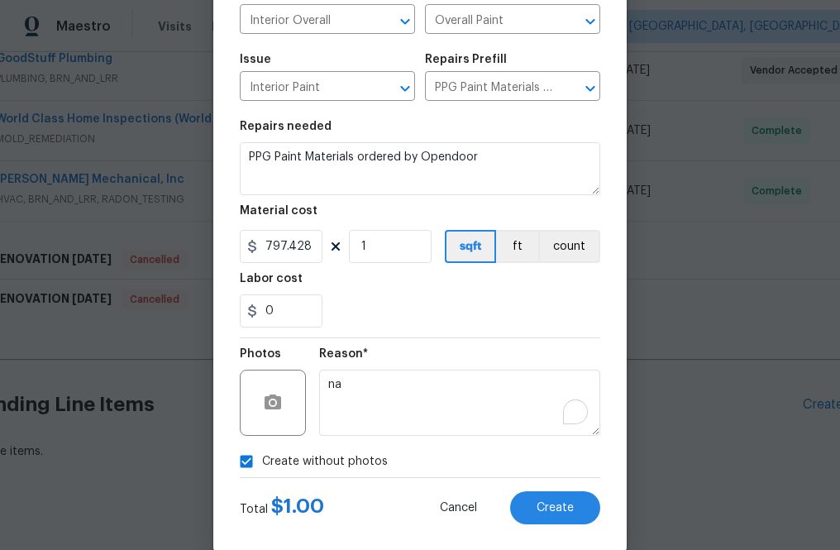
type input "797.43"
click at [484, 309] on div "0" at bounding box center [420, 310] width 360 height 33
click at [533, 503] on button "Create" at bounding box center [555, 507] width 90 height 33
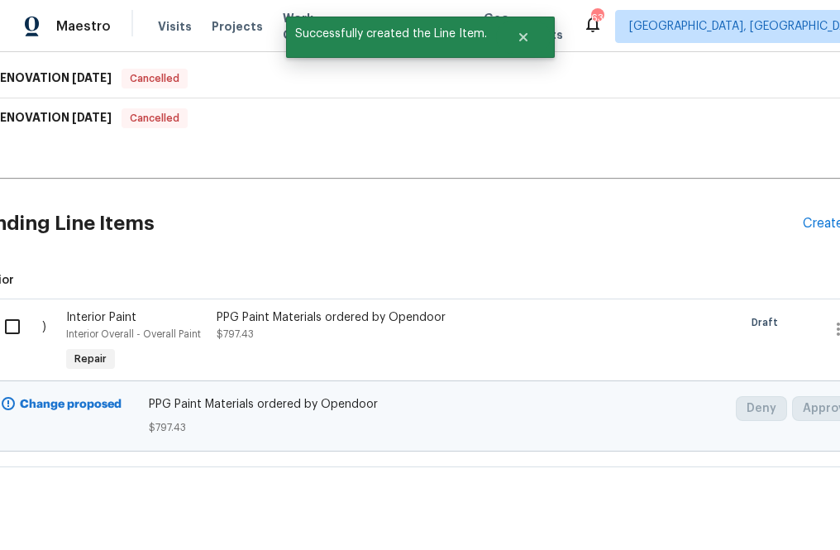
scroll to position [761, 30]
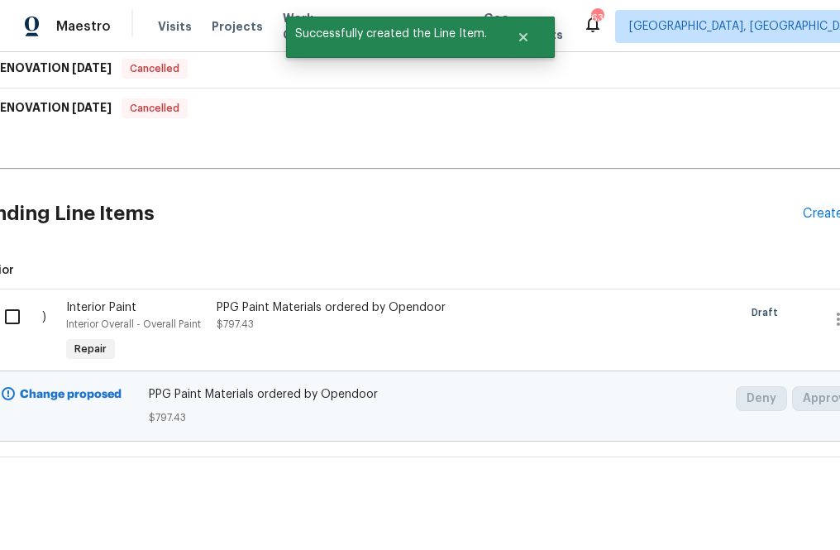
click at [14, 317] on input "checkbox" at bounding box center [18, 316] width 47 height 35
checkbox input "true"
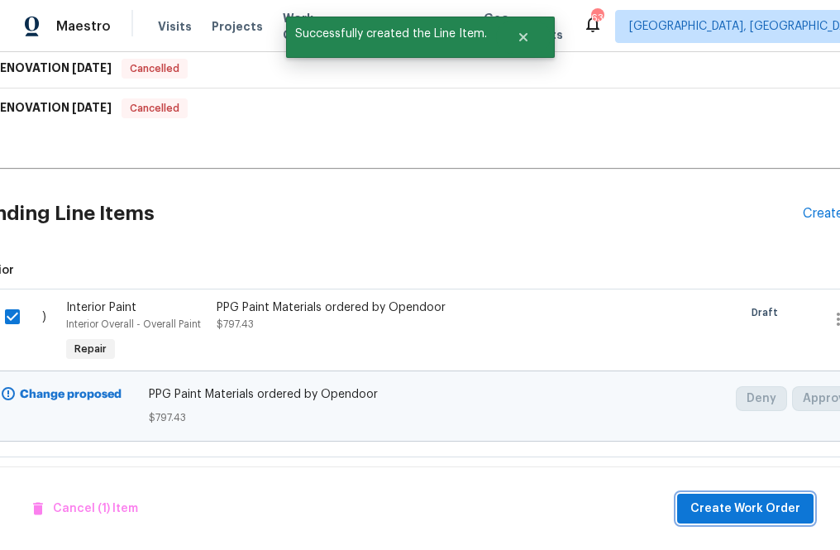
click at [693, 500] on span "Create Work Order" at bounding box center [745, 508] width 110 height 21
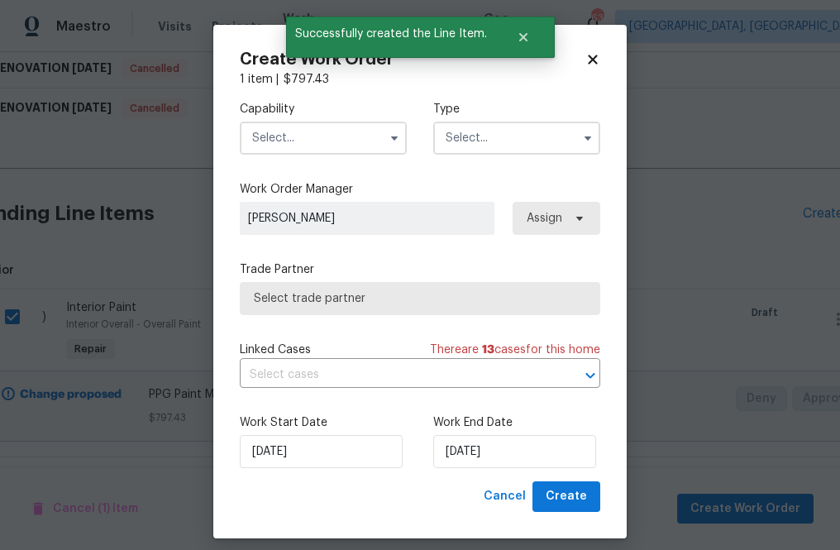
click at [336, 150] on input "text" at bounding box center [323, 137] width 167 height 33
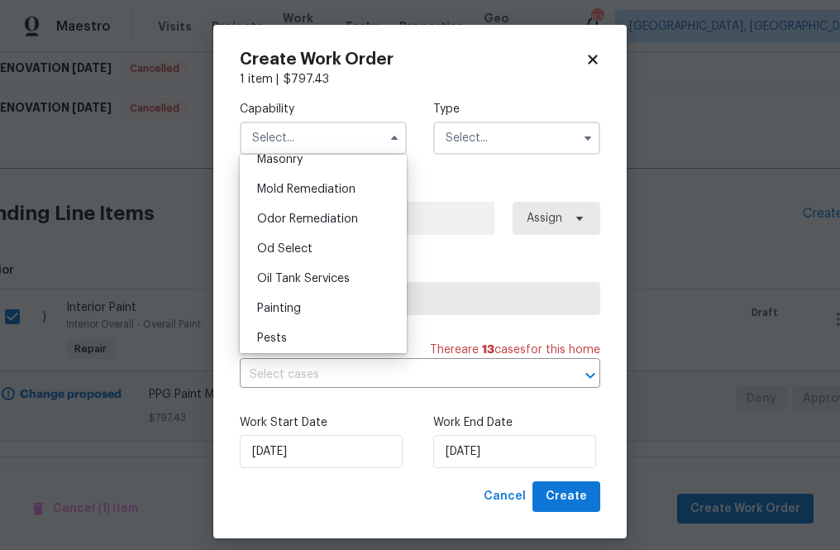
scroll to position [1275, 0]
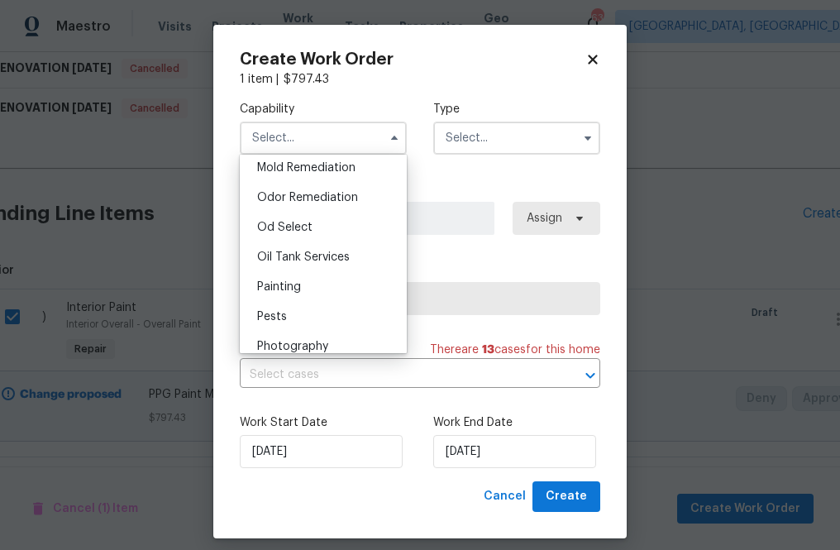
click at [311, 288] on div "Painting" at bounding box center [323, 287] width 159 height 30
type input "Painting"
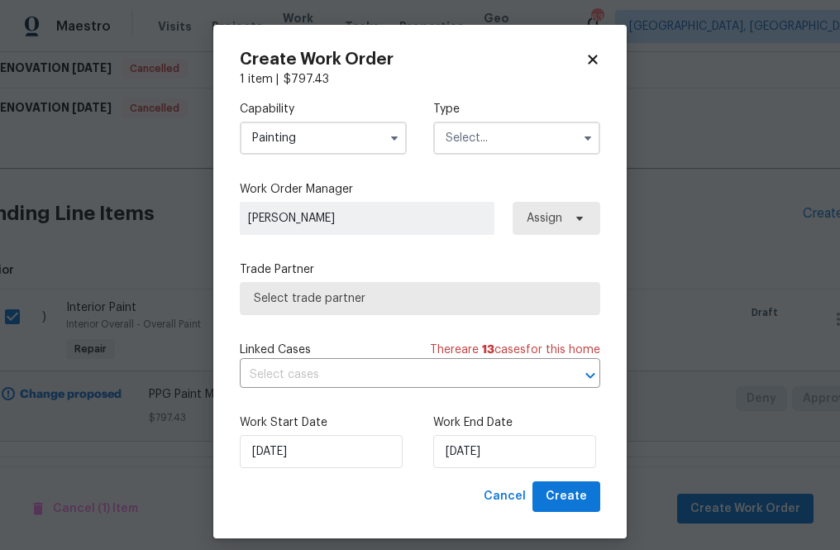
click at [502, 288] on span "Select trade partner" at bounding box center [420, 298] width 360 height 33
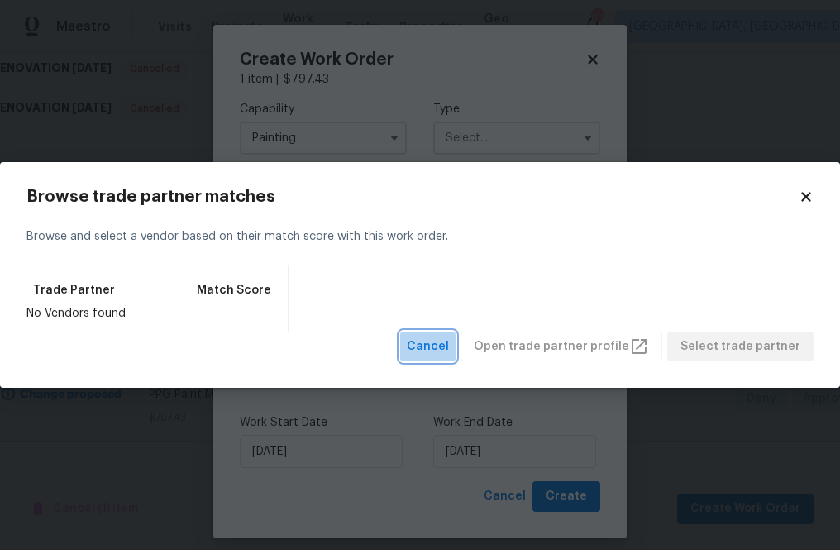
click at [442, 347] on span "Cancel" at bounding box center [428, 346] width 42 height 21
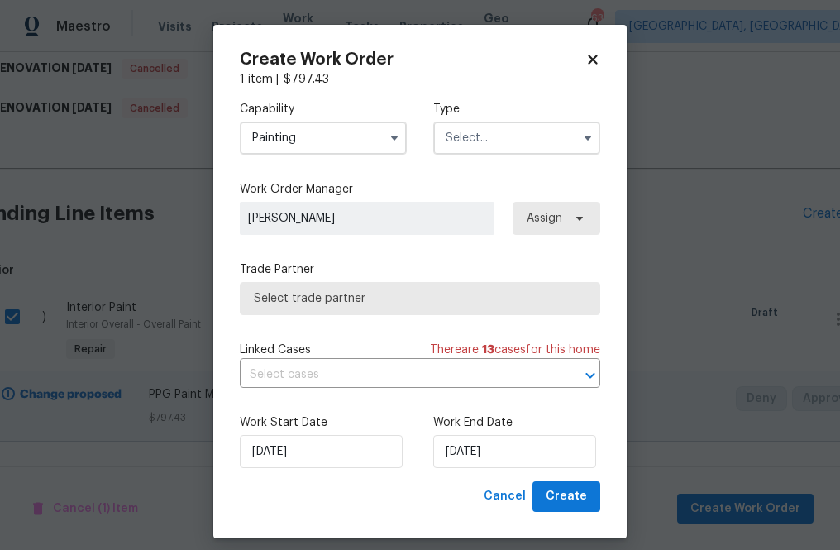
click at [547, 143] on input "text" at bounding box center [516, 137] width 167 height 33
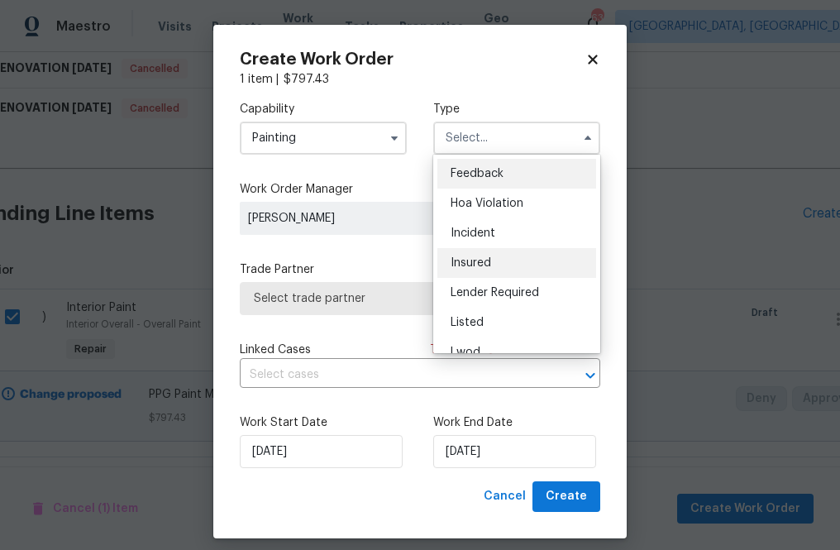
scroll to position [197, 0]
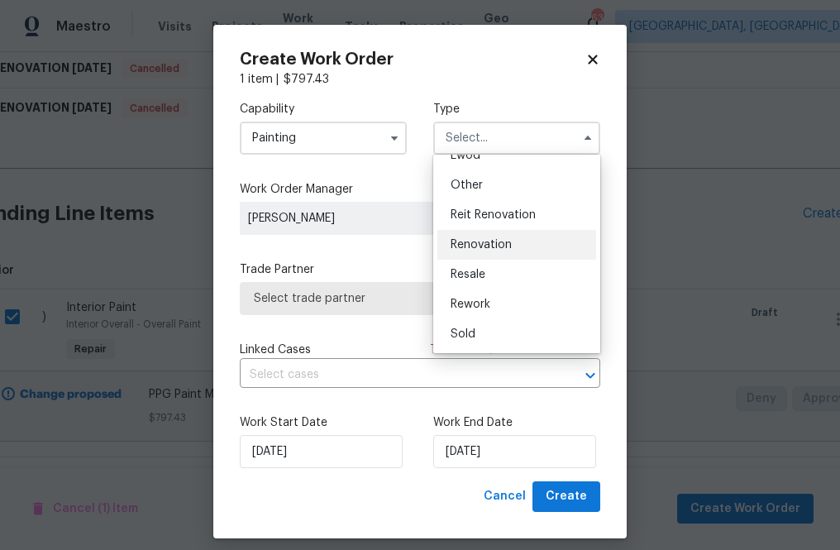
click at [519, 248] on div "Renovation" at bounding box center [516, 245] width 159 height 30
type input "Renovation"
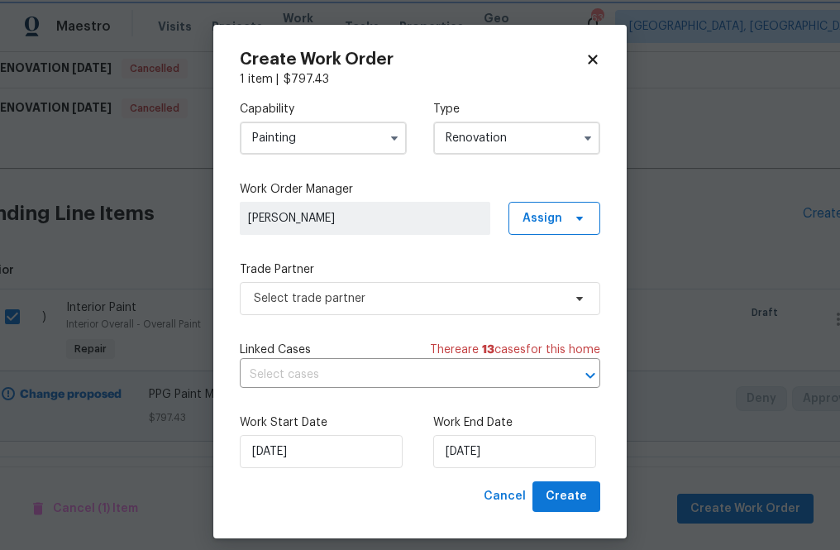
scroll to position [0, 0]
click at [534, 233] on span "Assign" at bounding box center [554, 218] width 92 height 33
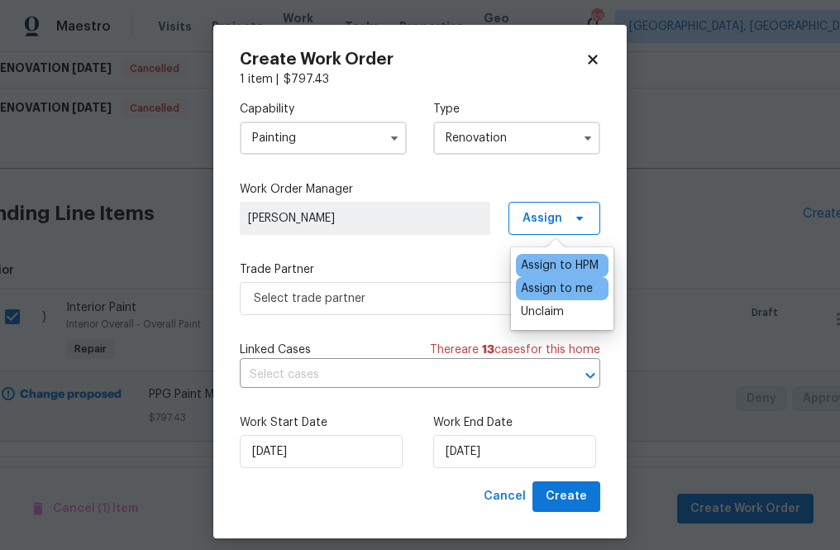
click at [534, 293] on div "Assign to me" at bounding box center [557, 288] width 72 height 17
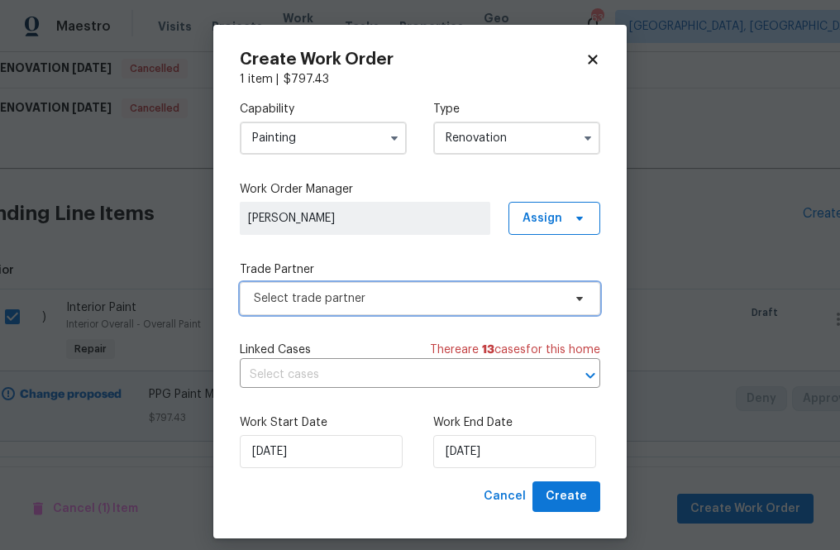
click at [461, 296] on span "Select trade partner" at bounding box center [408, 298] width 308 height 17
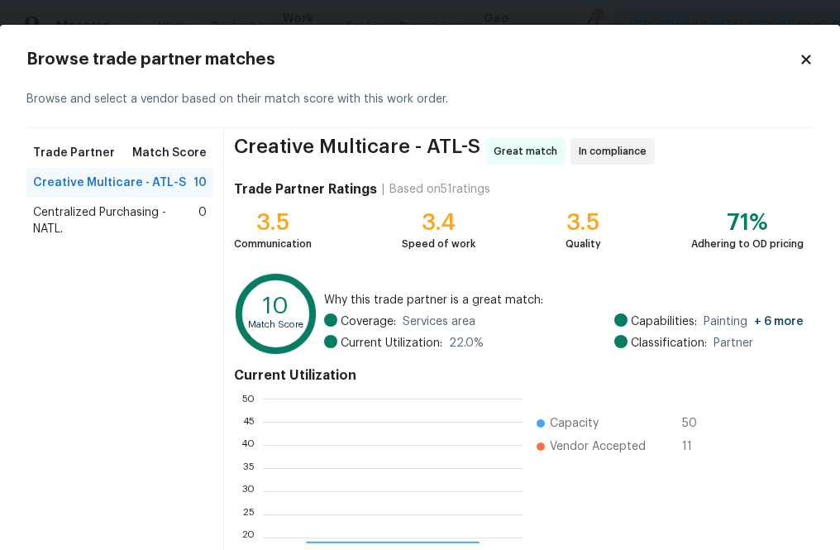
scroll to position [231, 260]
click at [89, 223] on span "Centralized Purchasing - NATL." at bounding box center [115, 220] width 165 height 33
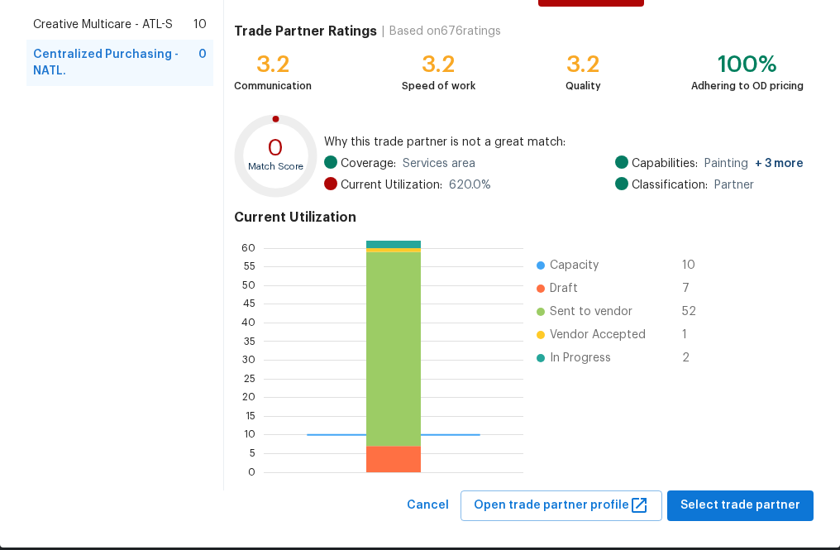
scroll to position [179, 0]
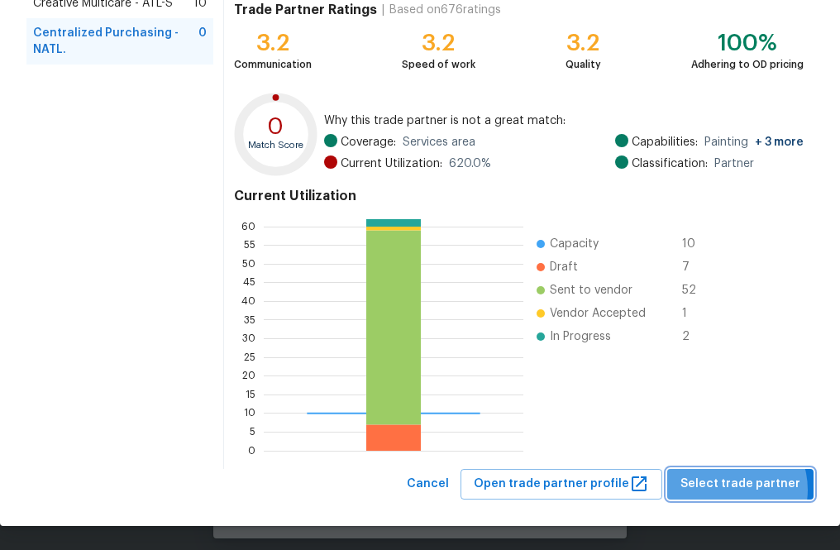
click at [693, 488] on span "Select trade partner" at bounding box center [740, 484] width 120 height 21
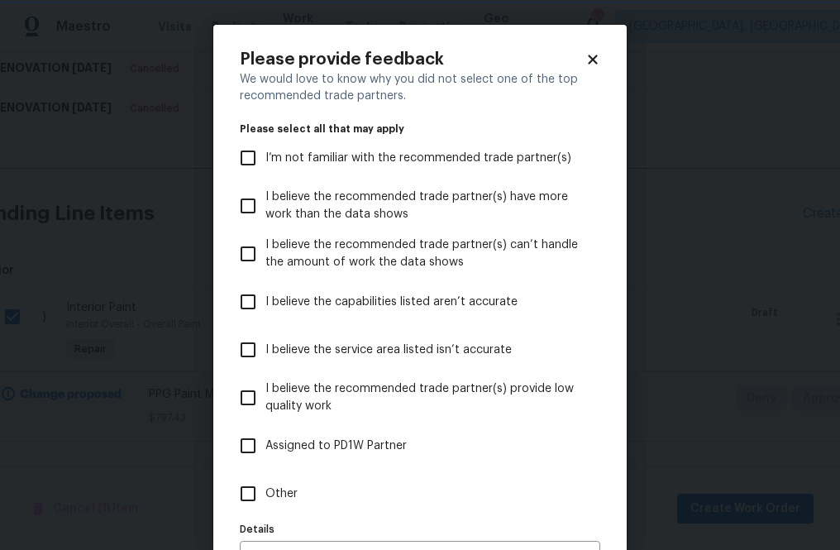
scroll to position [0, 0]
click at [250, 497] on input "Other" at bounding box center [248, 493] width 35 height 35
checkbox input "true"
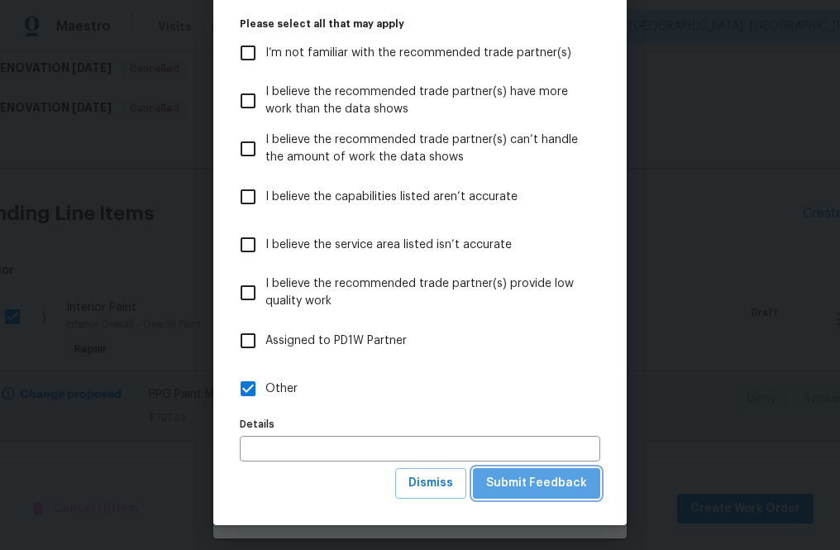
click at [574, 483] on span "Submit Feedback" at bounding box center [536, 483] width 101 height 21
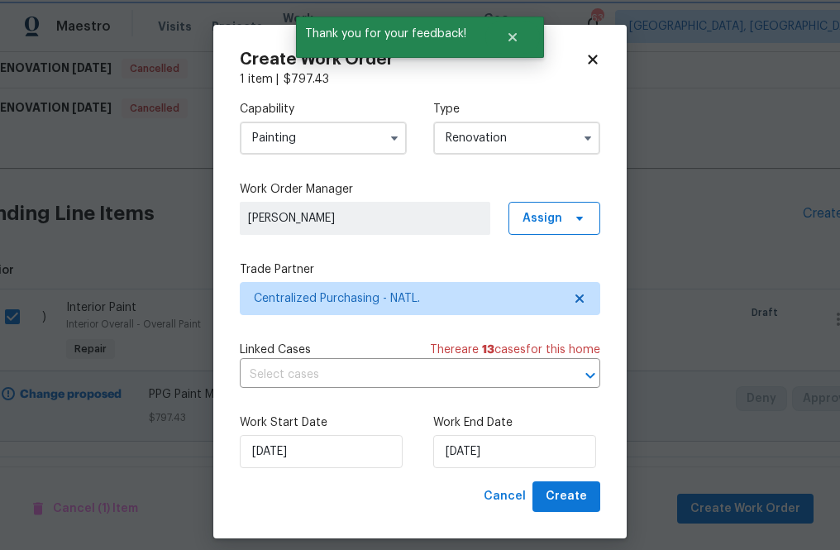
scroll to position [0, 0]
click at [564, 502] on span "Create" at bounding box center [565, 496] width 41 height 21
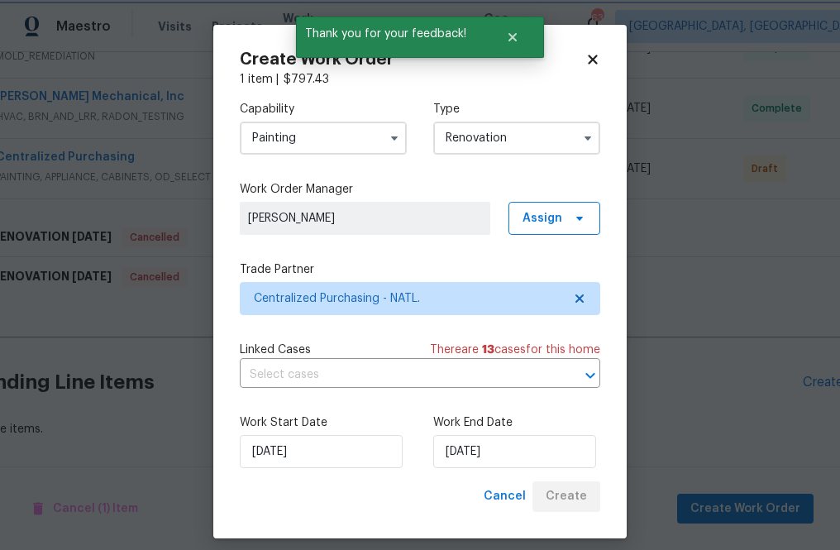
scroll to position [653, 30]
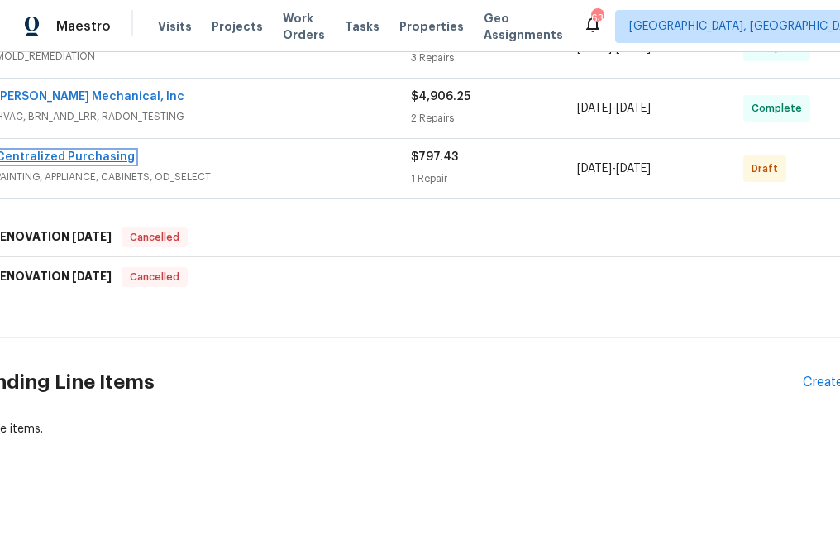
click at [84, 156] on link "Centralized Purchasing" at bounding box center [65, 157] width 139 height 12
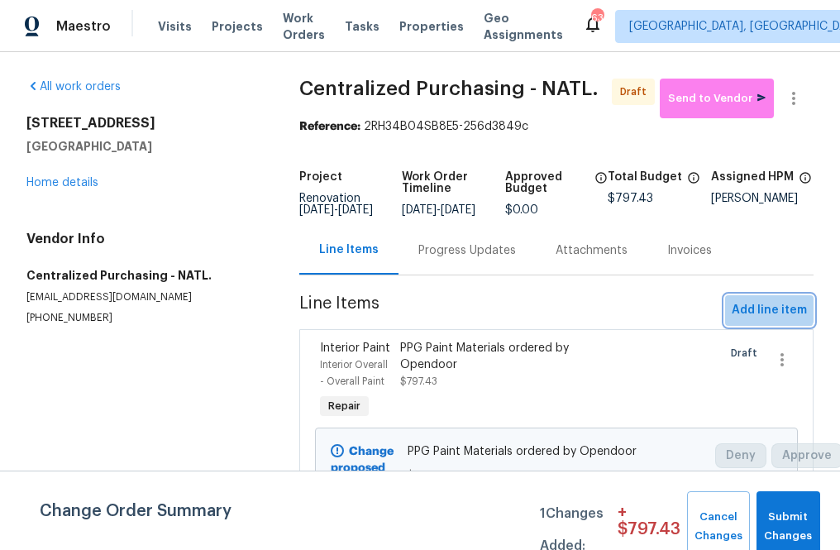
click at [693, 312] on span "Add line item" at bounding box center [768, 310] width 75 height 21
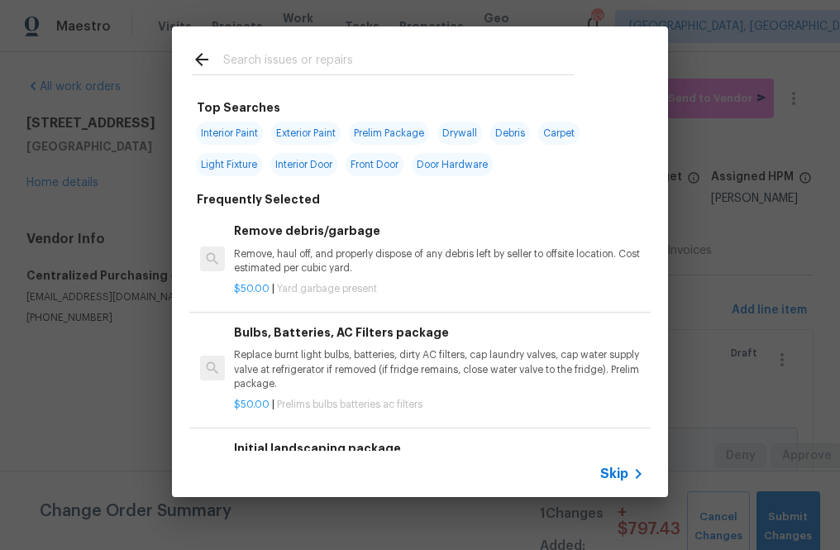
click at [331, 64] on input "text" at bounding box center [398, 62] width 350 height 25
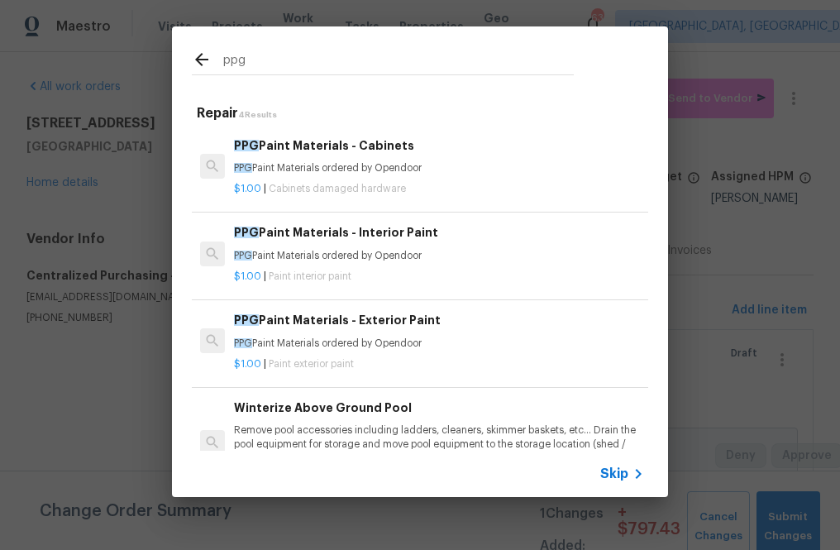
type input "ppg"
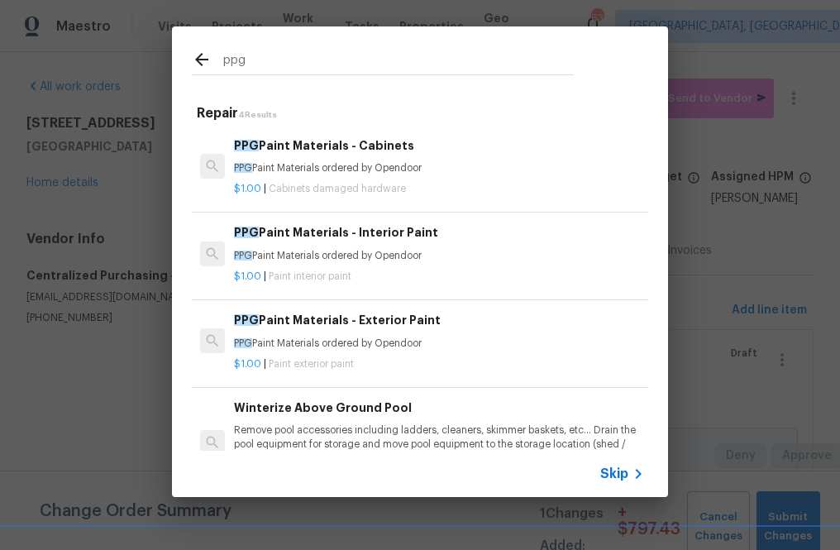
click at [339, 154] on h6 "PPG Paint Materials - Cabinets" at bounding box center [439, 145] width 410 height 18
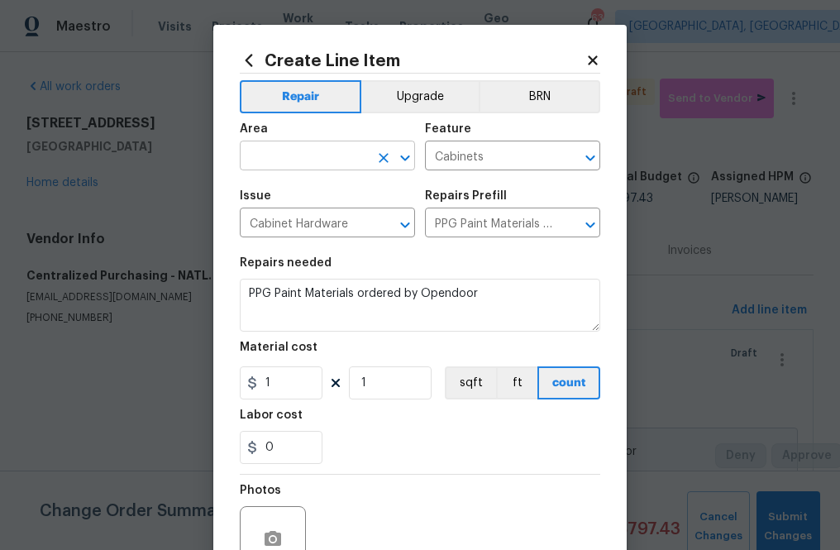
click at [331, 159] on input "text" at bounding box center [304, 158] width 129 height 26
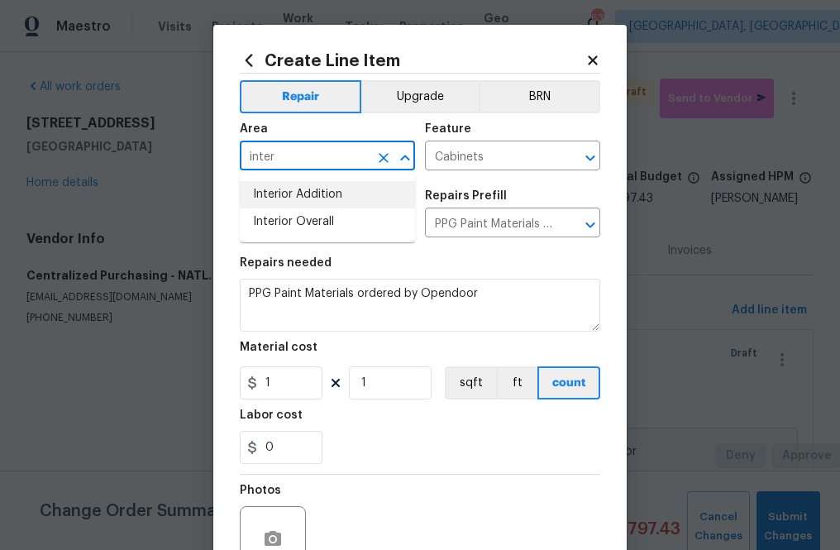
click at [328, 217] on li "Interior Overall" at bounding box center [327, 221] width 175 height 27
type input "Interior Overall"
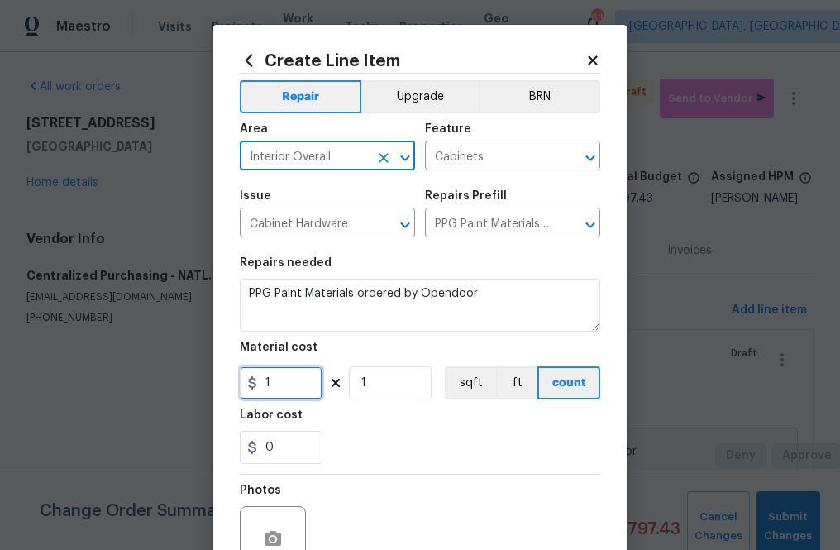
click at [281, 381] on input "1" at bounding box center [281, 382] width 83 height 33
paste input "36.07189"
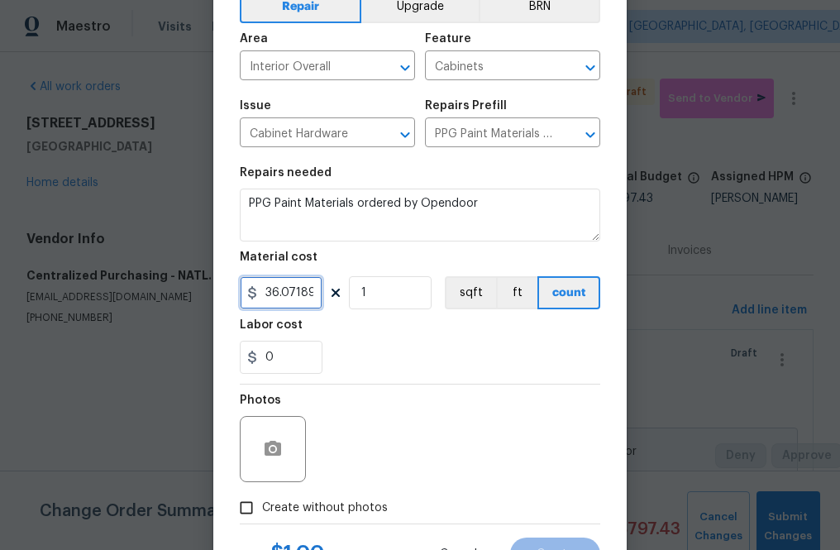
scroll to position [163, 0]
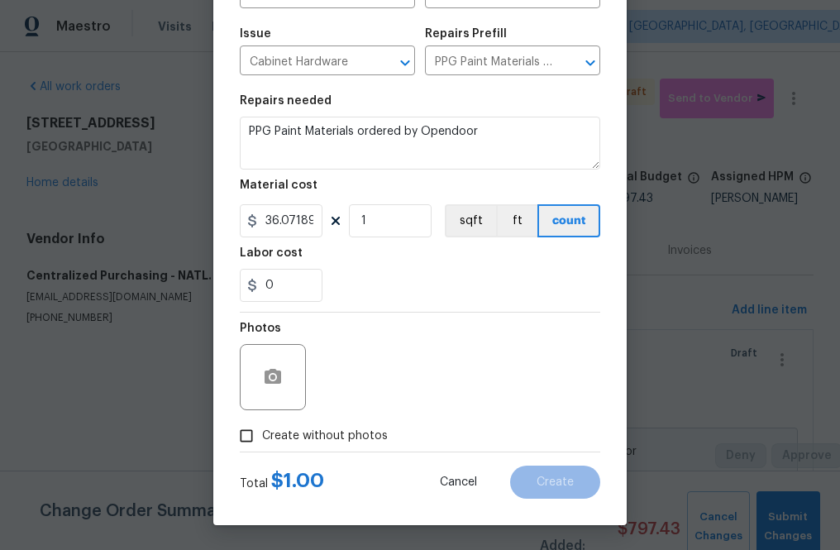
type input "136.07"
click at [331, 433] on span "Create without photos" at bounding box center [325, 435] width 126 height 17
click at [262, 433] on input "Create without photos" at bounding box center [246, 435] width 31 height 31
checkbox input "true"
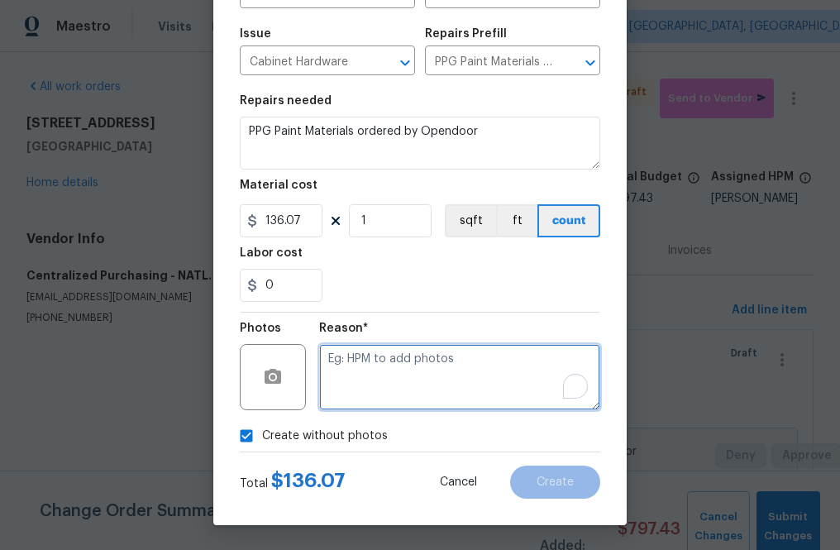
click at [382, 383] on textarea "To enrich screen reader interactions, please activate Accessibility in Grammarl…" at bounding box center [459, 377] width 281 height 66
type textarea "na"
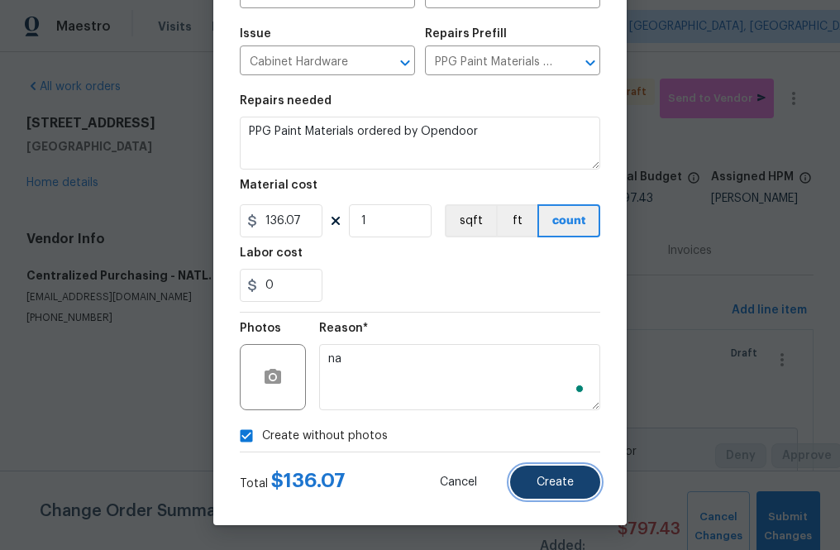
click at [553, 472] on button "Create" at bounding box center [555, 481] width 90 height 33
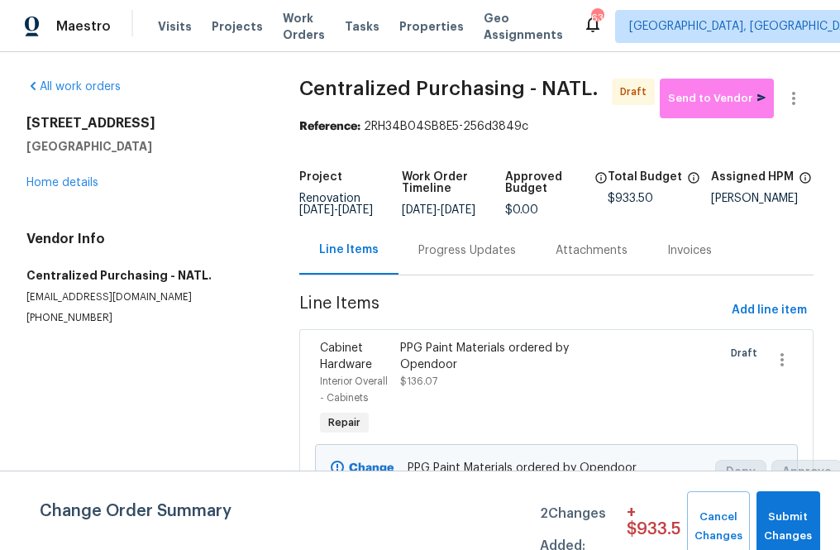
click at [693, 265] on div "Line Items Progress Updates Attachments Invoices" at bounding box center [556, 251] width 514 height 50
click at [693, 319] on span "Add line item" at bounding box center [768, 310] width 75 height 21
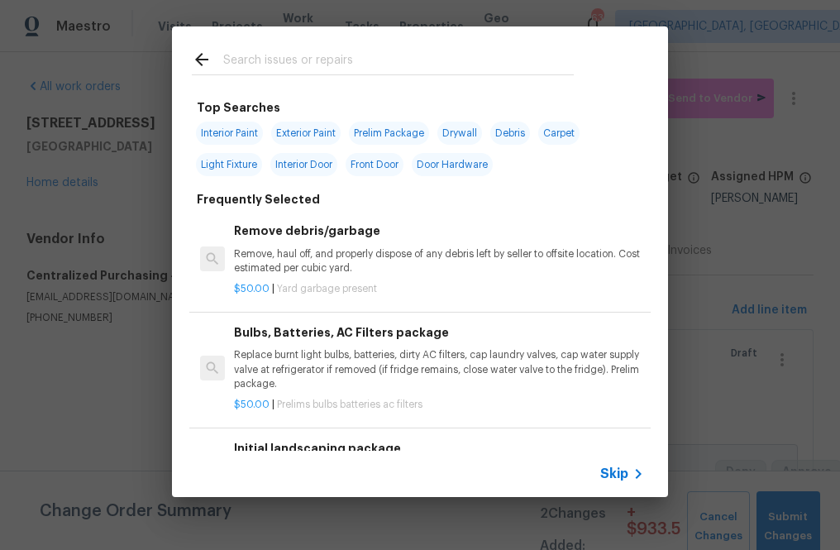
click at [336, 74] on h2 at bounding box center [383, 63] width 382 height 26
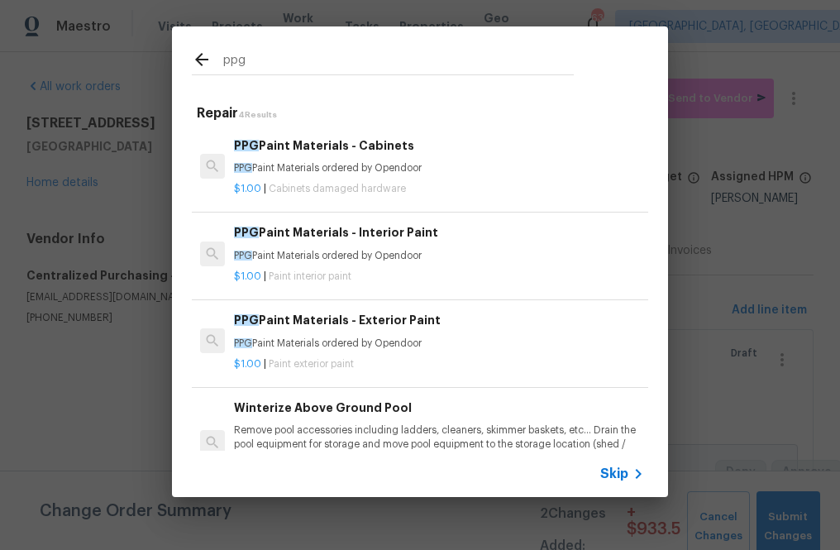
type input "ppg"
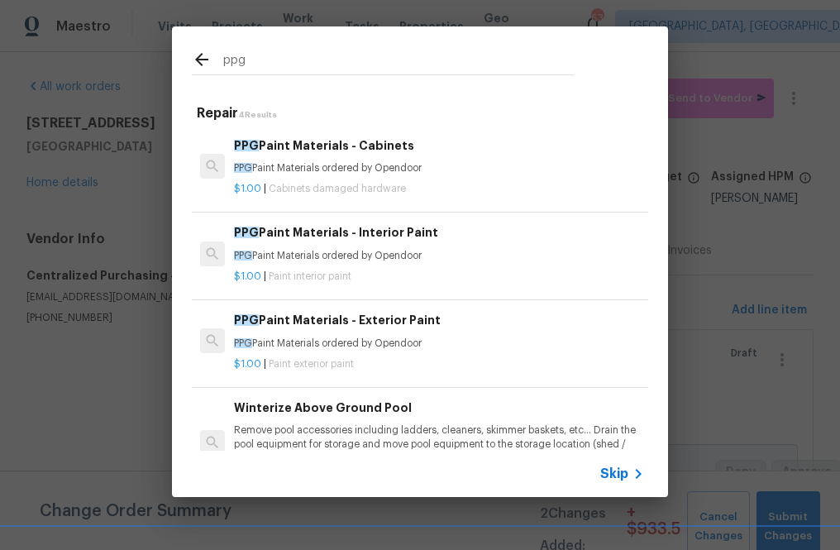
click at [340, 336] on div "PPG Paint Materials - Exterior Paint PPG Paint Materials ordered by Opendoor" at bounding box center [439, 331] width 410 height 40
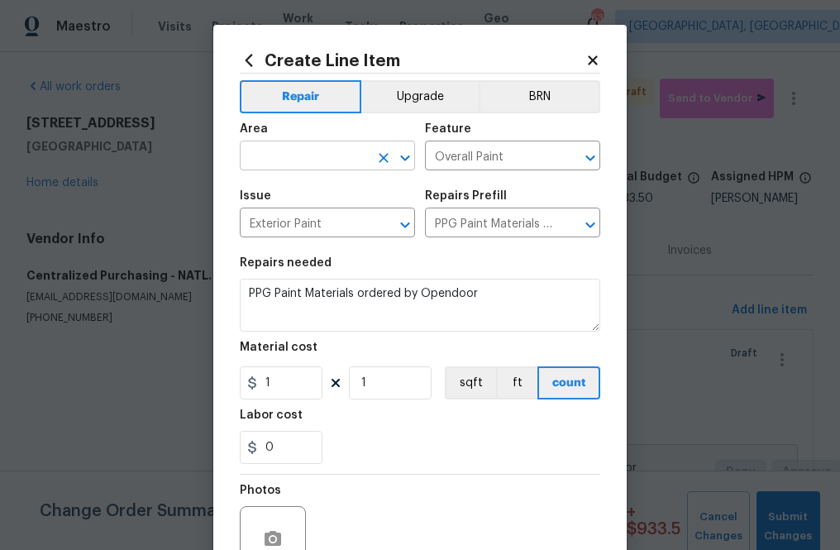
click at [331, 155] on input "text" at bounding box center [304, 158] width 129 height 26
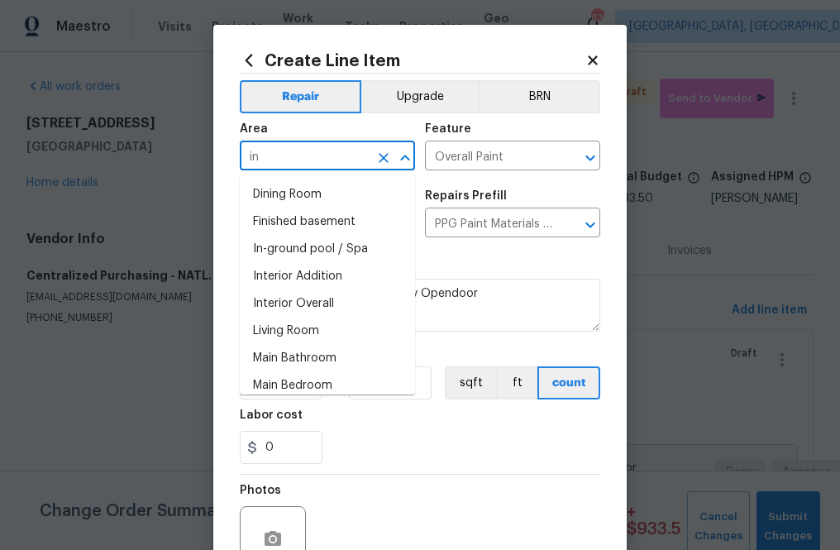
type input "i"
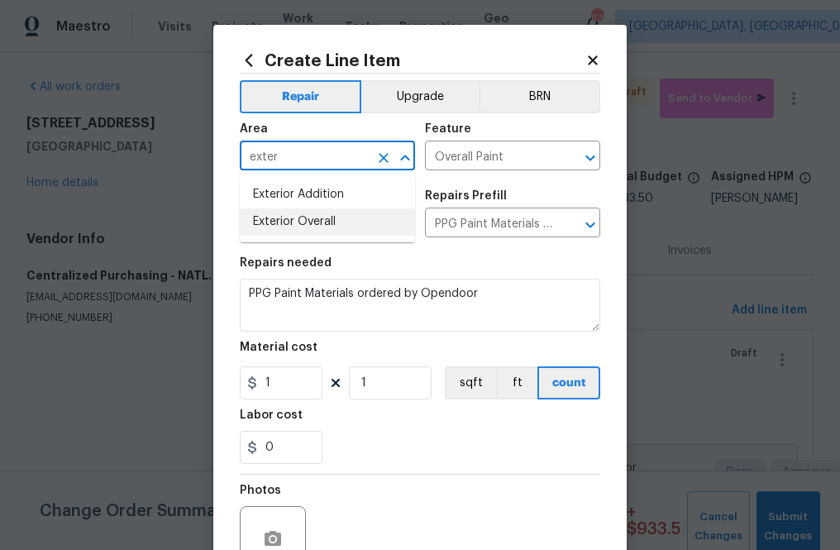
click at [302, 236] on ul "Exterior Addition Exterior Overall" at bounding box center [327, 208] width 175 height 68
click at [302, 231] on li "Exterior Overall" at bounding box center [327, 221] width 175 height 27
type input "Exterior Overall"
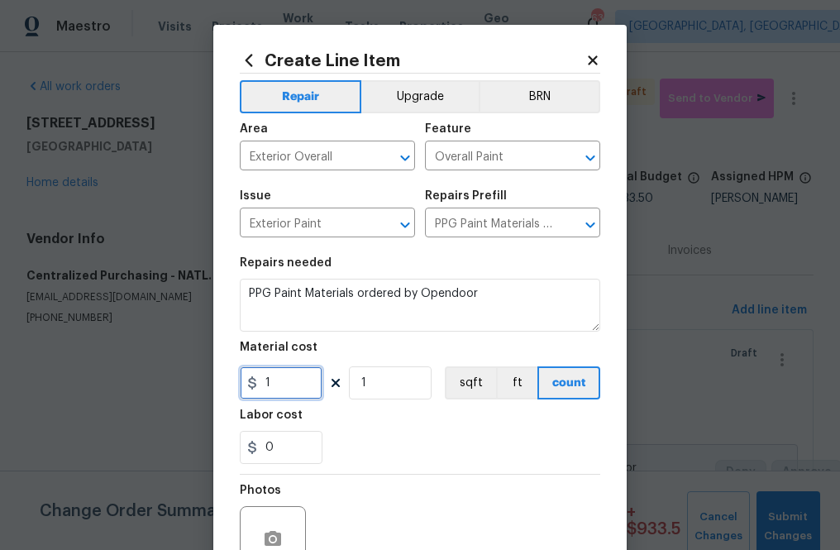
click at [274, 384] on input "1" at bounding box center [281, 382] width 83 height 33
paste input "422.6499688"
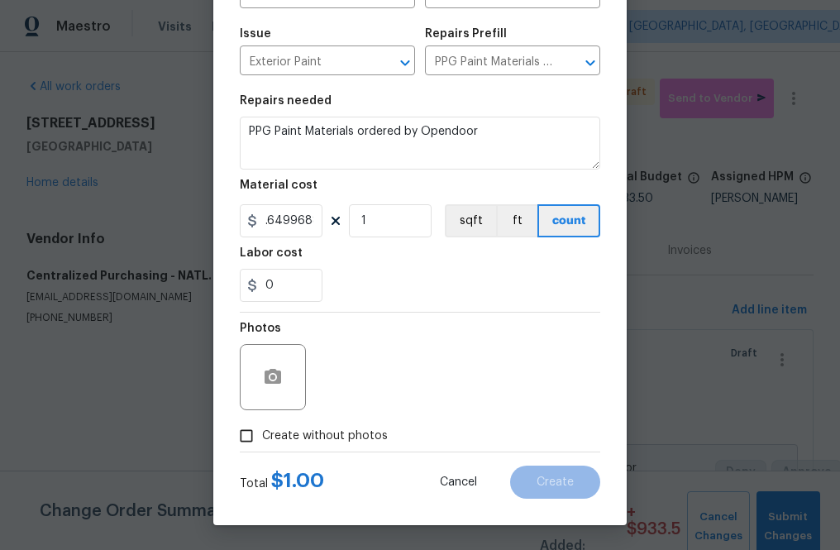
type input "422.65"
click at [335, 432] on span "Create without photos" at bounding box center [325, 435] width 126 height 17
click at [262, 432] on input "Create without photos" at bounding box center [246, 435] width 31 height 31
checkbox input "true"
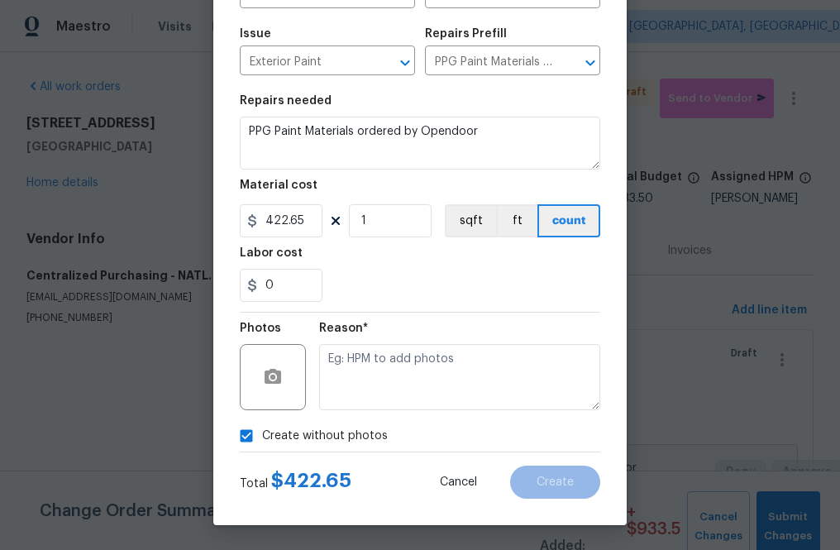
click at [357, 406] on div "Reason*" at bounding box center [459, 365] width 281 height 107
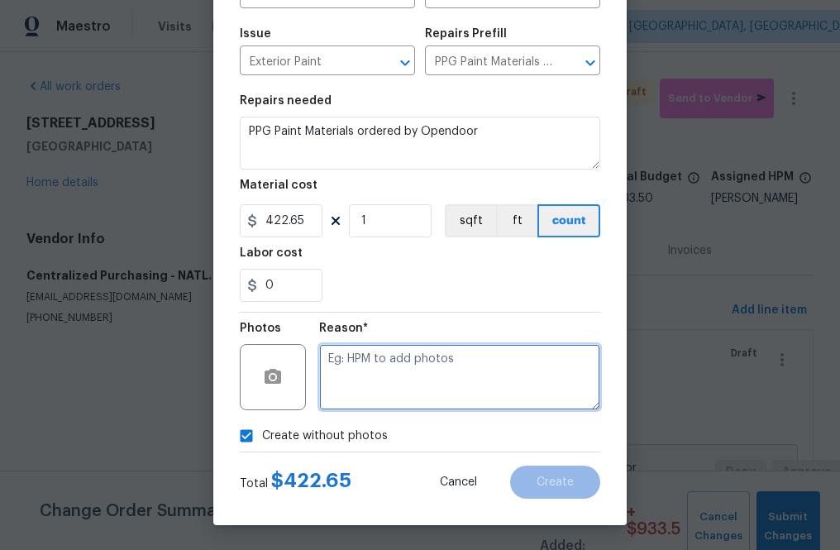
click at [357, 379] on textarea at bounding box center [459, 377] width 281 height 66
type textarea "na"
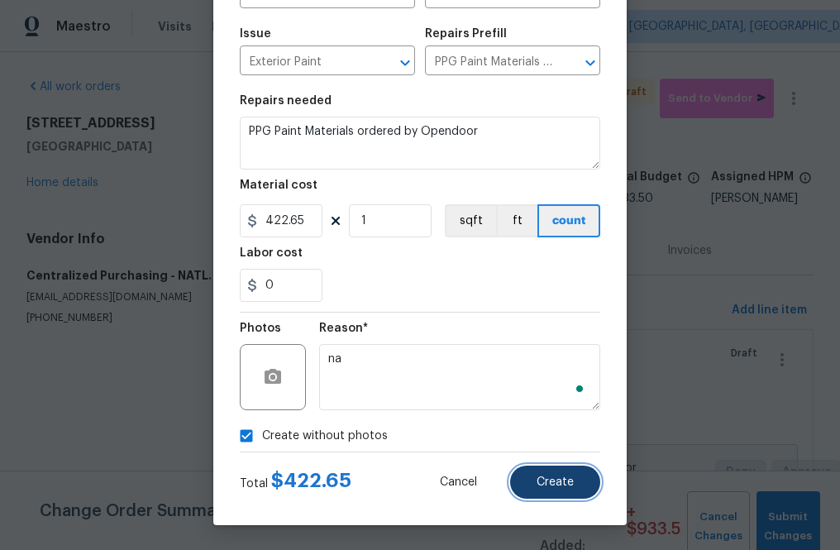
click at [560, 485] on span "Create" at bounding box center [554, 482] width 37 height 12
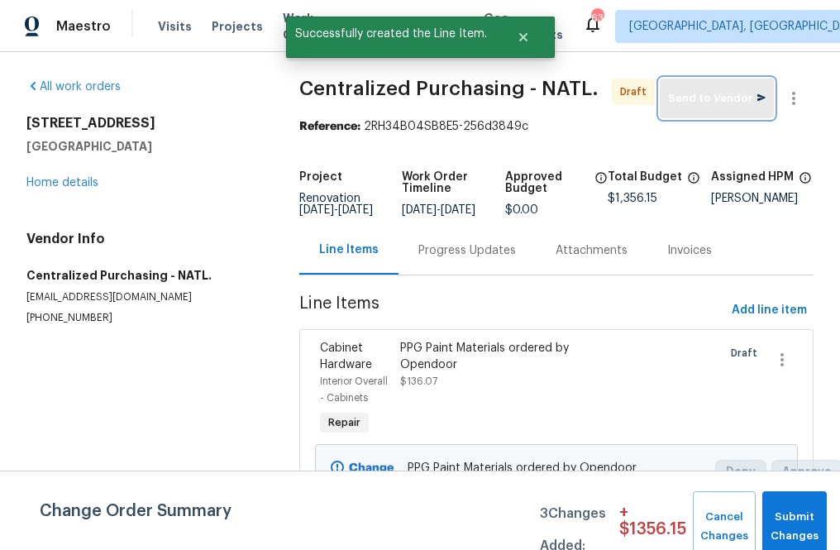
click at [693, 104] on span "Send to Vendor" at bounding box center [717, 98] width 98 height 19
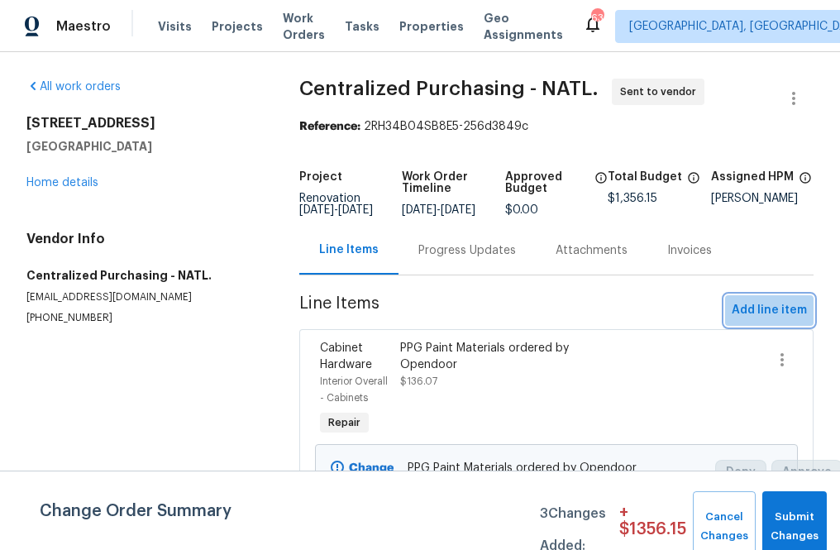
click at [693, 326] on button "Add line item" at bounding box center [769, 310] width 88 height 31
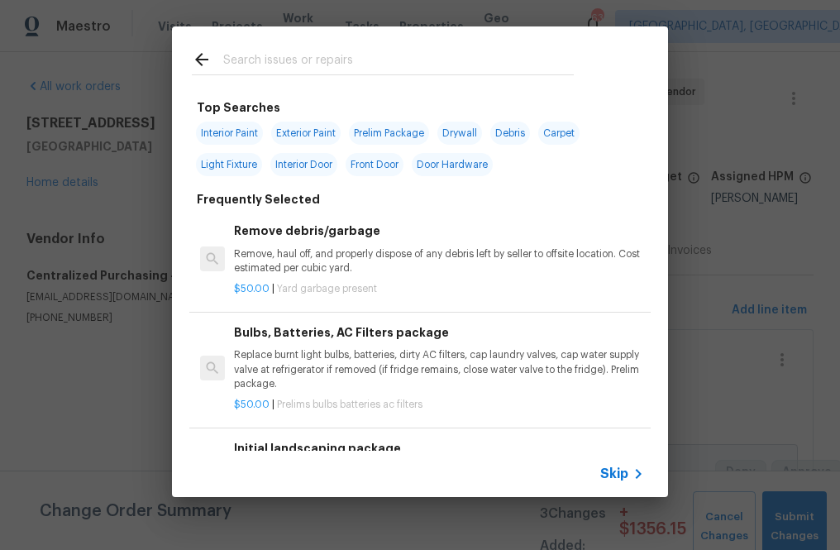
click at [427, 69] on input "text" at bounding box center [398, 62] width 350 height 25
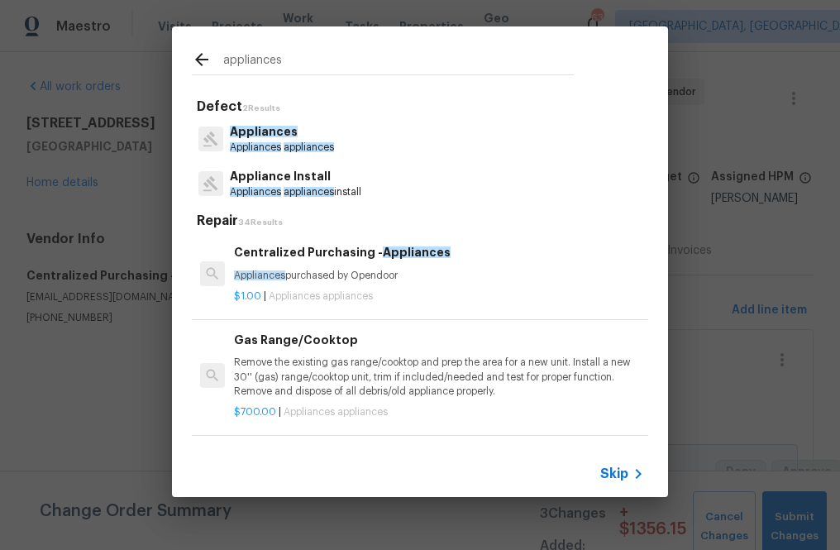
type input "appliances"
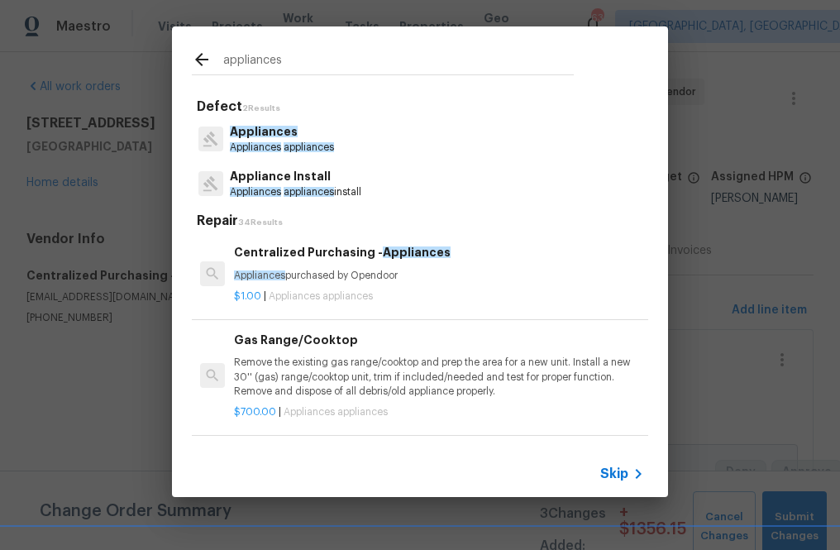
click at [317, 263] on div "Centralized Purchasing - Appliances Appliances purchased by Opendoor" at bounding box center [439, 263] width 410 height 40
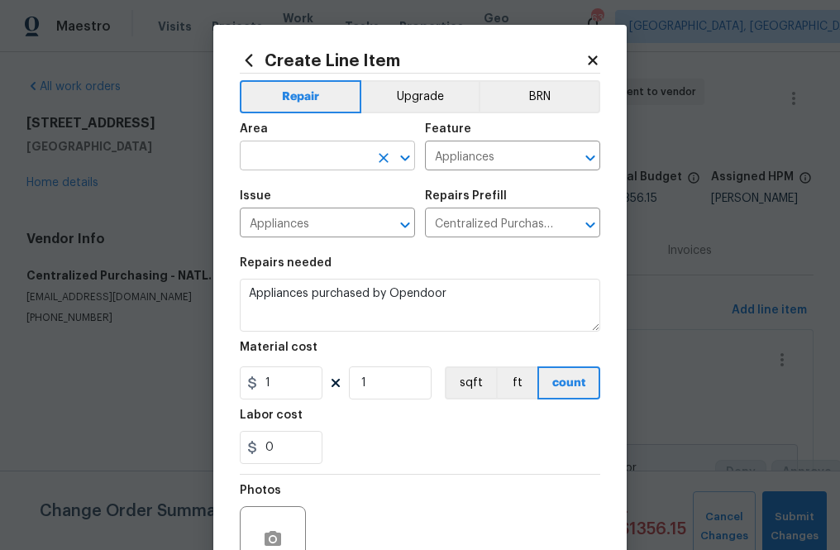
click at [353, 162] on input "text" at bounding box center [304, 158] width 129 height 26
click at [367, 193] on li "Kitchen" at bounding box center [327, 194] width 175 height 27
type input "Kitchen"
click at [286, 403] on section "Repairs needed Appliances purchased by Opendoor Material cost 1 1 sqft ft count…" at bounding box center [420, 360] width 360 height 226
click at [285, 383] on input "1" at bounding box center [281, 382] width 83 height 33
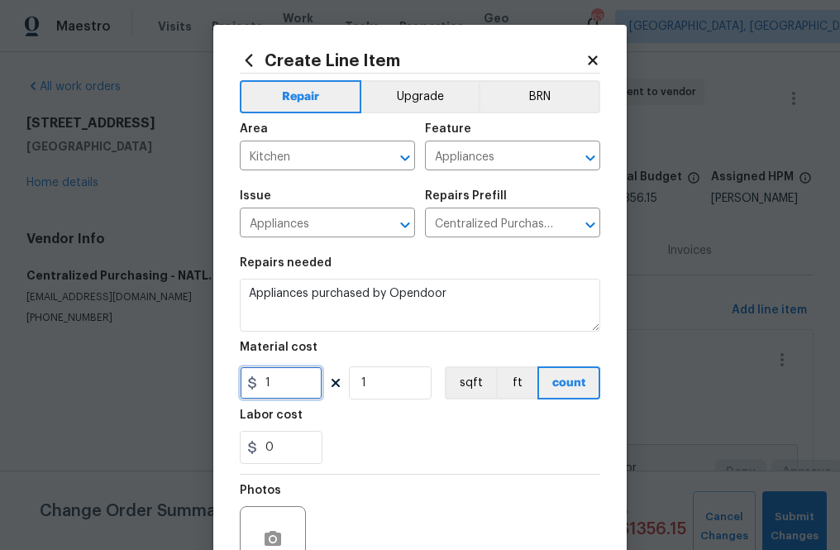
click at [285, 383] on input "1" at bounding box center [281, 382] width 83 height 33
paste input "374.85"
type input "1374.85"
click at [387, 440] on div "0" at bounding box center [420, 447] width 360 height 33
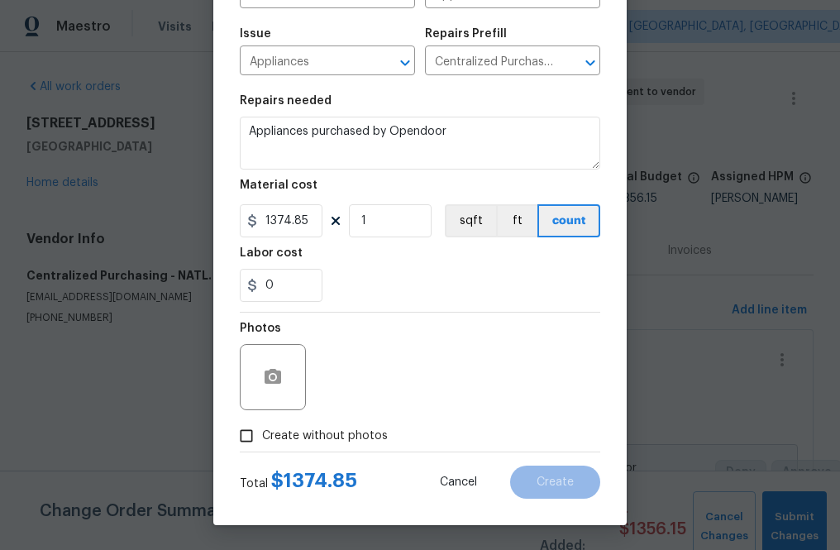
click at [357, 440] on span "Create without photos" at bounding box center [325, 435] width 126 height 17
click at [262, 440] on input "Create without photos" at bounding box center [246, 435] width 31 height 31
checkbox input "true"
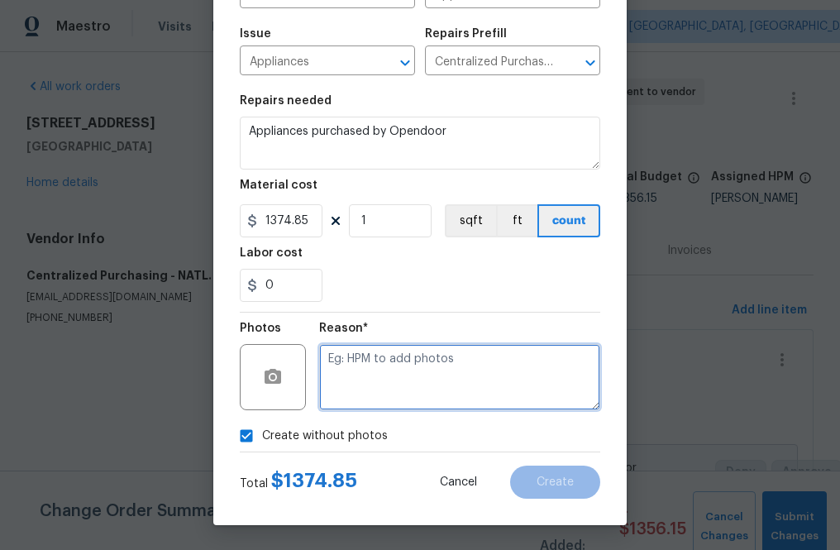
click at [369, 393] on textarea at bounding box center [459, 377] width 281 height 66
type textarea "na"
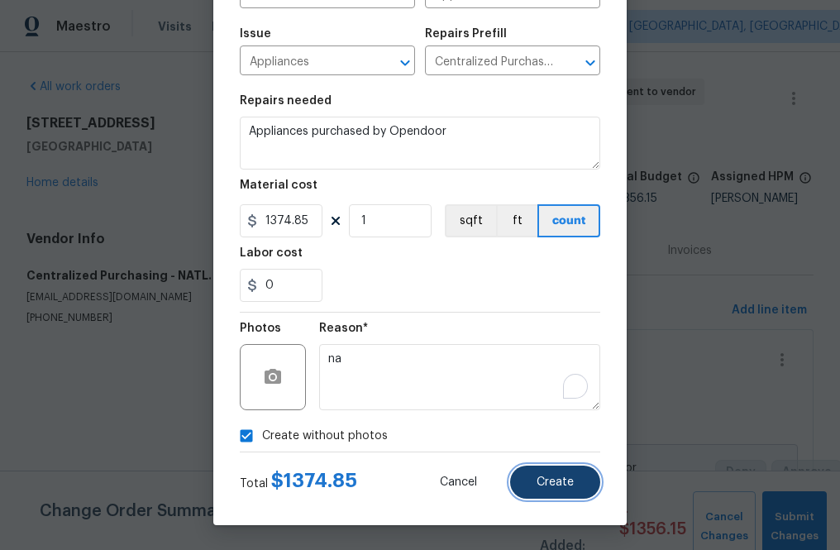
click at [549, 488] on button "Create" at bounding box center [555, 481] width 90 height 33
